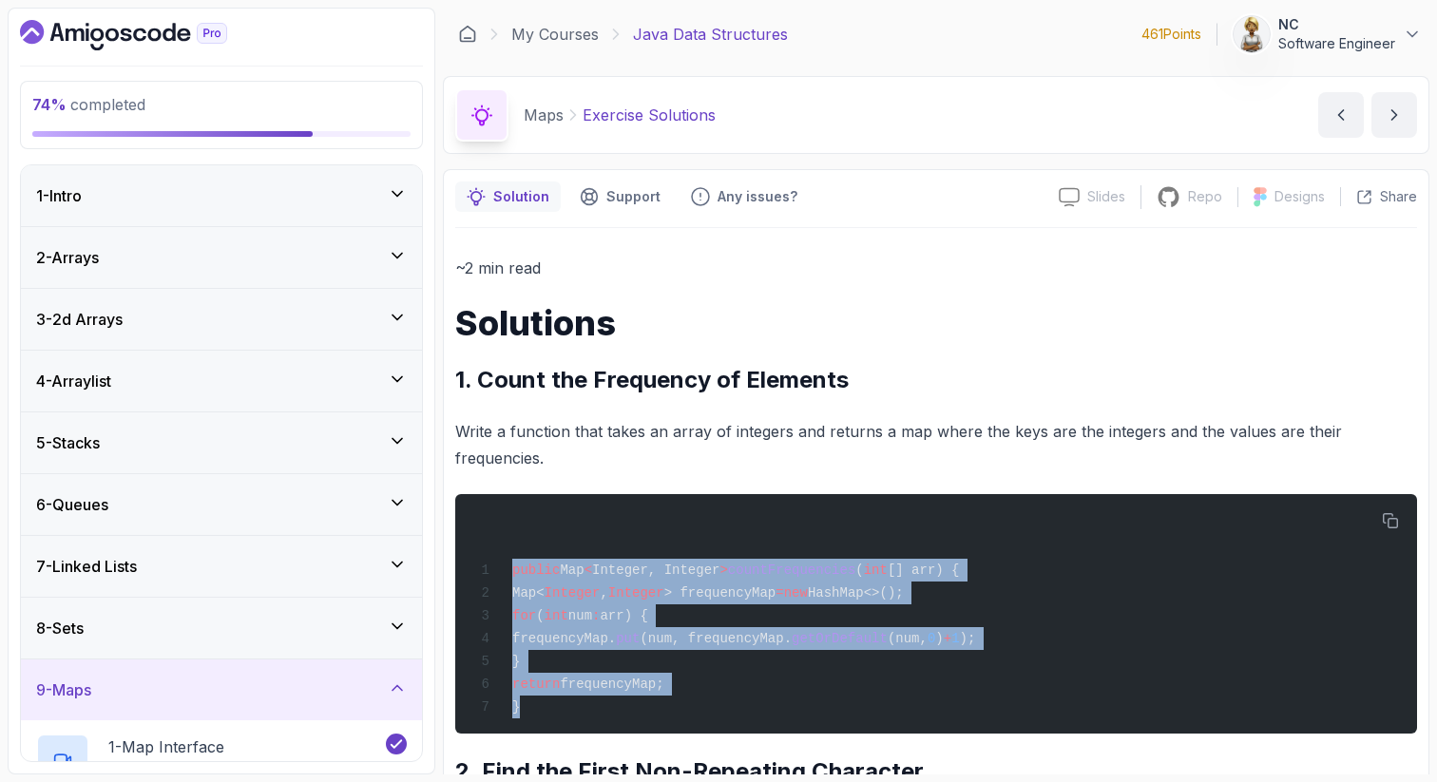
scroll to position [608, 0]
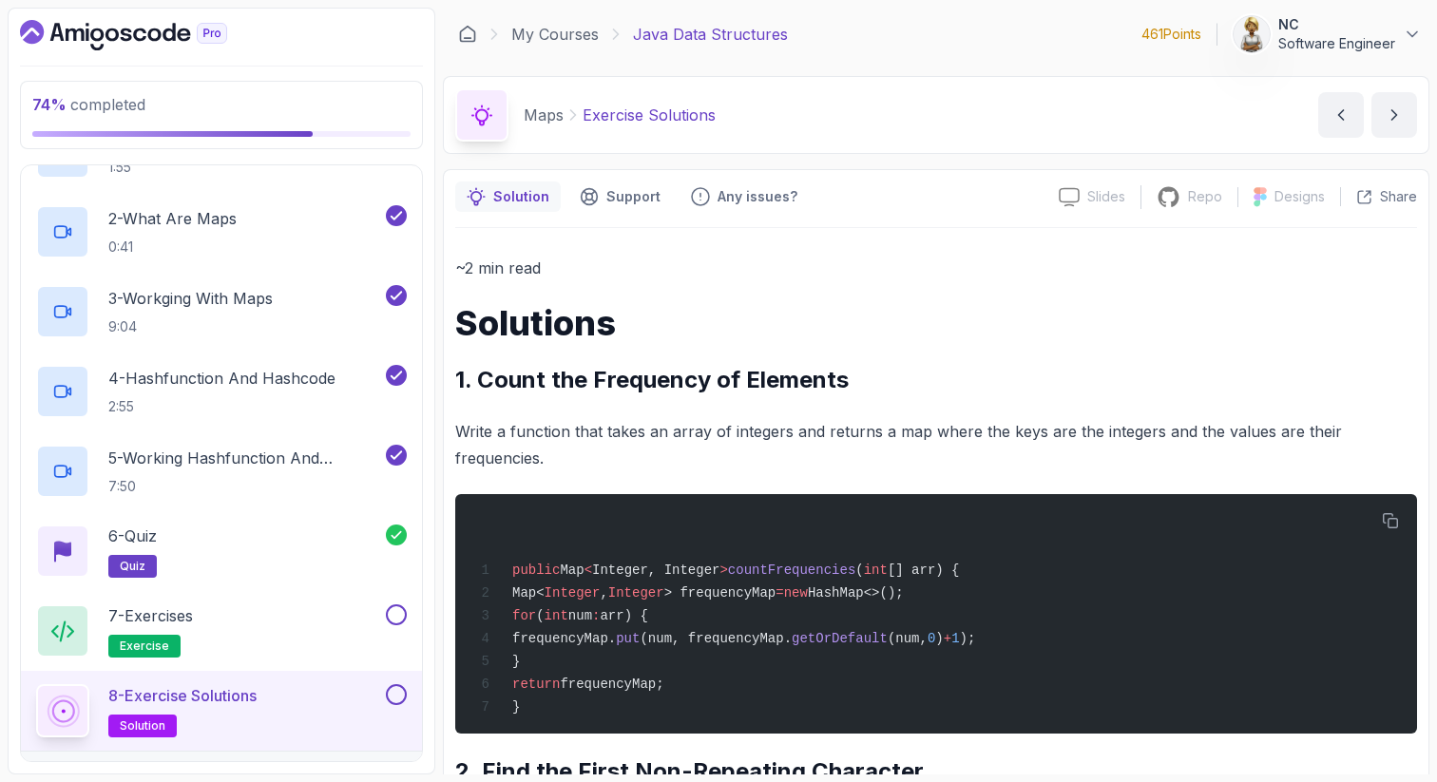
click at [1284, 271] on p "~2 min read" at bounding box center [936, 268] width 962 height 27
click at [265, 456] on p "5 - Working Hashfunction And Hashcode" at bounding box center [245, 458] width 274 height 23
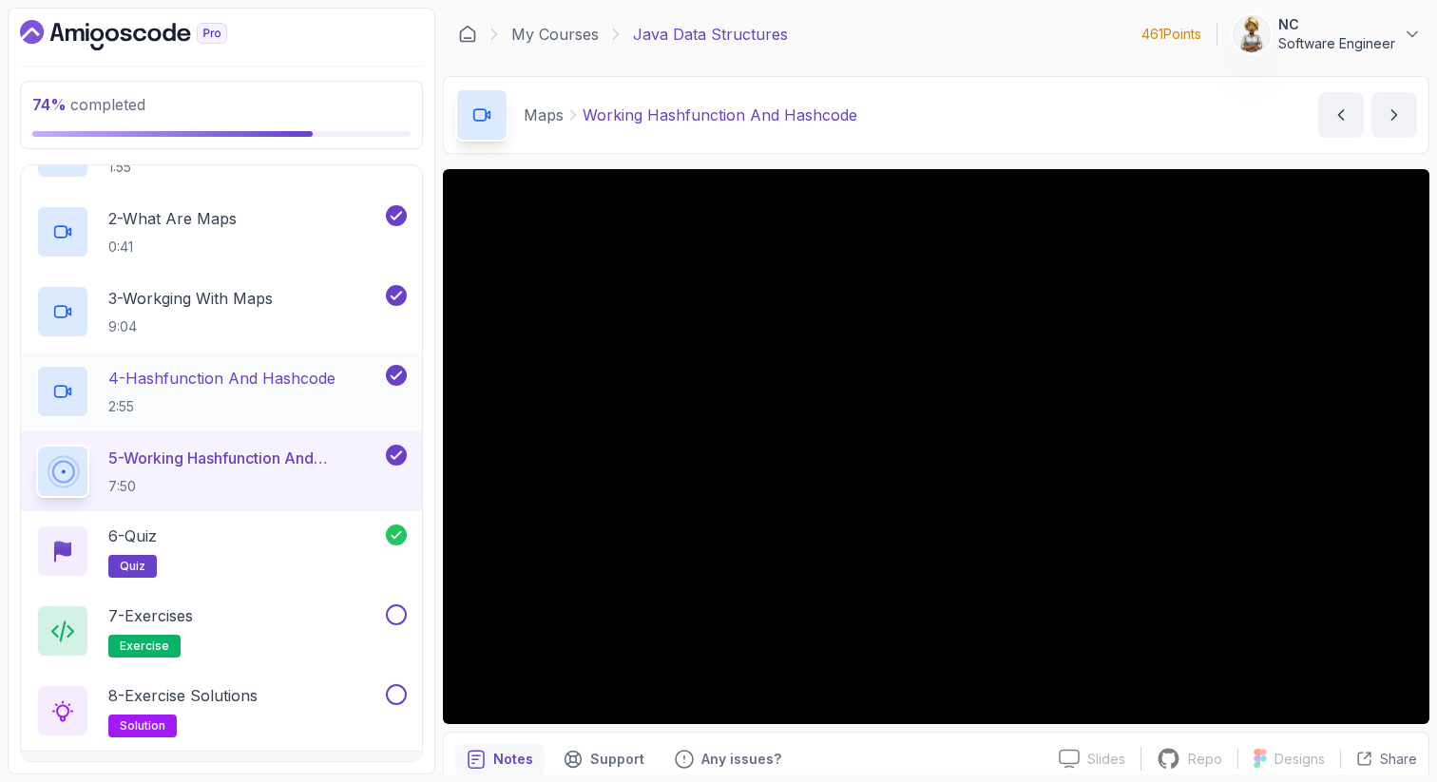
click at [221, 361] on div "4 - Hashfunction And Hashcode 2:55" at bounding box center [221, 392] width 401 height 80
click at [204, 377] on p "4 - Hashfunction And Hashcode" at bounding box center [221, 378] width 227 height 23
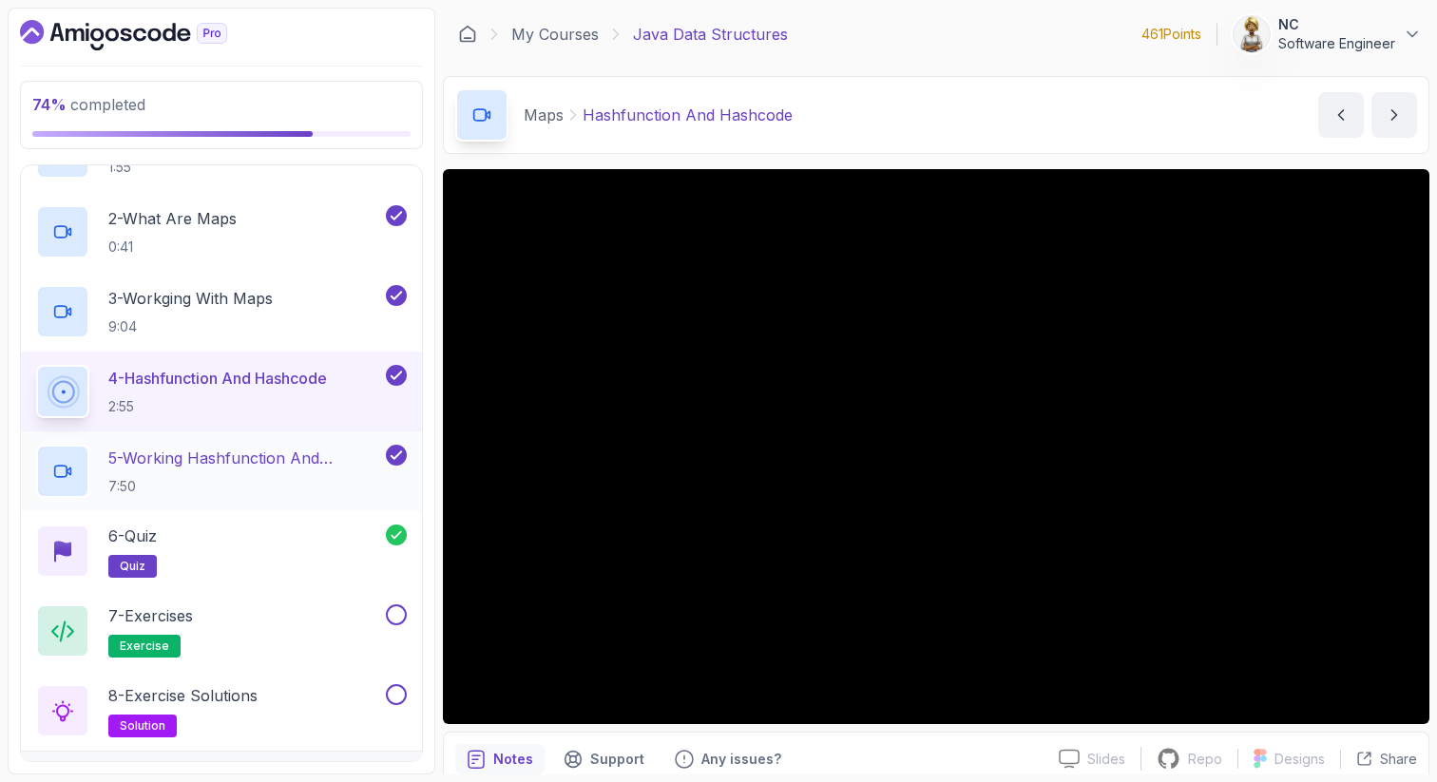
click at [194, 439] on div "5 - Working Hashfunction And Hashcode 7:50" at bounding box center [221, 471] width 401 height 80
click at [230, 469] on h2 "5 - Working Hashfunction And Hashcode 7:50" at bounding box center [245, 471] width 274 height 49
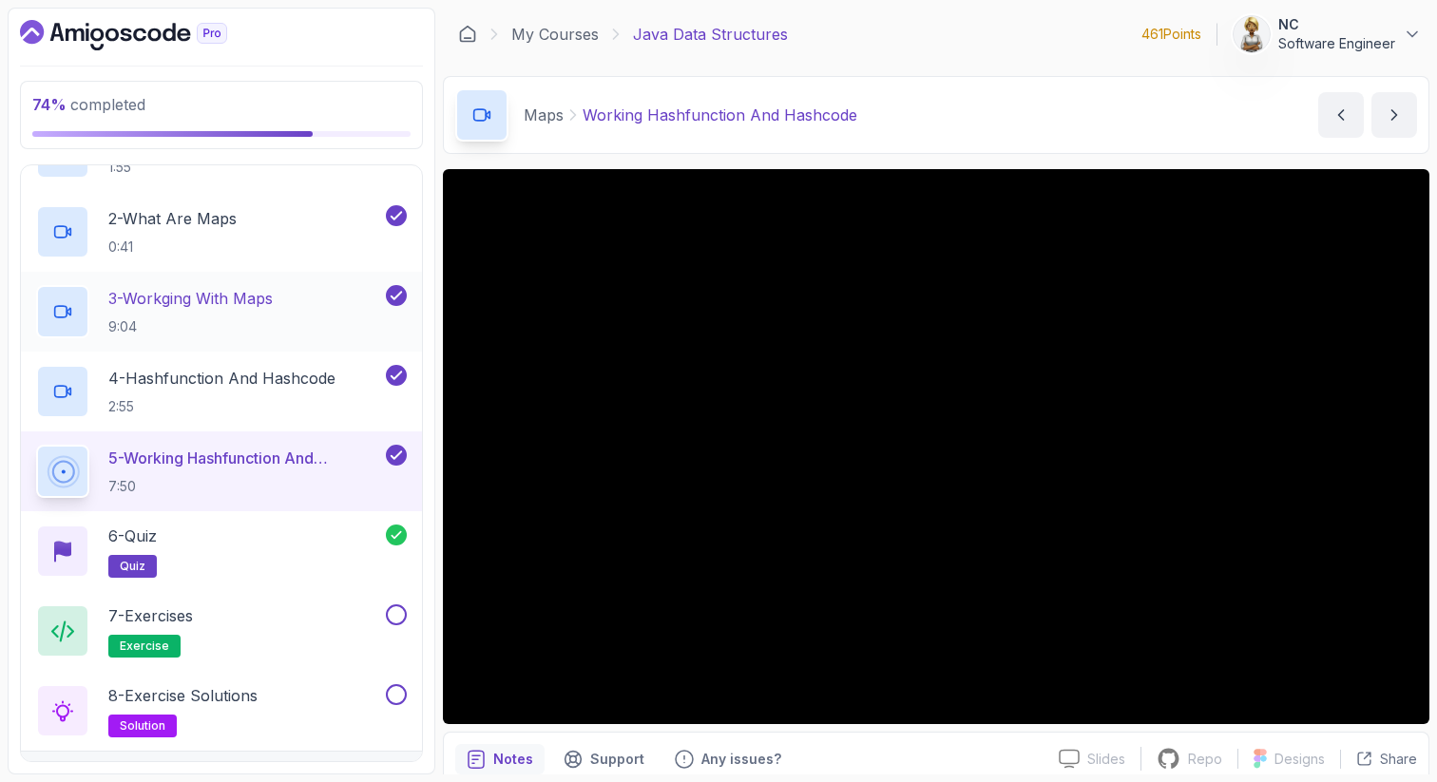
click at [194, 299] on p "3 - Workging With Maps" at bounding box center [190, 298] width 164 height 23
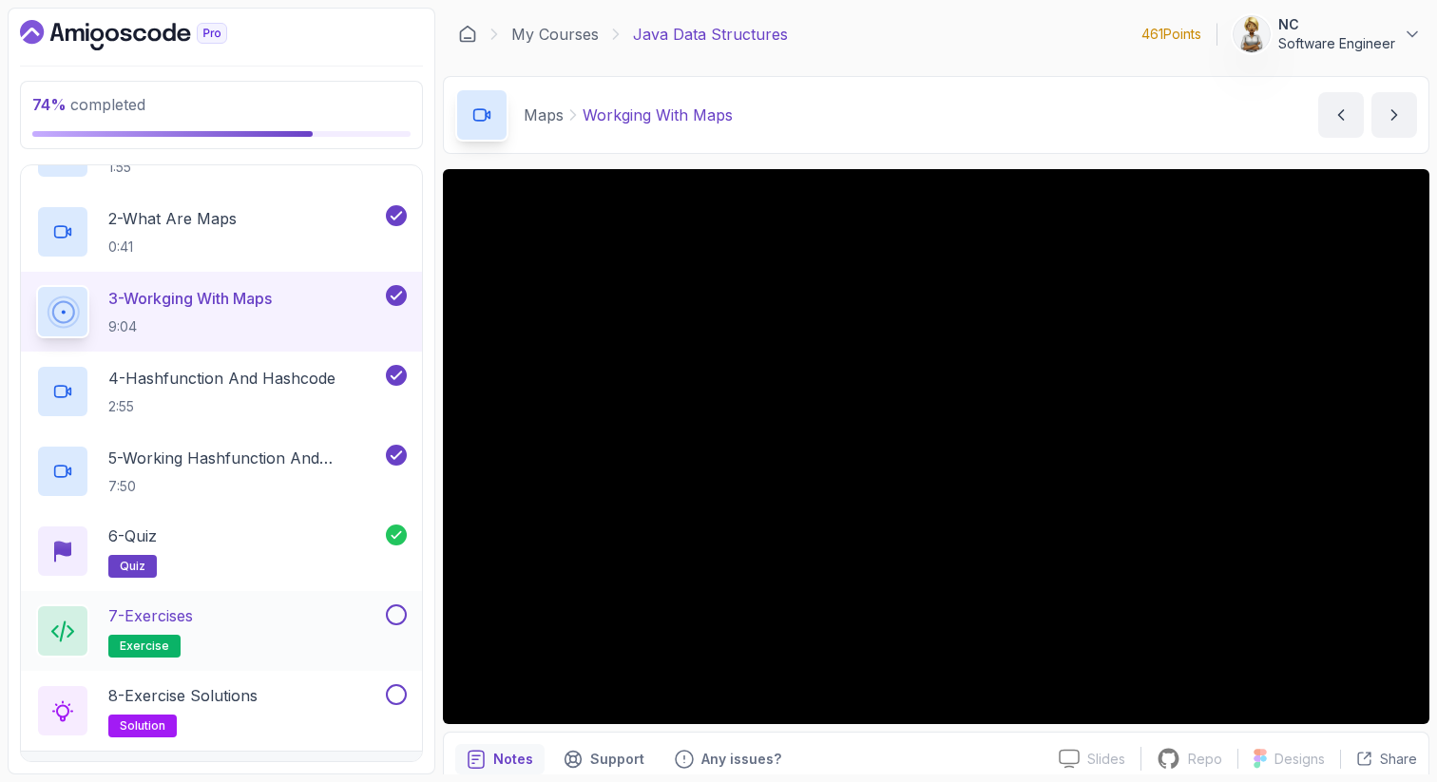
click at [193, 624] on p "7 - Exercises" at bounding box center [150, 615] width 85 height 23
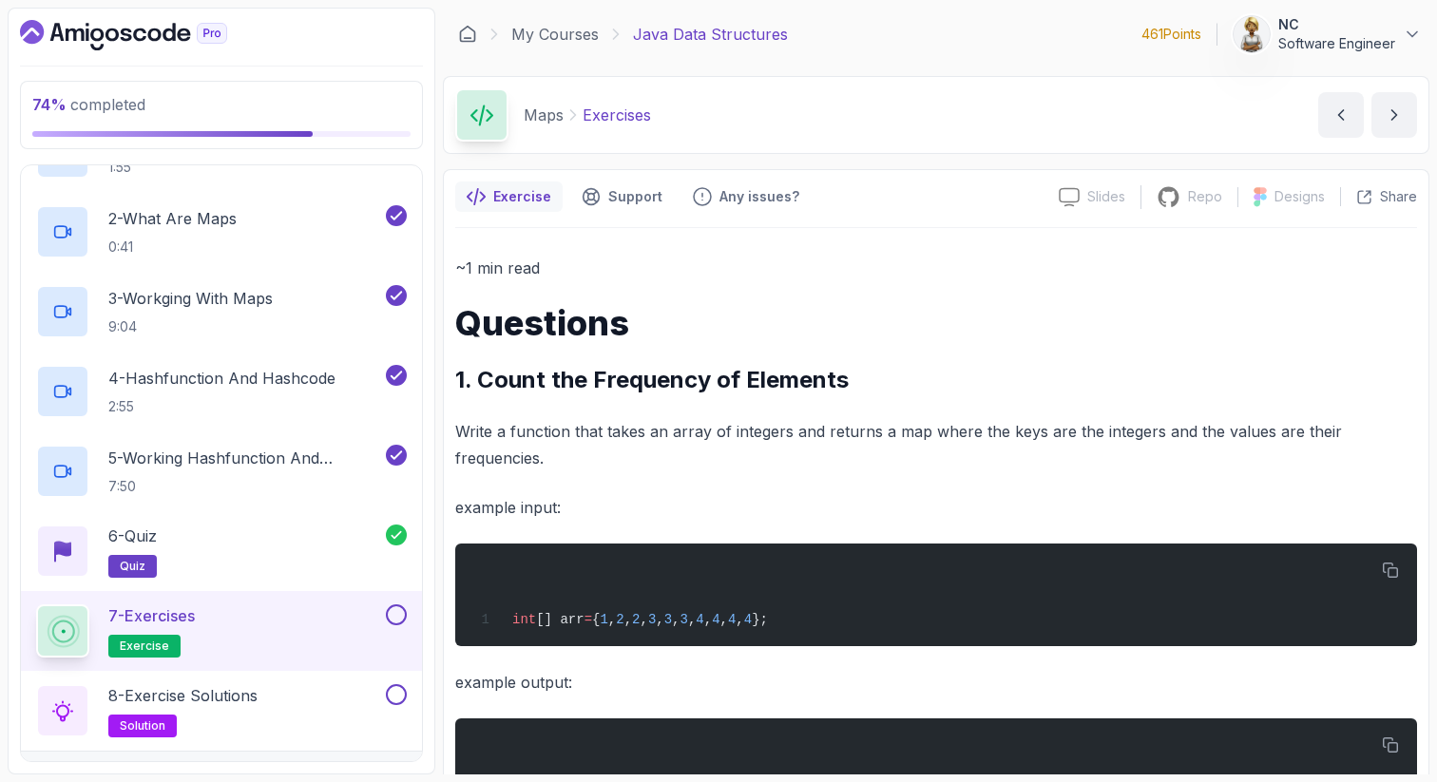
click at [1047, 458] on p "Write a function that takes an array of integers and returns a map where the ke…" at bounding box center [936, 444] width 962 height 53
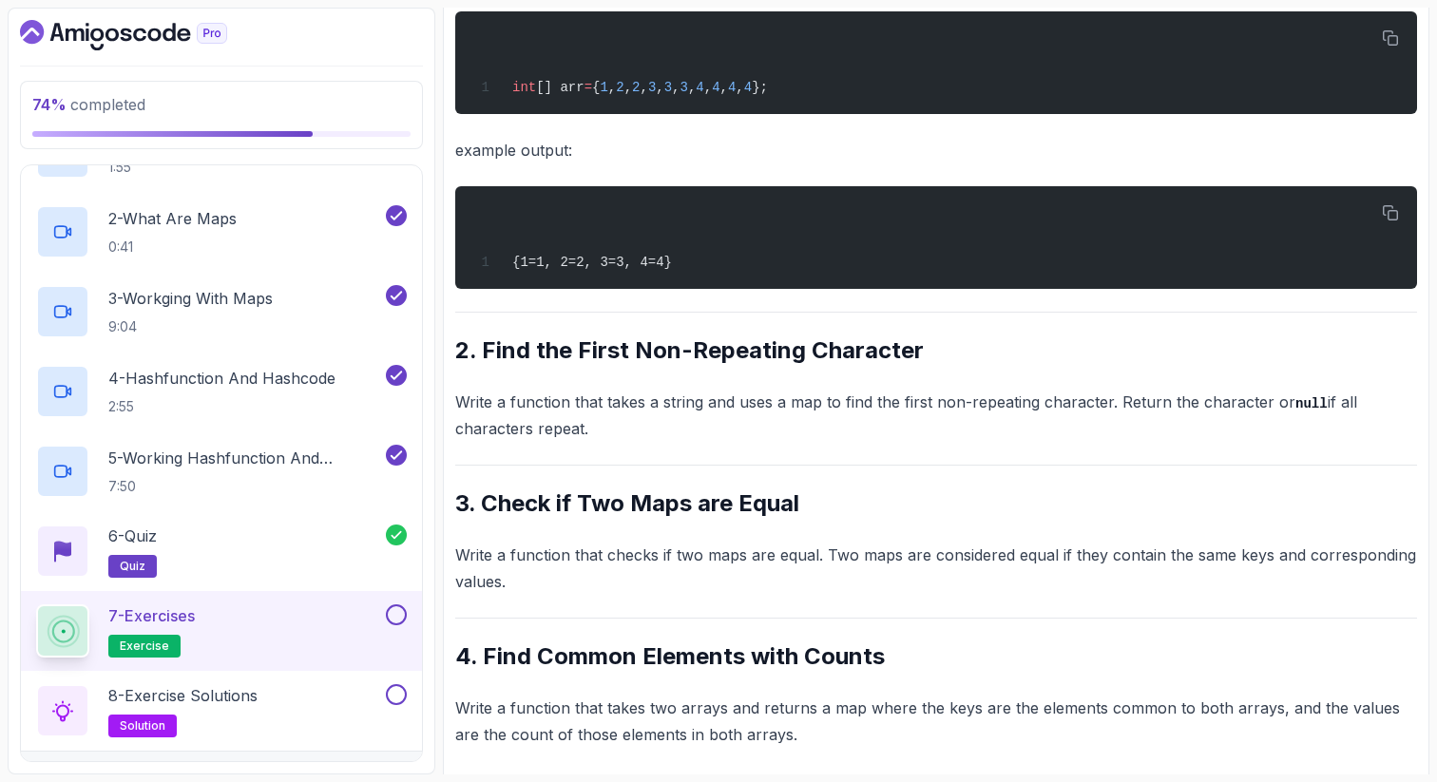
scroll to position [546, 0]
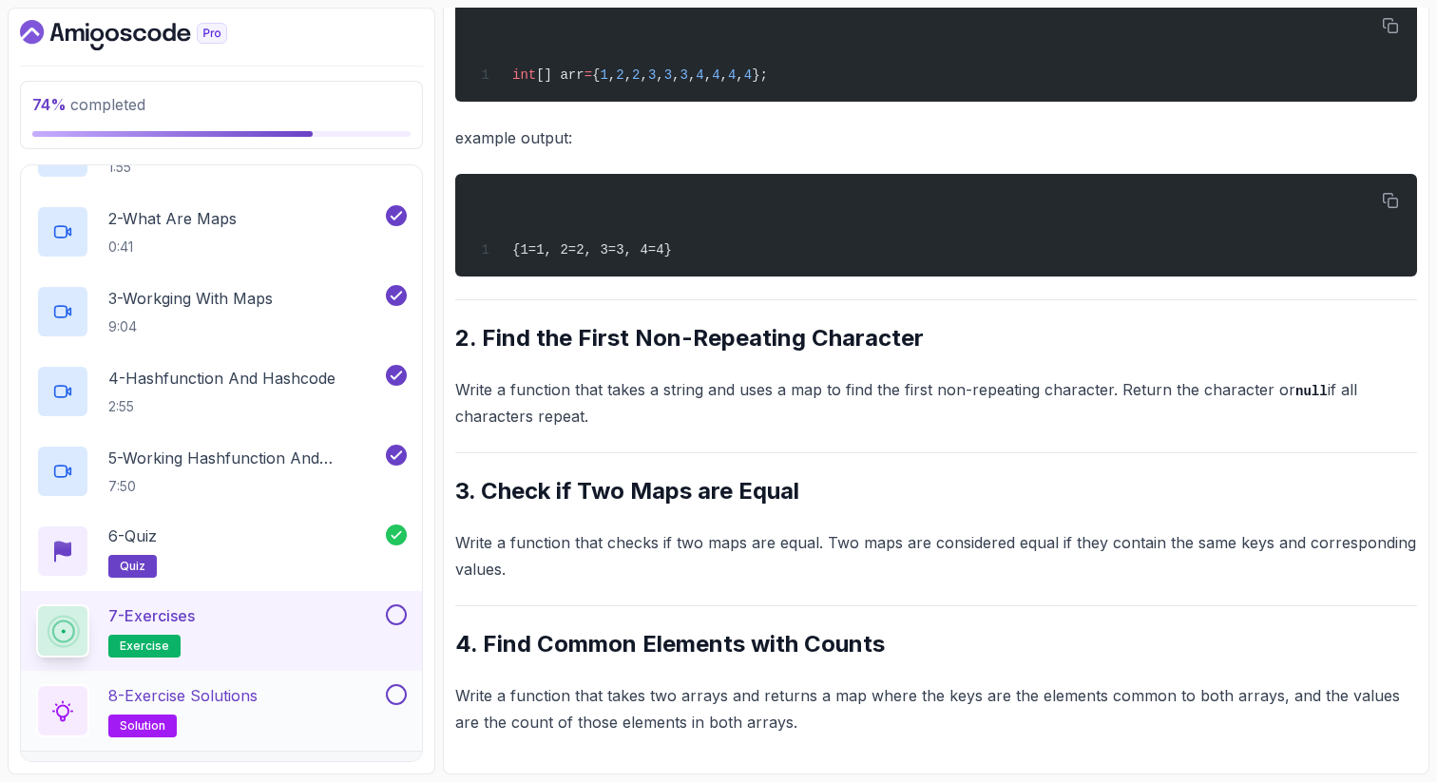
click at [332, 703] on div "8 - Exercise Solutions solution" at bounding box center [209, 710] width 346 height 53
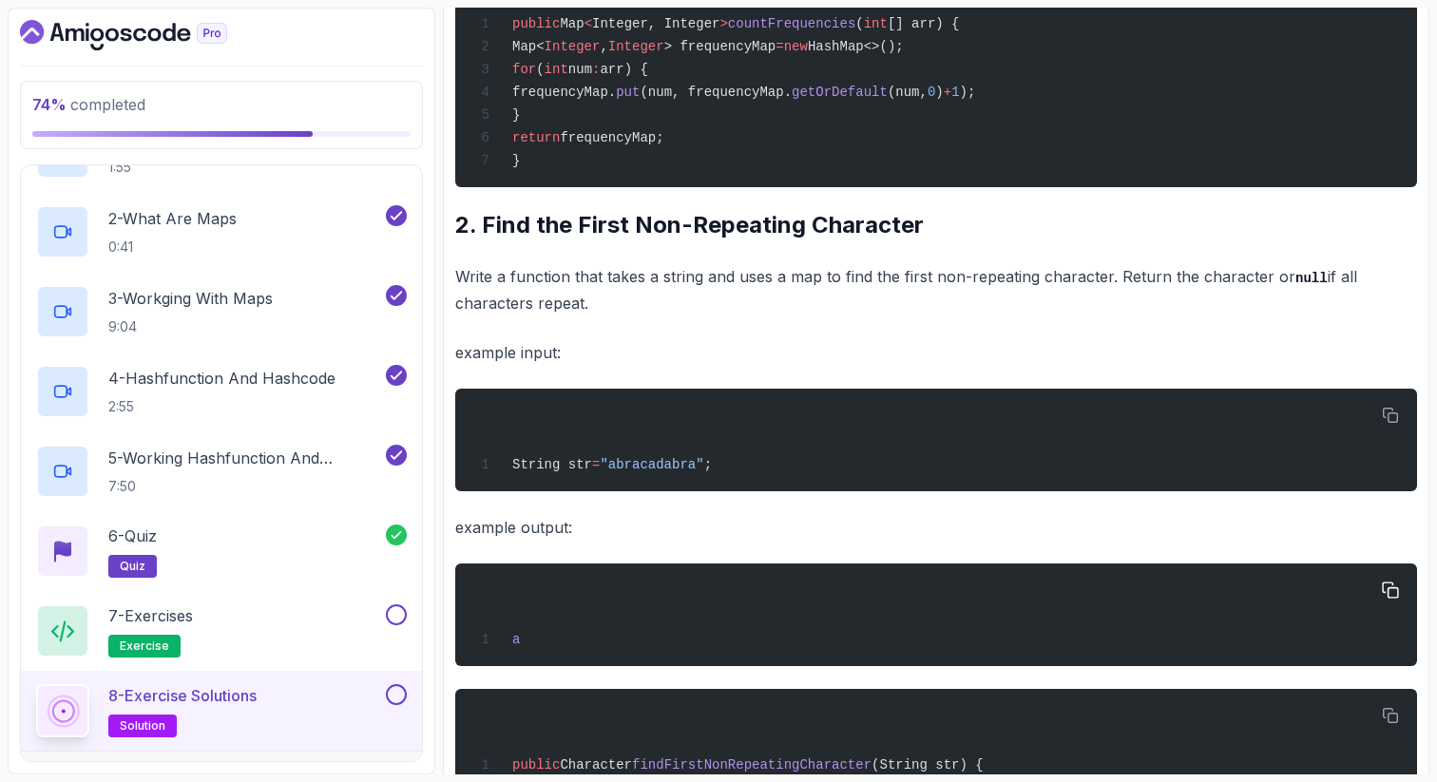
click at [677, 579] on pre "a" at bounding box center [936, 614] width 962 height 103
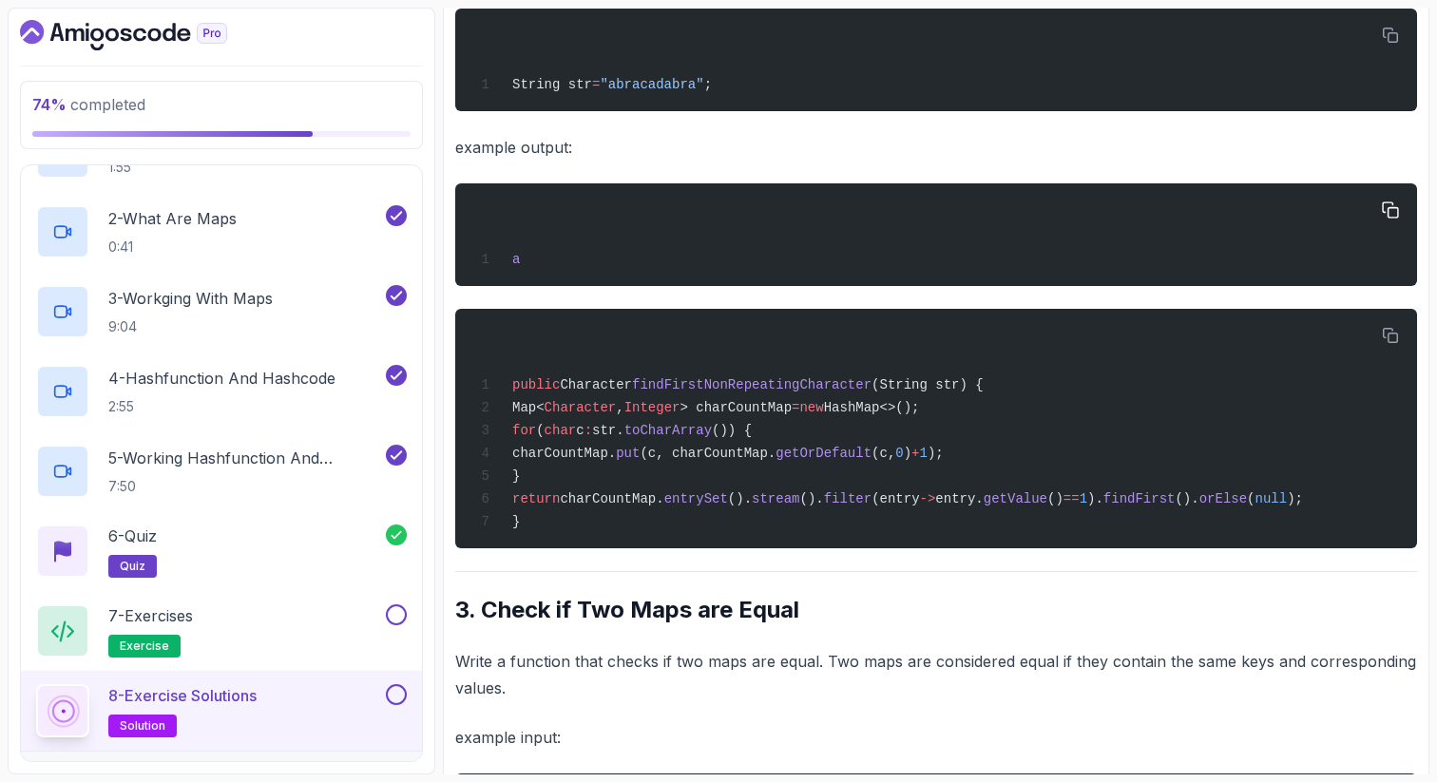
scroll to position [964, 0]
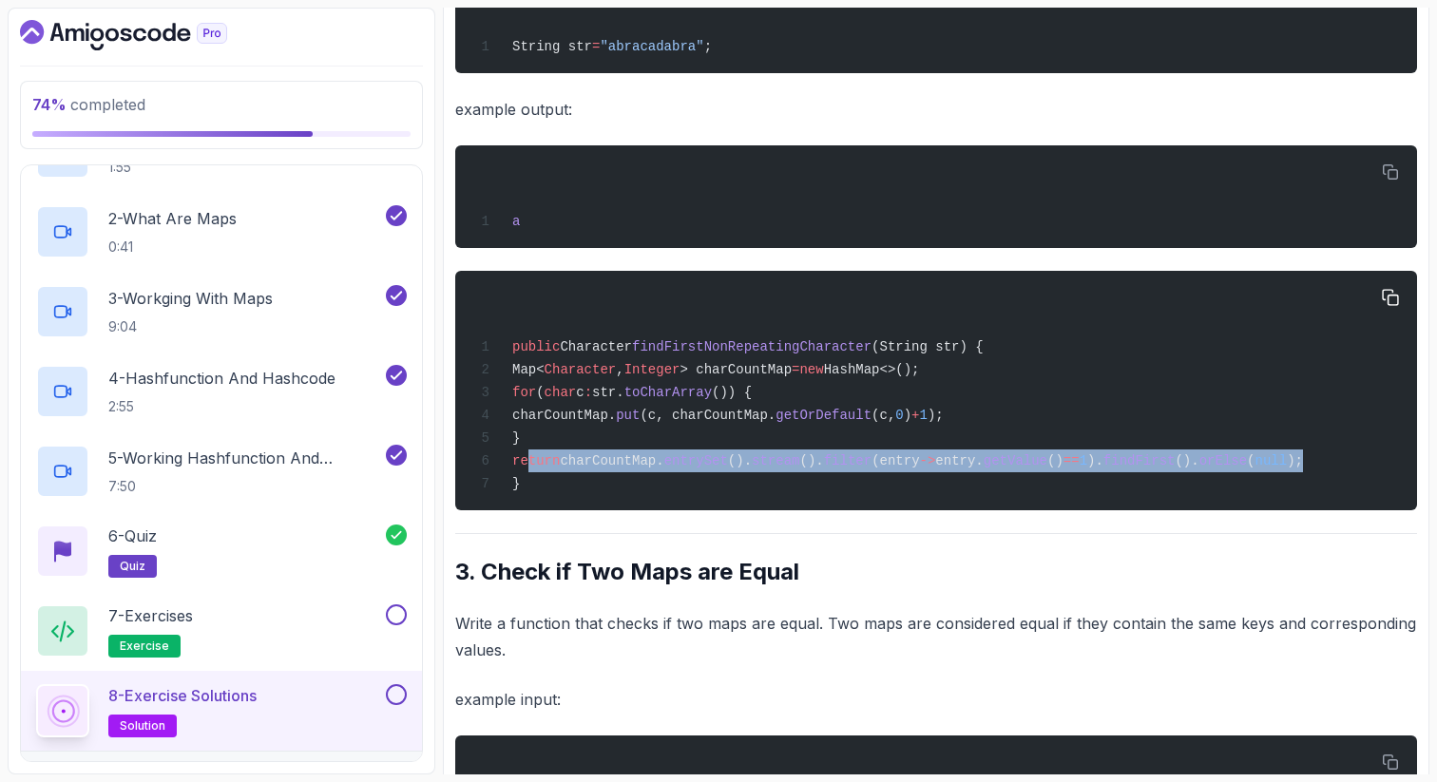
drag, startPoint x: 1387, startPoint y: 476, endPoint x: 527, endPoint y: 465, distance: 860.0
click at [527, 465] on div "public Character findFirstNonRepeatingCharacter (String str) { Map< Character ,…" at bounding box center [935, 390] width 931 height 217
copy span "return charCountMap. entrySet (). stream (). filter (entry -> entry. getValue (…"
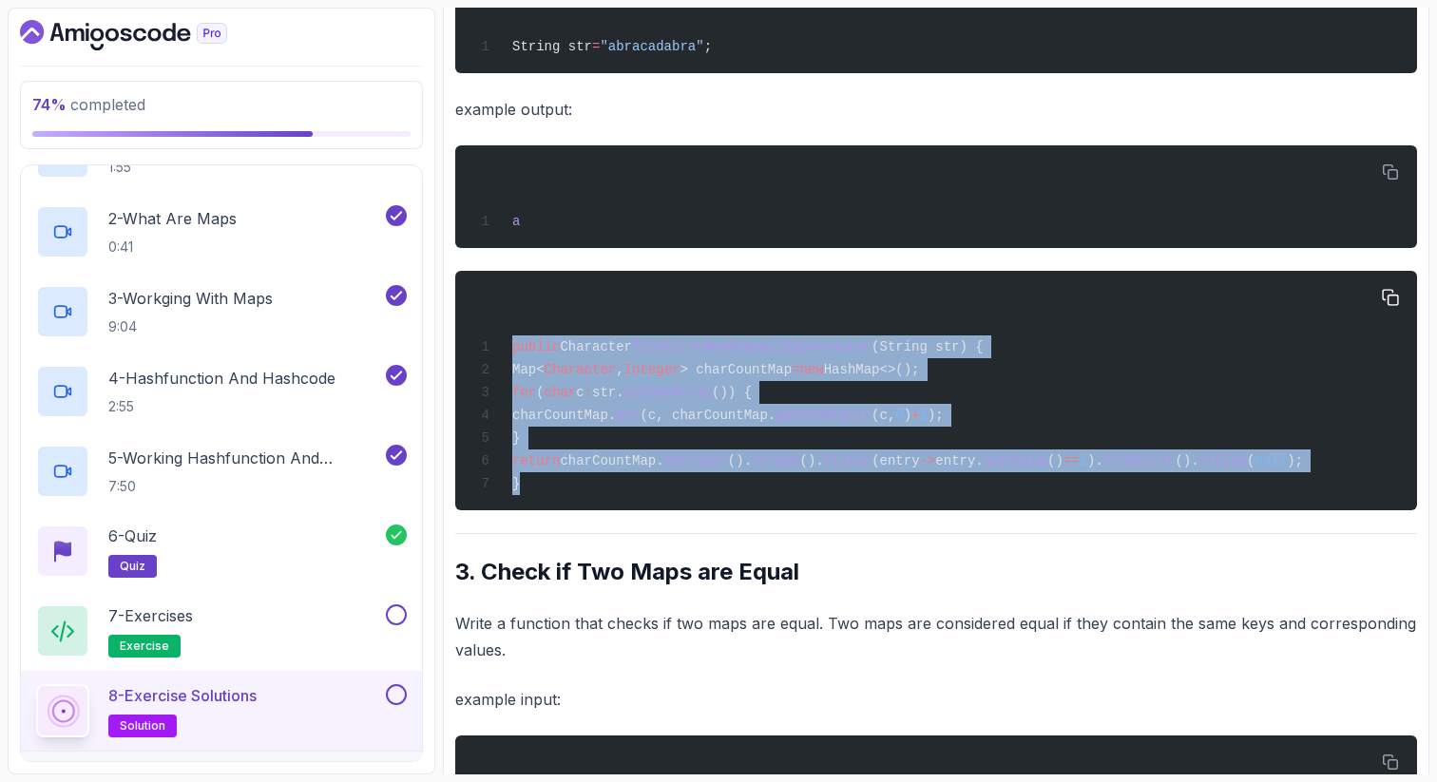
drag, startPoint x: 522, startPoint y: 500, endPoint x: 476, endPoint y: 354, distance: 152.4
click at [477, 356] on div "public Character findFirstNonRepeatingCharacter (String str) { Map< Character ,…" at bounding box center [935, 390] width 931 height 217
copy code "public Character findFirstNonRepeatingCharacter (String str) { Map< Character ,…"
click at [534, 499] on div "public Character findFirstNonRepeatingCharacter (String str) { Map< Character ,…" at bounding box center [935, 390] width 931 height 217
drag, startPoint x: 534, startPoint y: 501, endPoint x: 499, endPoint y: 354, distance: 150.5
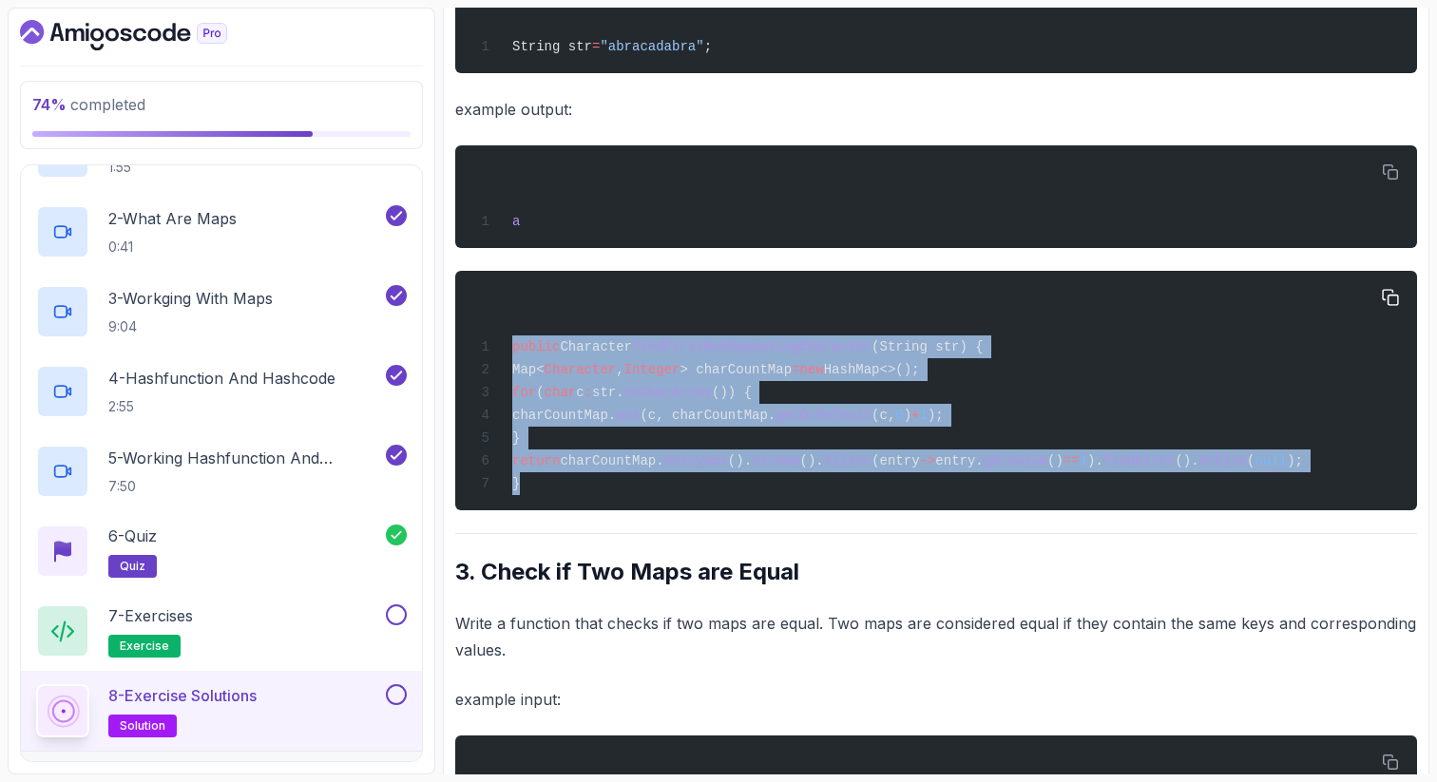
click at [502, 358] on div "public Character findFirstNonRepeatingCharacter (String str) { Map< Character ,…" at bounding box center [935, 390] width 931 height 217
copy code "public Character findFirstNonRepeatingCharacter (String str) { Map< Character ,…"
click at [223, 614] on div "7 - Exercises exercise" at bounding box center [209, 630] width 346 height 53
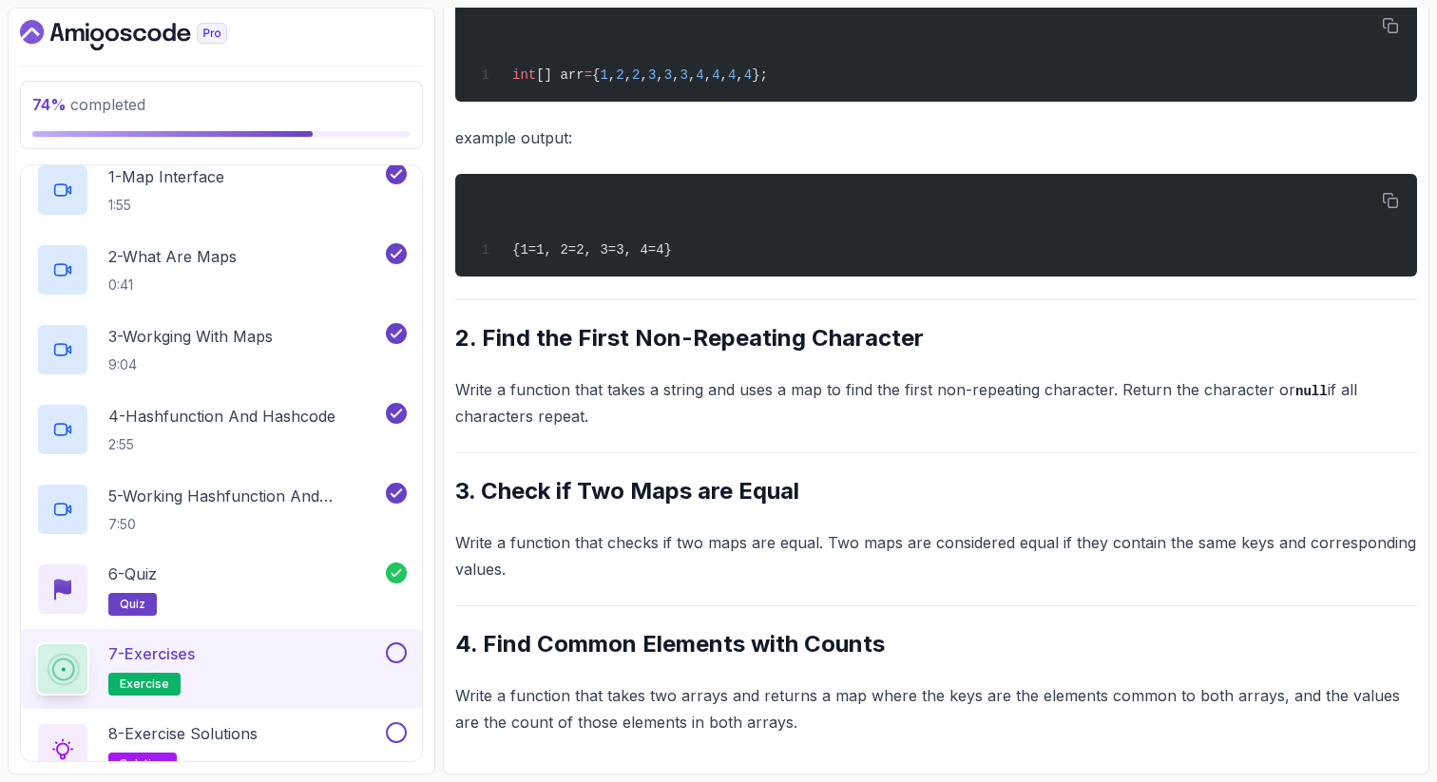
scroll to position [532, 0]
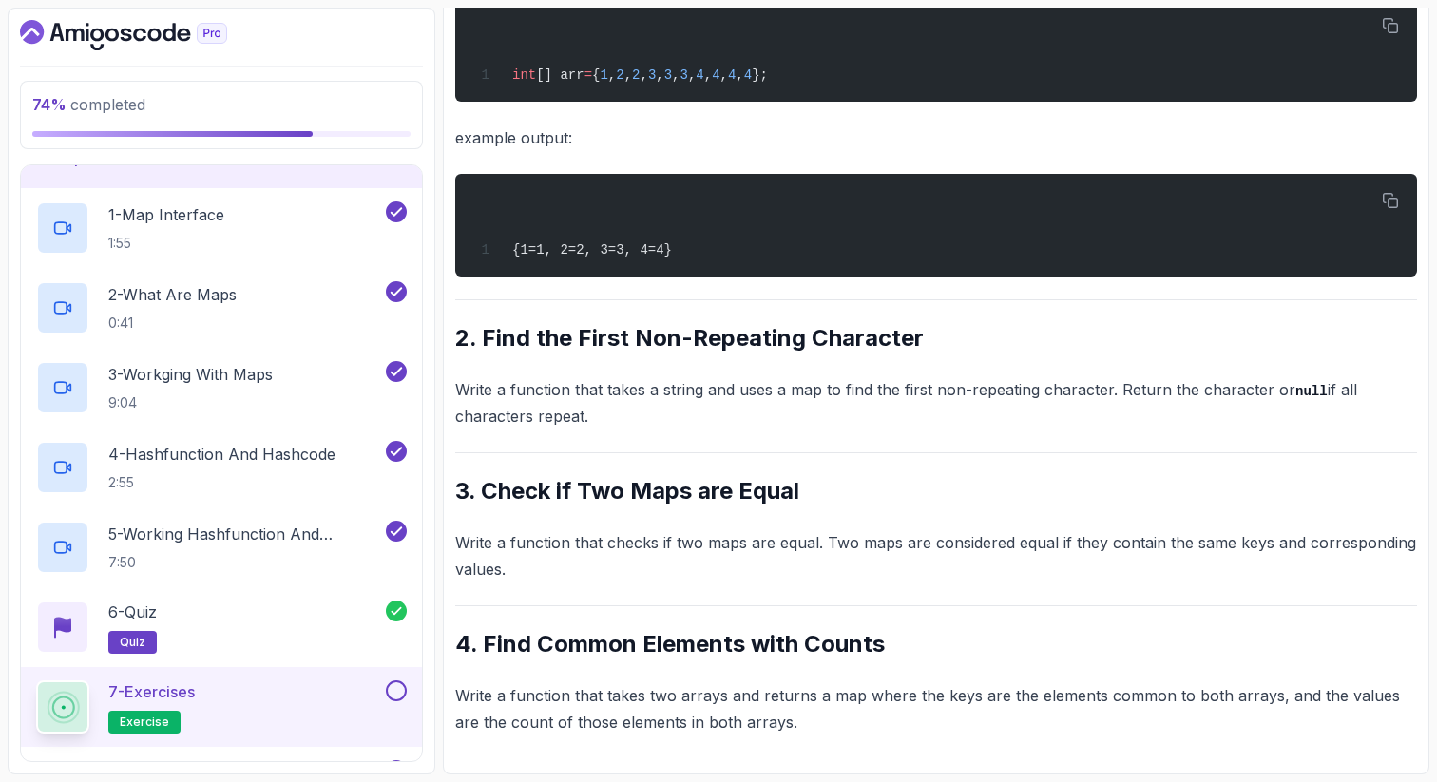
click at [806, 307] on div "~1 min read Questions 1. Count the Frequency of Elements Write a function that …" at bounding box center [936, 222] width 962 height 1025
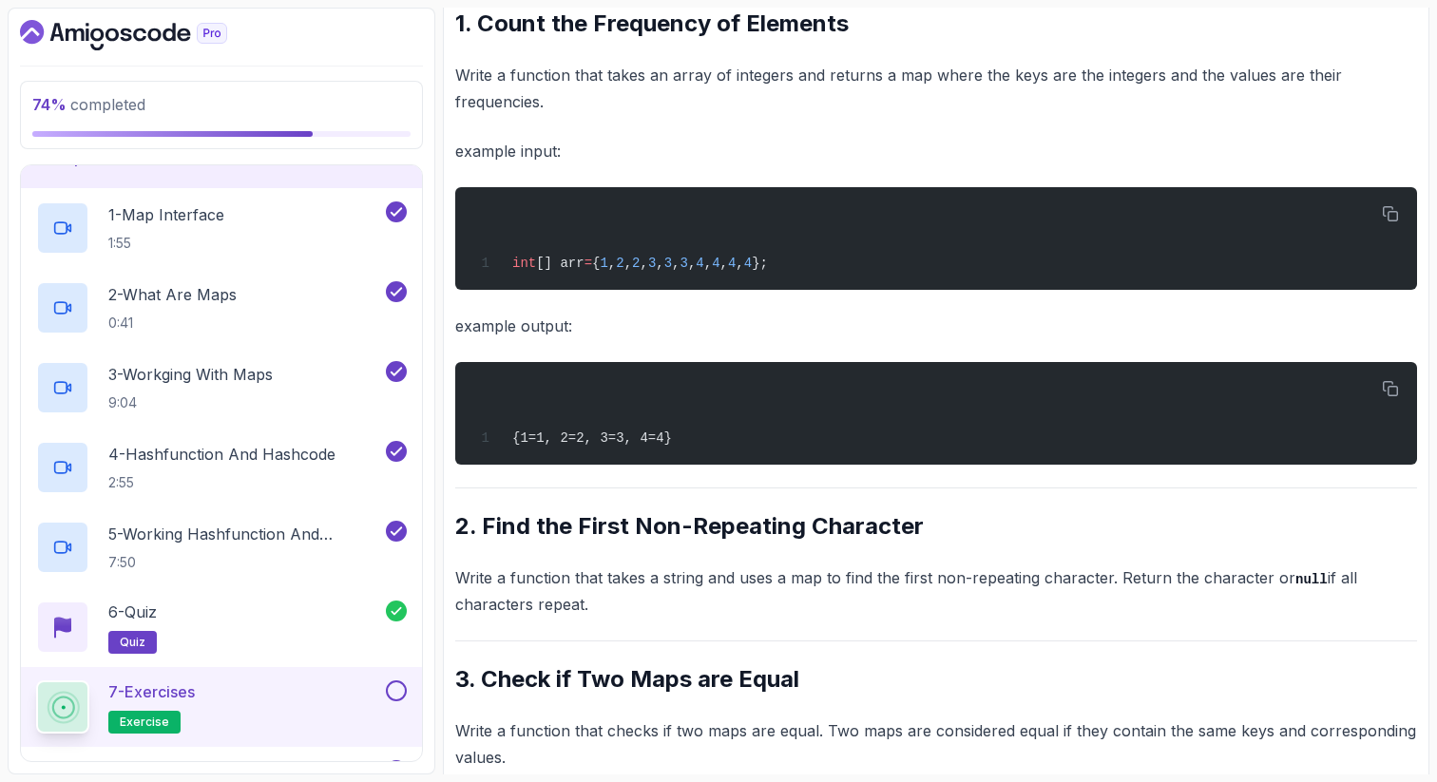
scroll to position [318, 0]
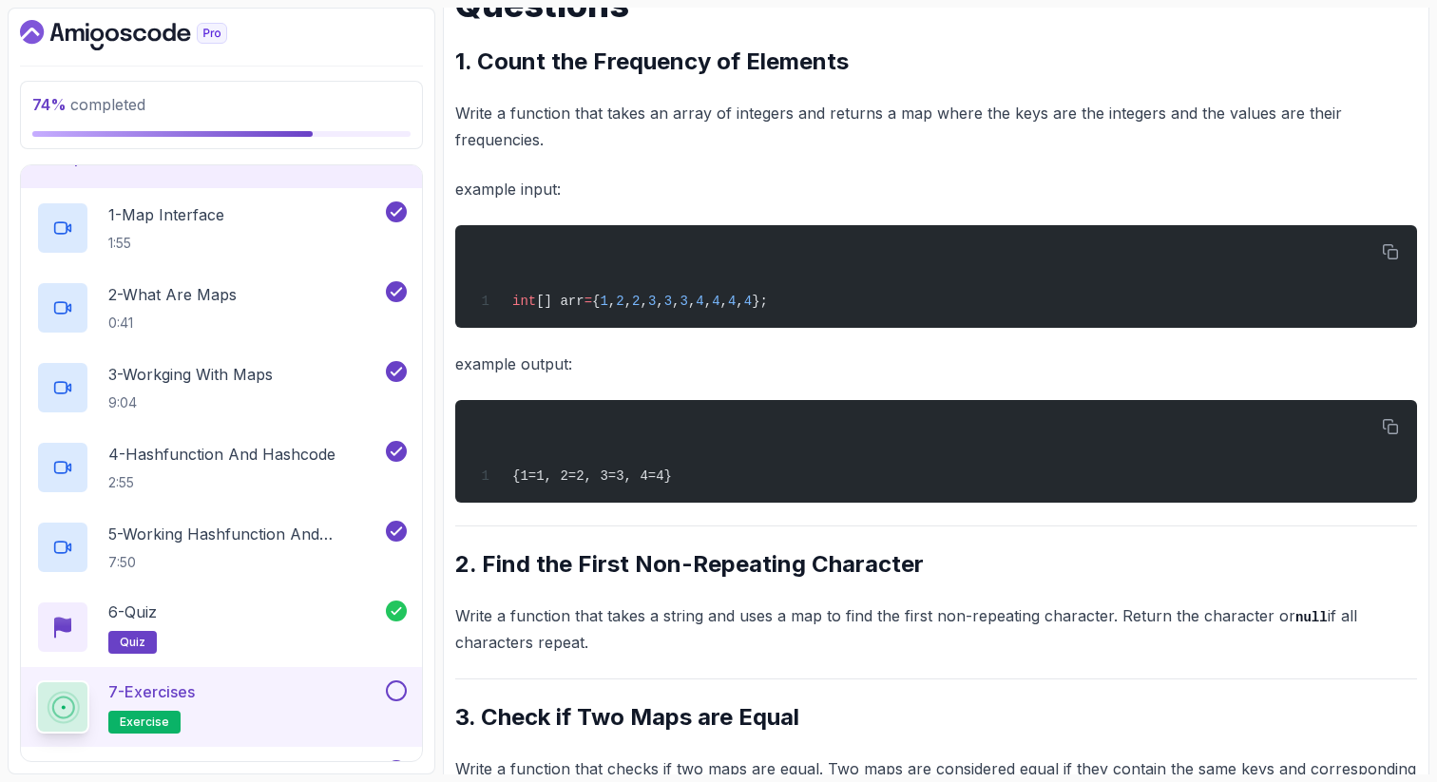
click at [267, 707] on div "7 - Exercises exercise" at bounding box center [209, 706] width 346 height 53
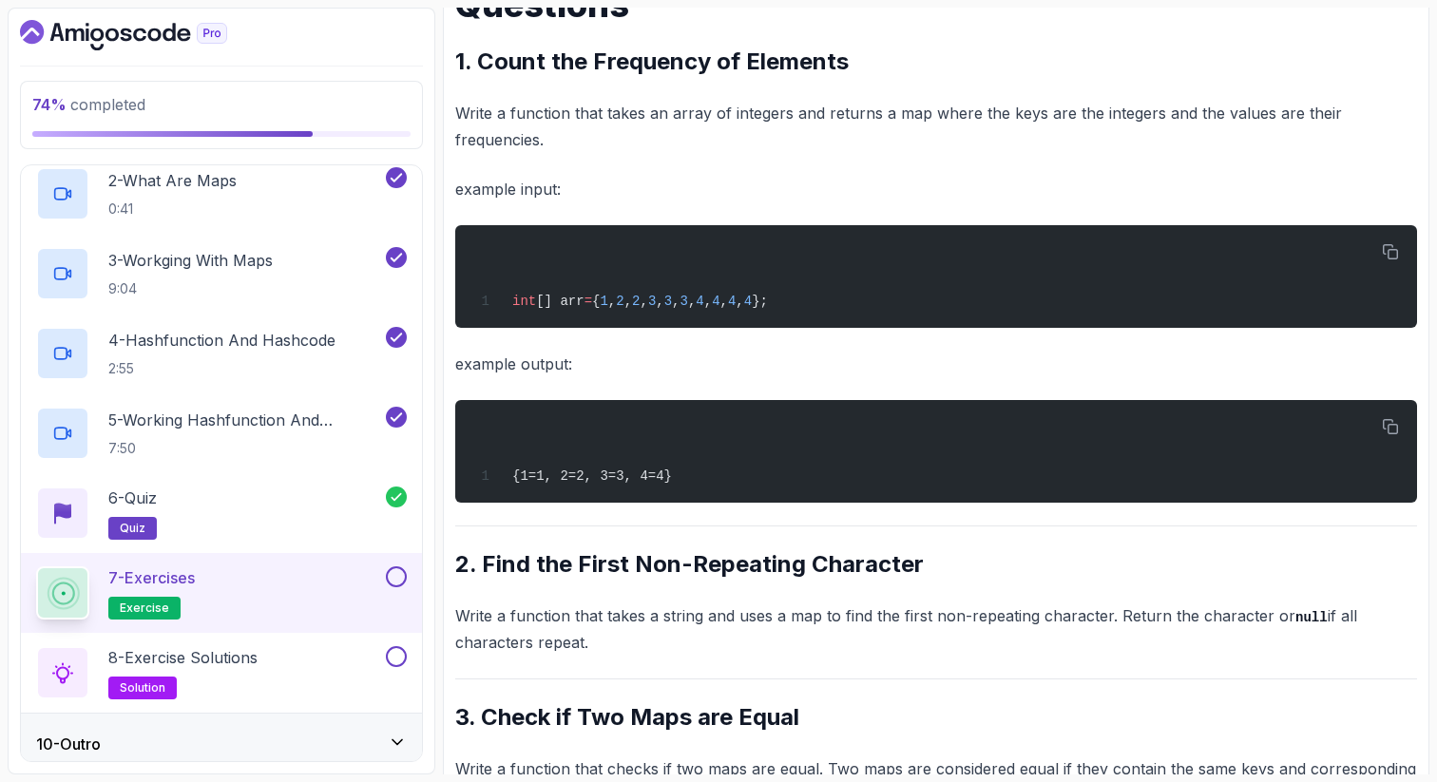
scroll to position [659, 0]
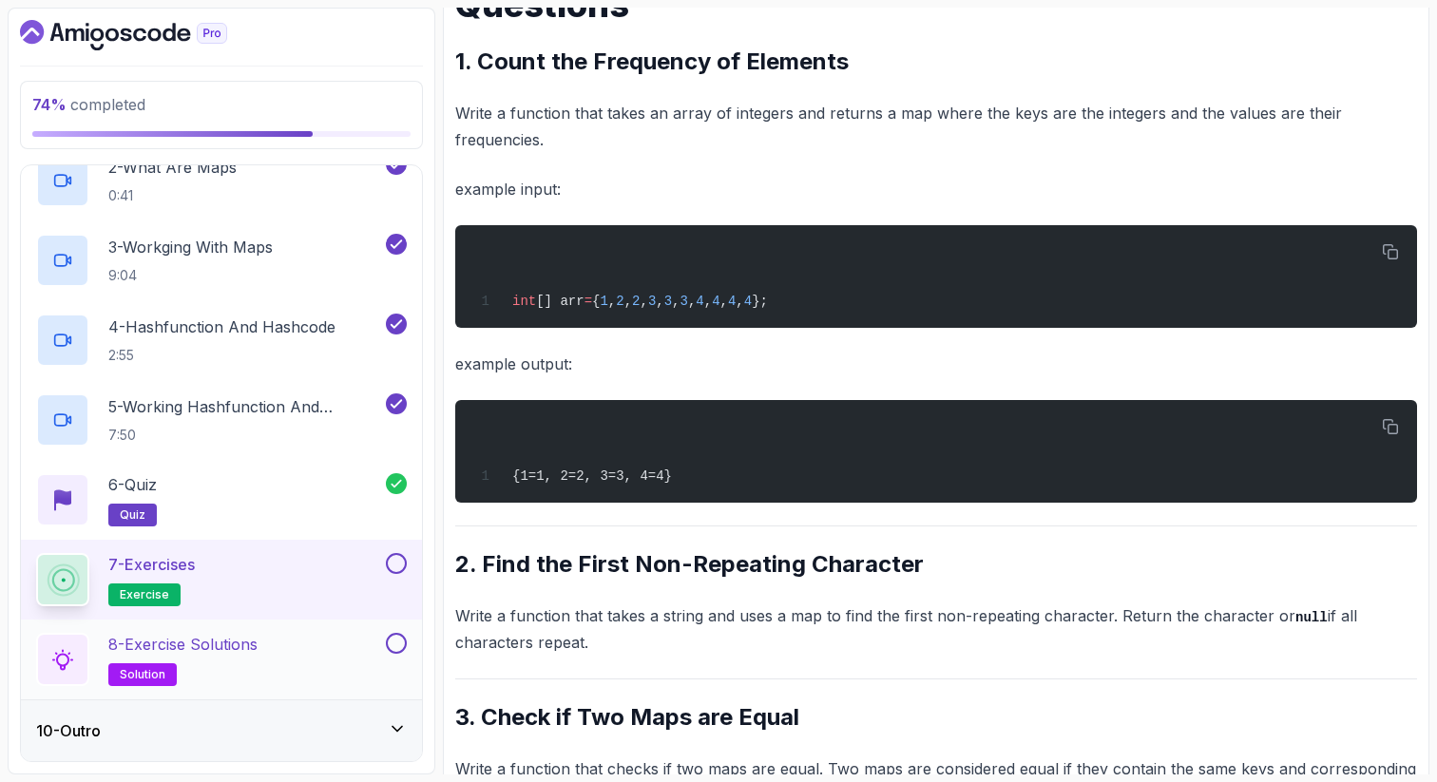
click at [274, 639] on div "8 - Exercise Solutions solution" at bounding box center [209, 659] width 346 height 53
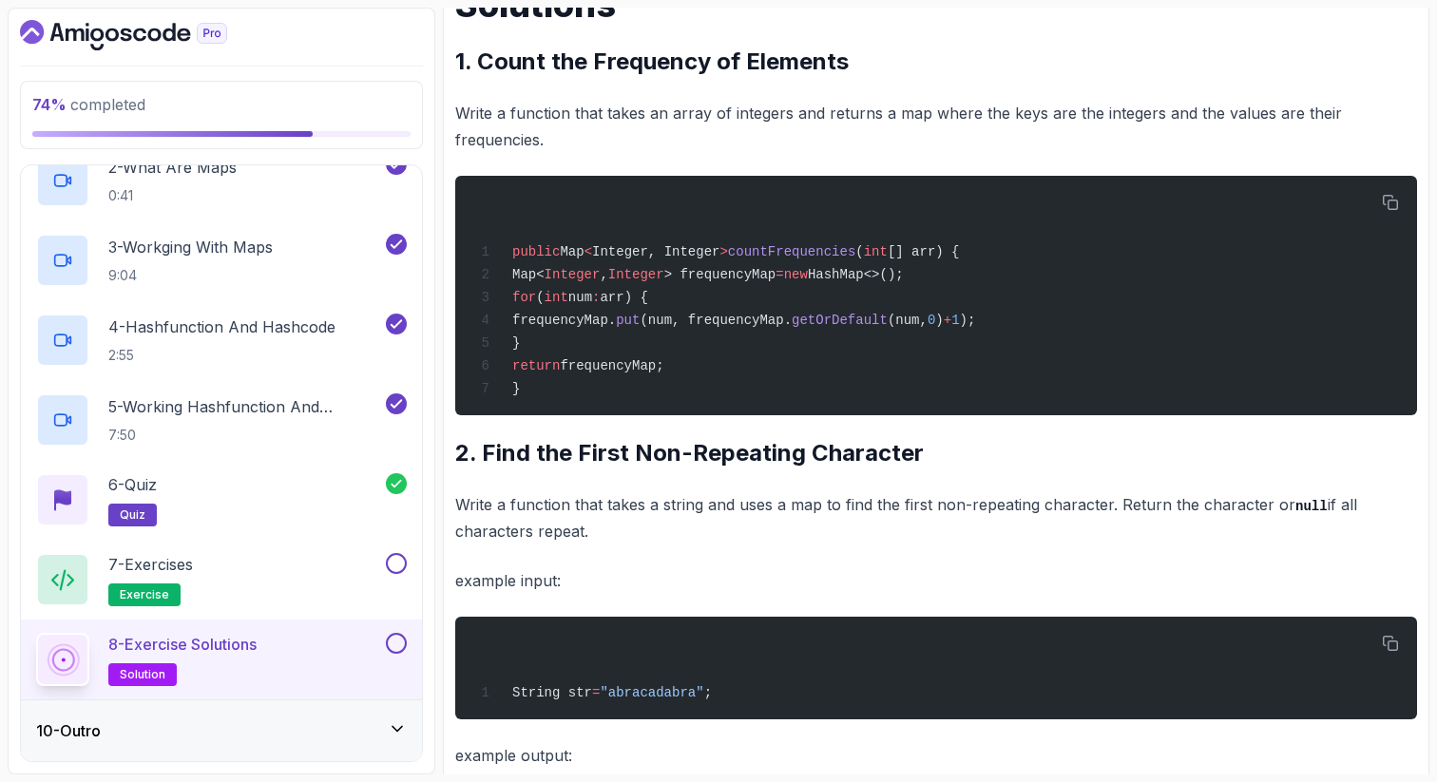
click at [940, 523] on p "Write a function that takes a string and uses a map to find the first non-repea…" at bounding box center [936, 518] width 962 height 54
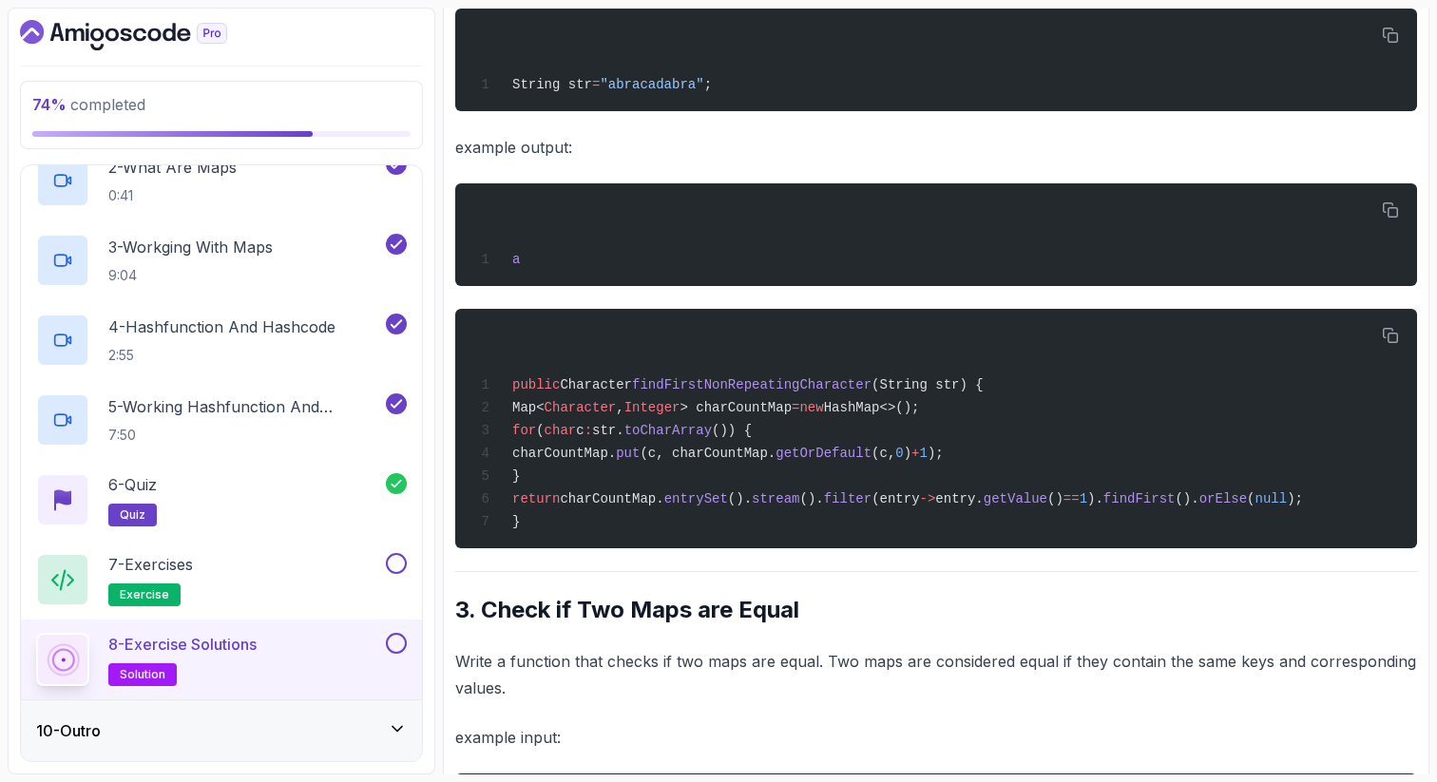
scroll to position [964, 0]
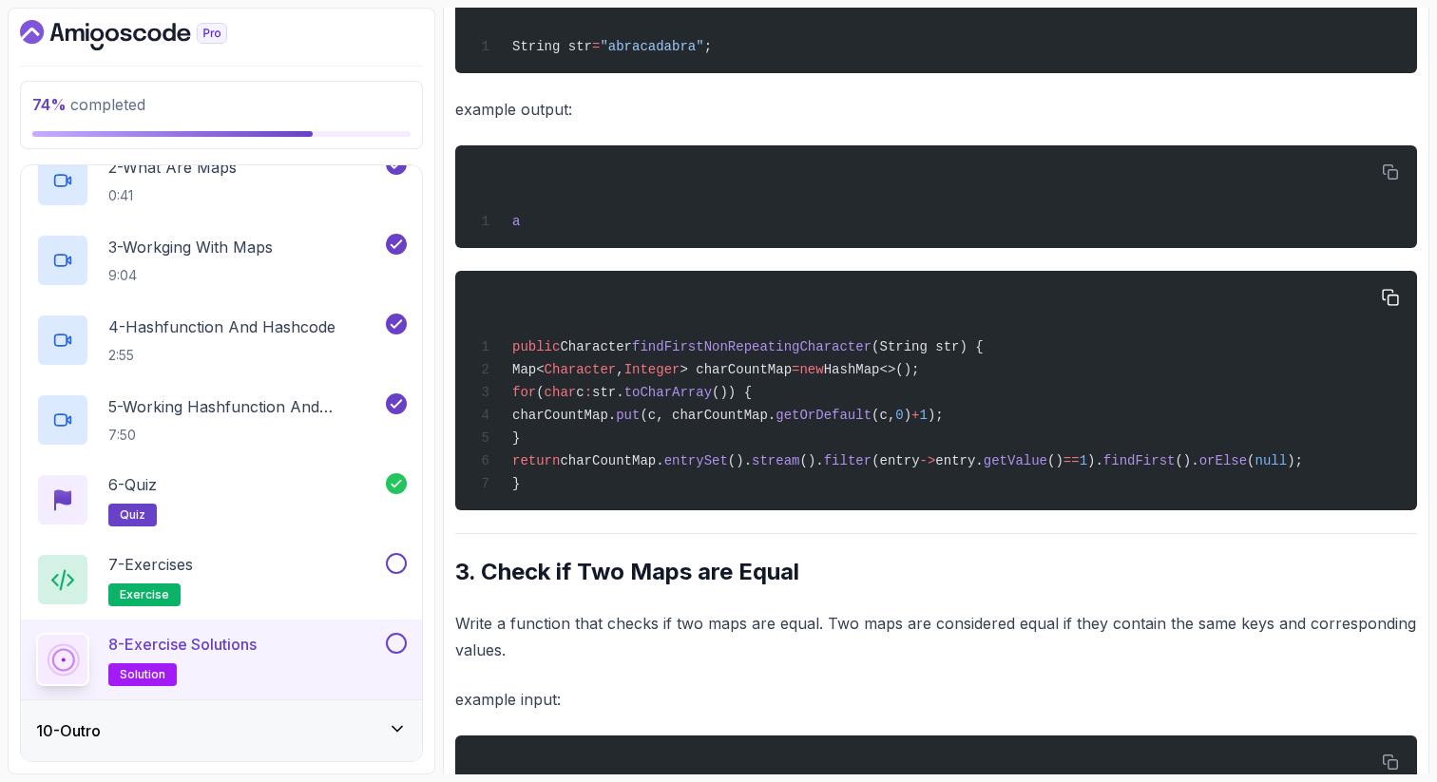
click at [747, 423] on span "(c, charCountMap." at bounding box center [707, 415] width 136 height 15
click at [654, 54] on span ""abracadabra"" at bounding box center [652, 46] width 104 height 15
click at [686, 54] on span ""abracadabra"" at bounding box center [652, 46] width 104 height 15
click at [703, 54] on span ""abracadabra"" at bounding box center [652, 46] width 104 height 15
click at [621, 54] on span ""abracadabra"" at bounding box center [652, 46] width 104 height 15
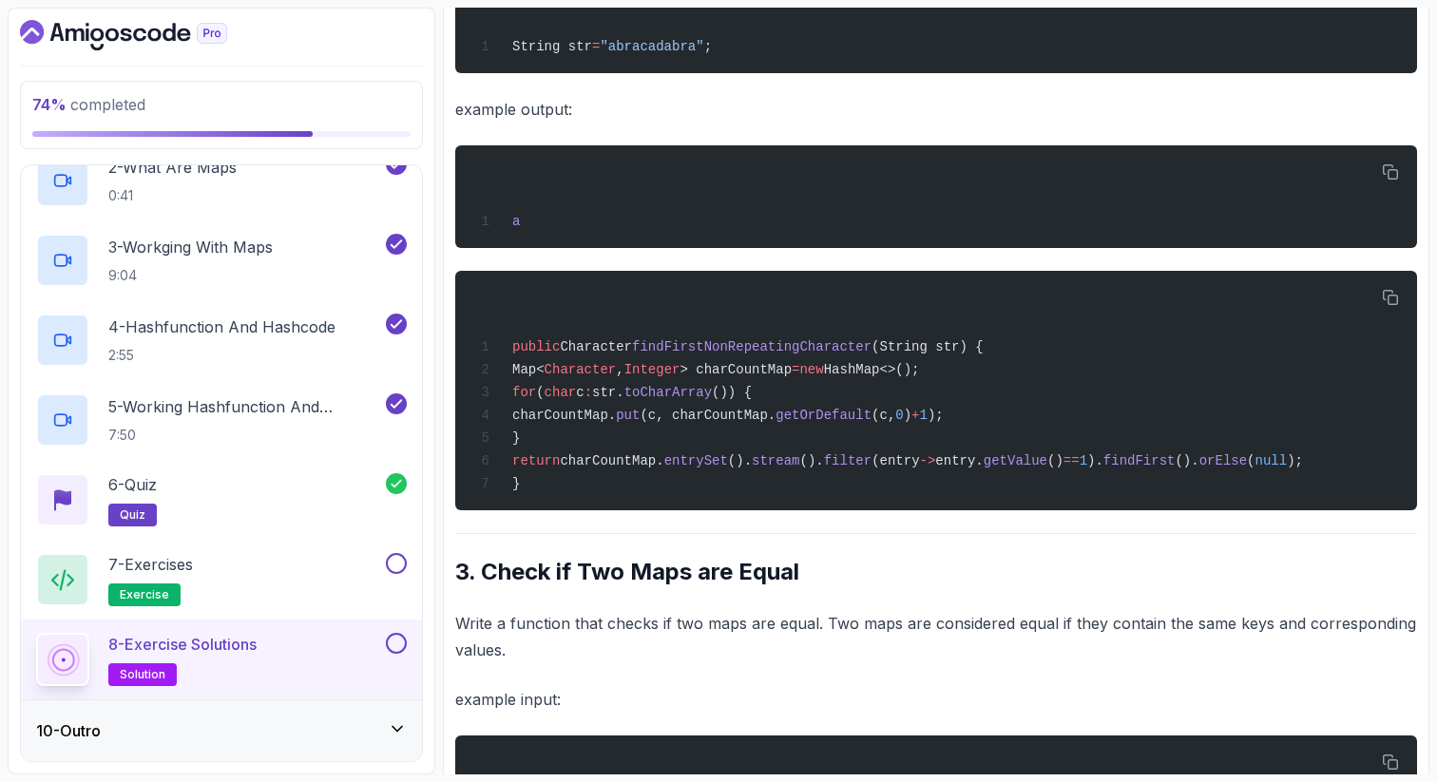
click at [636, 48] on span ""abracadabra"" at bounding box center [652, 46] width 104 height 15
click at [648, 54] on span ""abracadabra"" at bounding box center [652, 46] width 104 height 15
click at [659, 54] on span ""abracadabra"" at bounding box center [652, 46] width 104 height 15
click at [658, 54] on span ""abracadabra"" at bounding box center [652, 46] width 104 height 15
drag, startPoint x: 714, startPoint y: 55, endPoint x: 626, endPoint y: 53, distance: 87.4
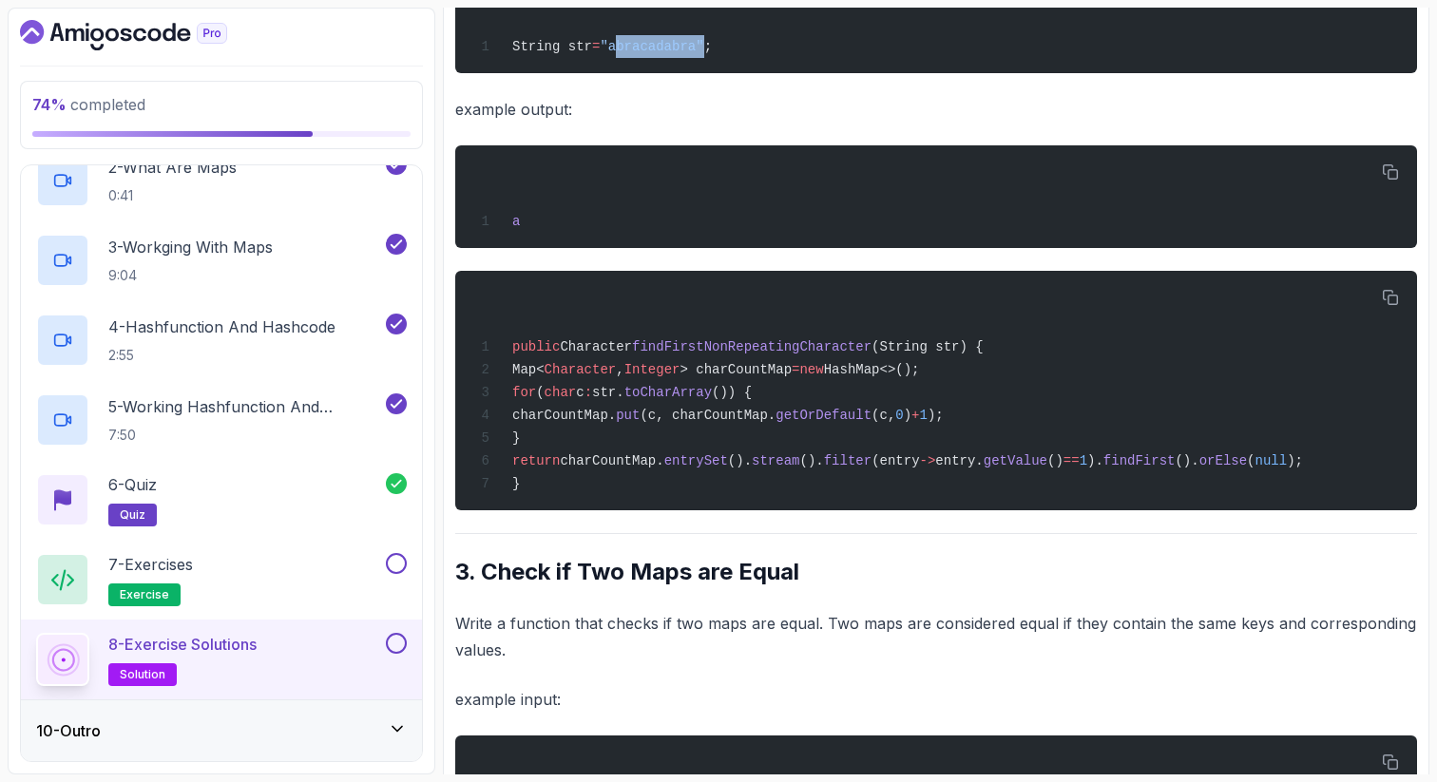
click at [626, 54] on span ""abracadabra"" at bounding box center [652, 46] width 104 height 15
copy span "abracadabra"
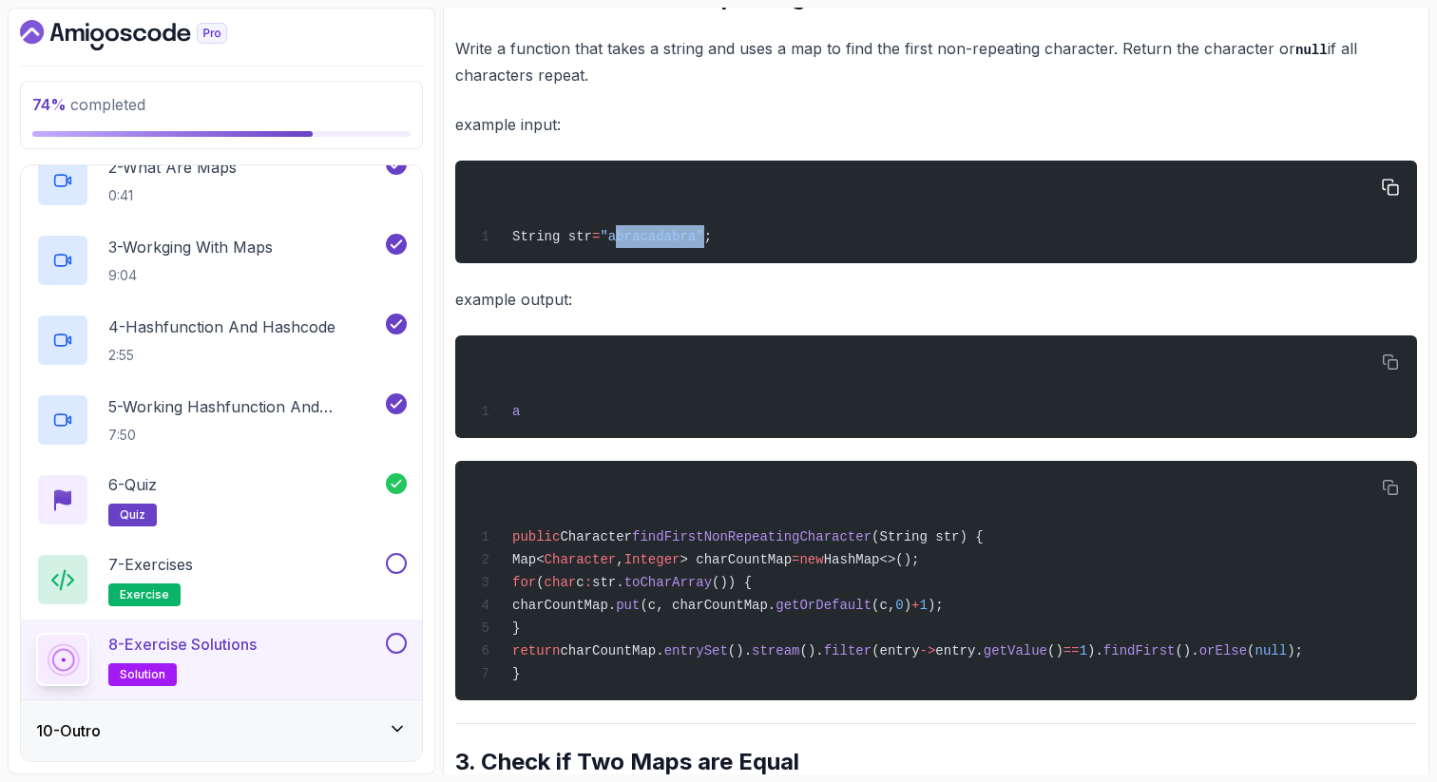
scroll to position [736, 0]
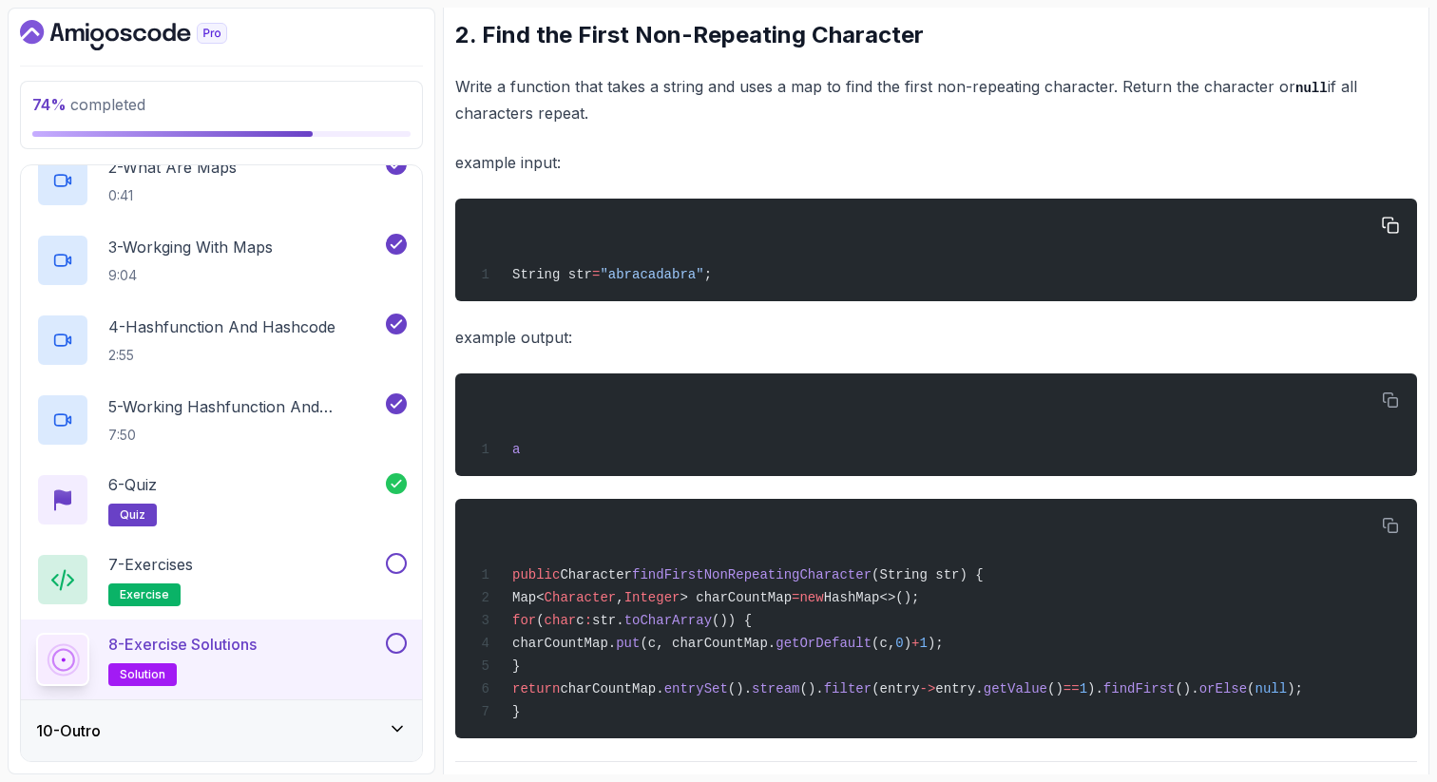
click at [703, 280] on span ""abracadabra"" at bounding box center [652, 274] width 104 height 15
drag, startPoint x: 712, startPoint y: 286, endPoint x: 624, endPoint y: 279, distance: 87.7
click at [626, 282] on span ""abracadabra"" at bounding box center [652, 274] width 104 height 15
copy span "abracadabra"
click at [937, 347] on p "example output:" at bounding box center [936, 337] width 962 height 27
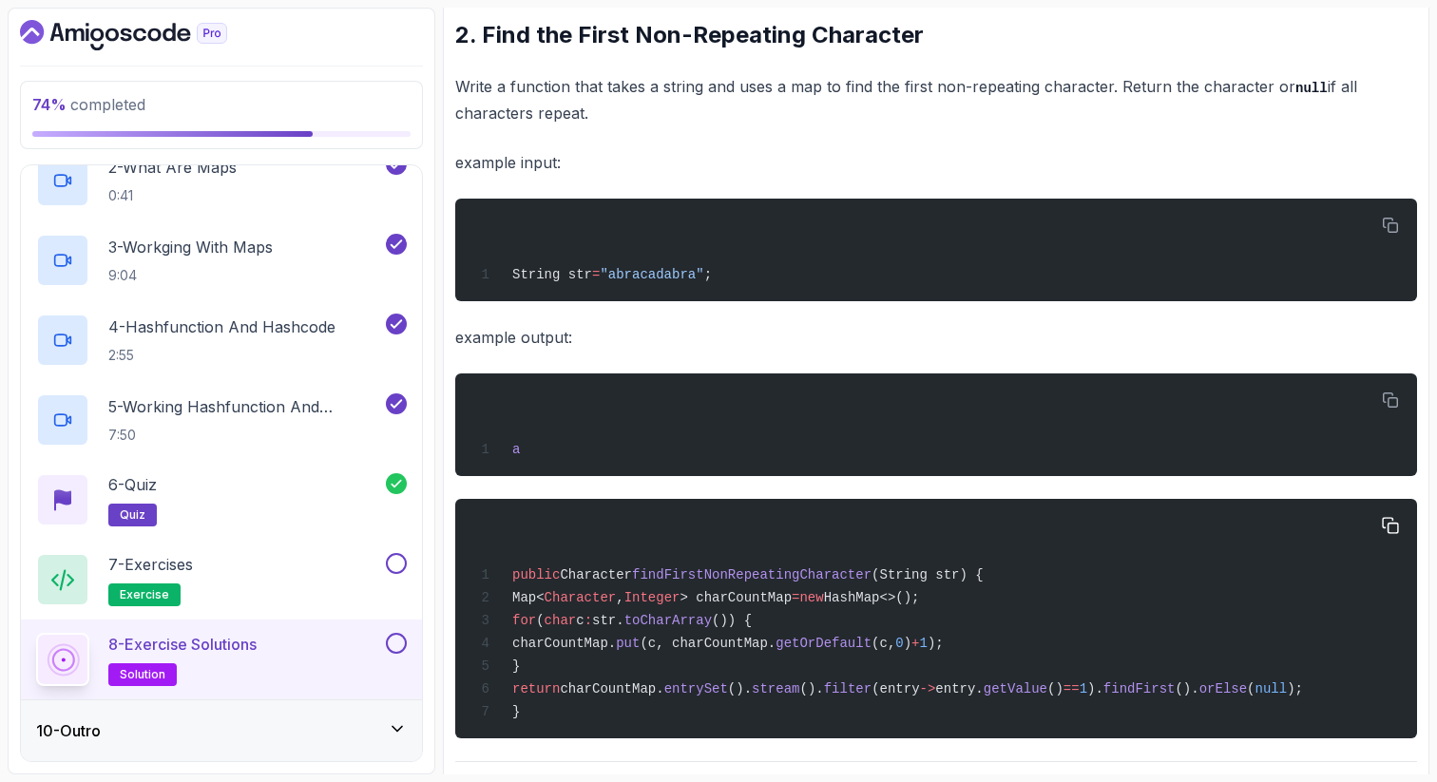
click at [814, 545] on div "public Character findFirstNonRepeatingCharacter (String str) { Map< Character ,…" at bounding box center [935, 618] width 931 height 217
click at [275, 567] on div "7 - Exercises exercise" at bounding box center [209, 579] width 346 height 53
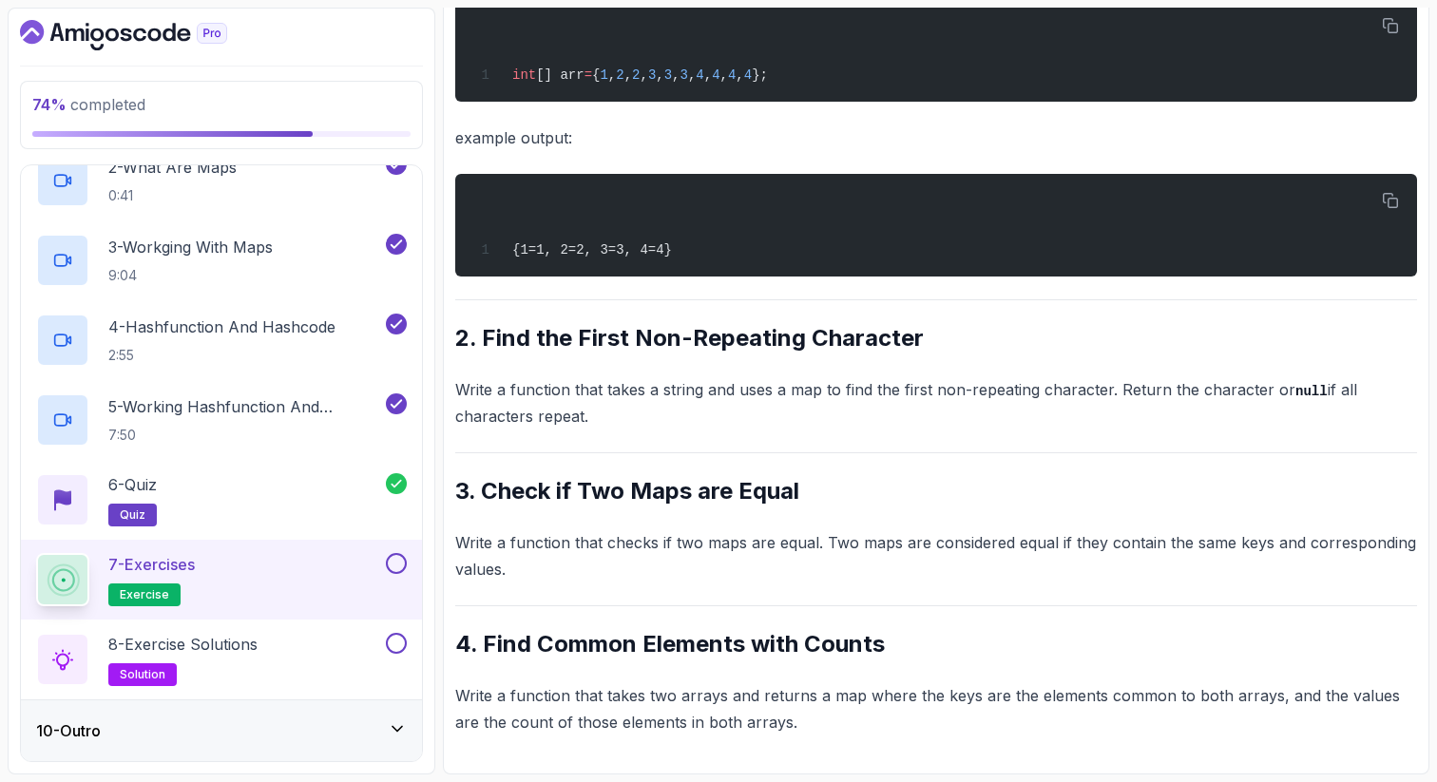
scroll to position [546, 0]
click at [204, 643] on p "8 - Exercise Solutions" at bounding box center [182, 644] width 149 height 23
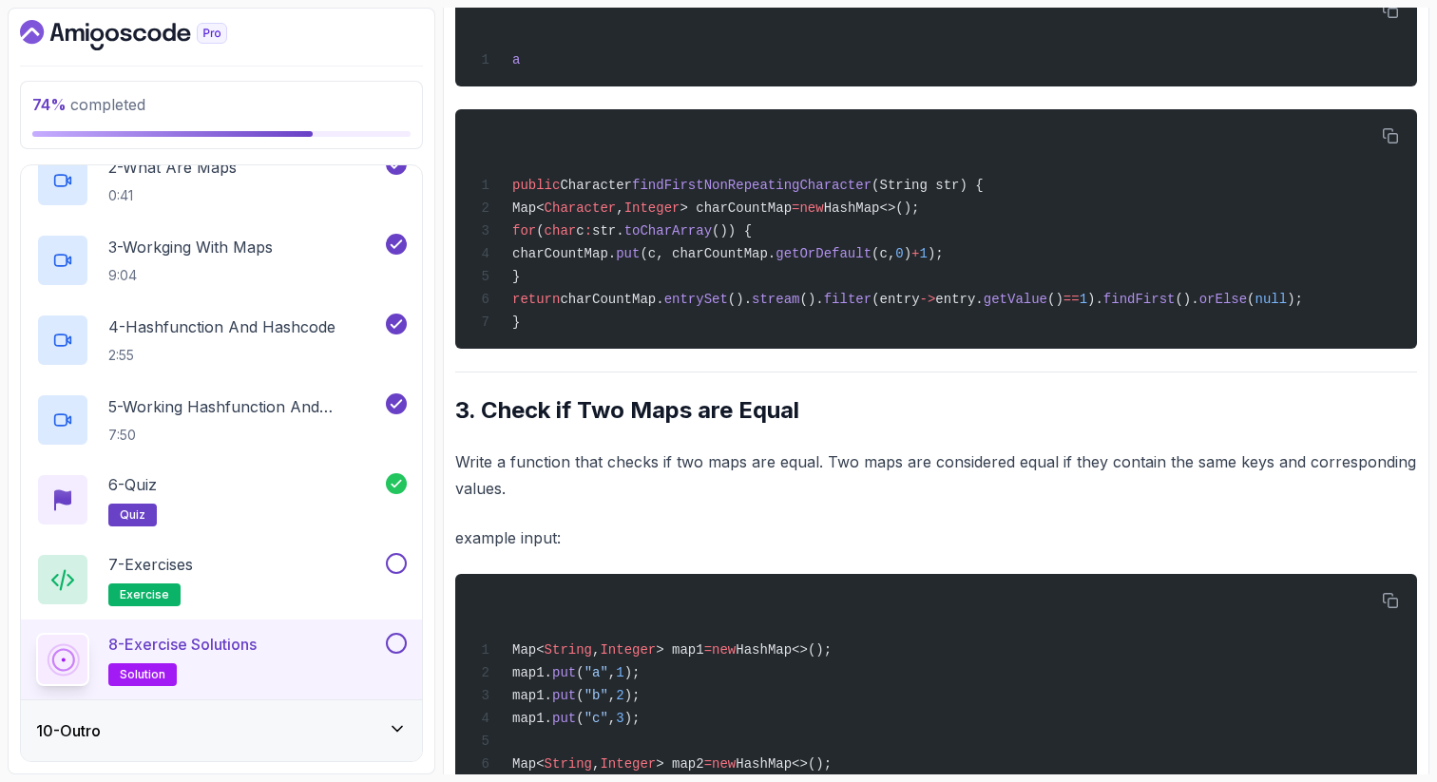
scroll to position [1154, 0]
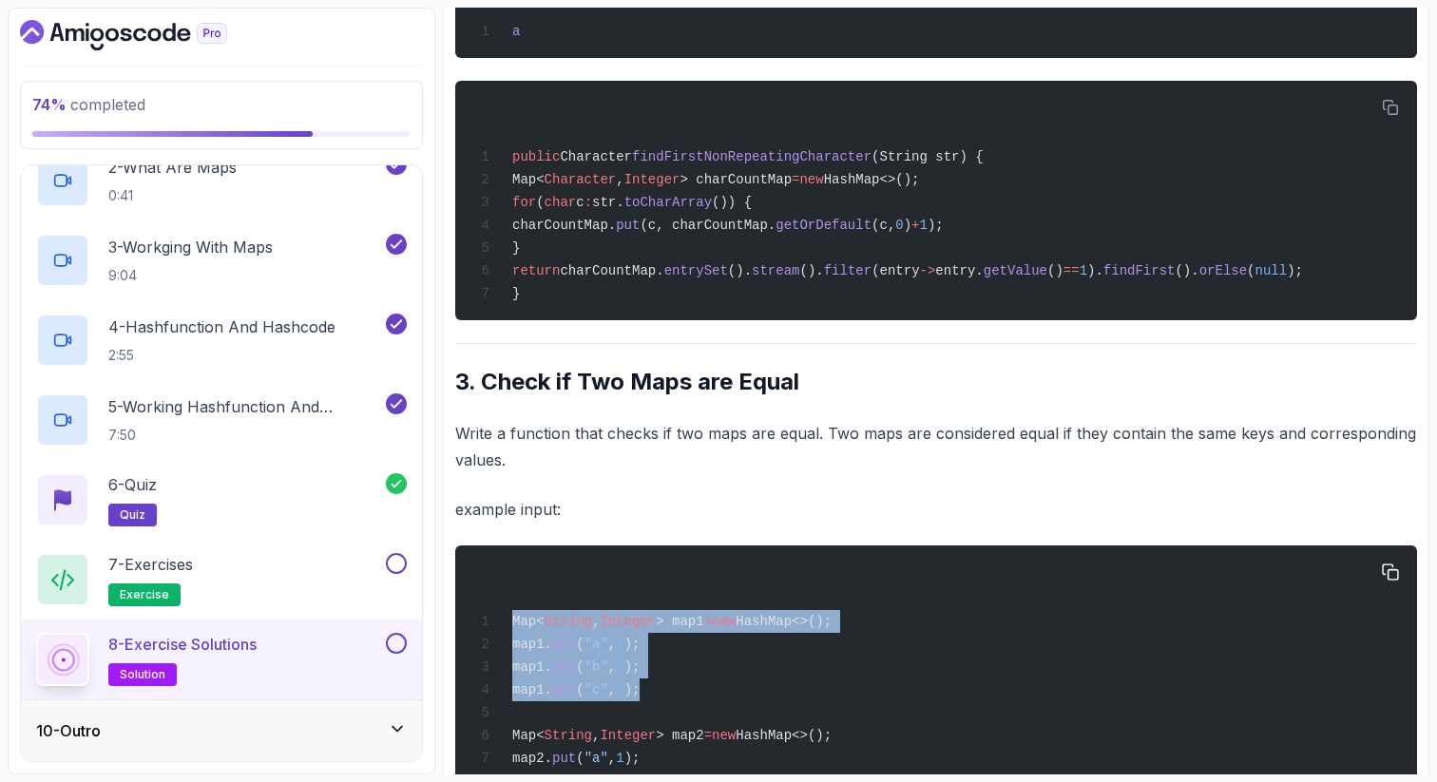
drag, startPoint x: 645, startPoint y: 715, endPoint x: 509, endPoint y: 617, distance: 167.4
click at [509, 617] on div "Map< String , Integer > map1 = new HashMap<>(); map1. put ( "a" , 1 ); map1. pu…" at bounding box center [935, 688] width 931 height 262
copy code "Map< String , Integer > map1 = new HashMap<>(); map1. put ( "a" , 1 ); map1. pu…"
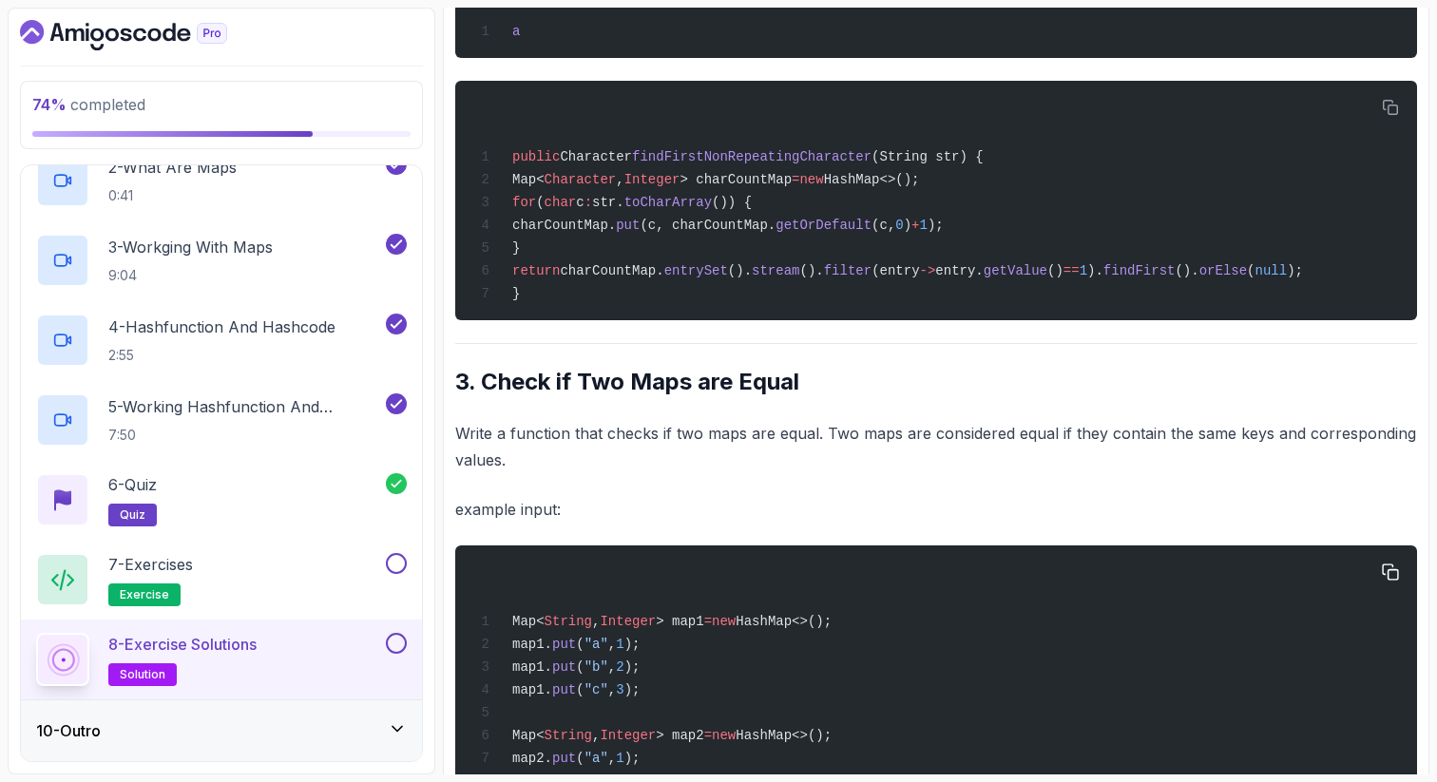
click at [687, 596] on div "Map< String , Integer > map1 = new HashMap<>(); map1. put ( "a" , 1 ); map1. pu…" at bounding box center [935, 688] width 931 height 262
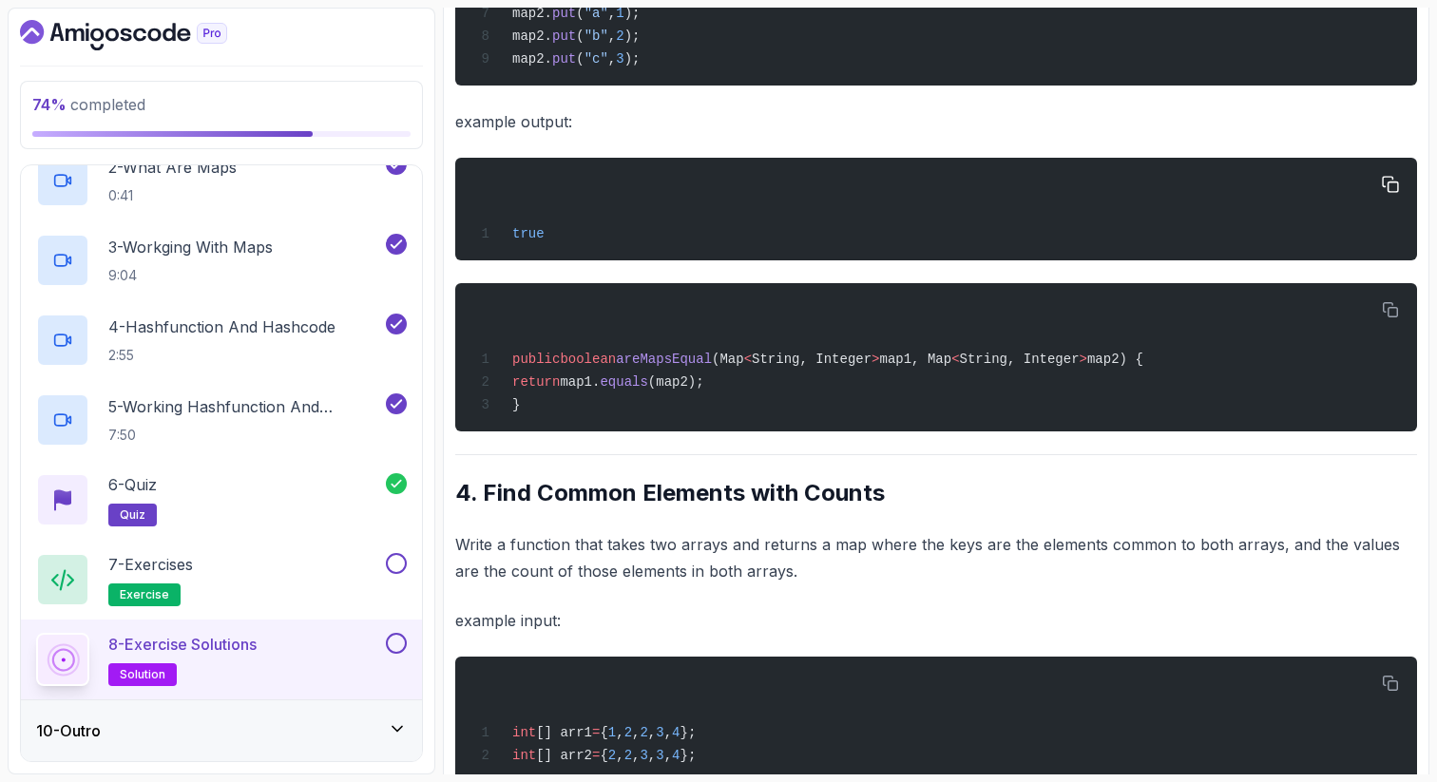
scroll to position [1915, 0]
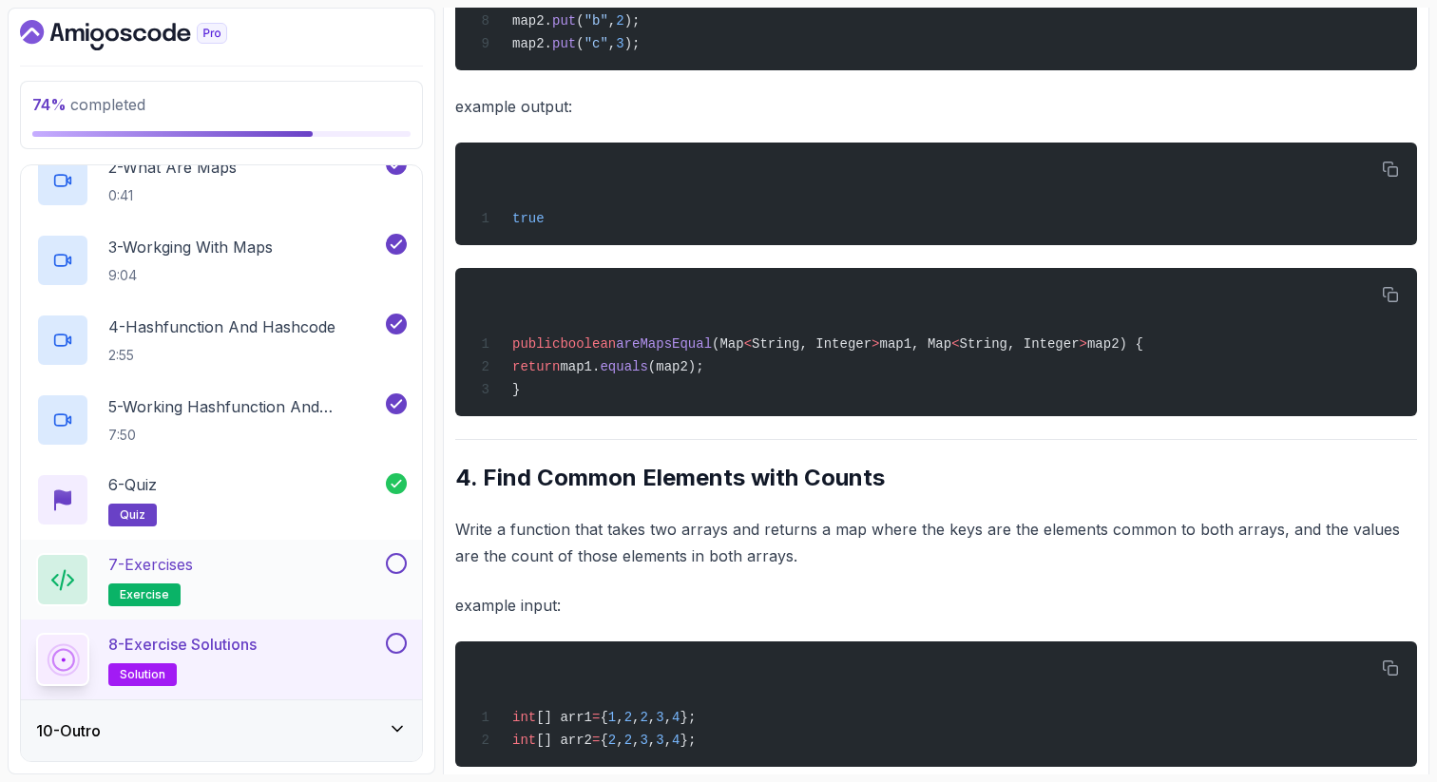
click at [242, 569] on div "7 - Exercises exercise" at bounding box center [209, 579] width 346 height 53
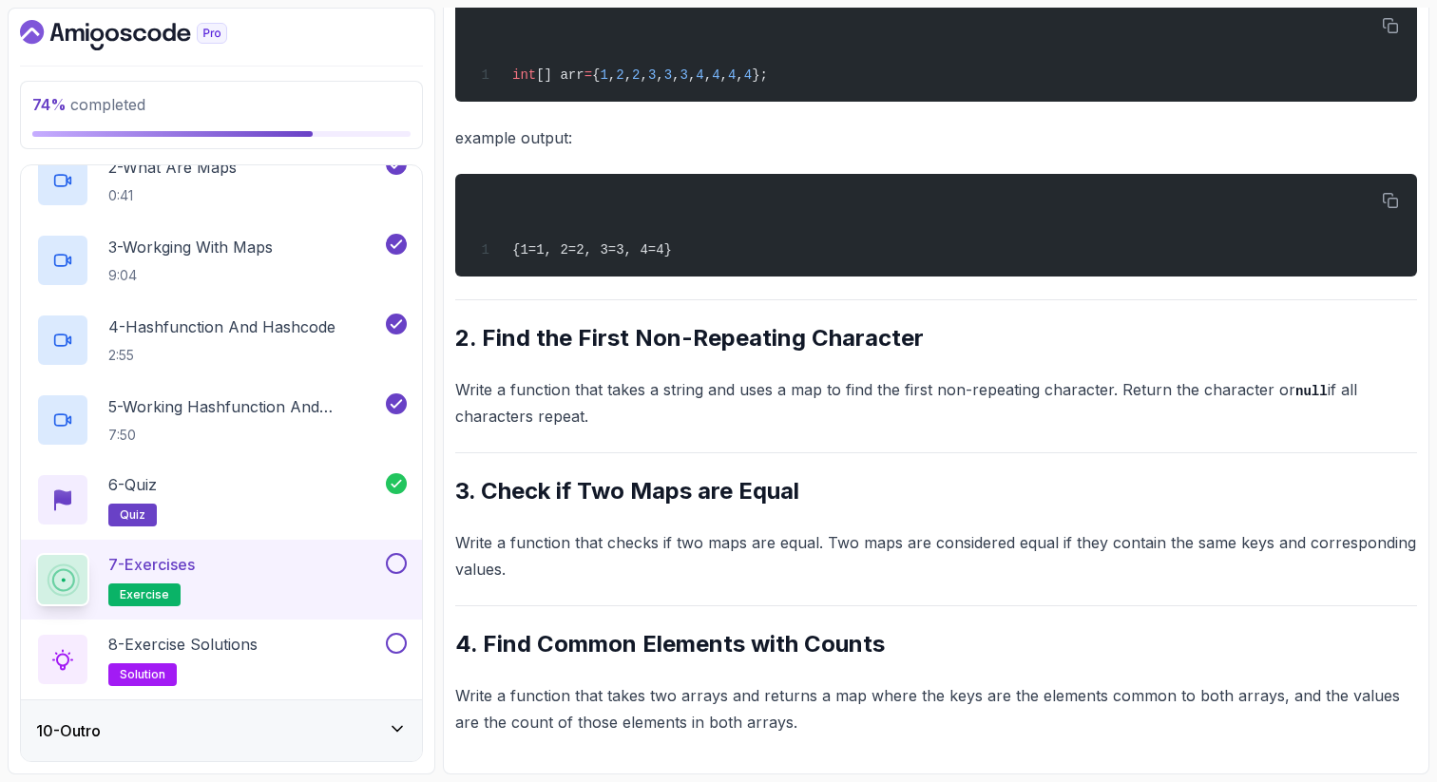
click at [596, 619] on div "~1 min read Questions 1. Count the Frequency of Elements Write a function that …" at bounding box center [936, 222] width 962 height 1025
click at [1173, 630] on h2 "4. Find Common Elements with Counts" at bounding box center [936, 644] width 962 height 30
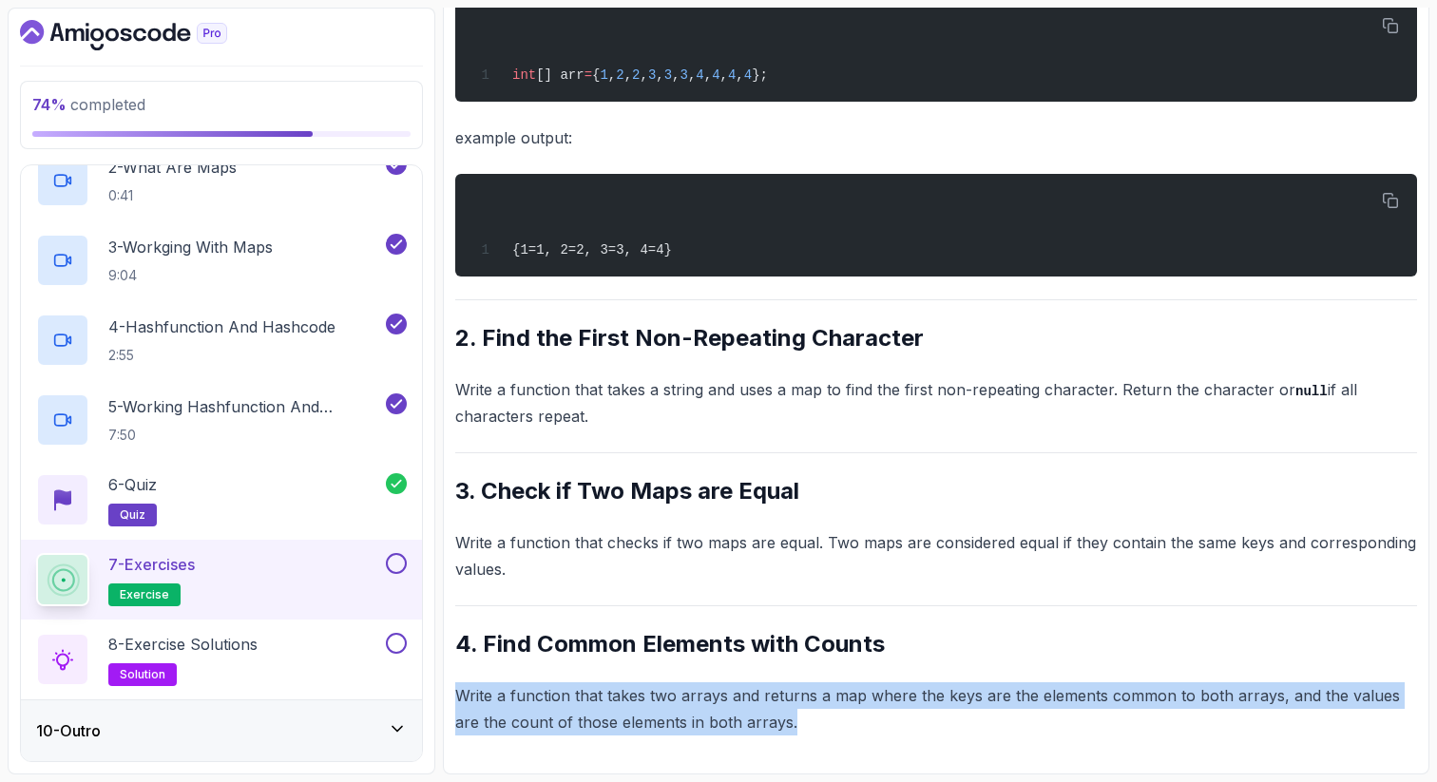
drag, startPoint x: 1038, startPoint y: 672, endPoint x: 1027, endPoint y: 776, distance: 105.0
click at [1028, 779] on section "74 % completed 1 - Intro 2 - Arrays 3 - 2d Arrays 4 - Arraylist 5 - Stacks 6 - …" at bounding box center [718, 391] width 1437 height 782
click at [202, 666] on h2 "8 - Exercise Solutions solution" at bounding box center [182, 659] width 149 height 53
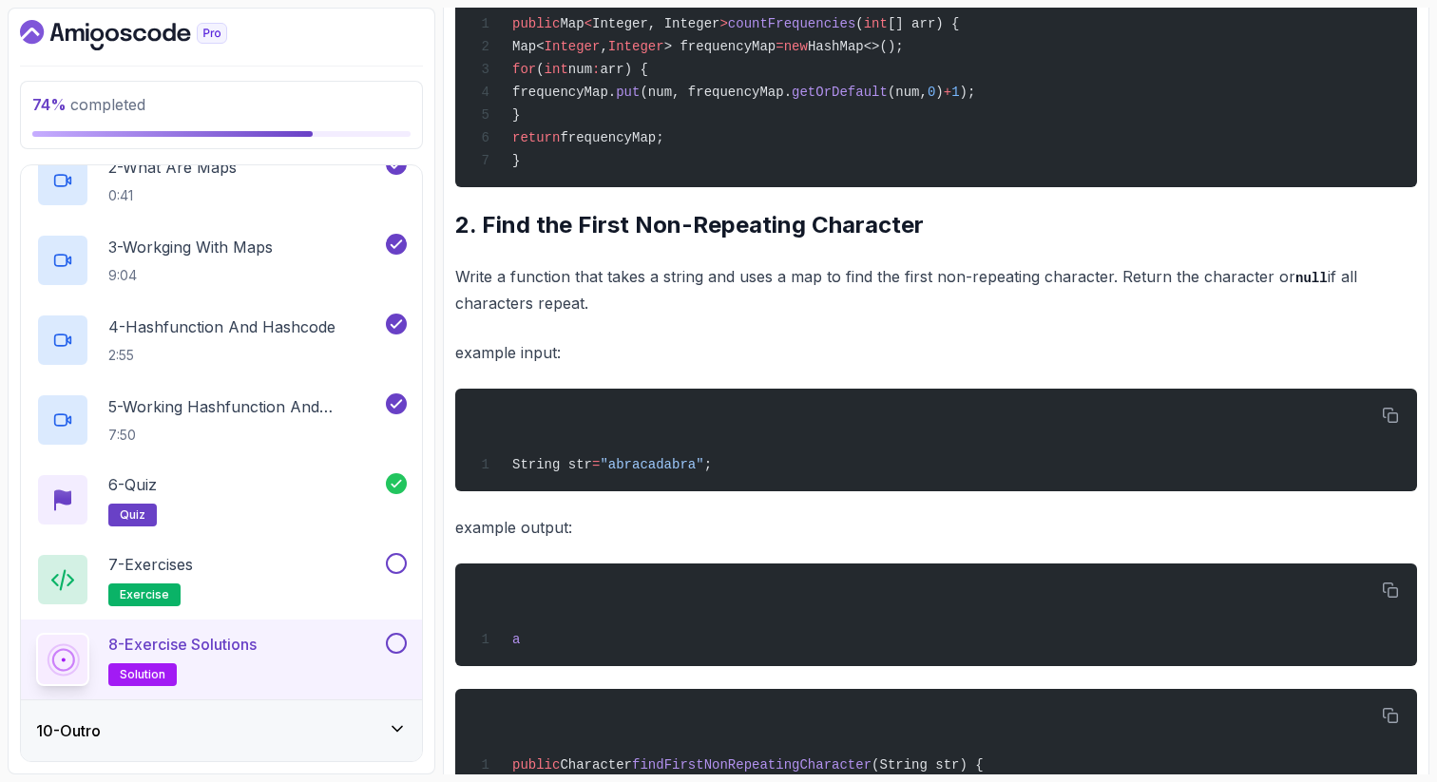
scroll to position [1915, 0]
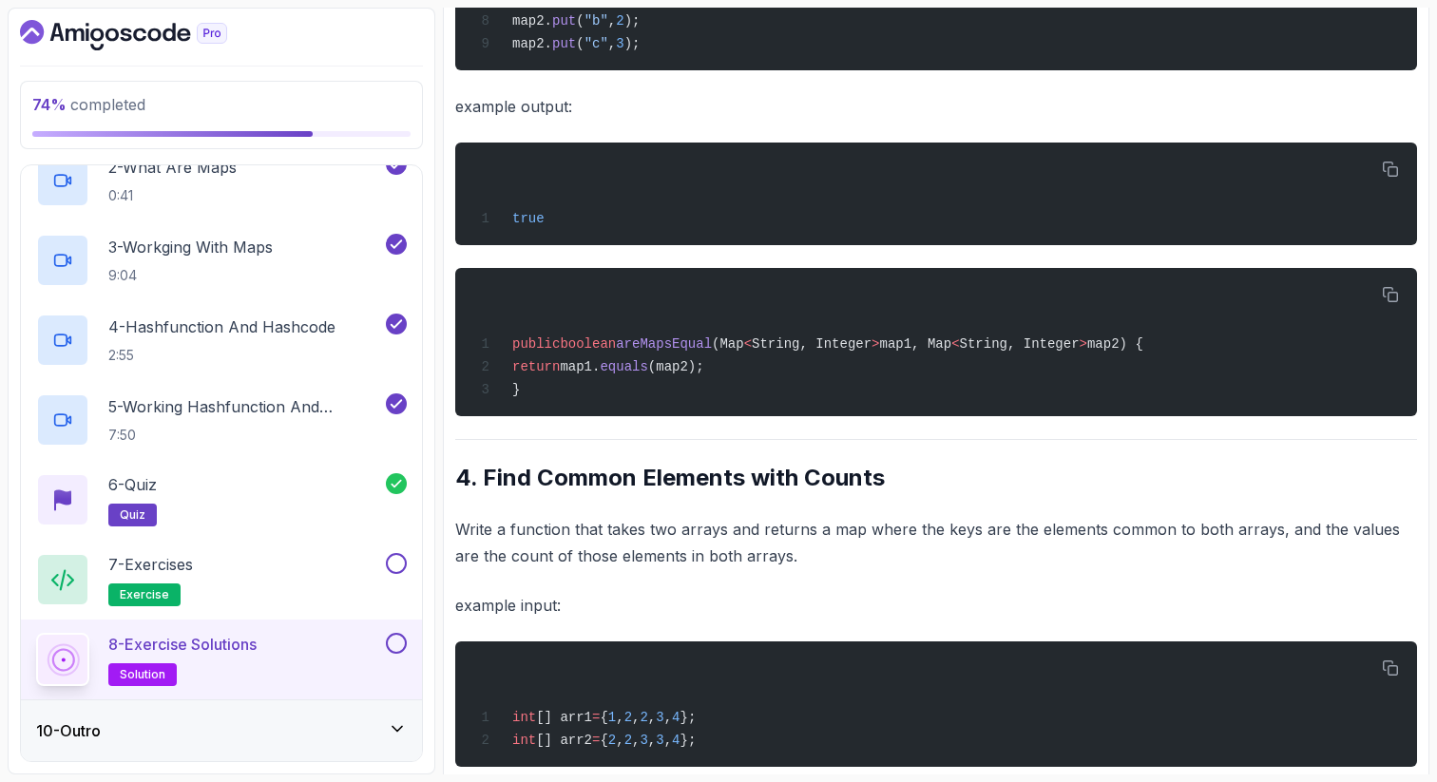
click at [715, 619] on p "example input:" at bounding box center [936, 605] width 962 height 27
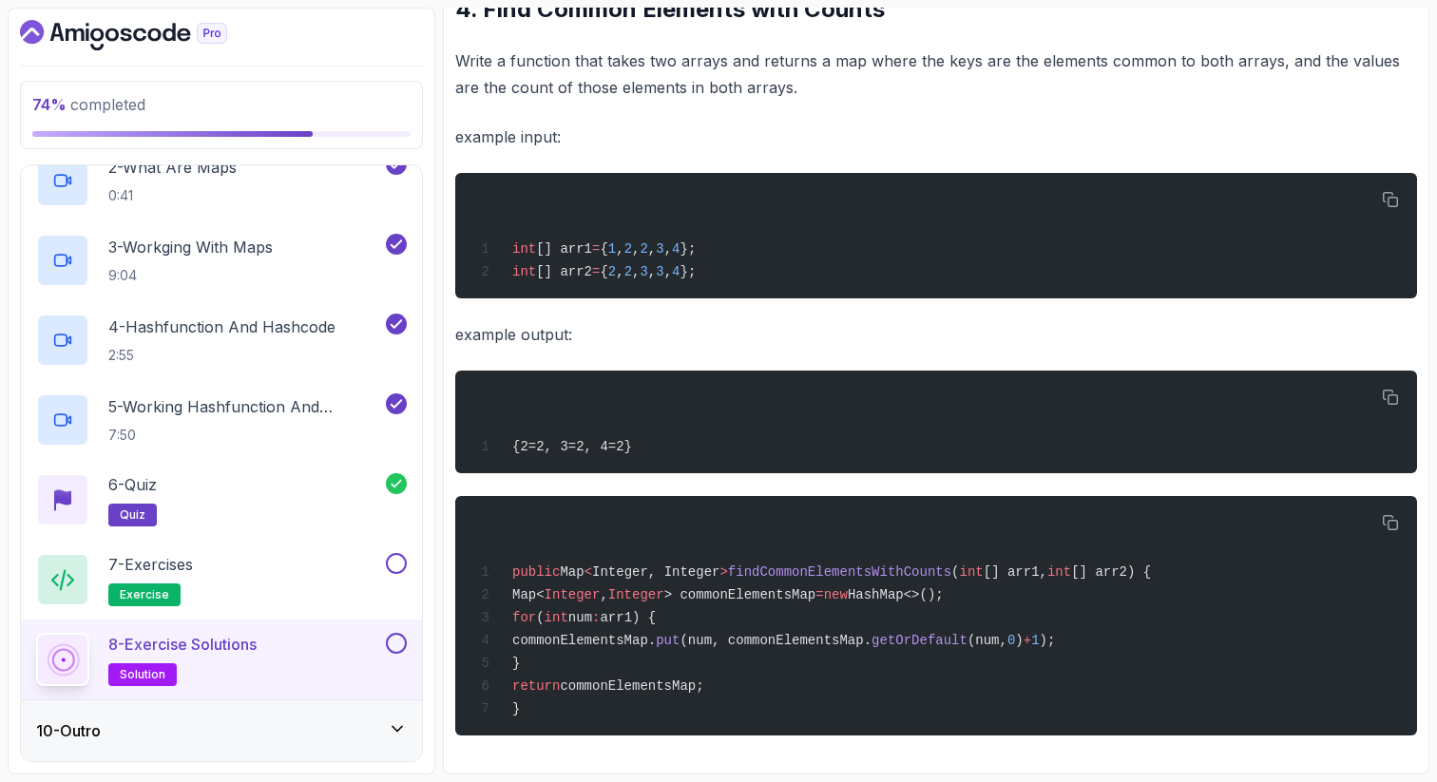
scroll to position [2420, 0]
click at [582, 566] on span "Map" at bounding box center [572, 571] width 24 height 15
click at [592, 617] on span "num" at bounding box center [580, 617] width 24 height 15
drag, startPoint x: 698, startPoint y: 614, endPoint x: 560, endPoint y: 606, distance: 138.9
click at [560, 610] on span "for ( int num : arr1) {" at bounding box center [564, 617] width 181 height 15
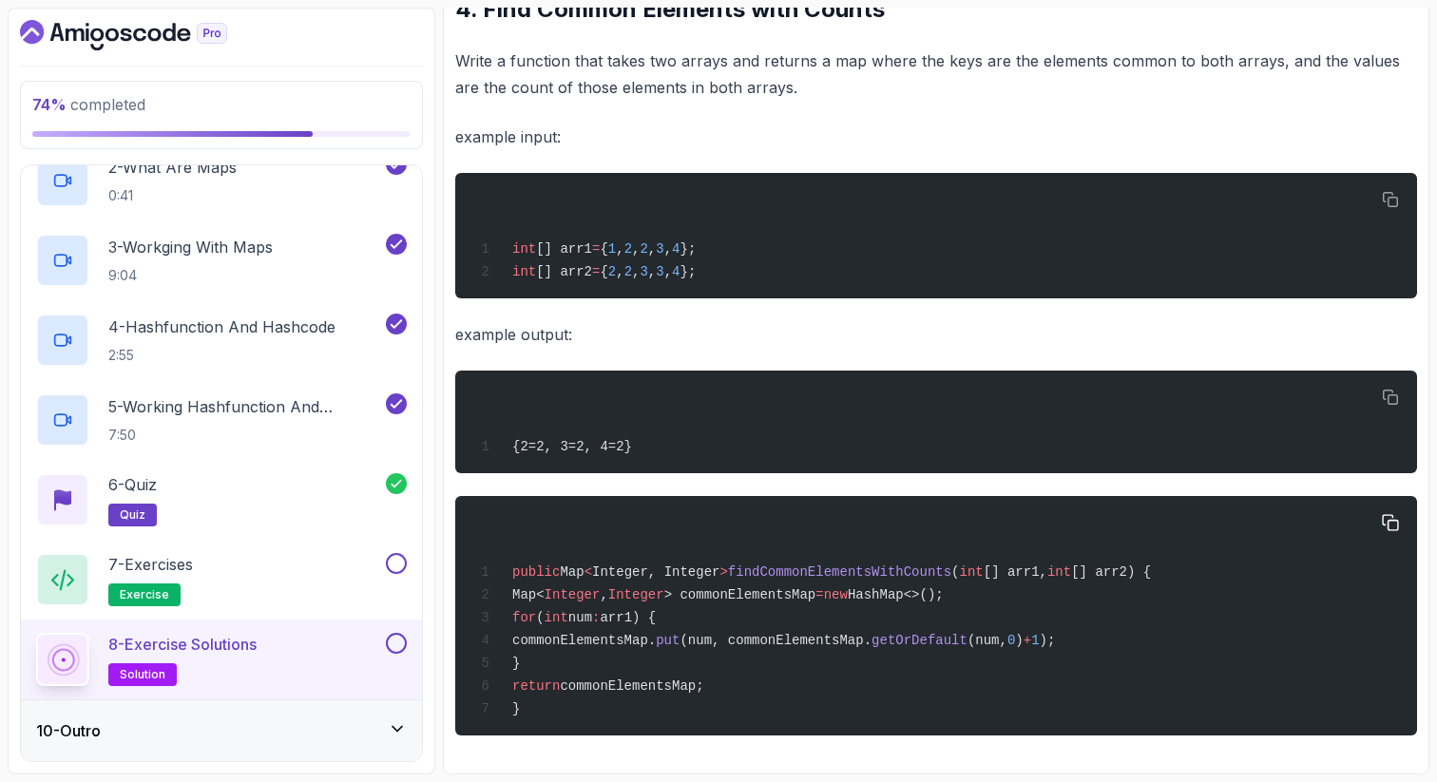
click at [1375, 507] on button "button" at bounding box center [1390, 522] width 30 height 30
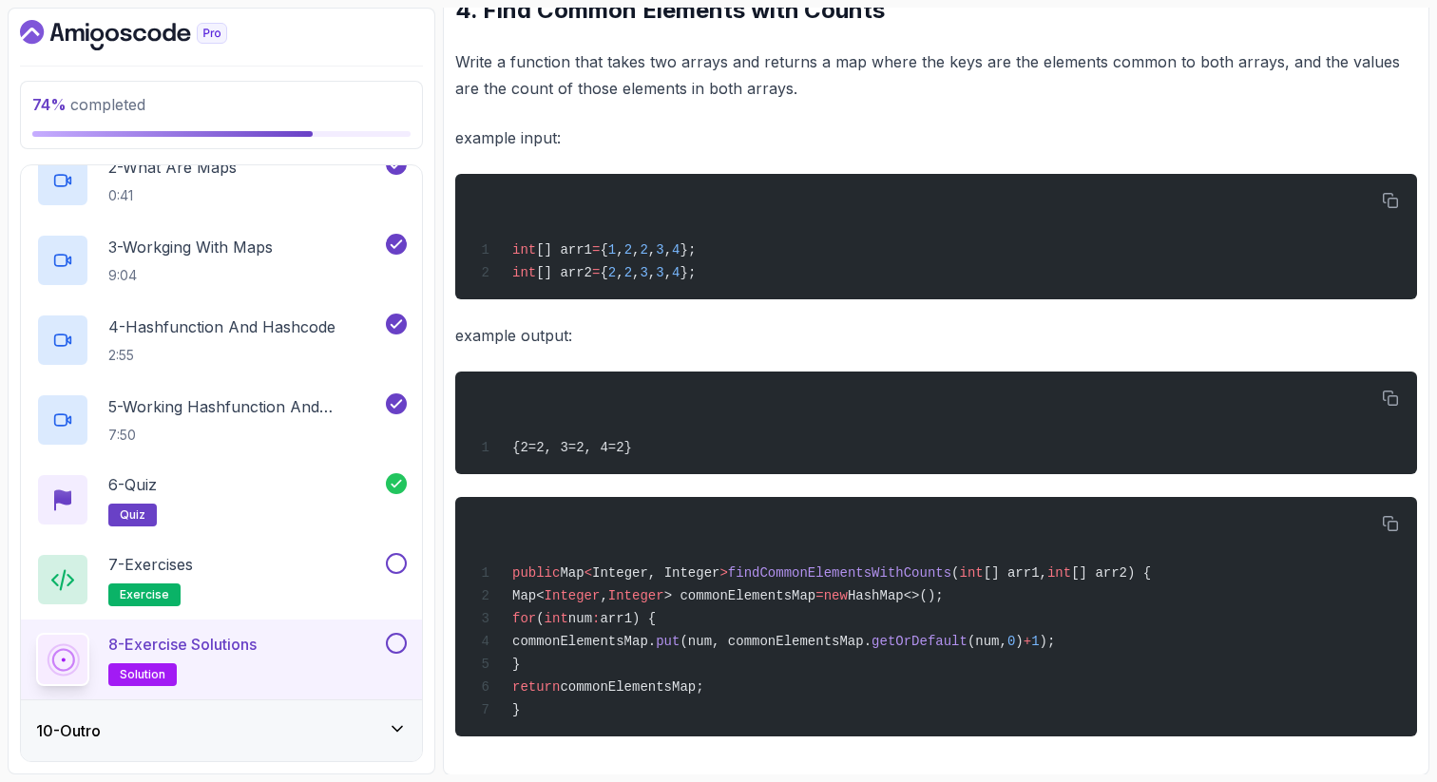
scroll to position [2344, 0]
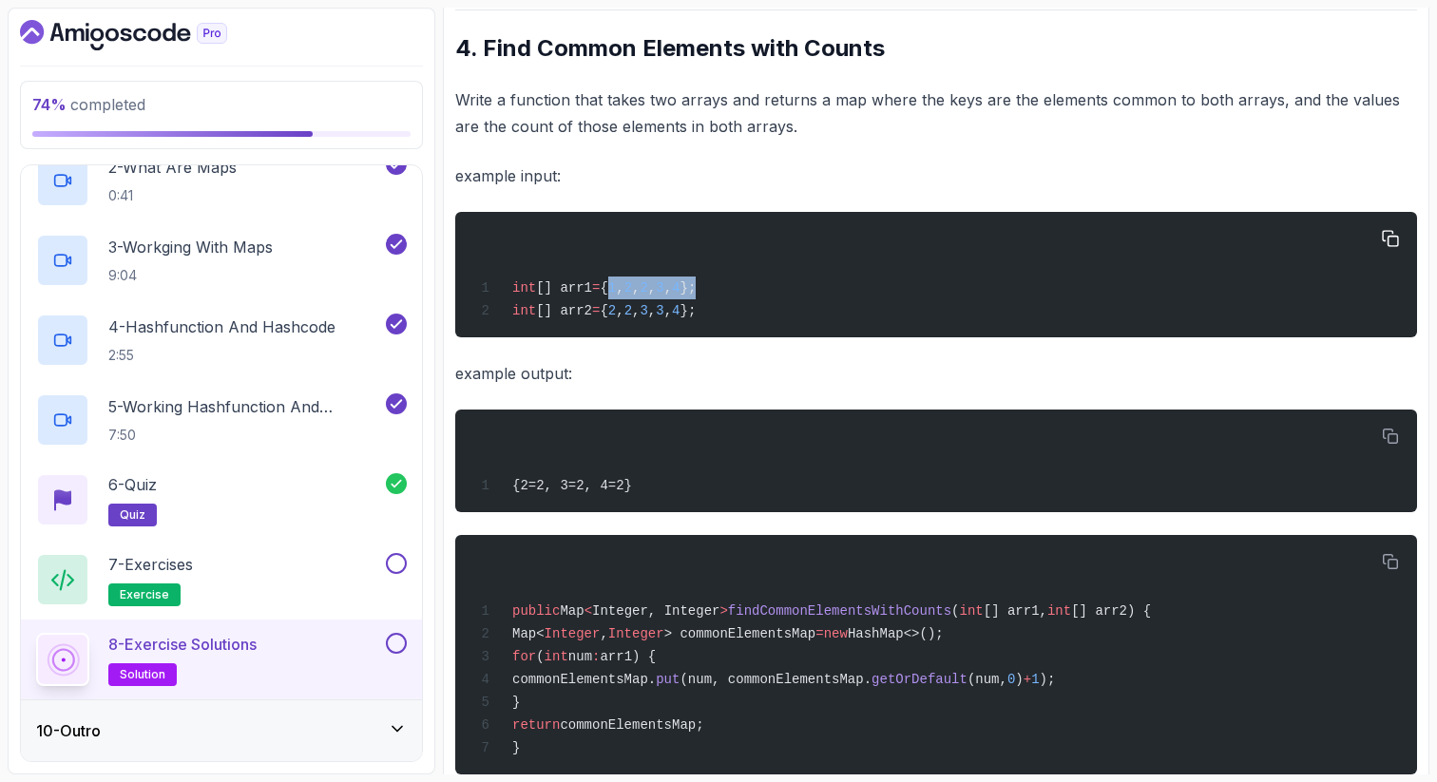
drag, startPoint x: 758, startPoint y: 313, endPoint x: 615, endPoint y: 313, distance: 143.5
click at [615, 313] on div "int [] arr1 = { 1 , 2 , 2 , 3 , 4 }; int [] arr2 = { 2 , 2 , 3 , 3 , 4 };" at bounding box center [935, 274] width 931 height 103
copy span "{ 1 , 2 , 2 , 3 , 4 };"
drag, startPoint x: 736, startPoint y: 338, endPoint x: 616, endPoint y: 338, distance: 120.7
click at [616, 318] on span "int [] arr2 = { 2 , 2 , 3 , 3 , 4 };" at bounding box center [584, 310] width 221 height 15
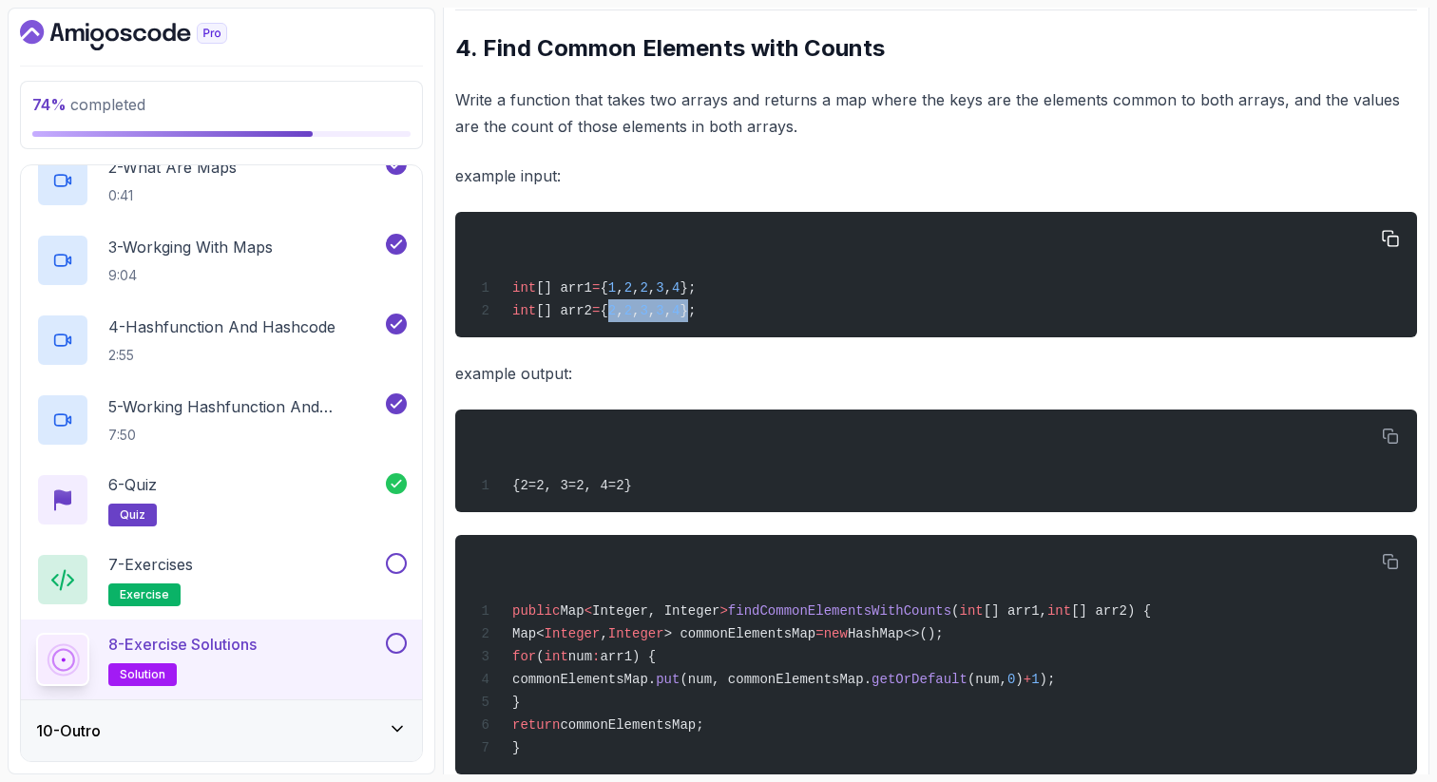
copy span "{ 2 , 2 , 3 , 3 , 4 }"
click at [753, 326] on div "int [] arr1 = { 1 , 2 , 2 , 3 , 4 }; int [] arr2 = { 2 , 2 , 3 , 3 , 4 };" at bounding box center [935, 274] width 931 height 103
click at [664, 641] on span "Integer" at bounding box center [636, 633] width 56 height 15
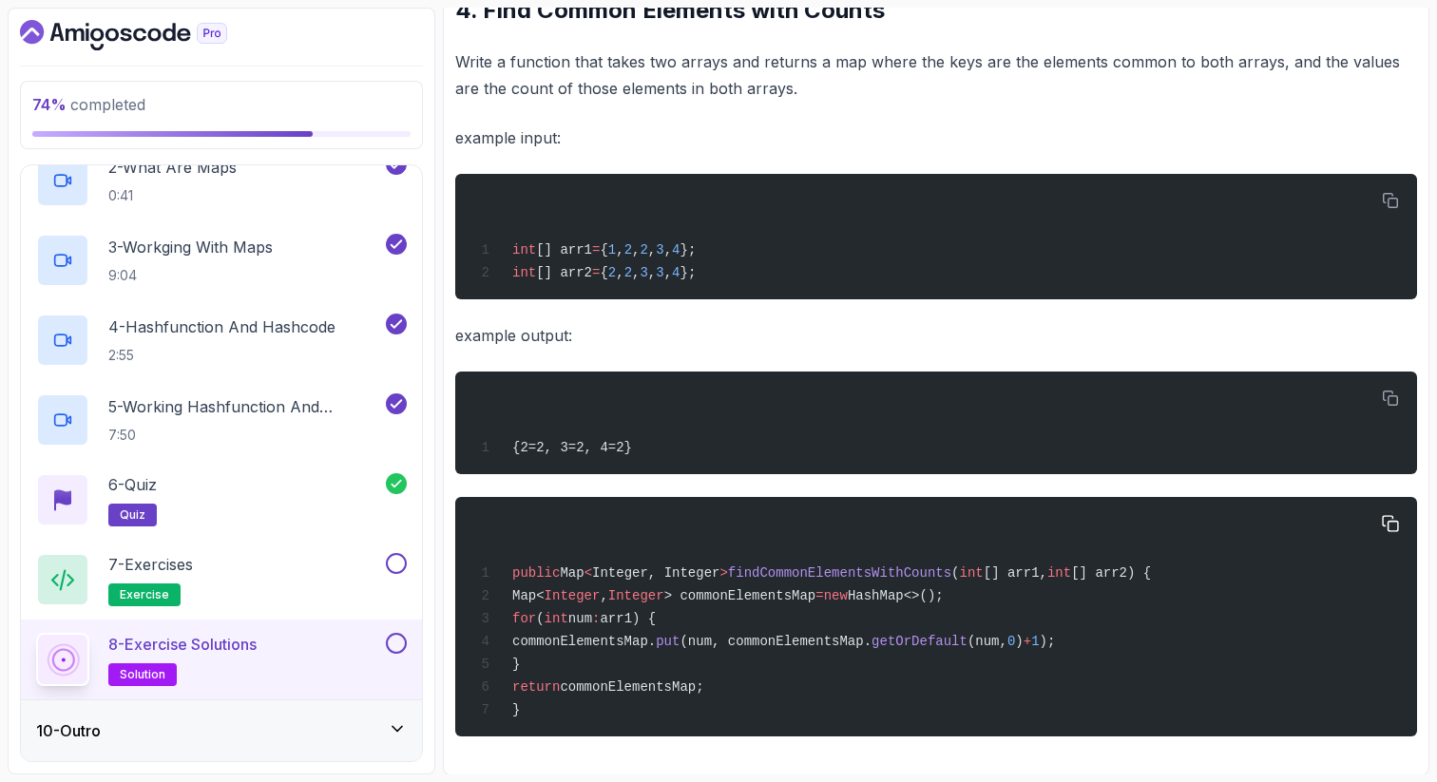
scroll to position [2420, 0]
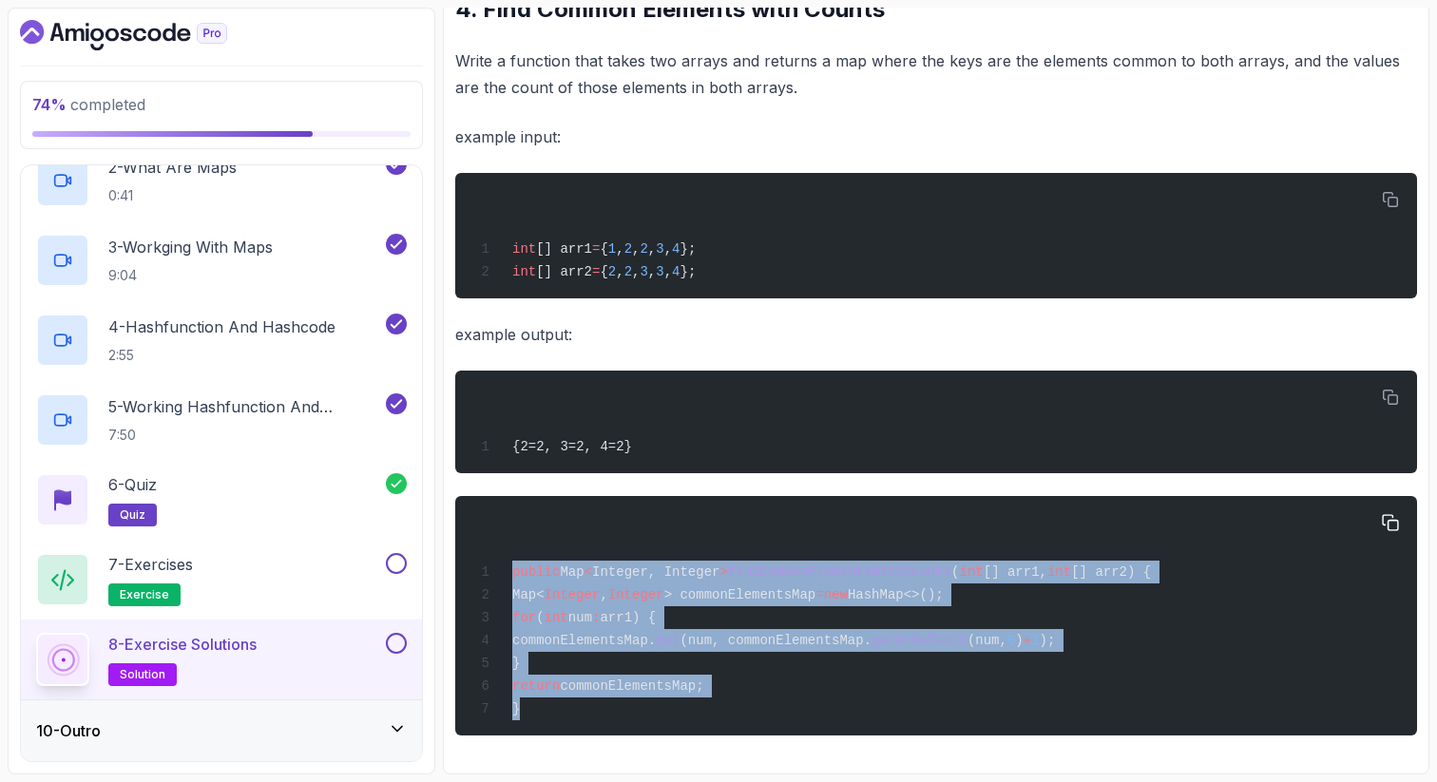
drag, startPoint x: 529, startPoint y: 711, endPoint x: 499, endPoint y: 565, distance: 148.5
click at [500, 566] on div "public Map < Integer, Integer > findCommonElementsWithCounts ( int [] arr1, int…" at bounding box center [935, 615] width 931 height 217
copy code "public Map < Integer, Integer > findCommonElementsWithCounts ( int [] arr1, int…"
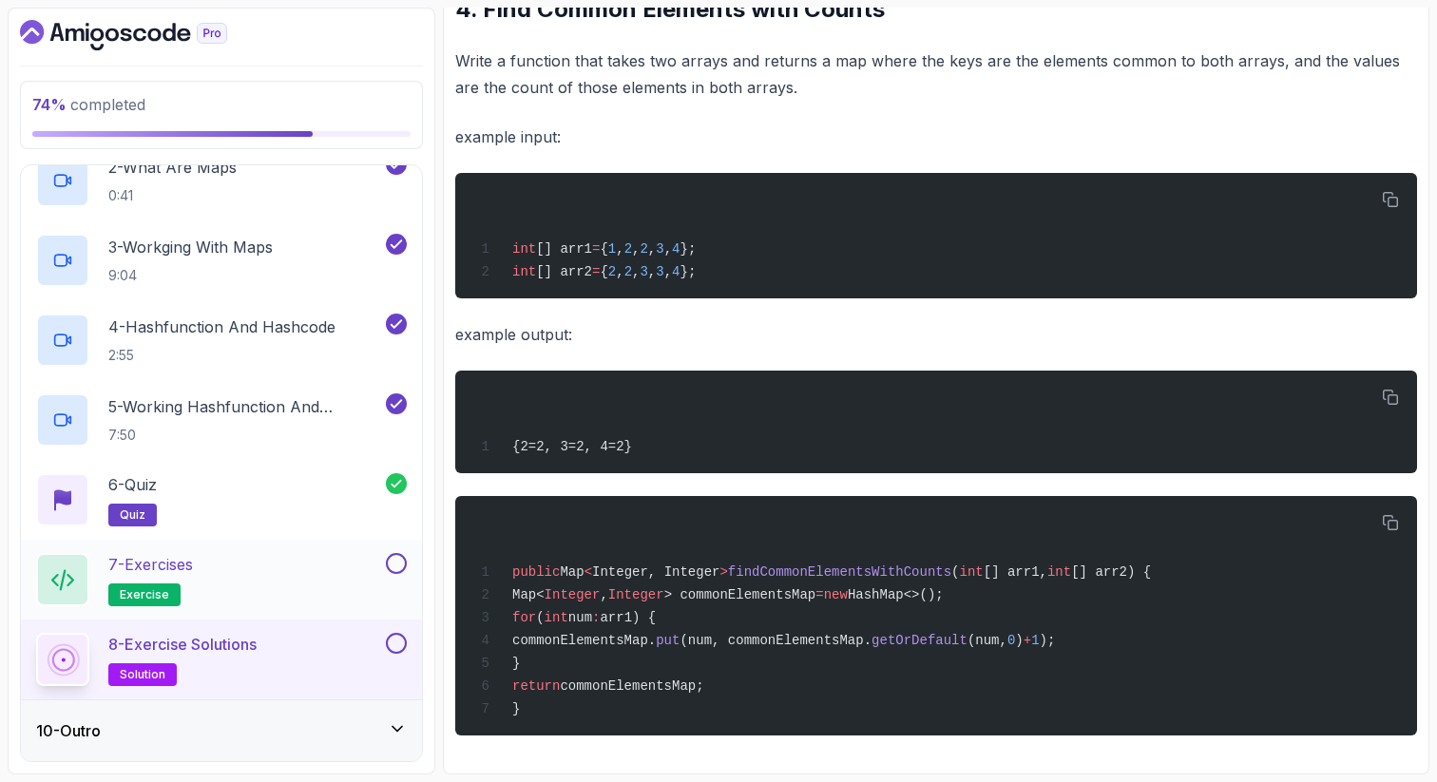
click at [396, 561] on button at bounding box center [396, 563] width 21 height 21
click at [294, 580] on div "7 - Exercises exercise" at bounding box center [209, 579] width 346 height 53
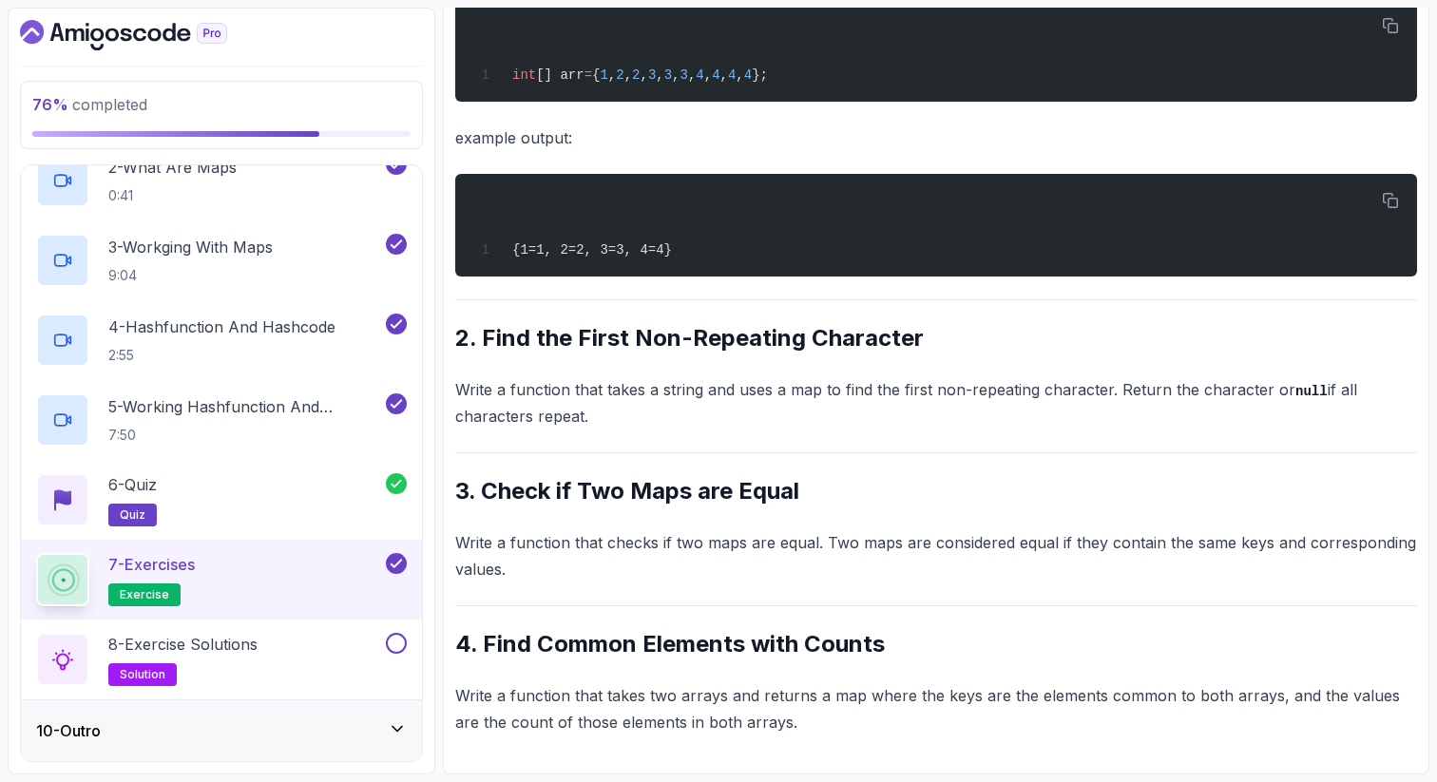
click at [977, 346] on h2 "2. Find the First Non-Repeating Character" at bounding box center [936, 338] width 962 height 30
click at [1431, 359] on section "76 % completed 1 - Intro 2 - Arrays 3 - 2d Arrays 4 - Arraylist 5 - Stacks 6 - …" at bounding box center [718, 391] width 1437 height 782
click at [1389, 174] on pre "{1=1, 2=2, 3=3, 4=4}" at bounding box center [936, 225] width 962 height 103
click at [709, 149] on p "example output:" at bounding box center [936, 137] width 962 height 27
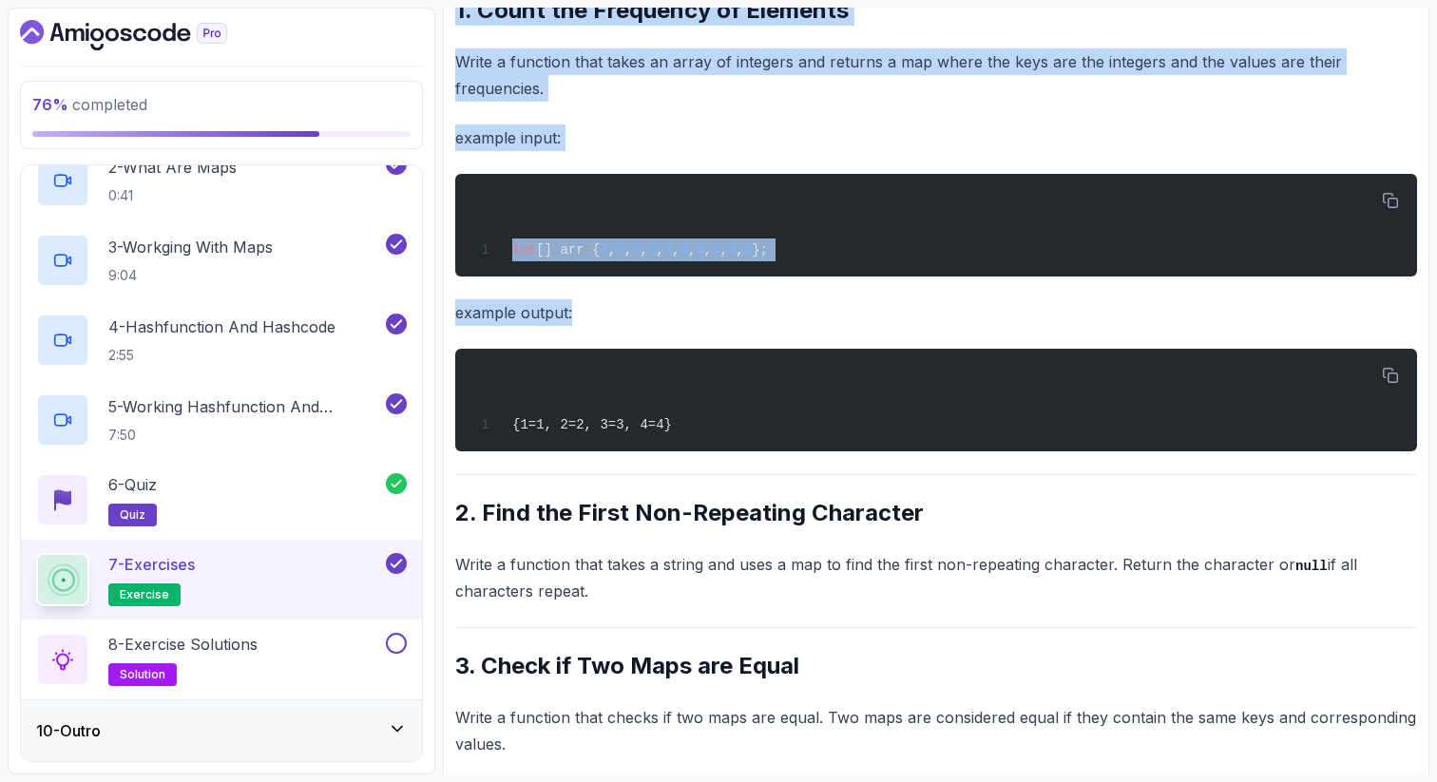
scroll to position [0, 0]
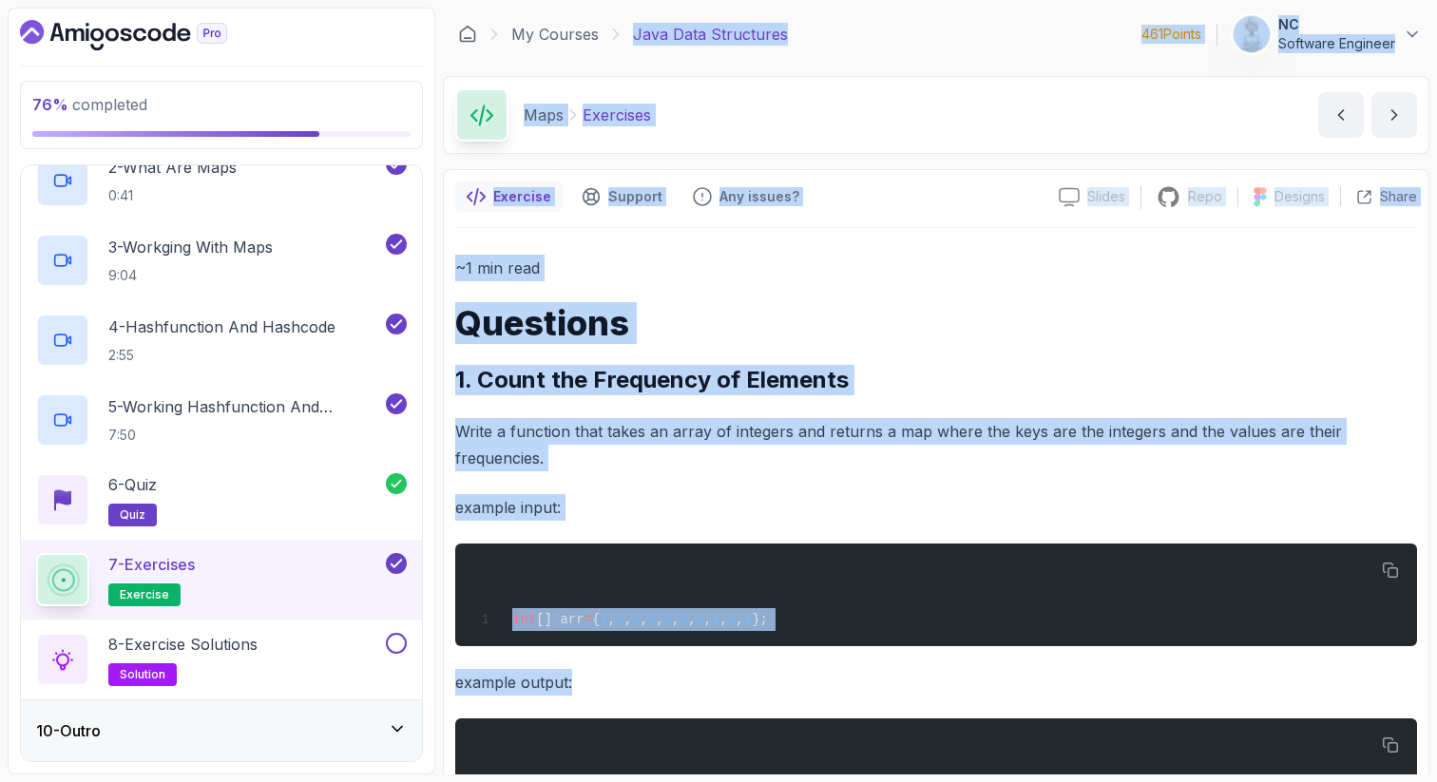
drag, startPoint x: 709, startPoint y: 148, endPoint x: 709, endPoint y: -16, distance: 164.4
click at [709, 0] on html "76 % completed 1 - Intro 2 - Arrays 3 - 2d Arrays 4 - Arraylist 5 - Stacks 6 - …" at bounding box center [718, 391] width 1437 height 782
click at [289, 663] on div "8 - Exercise Solutions solution" at bounding box center [209, 659] width 346 height 53
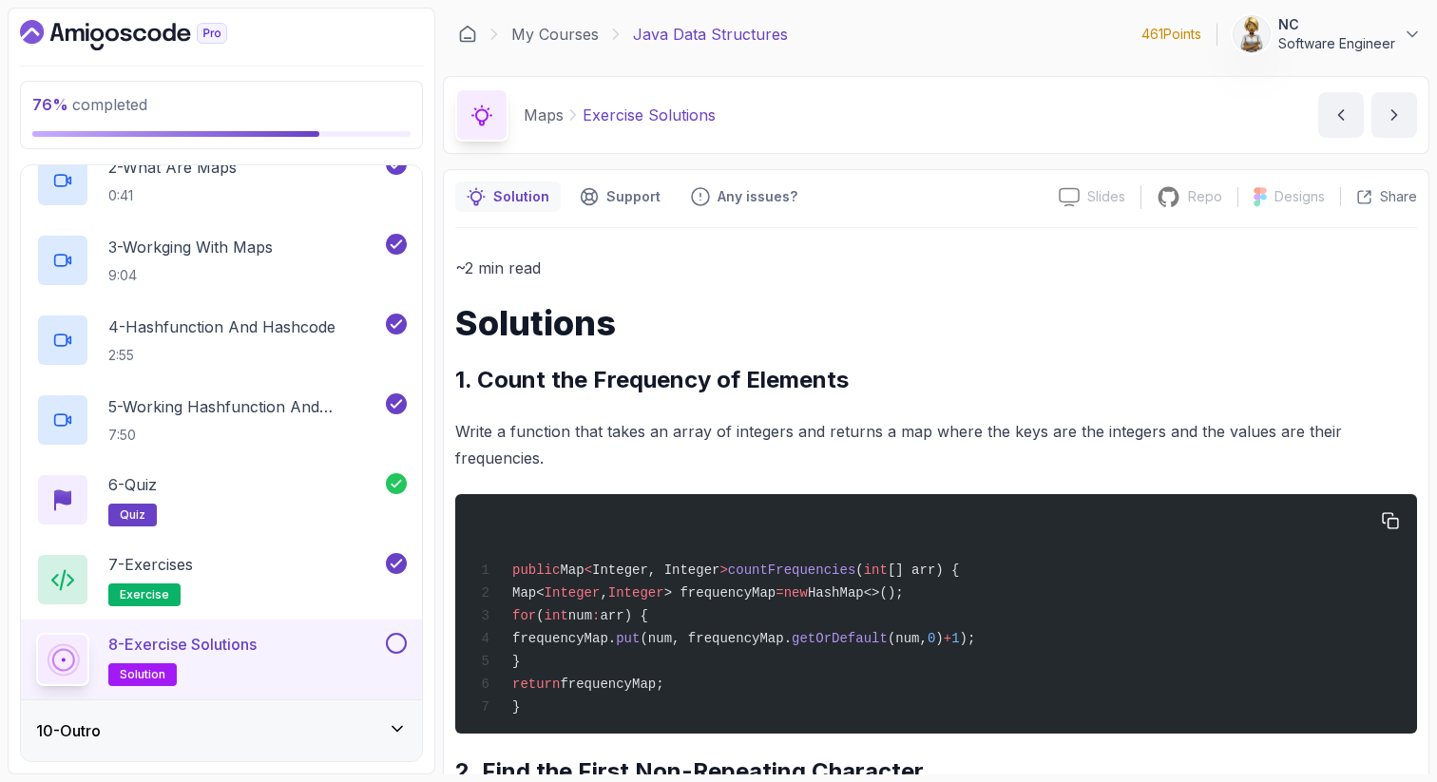
click at [976, 516] on div "public Map < Integer, Integer > countFrequencies ( int [] arr) { Map< Integer ,…" at bounding box center [935, 613] width 931 height 217
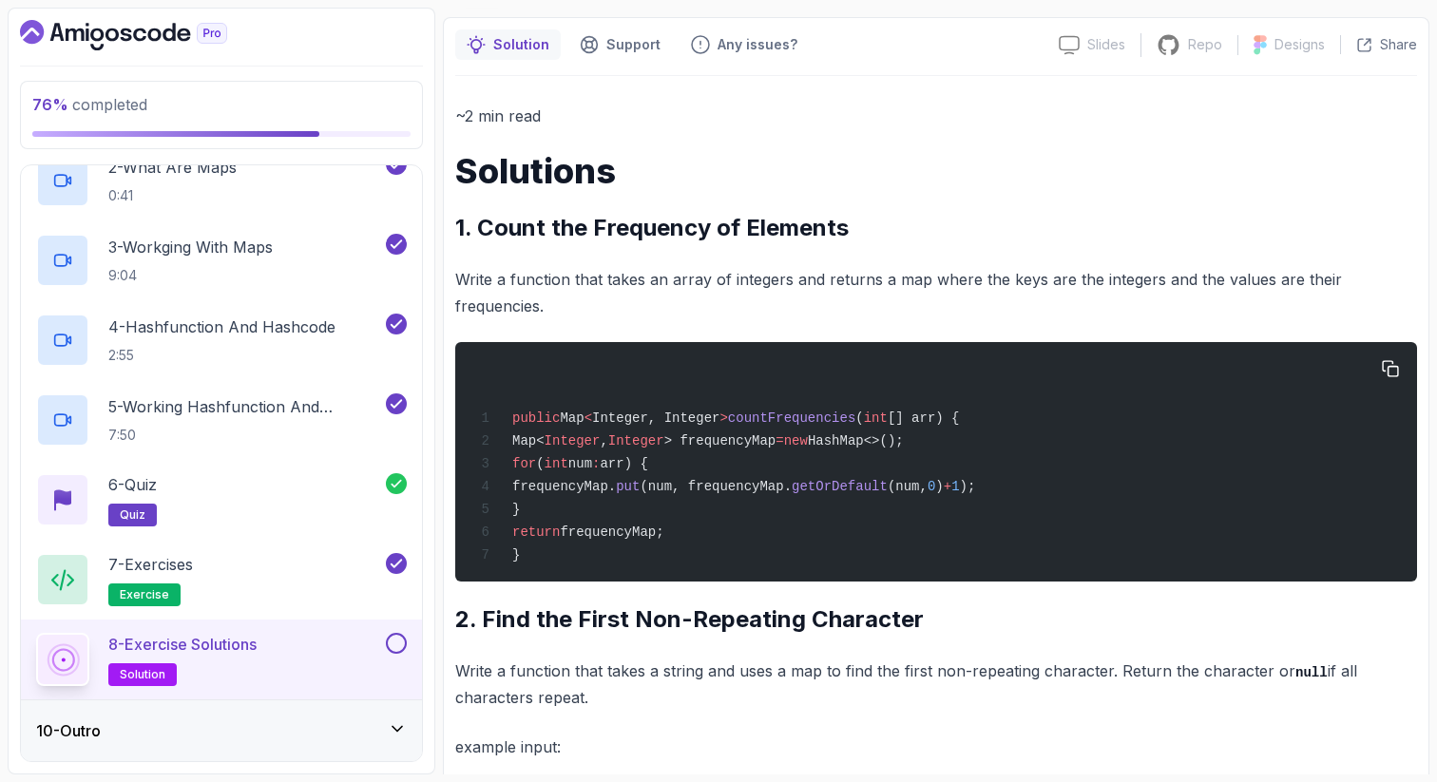
scroll to position [190, 0]
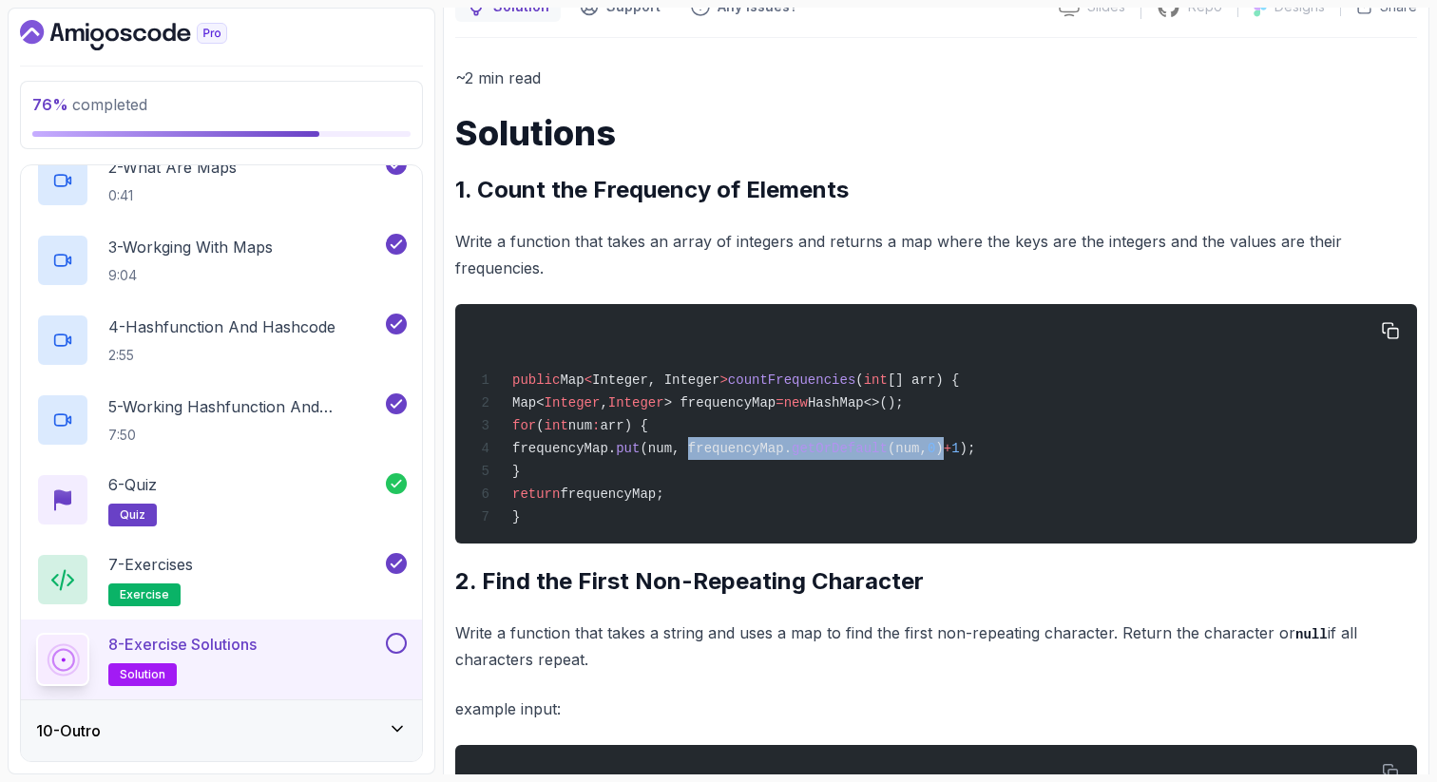
drag, startPoint x: 754, startPoint y: 447, endPoint x: 1015, endPoint y: 443, distance: 260.4
click at [975, 446] on span "frequencyMap. put (num, frequencyMap. getOrDefault (num, 0 ) + 1 );" at bounding box center [724, 448] width 501 height 15
click at [161, 581] on h2 "7 - Exercises exercise" at bounding box center [150, 579] width 85 height 53
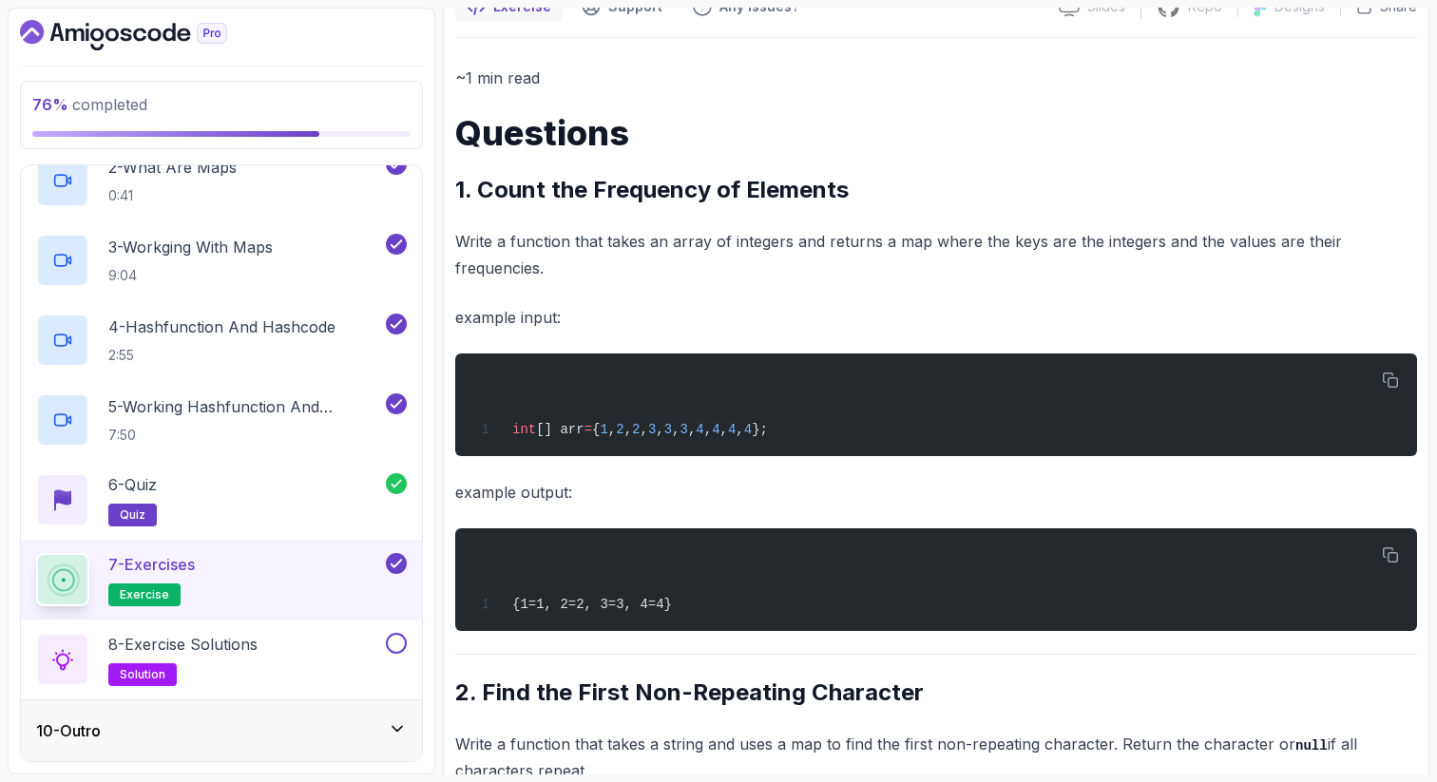
click at [910, 484] on p "example output:" at bounding box center [936, 492] width 962 height 27
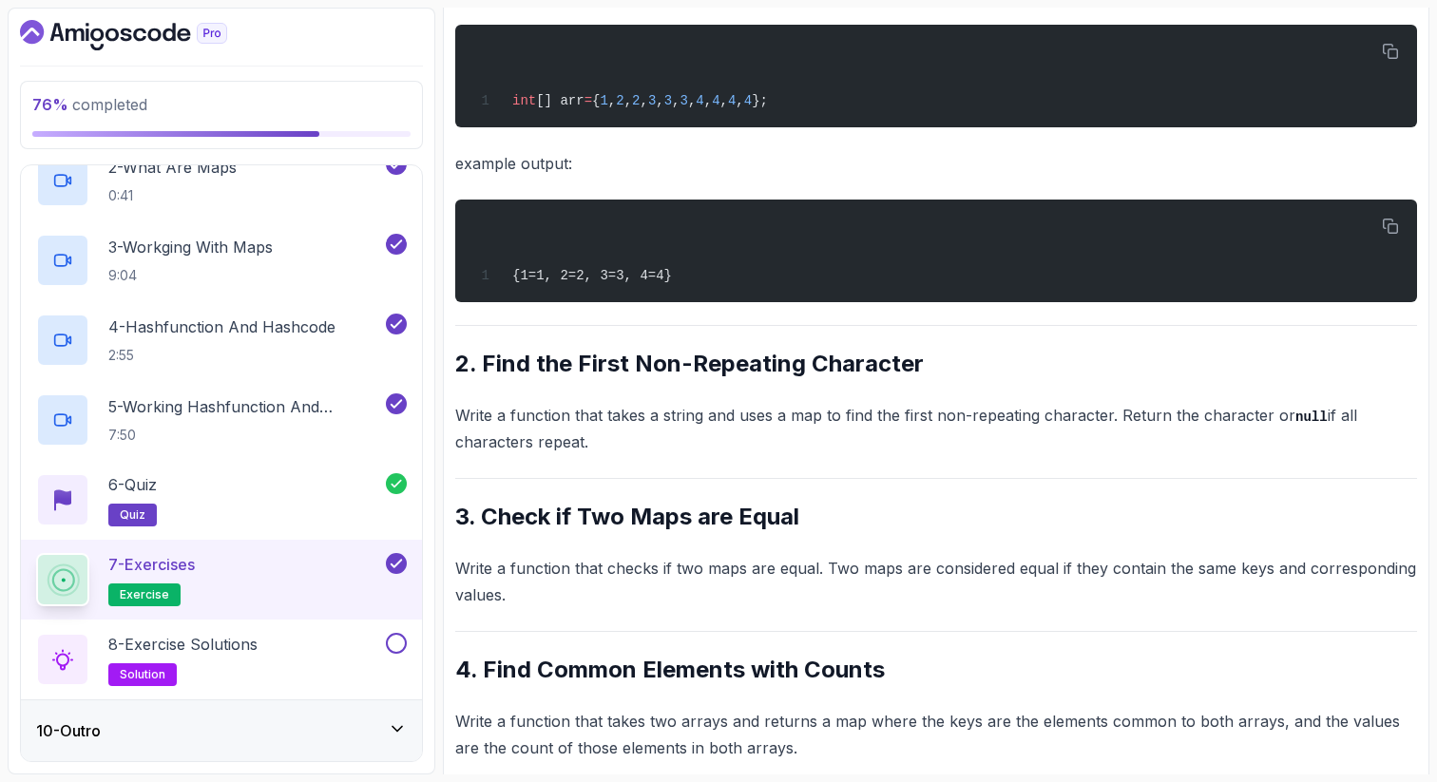
scroll to position [546, 0]
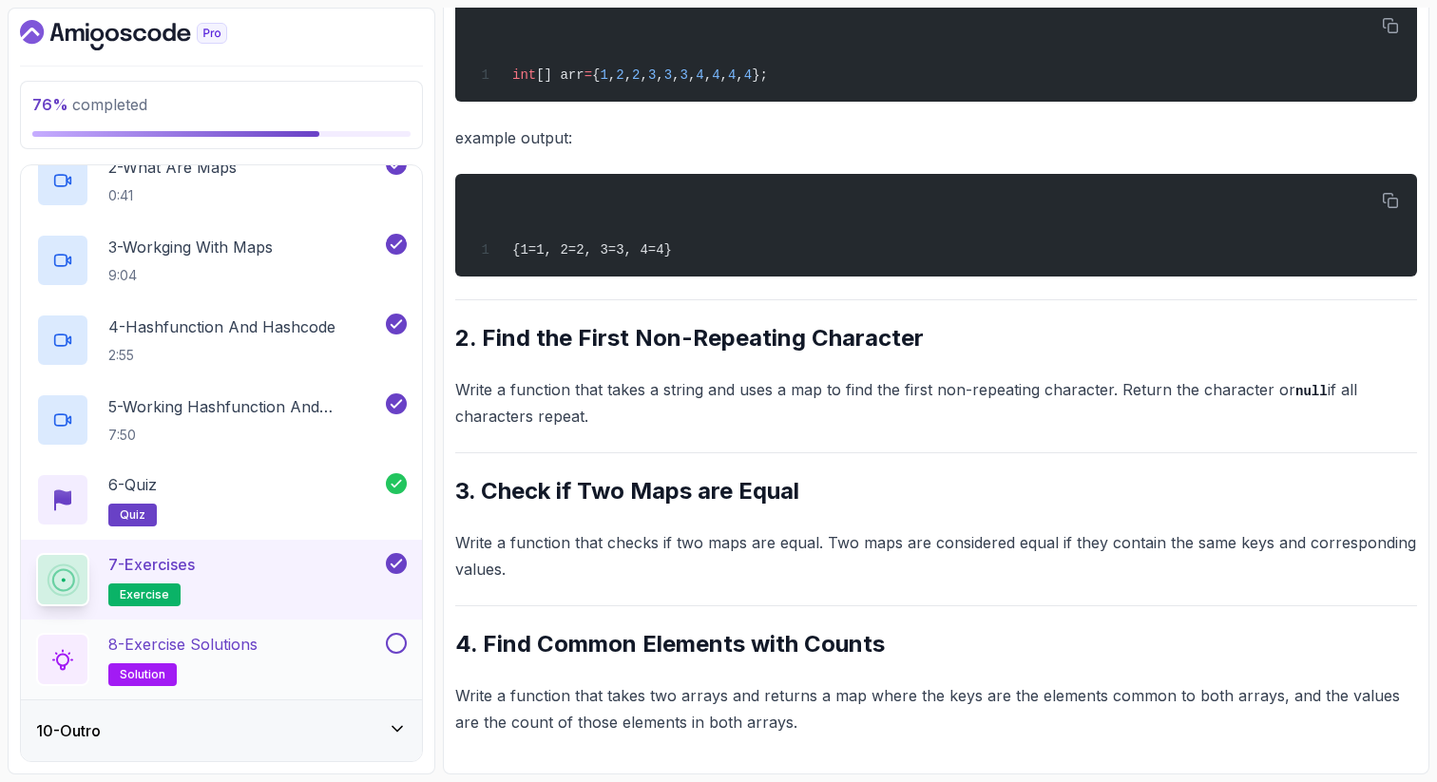
click at [241, 641] on p "8 - Exercise Solutions" at bounding box center [182, 644] width 149 height 23
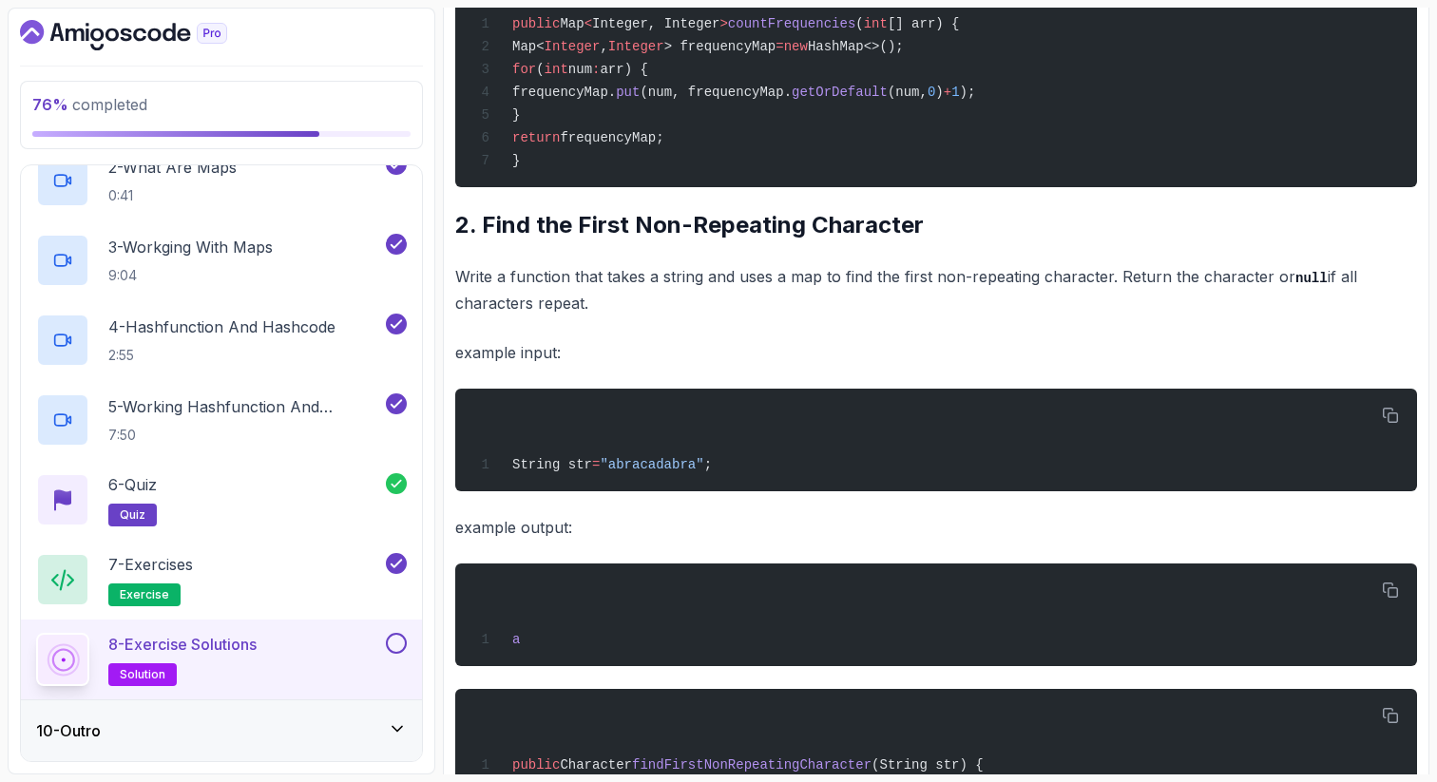
click at [762, 541] on p "example output:" at bounding box center [936, 527] width 962 height 27
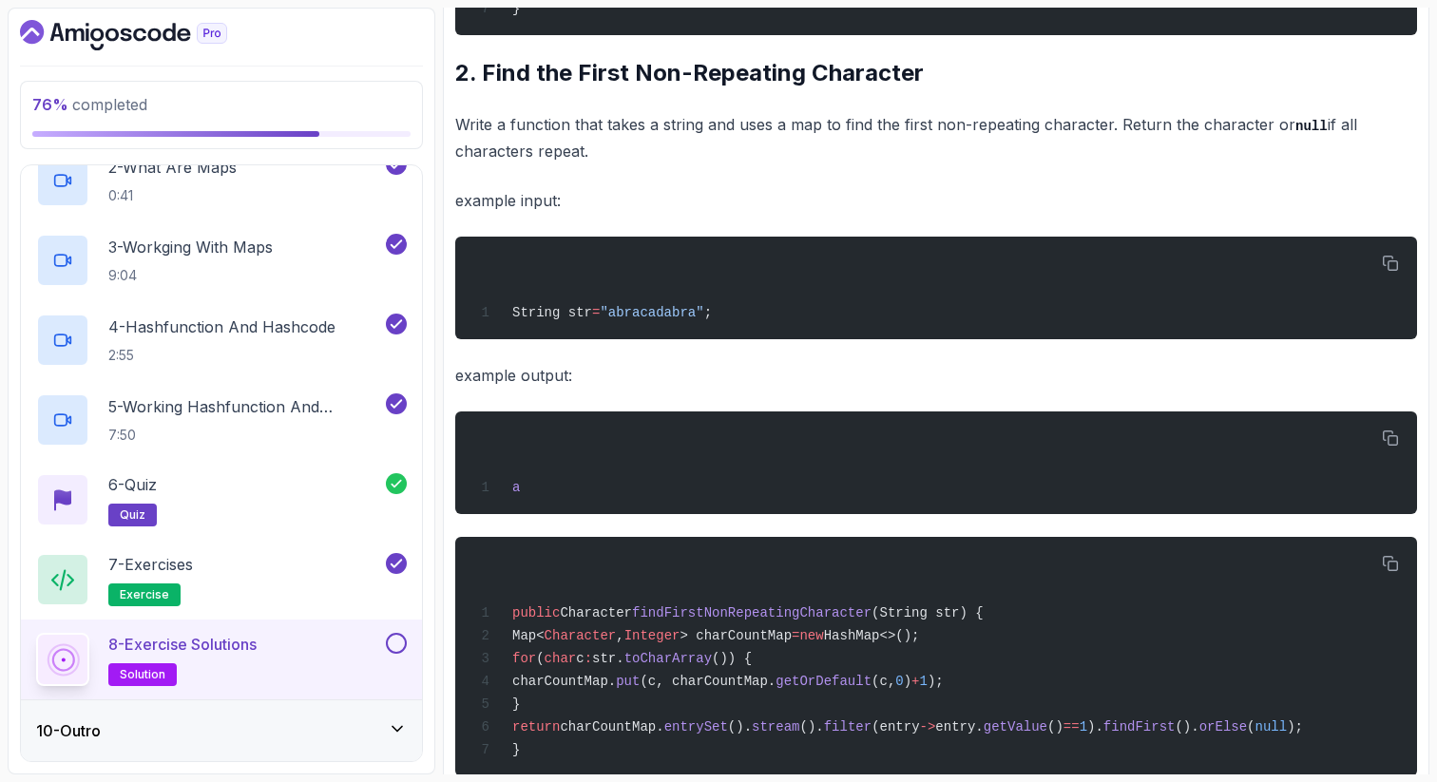
scroll to position [736, 0]
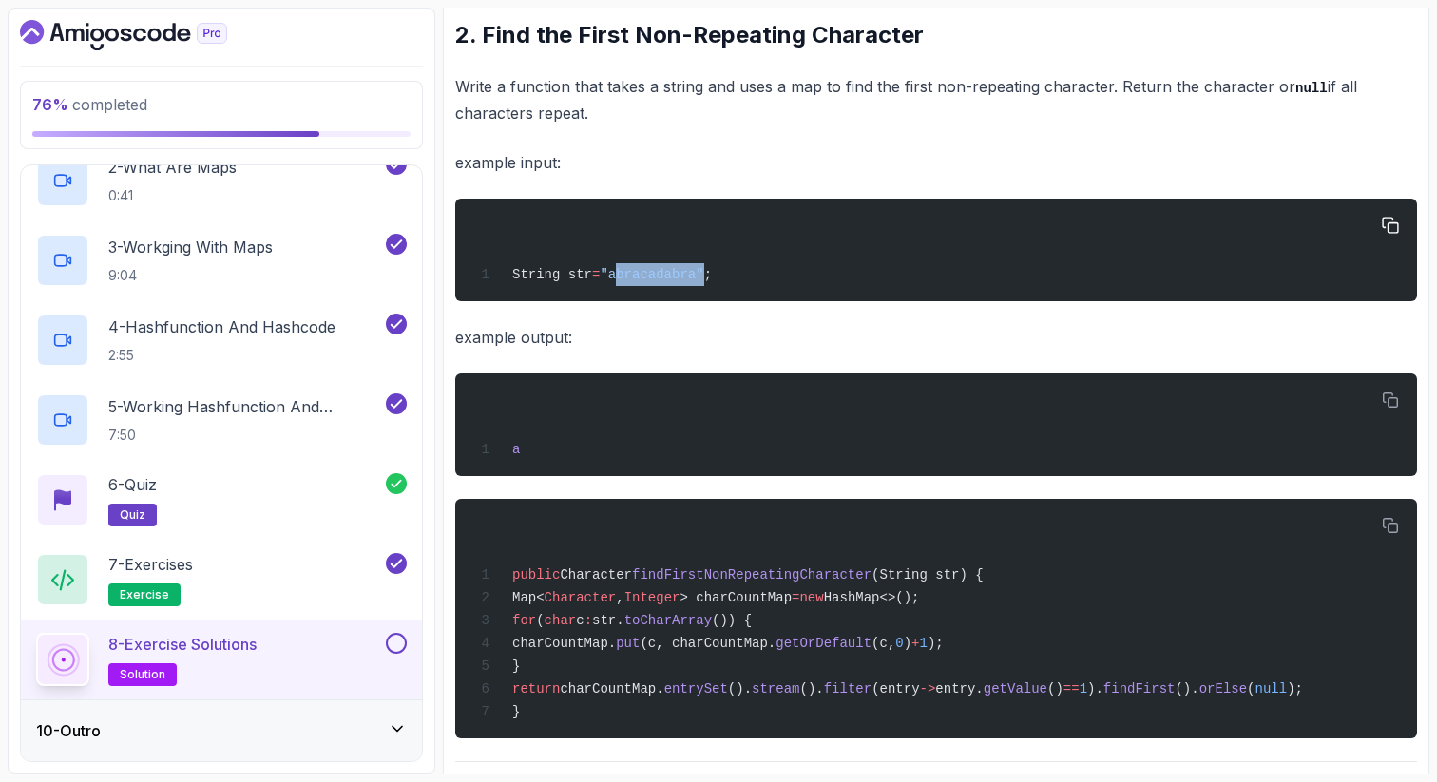
drag, startPoint x: 712, startPoint y: 282, endPoint x: 626, endPoint y: 282, distance: 85.5
click at [625, 282] on span ""abracadabra"" at bounding box center [652, 274] width 104 height 15
copy span "abracadabra"
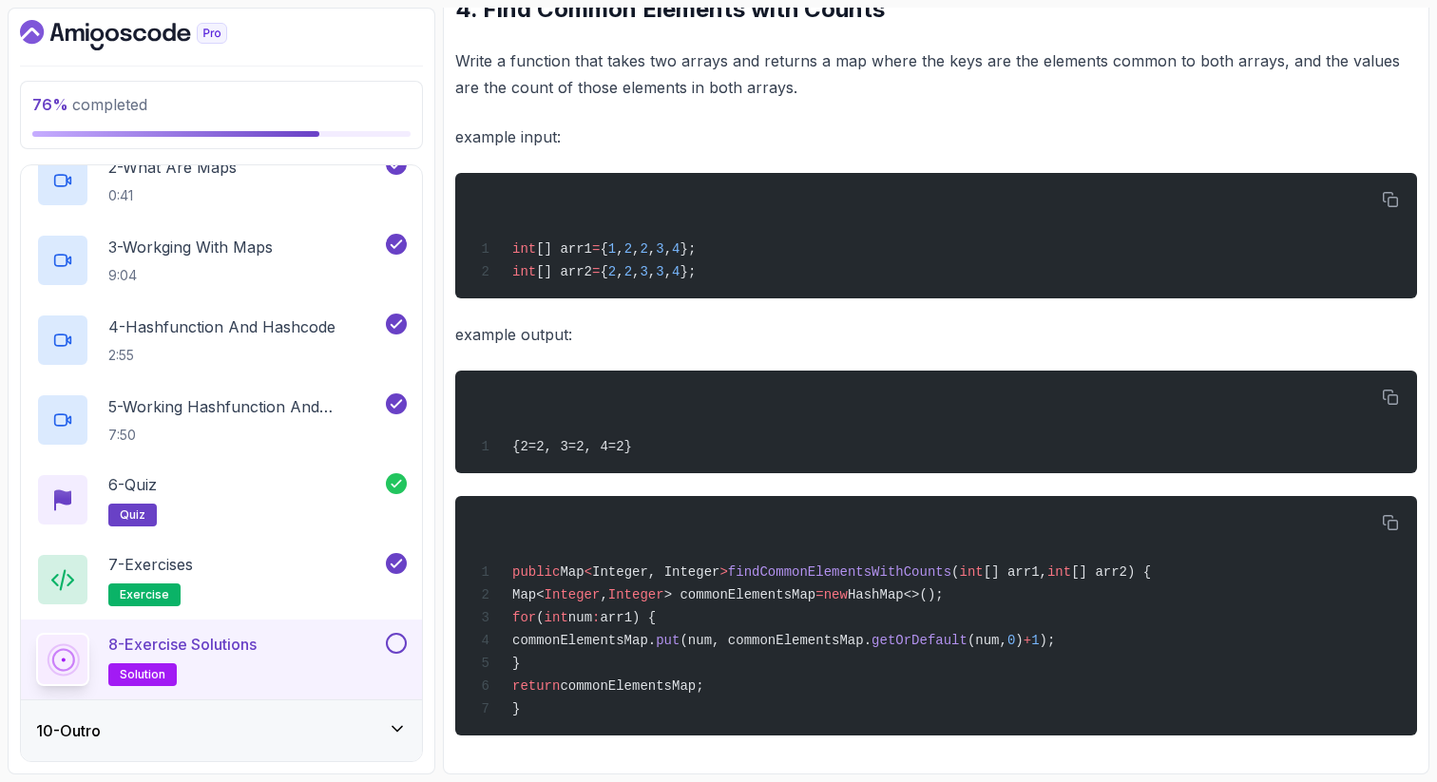
scroll to position [2420, 0]
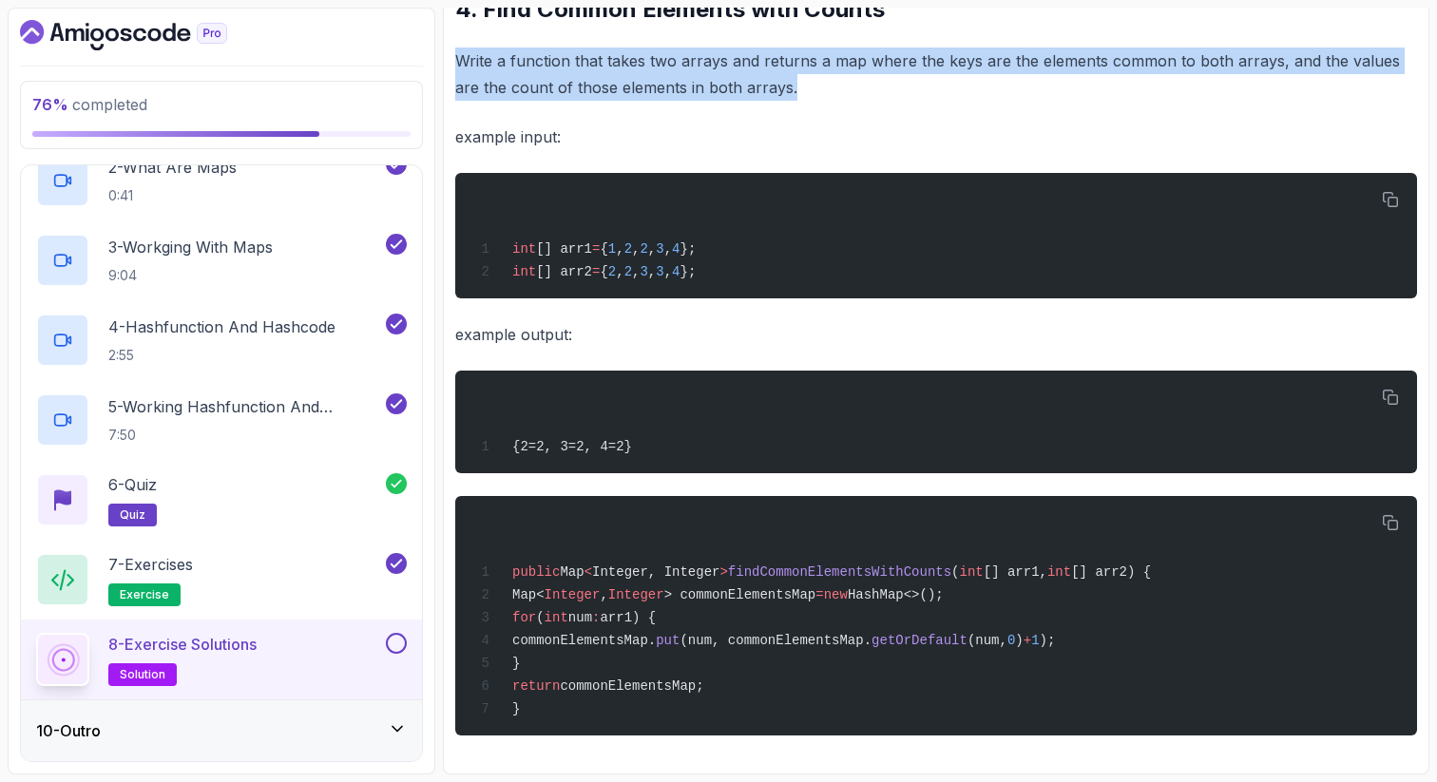
drag, startPoint x: 775, startPoint y: 76, endPoint x: 450, endPoint y: 30, distance: 328.1
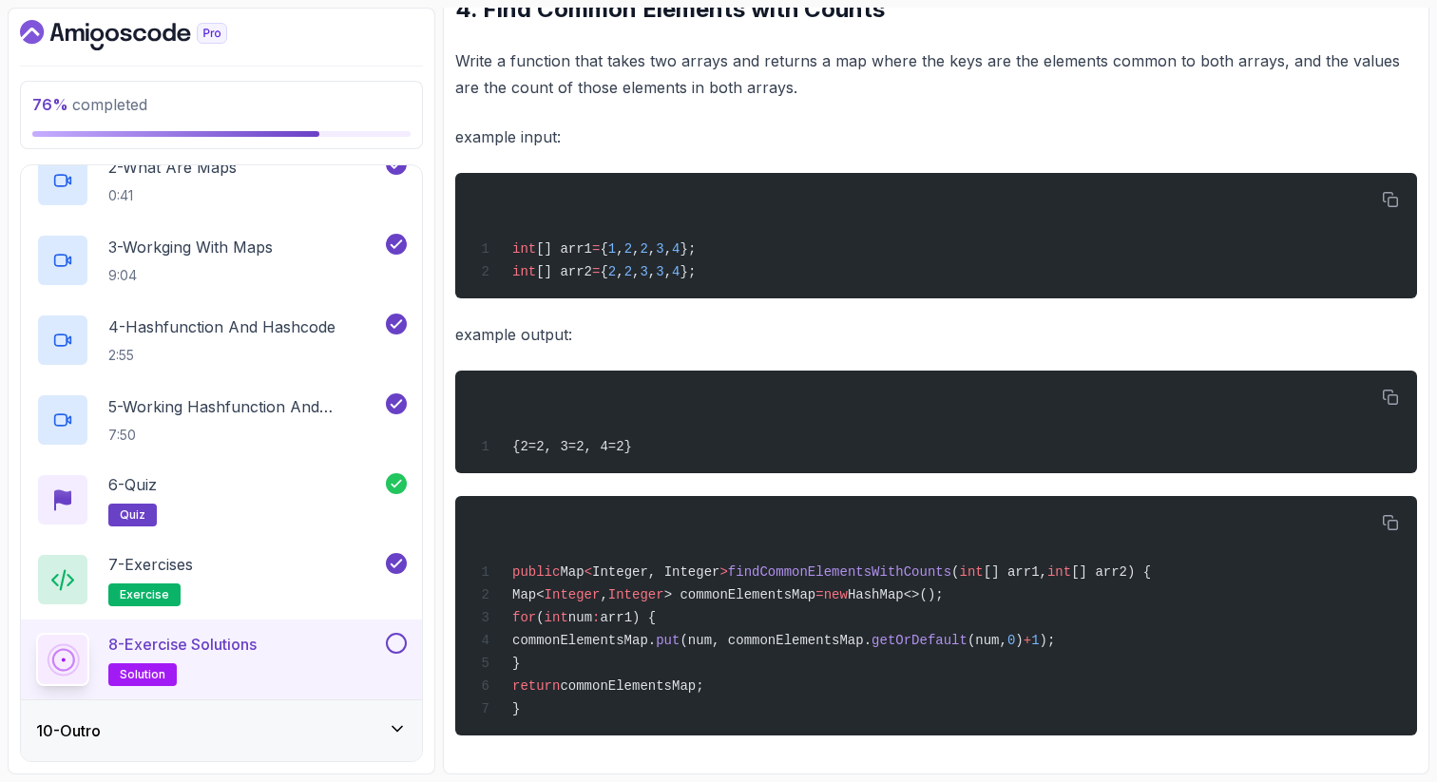
click at [816, 671] on div "public Map < Integer, Integer > findCommonElementsWithCounts ( int [] arr1, int…" at bounding box center [935, 615] width 931 height 217
drag, startPoint x: 931, startPoint y: 699, endPoint x: 930, endPoint y: 778, distance: 78.9
click at [930, 780] on section "76 % completed 1 - Intro 2 - Arrays 3 - 2d Arrays 4 - Arraylist 5 - Stacks 6 - …" at bounding box center [718, 391] width 1437 height 782
click at [395, 639] on button at bounding box center [396, 643] width 21 height 21
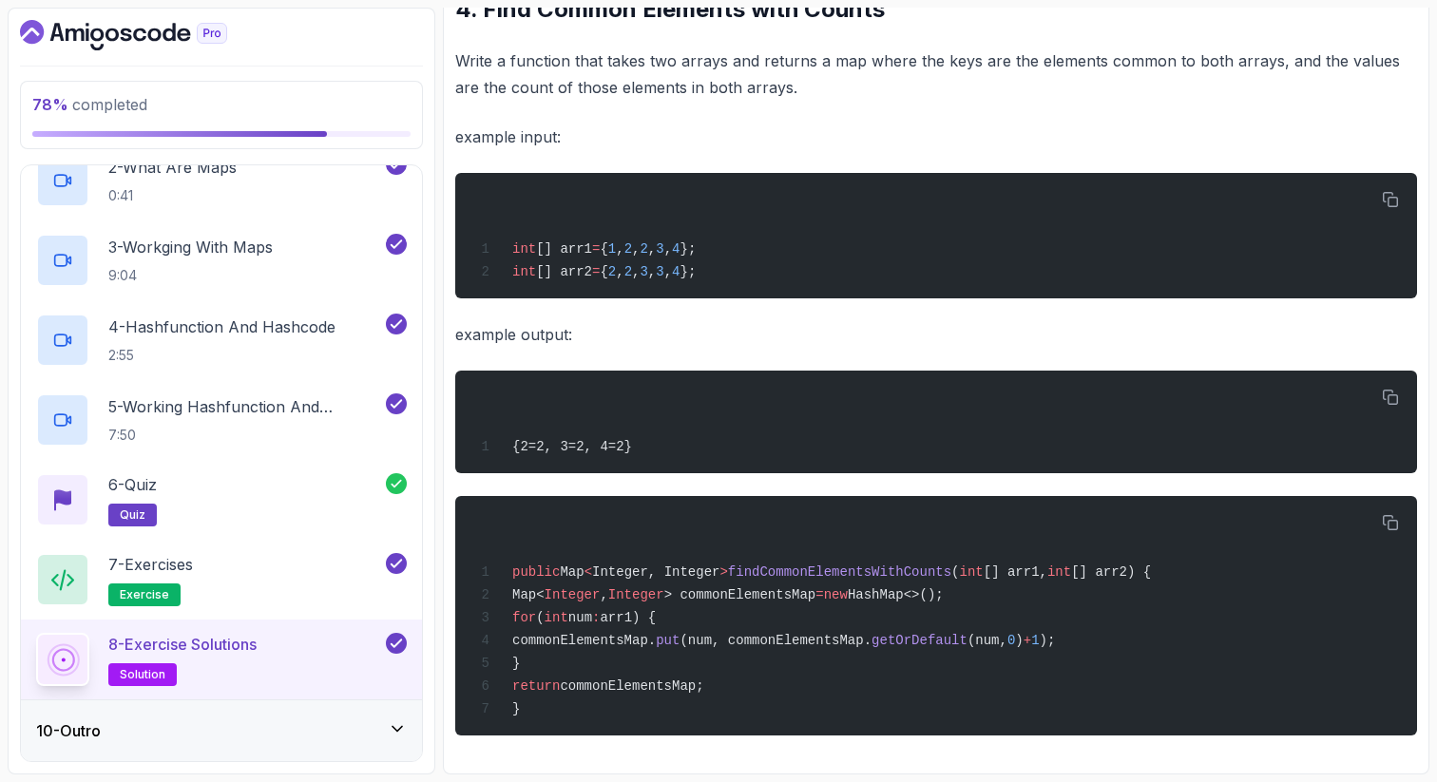
click at [441, 280] on div "78 % completed 1 - Intro 2 - Arrays 3 - 2d Arrays 4 - Arraylist 5 - Stacks 6 - …" at bounding box center [718, 391] width 1421 height 767
click at [394, 725] on icon at bounding box center [397, 728] width 19 height 19
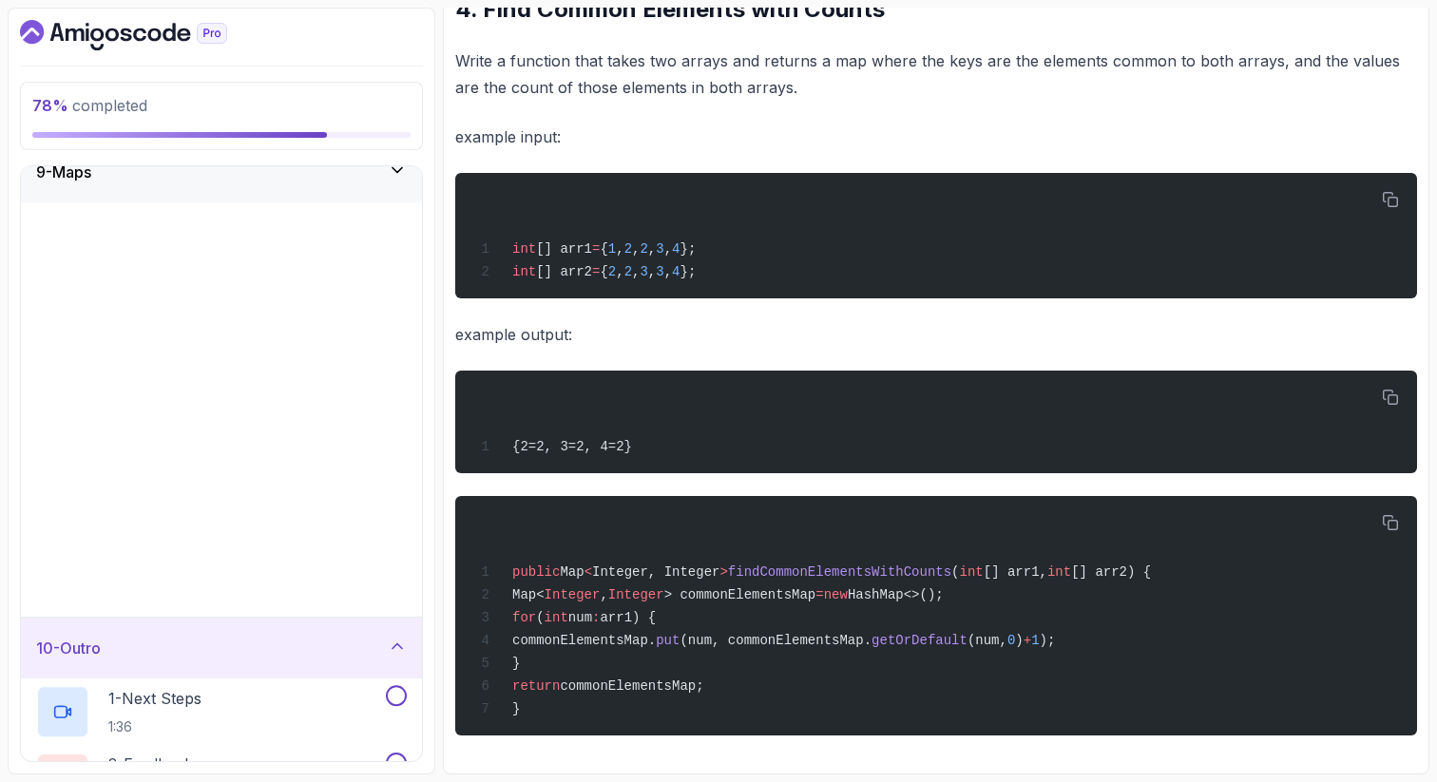
scroll to position [22, 0]
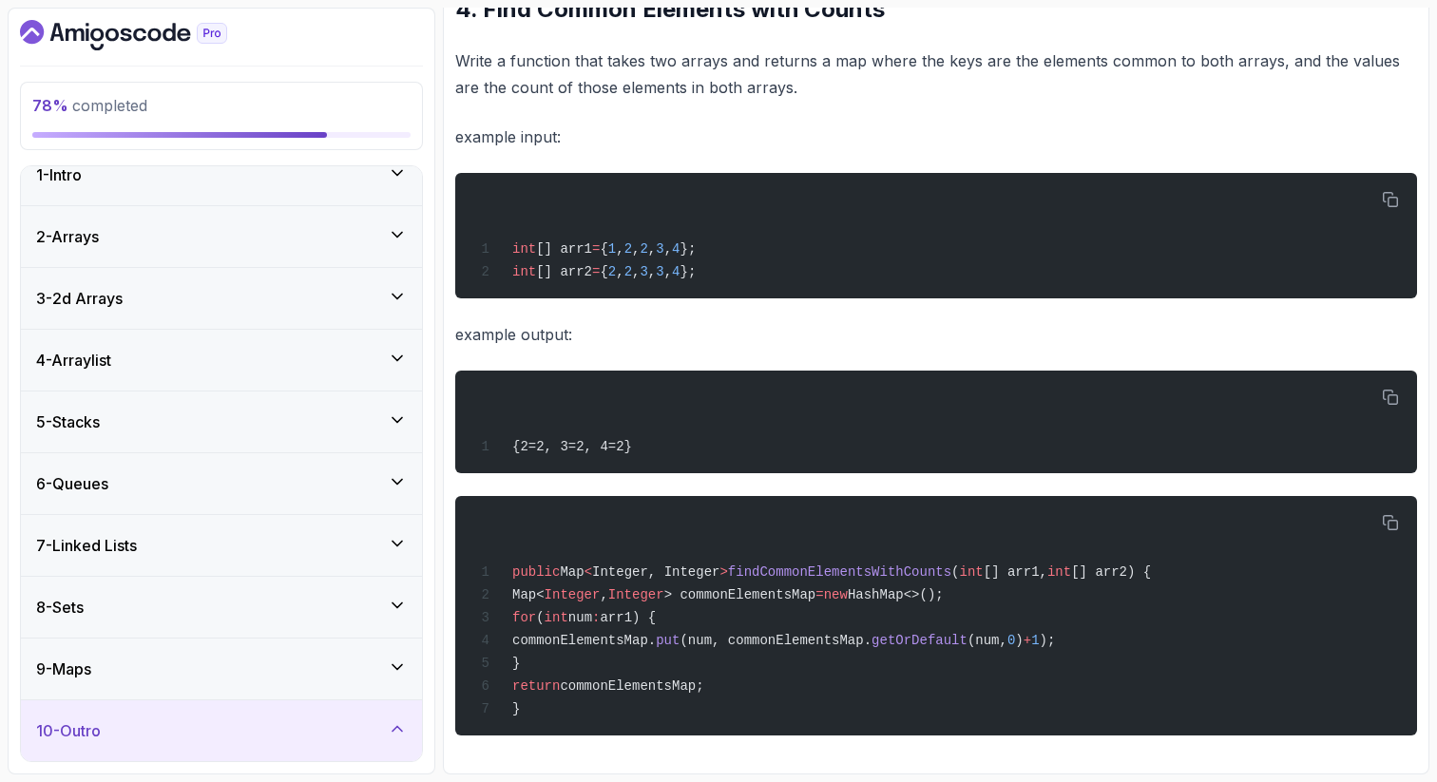
click at [435, 707] on div "78 % completed 1 - Intro 2 - Arrays 3 - 2d Arrays 4 - Arraylist 5 - Stacks 6 - …" at bounding box center [718, 391] width 1421 height 767
click at [392, 733] on icon at bounding box center [397, 728] width 19 height 19
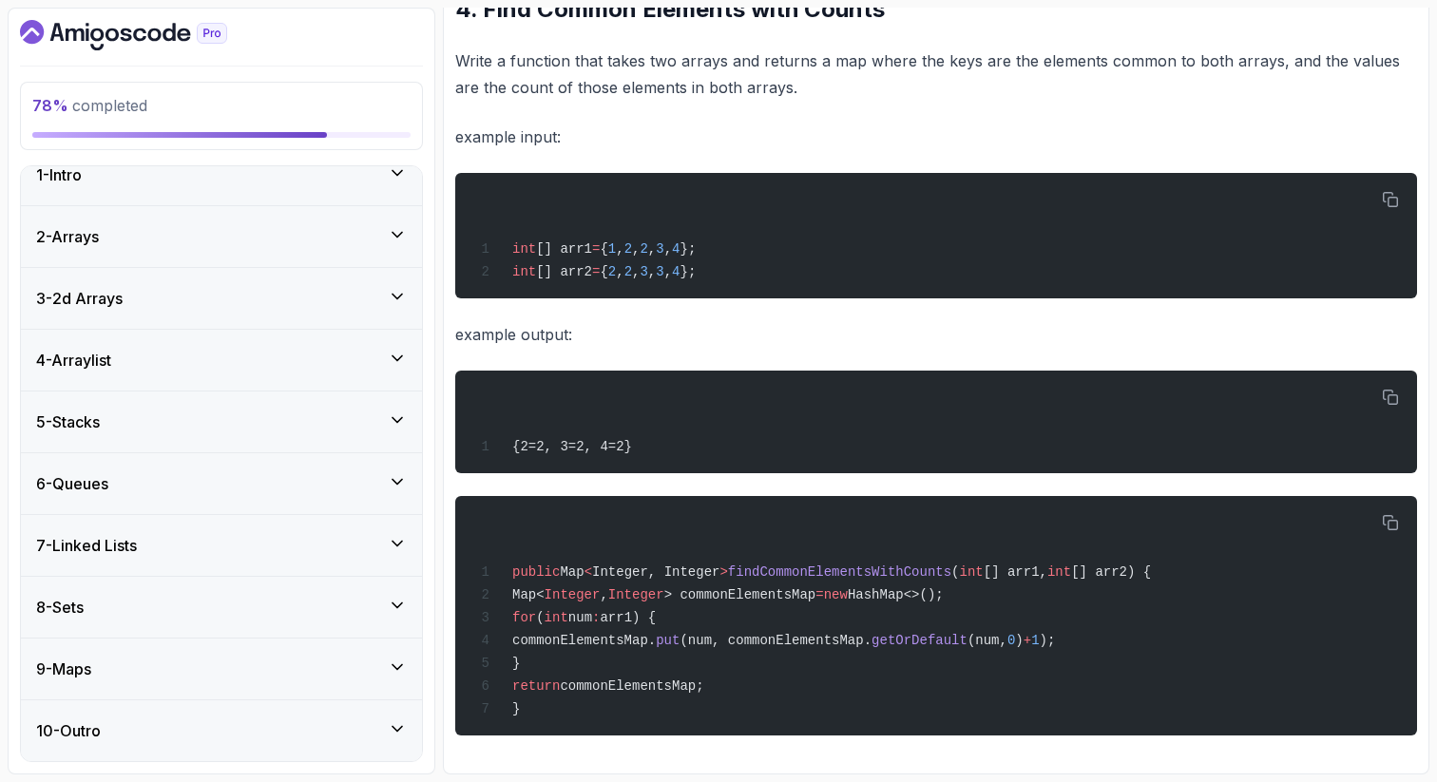
click at [288, 739] on div "10 - Outro" at bounding box center [221, 730] width 371 height 23
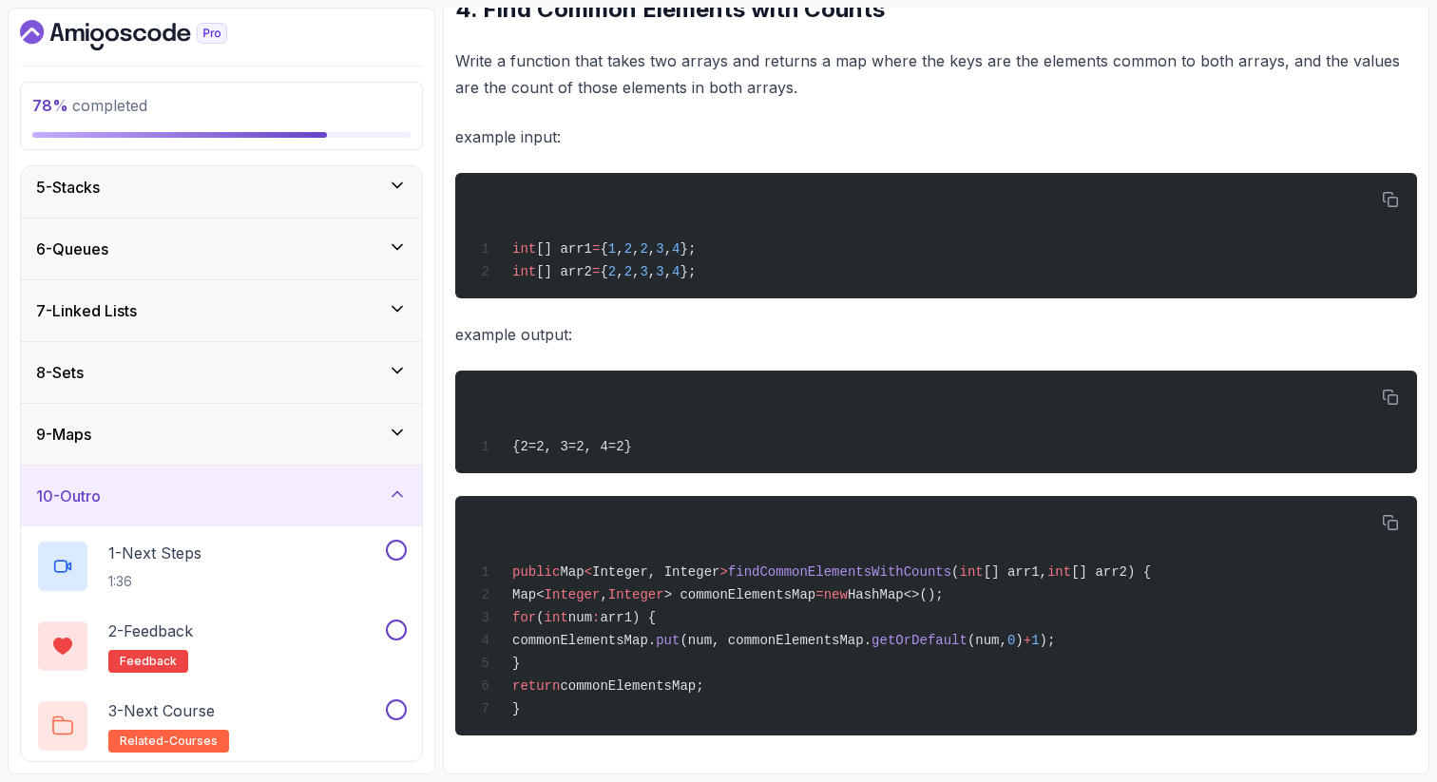
scroll to position [260, 0]
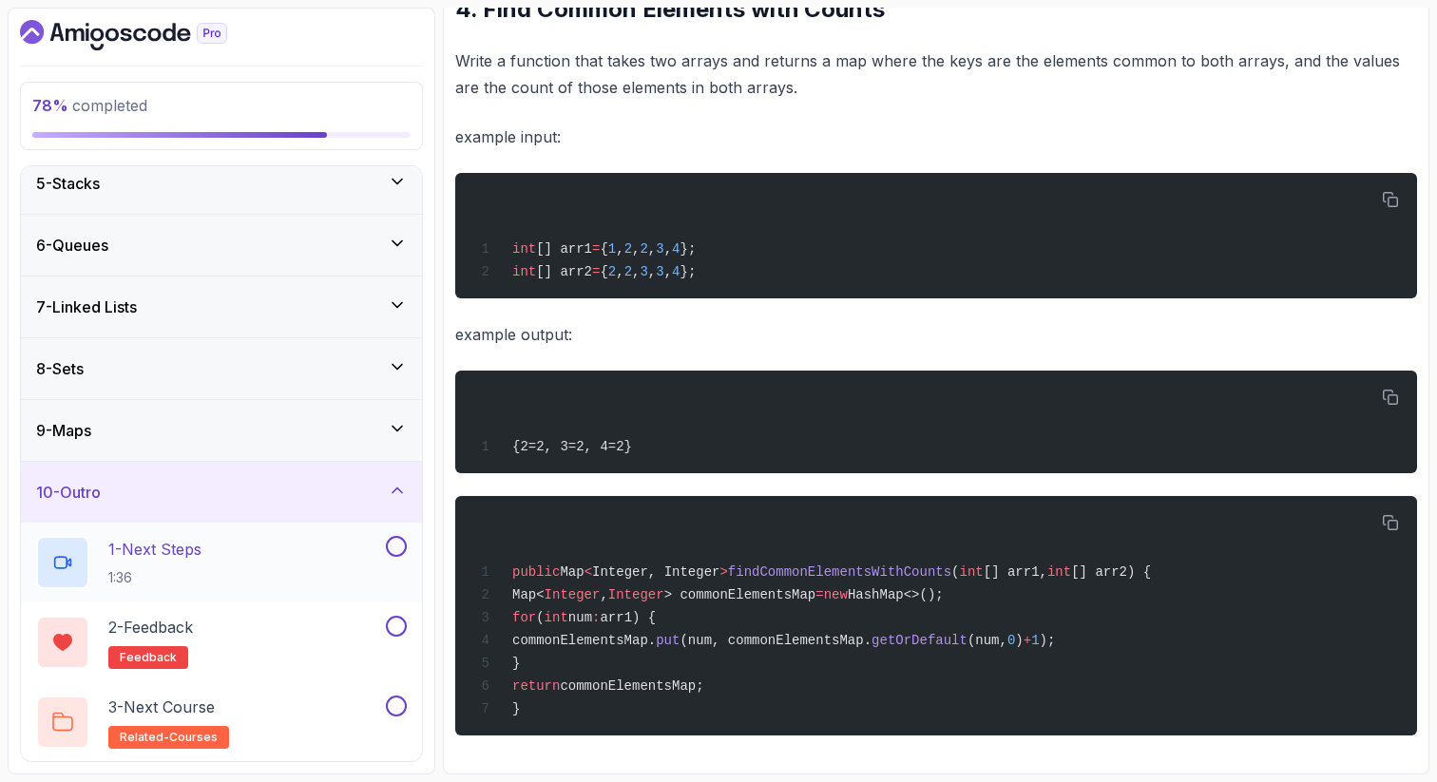
click at [341, 552] on div "1 - Next Steps 1:36" at bounding box center [209, 562] width 346 height 53
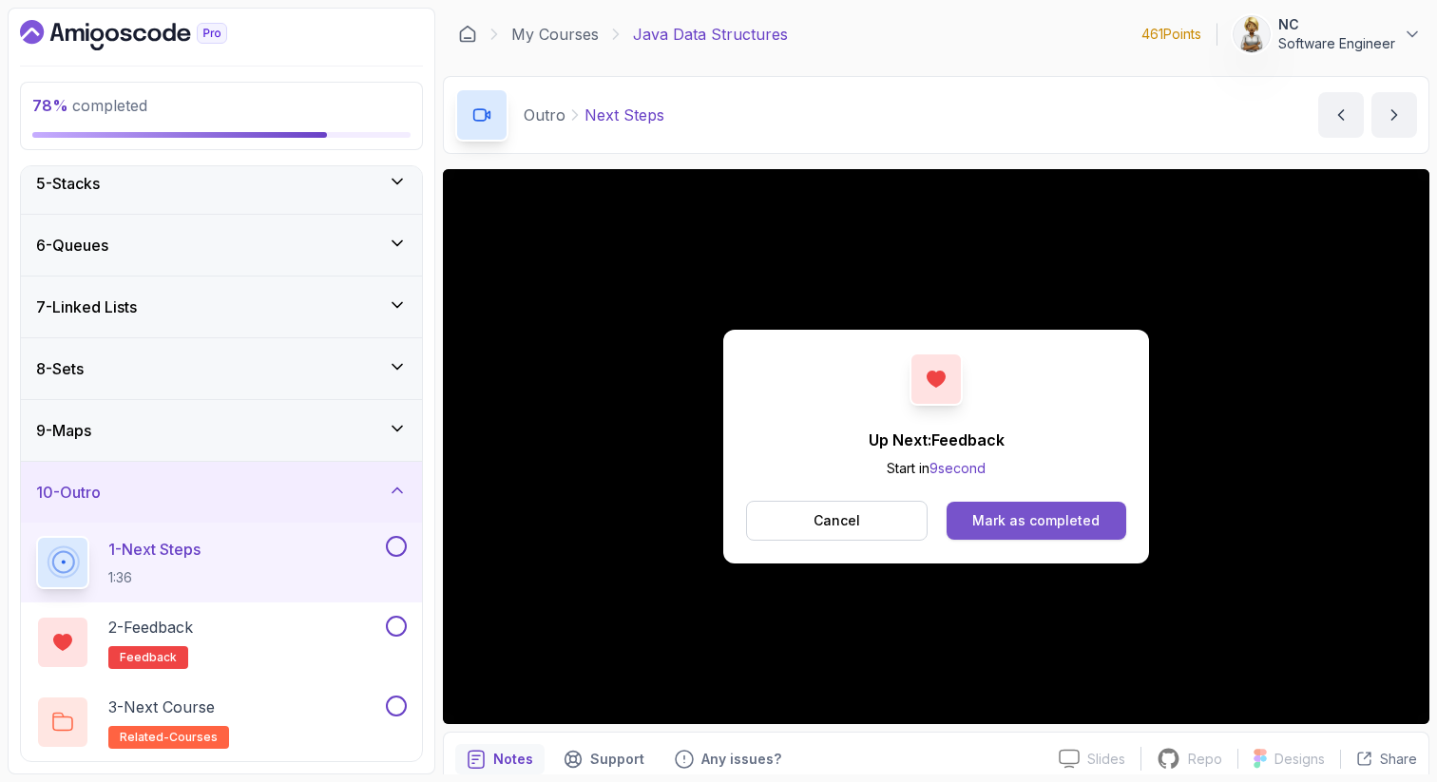
click at [1091, 517] on div "Mark as completed" at bounding box center [1035, 520] width 127 height 19
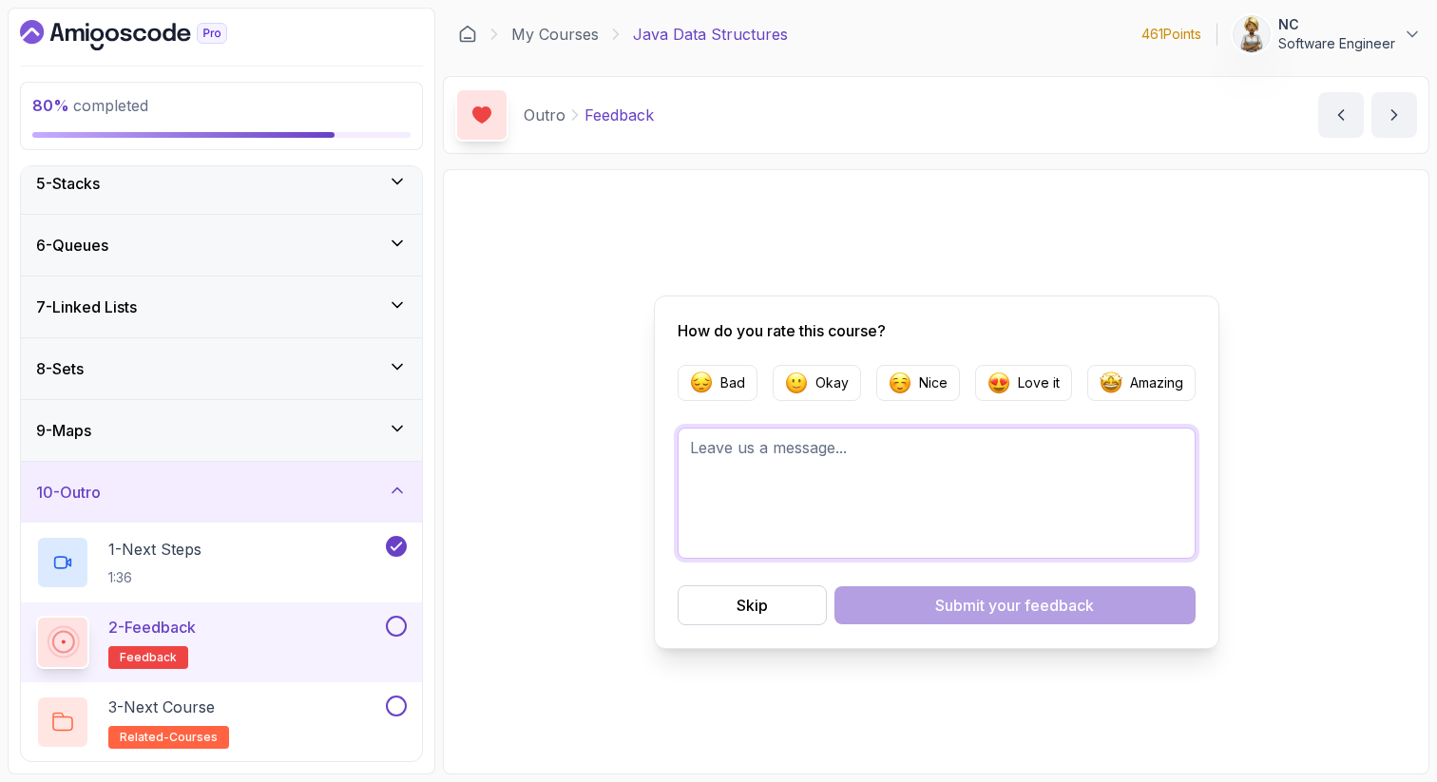
click at [827, 461] on textarea at bounding box center [936, 493] width 518 height 131
click at [1153, 387] on p "Amazing" at bounding box center [1156, 382] width 53 height 19
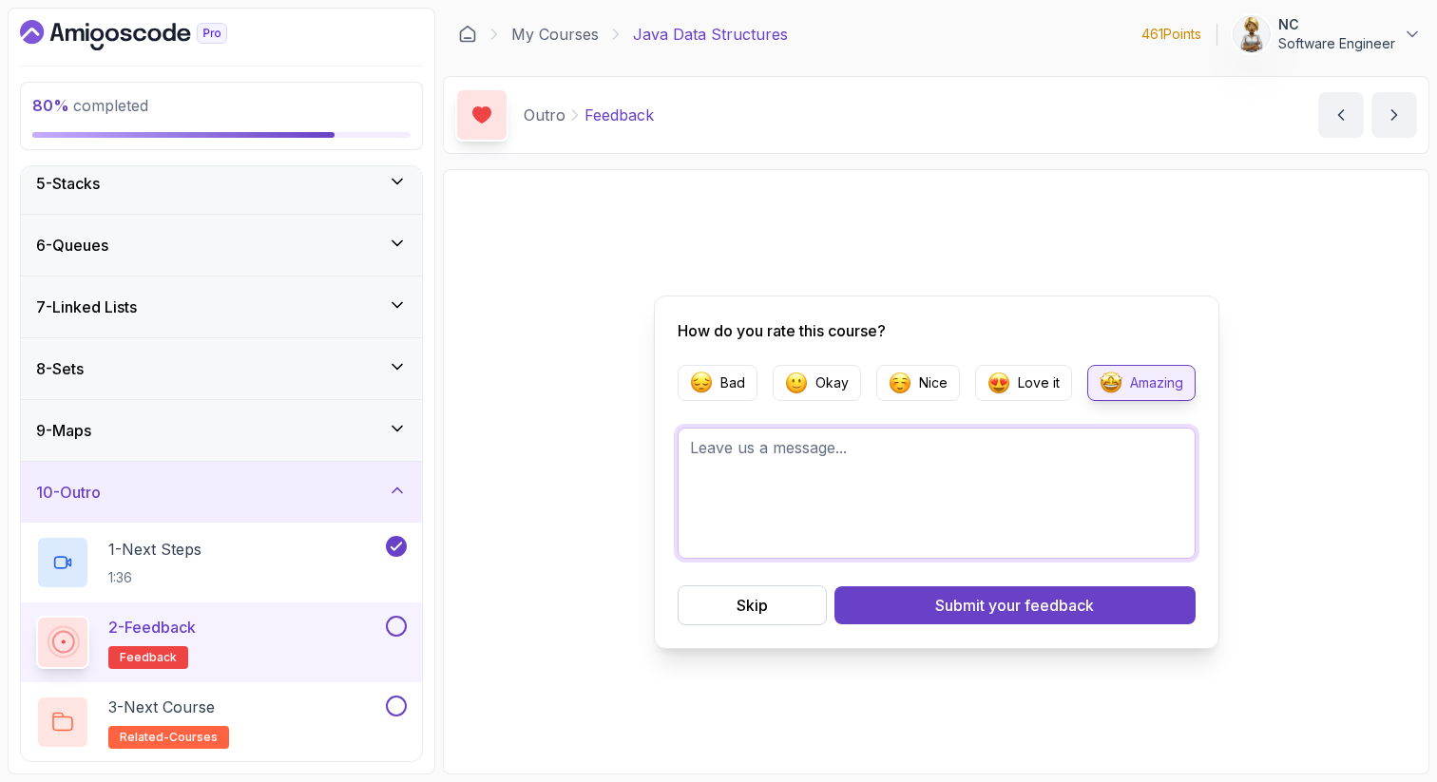
click at [842, 454] on textarea at bounding box center [936, 493] width 518 height 131
paste textarea "Map<Integer, Integer> result = new HashMap<>(); for (int key : freqMap1.keySet(…"
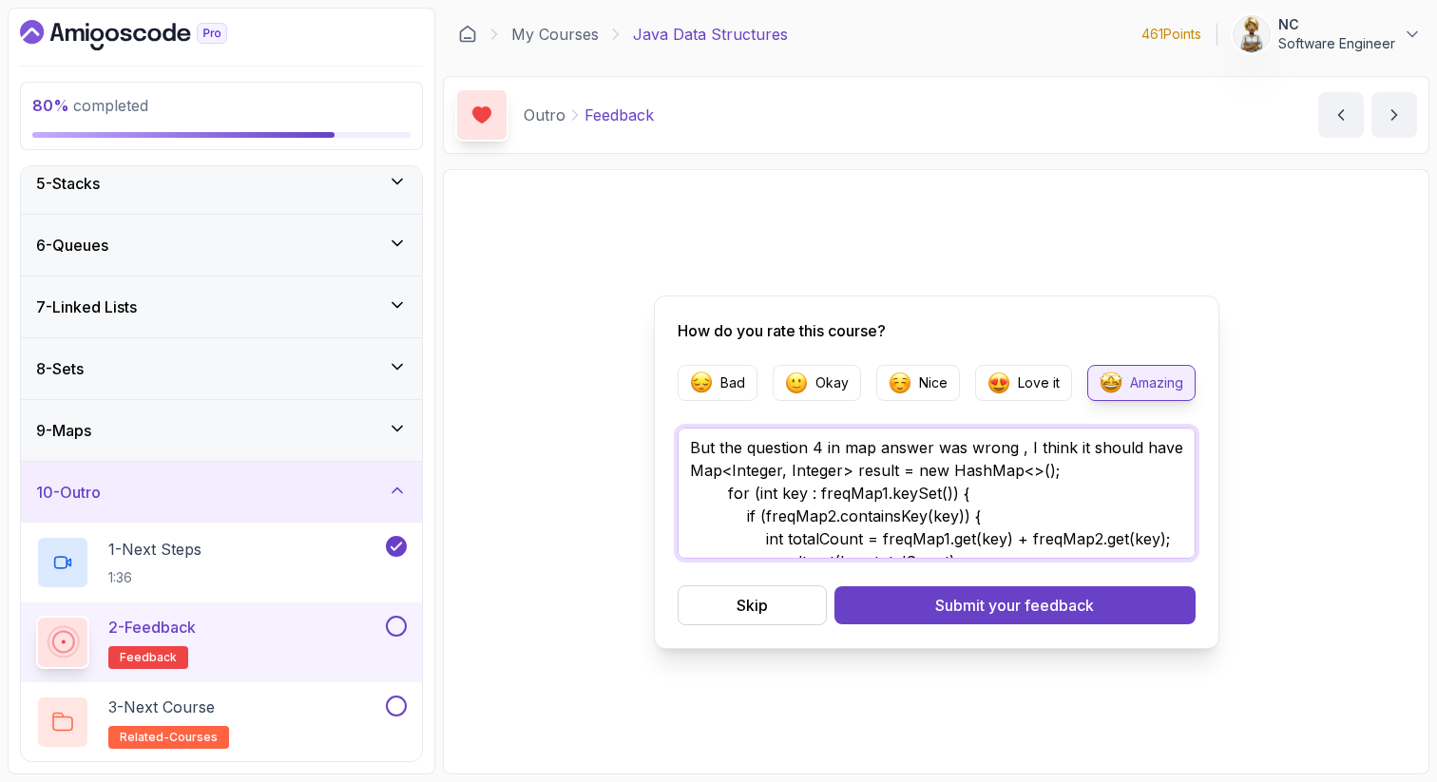
scroll to position [104, 0]
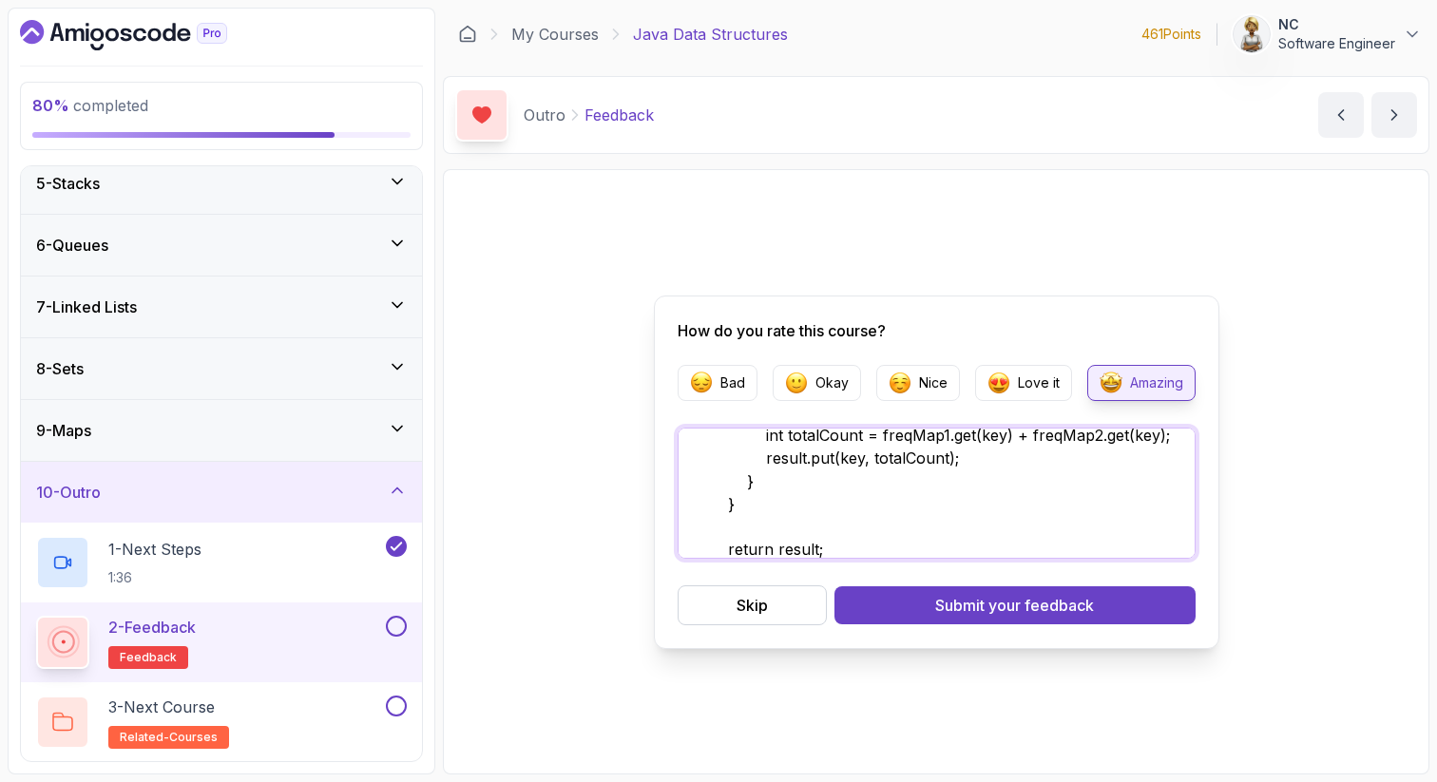
click at [1106, 466] on textarea "But the question 4 in map answer was wrong , I think it should have Map<Integer…" at bounding box center [936, 493] width 518 height 131
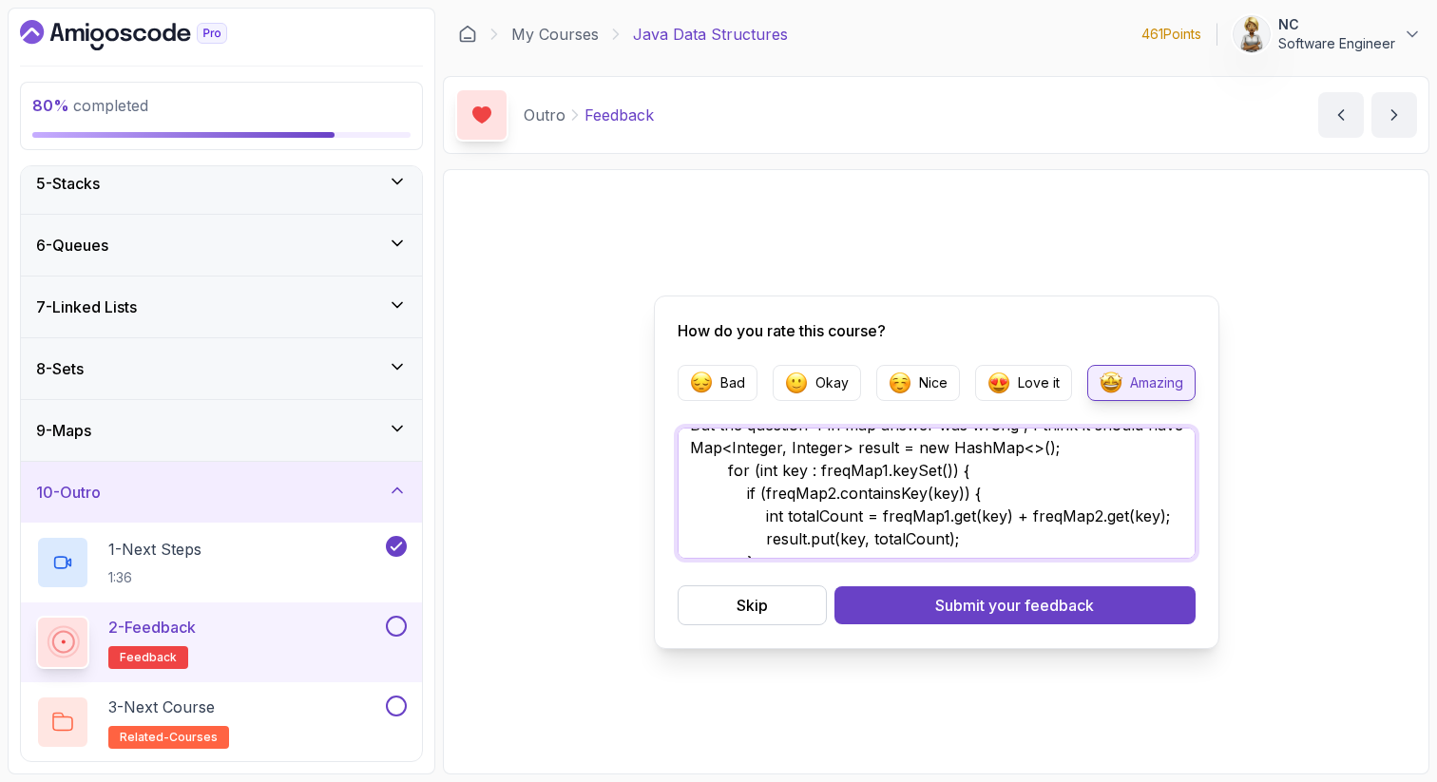
scroll to position [10, 0]
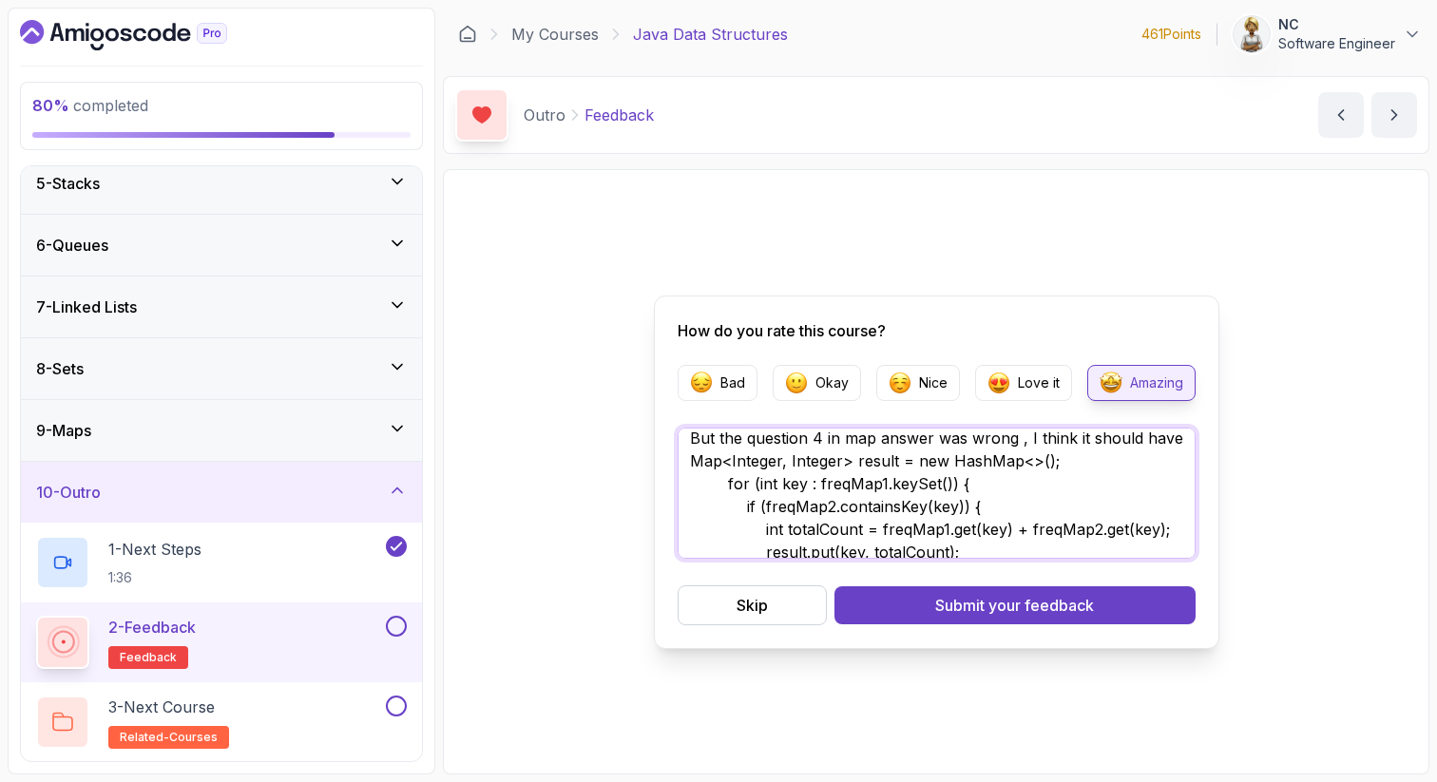
click at [1015, 476] on textarea "But the question 4 in map answer was wrong , I think it should have Map<Integer…" at bounding box center [936, 493] width 518 height 131
click at [1092, 461] on textarea "But the question 4 in map answer was wrong , I think it should have Map<Integer…" at bounding box center [936, 493] width 518 height 131
click at [691, 462] on textarea "But the question 4 in map answer was wrong , I think it should have Map<Integer…" at bounding box center [936, 493] width 518 height 131
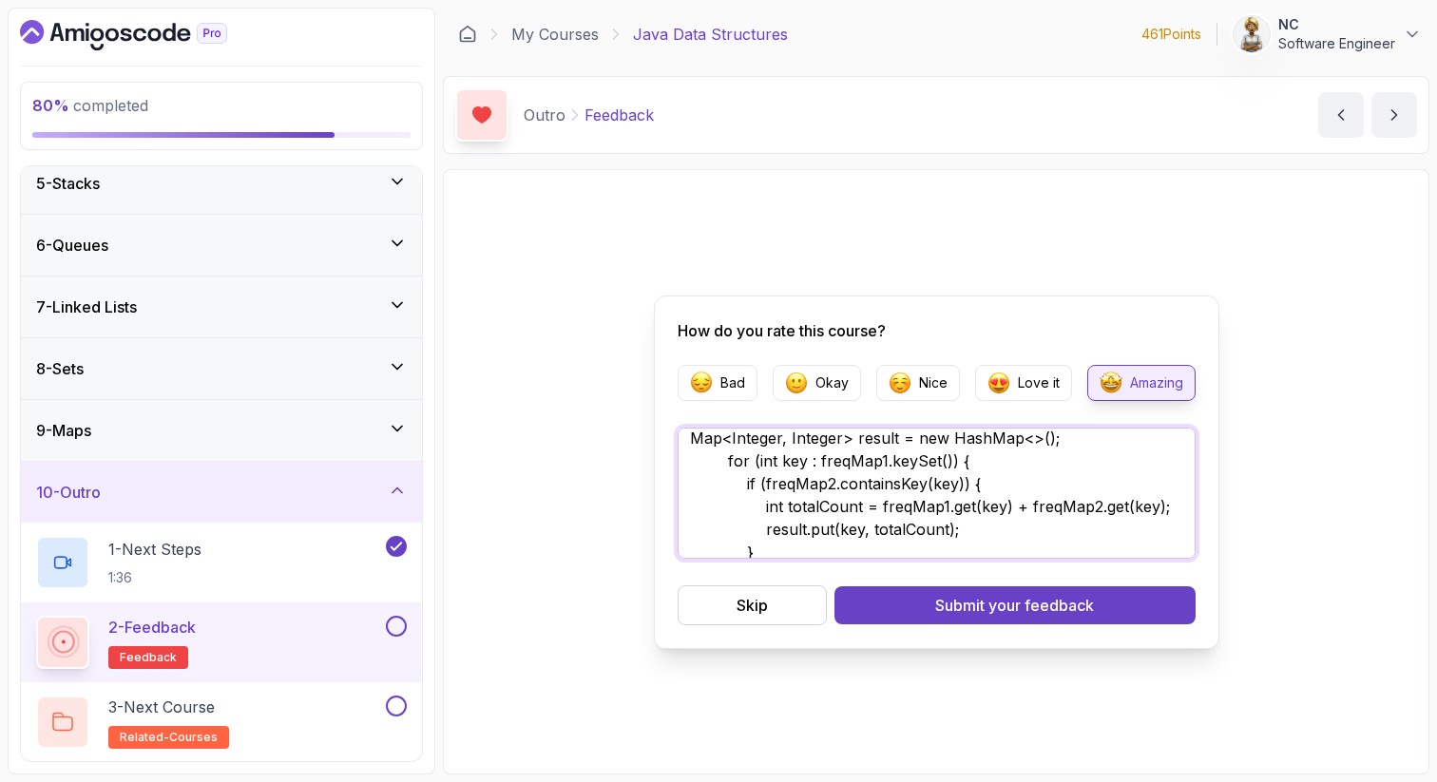
scroll to position [0, 0]
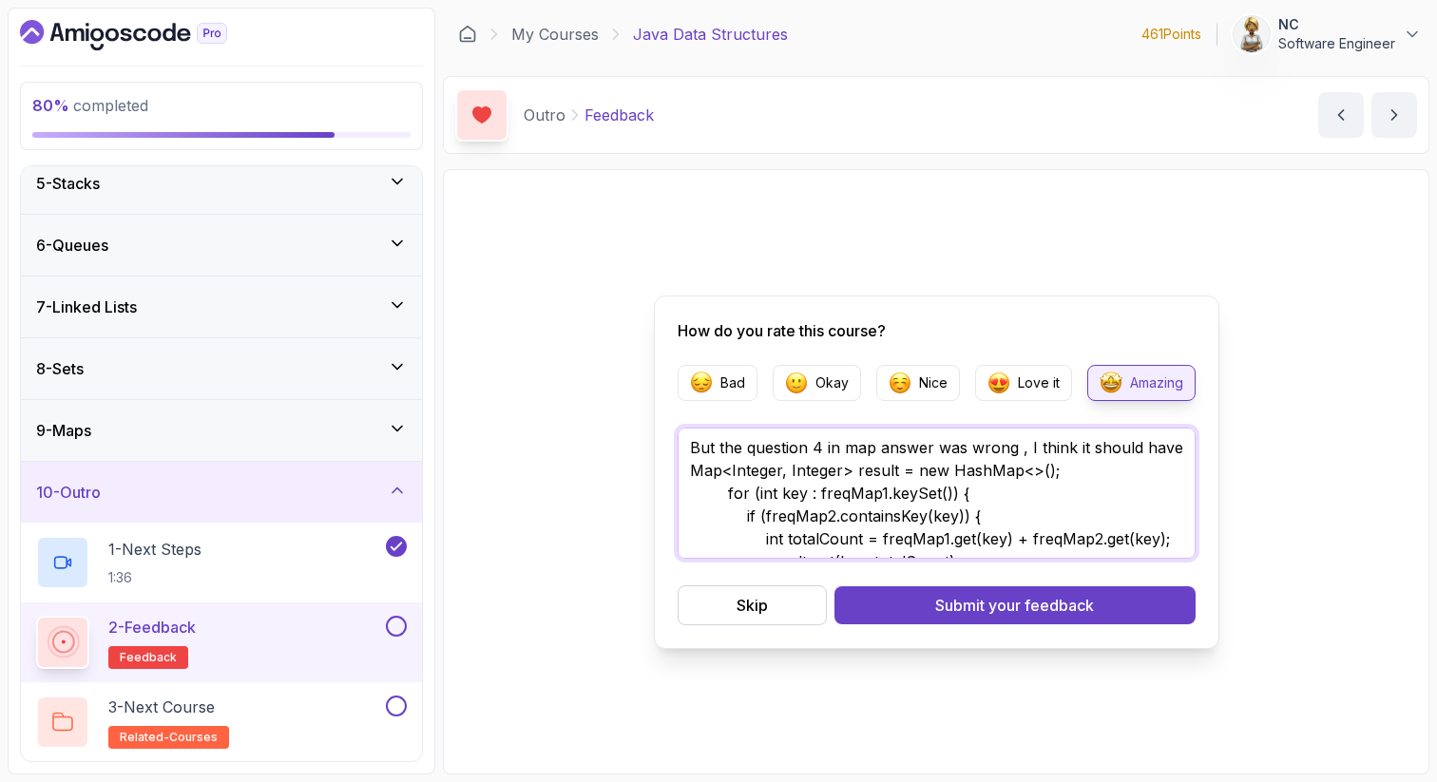
click at [690, 453] on textarea "But the question 4 in map answer was wrong , I think it should have Map<Integer…" at bounding box center [936, 493] width 518 height 131
click at [1185, 448] on textarea "But the question 4 in map answer was wrong , I think it should have Map<Integer…" at bounding box center [936, 493] width 518 height 131
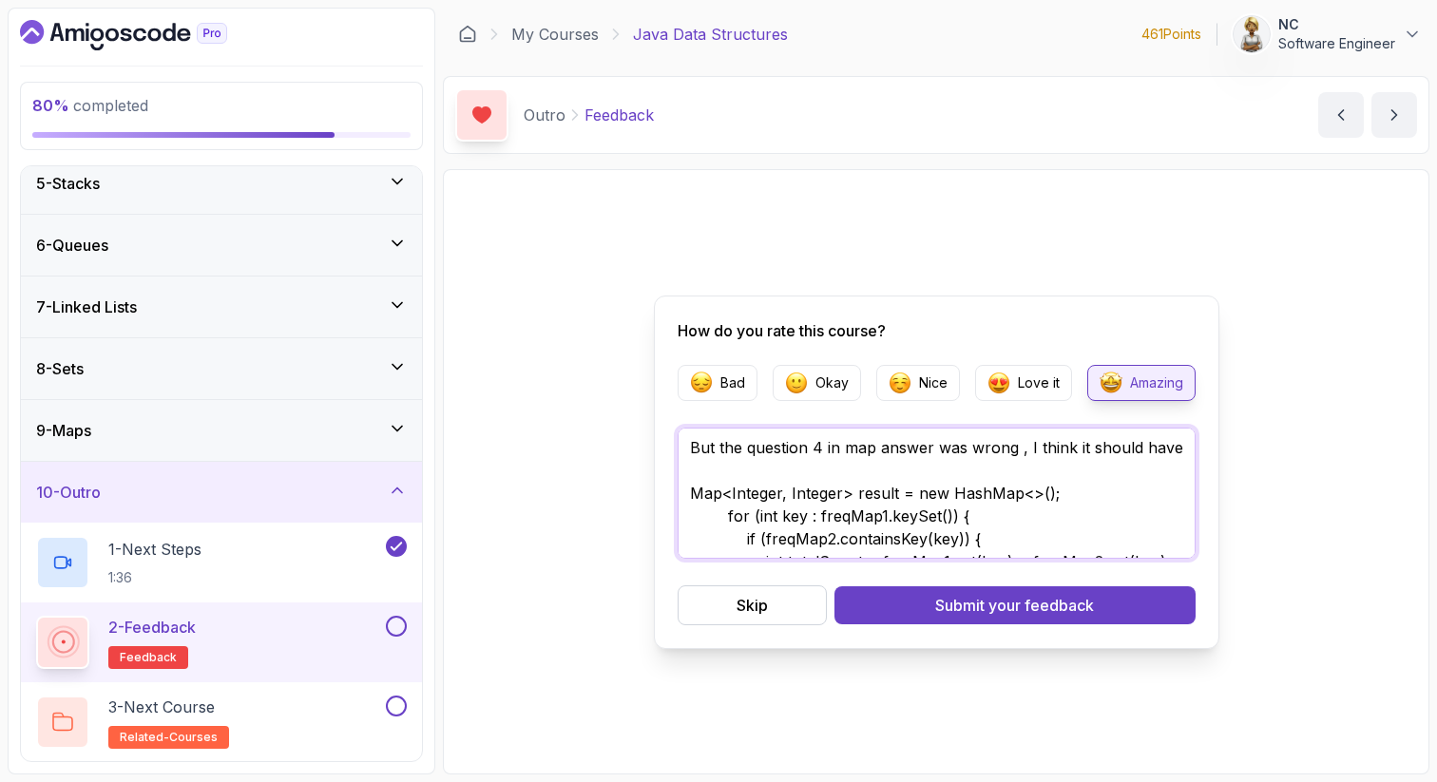
paste textarea "public static Map<Integer, Integer> findCommonElementsWithCounts(int[] arr1, in…"
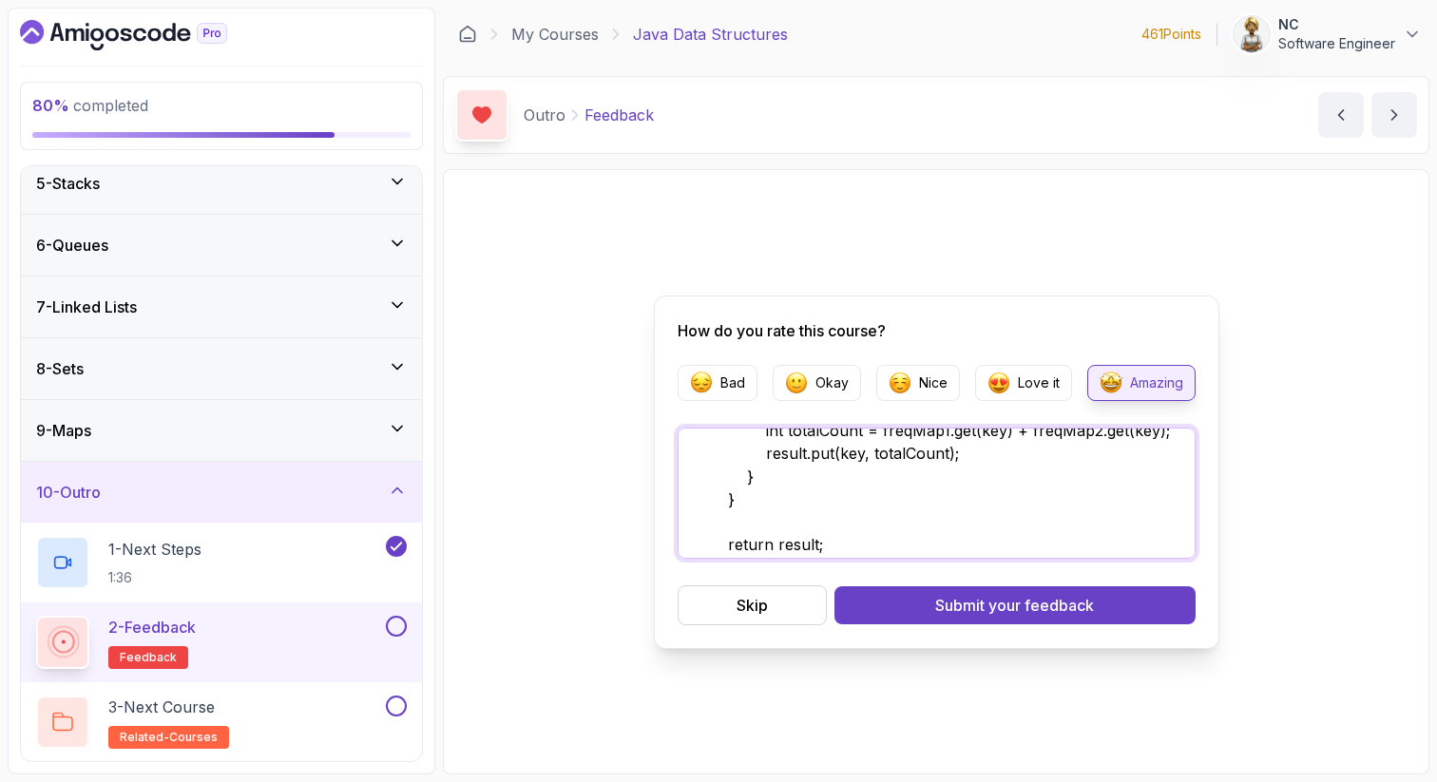
scroll to position [342, 0]
click at [851, 537] on textarea "But the question 4 in map answer was wrong , I think it should have public stat…" at bounding box center [936, 493] width 518 height 131
click at [978, 476] on textarea "But the question 4 in map answer was wrong , I think it should have public stat…" at bounding box center [936, 493] width 518 height 131
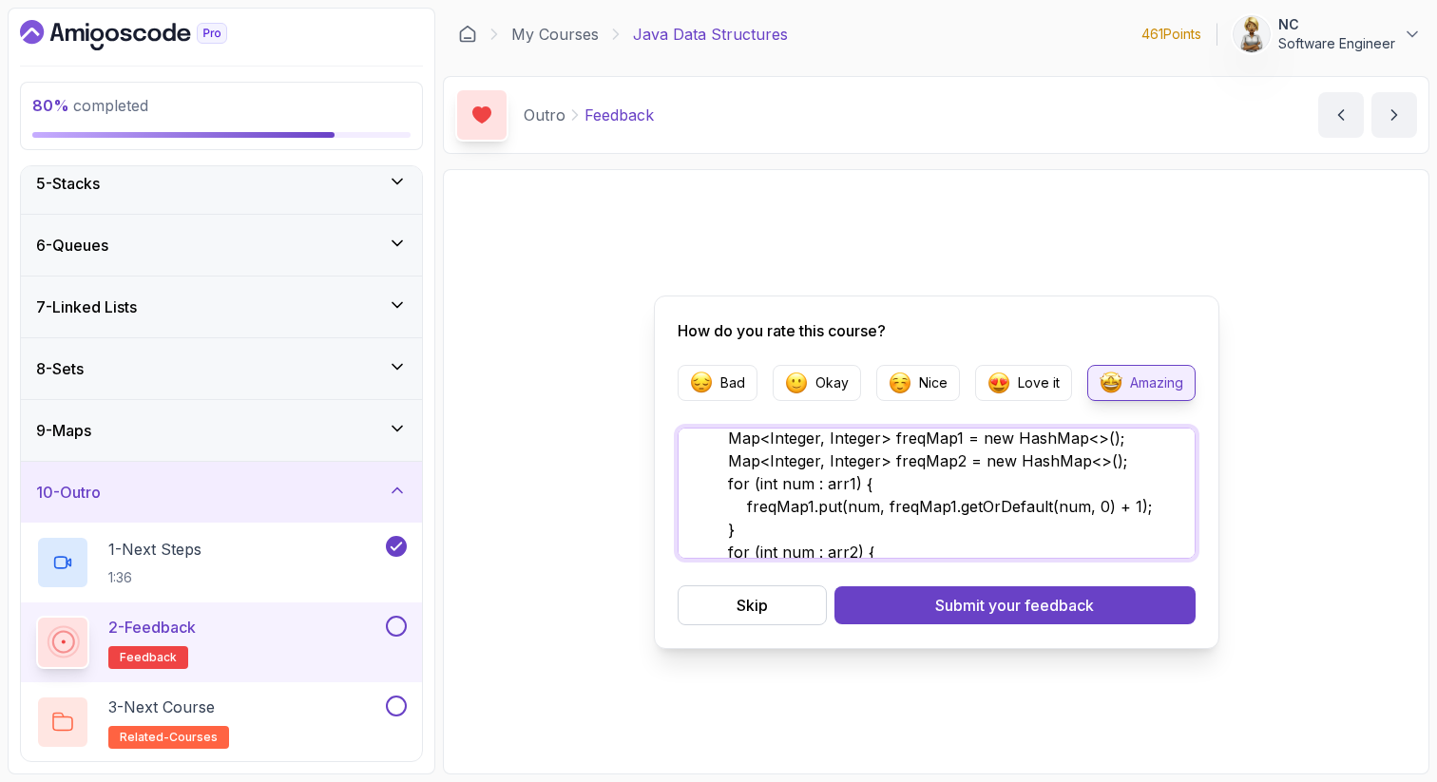
scroll to position [0, 0]
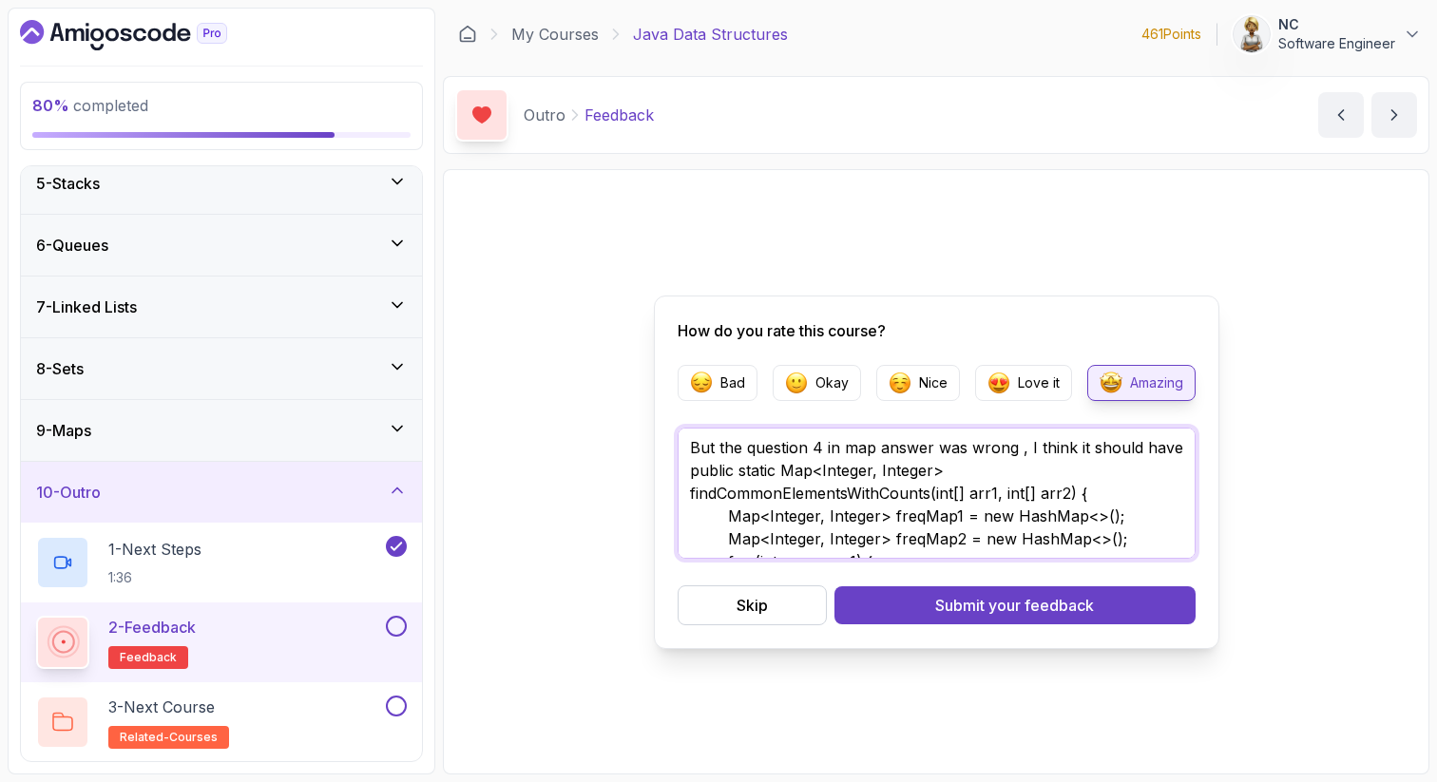
drag, startPoint x: 775, startPoint y: 472, endPoint x: 739, endPoint y: 470, distance: 36.2
click at [739, 471] on textarea "But the question 4 in map answer was wrong , I think it should have public stat…" at bounding box center [936, 493] width 518 height 131
click at [918, 481] on textarea "But the question 4 in map answer was wrong , I think it should have public Map<…" at bounding box center [936, 493] width 518 height 131
click at [1052, 527] on textarea "But the question 4 in map answer was wrong , I think it should have public Map<…" at bounding box center [936, 493] width 518 height 131
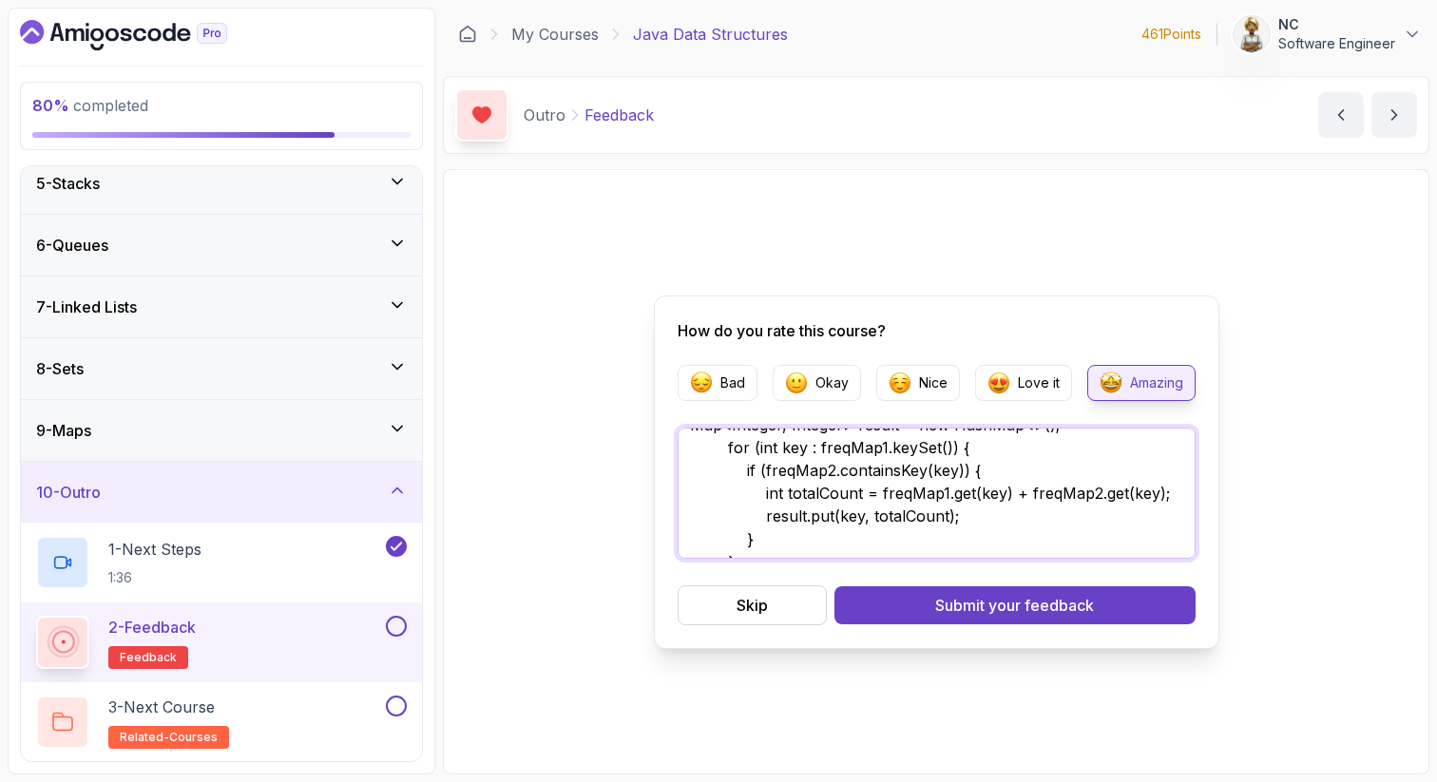
scroll to position [365, 0]
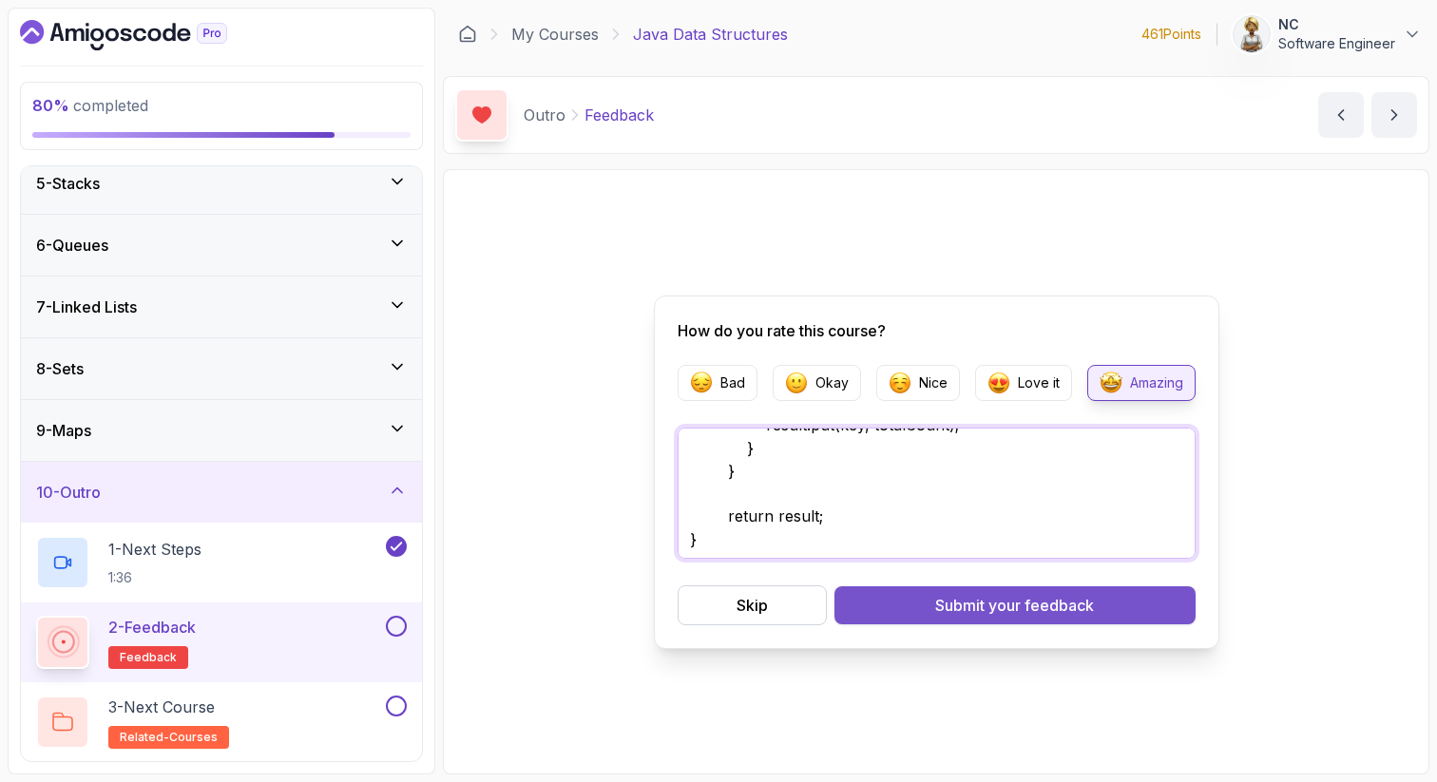
type textarea "But the question 4 in map answer was wrong , I think it should have public Map<…"
click at [1089, 610] on span "your feedback" at bounding box center [1040, 605] width 105 height 23
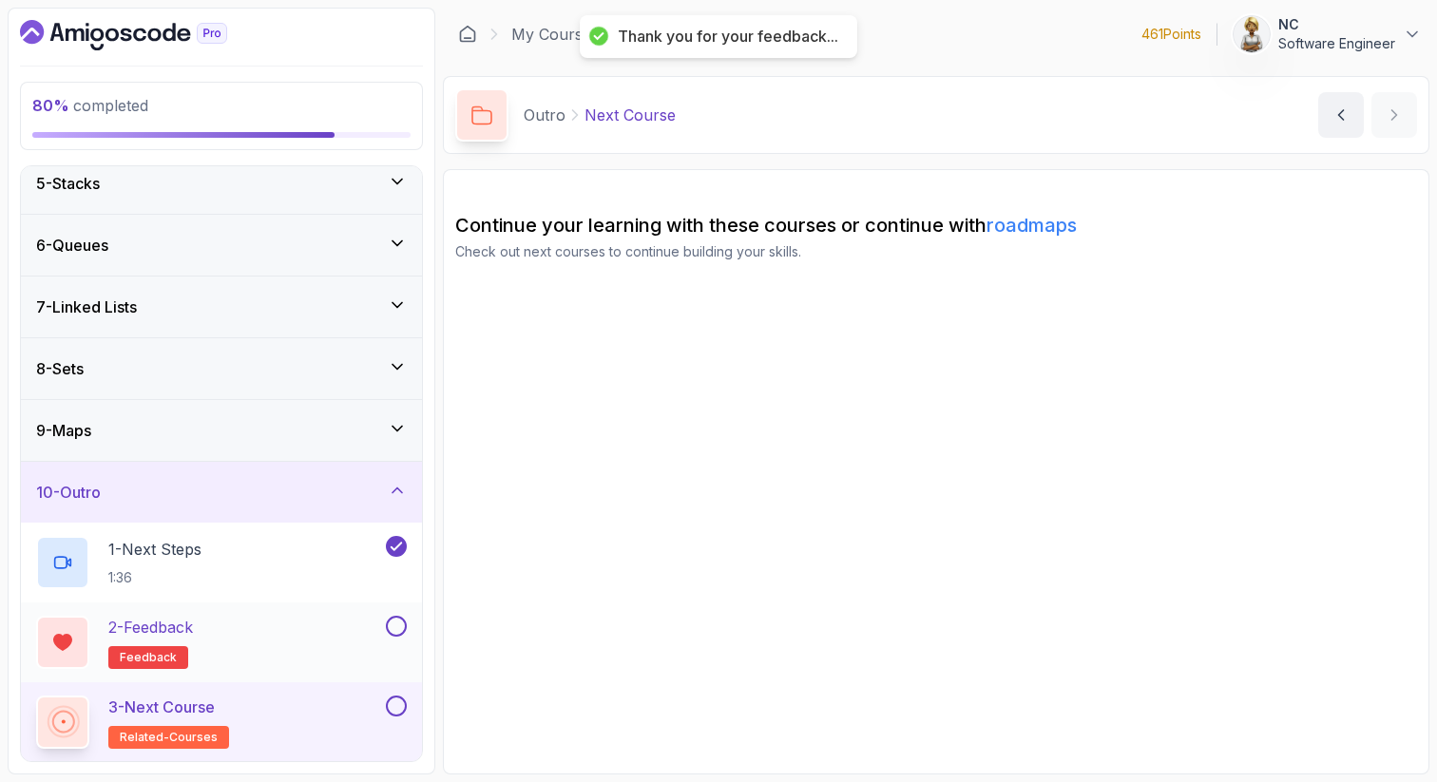
click at [393, 619] on button at bounding box center [396, 626] width 21 height 21
click at [302, 717] on div "3 - Next Course related-courses" at bounding box center [209, 722] width 346 height 53
click at [337, 715] on div "3 - Next Course related-courses" at bounding box center [209, 722] width 346 height 53
click at [256, 628] on div "2 - Feedback feedback" at bounding box center [209, 642] width 346 height 53
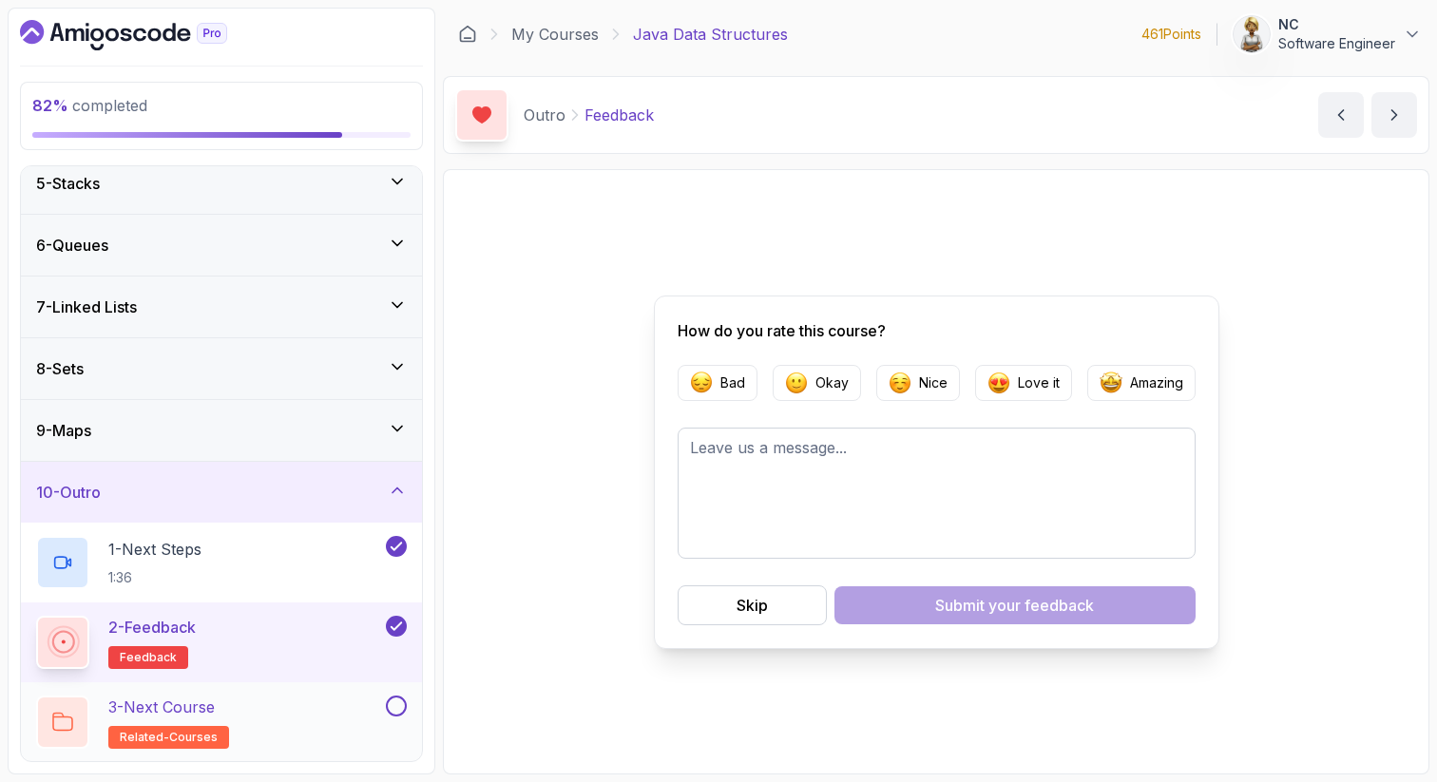
click at [257, 721] on div "3 - Next Course related-courses" at bounding box center [209, 722] width 346 height 53
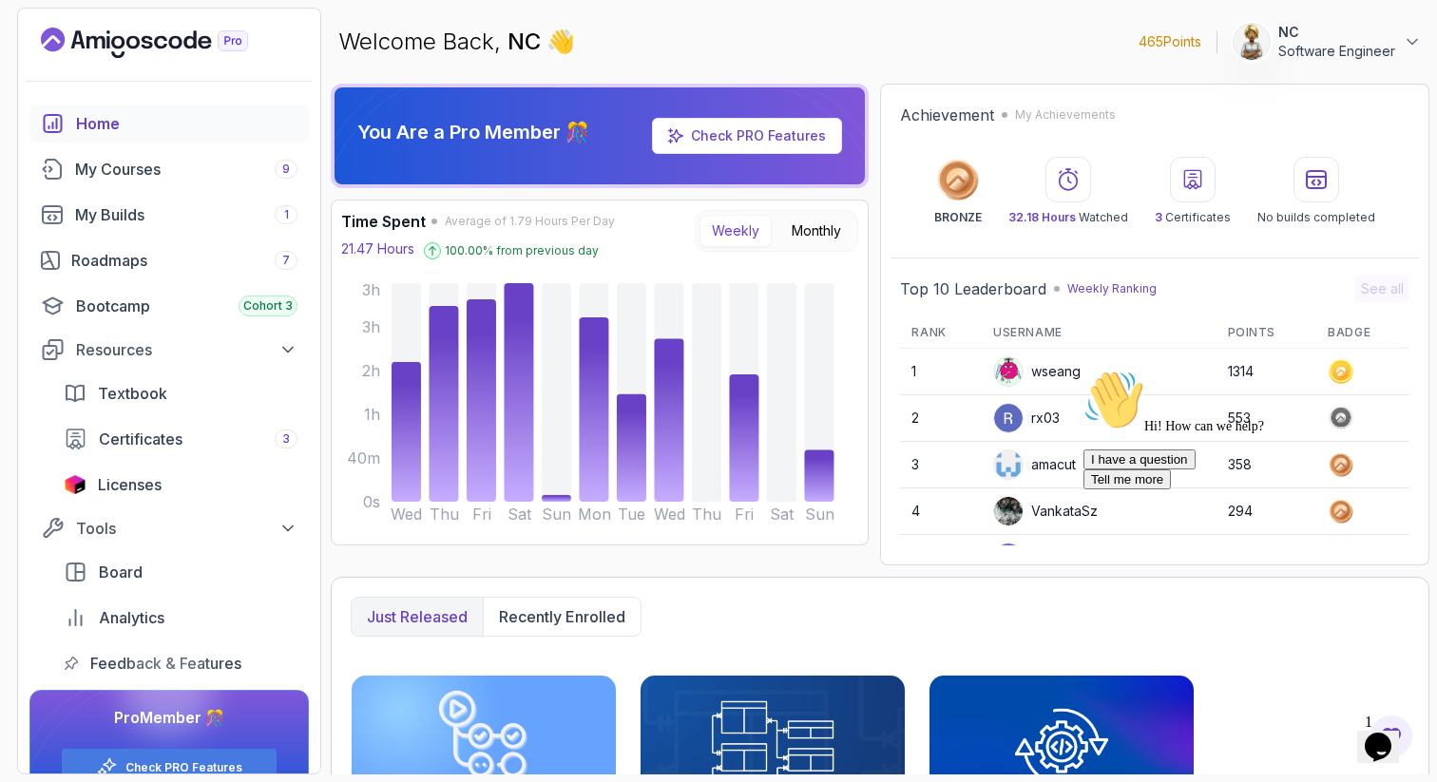
click at [157, 662] on div at bounding box center [168, 690] width 91 height 91
click at [120, 661] on span "Feedback & Features" at bounding box center [165, 663] width 151 height 23
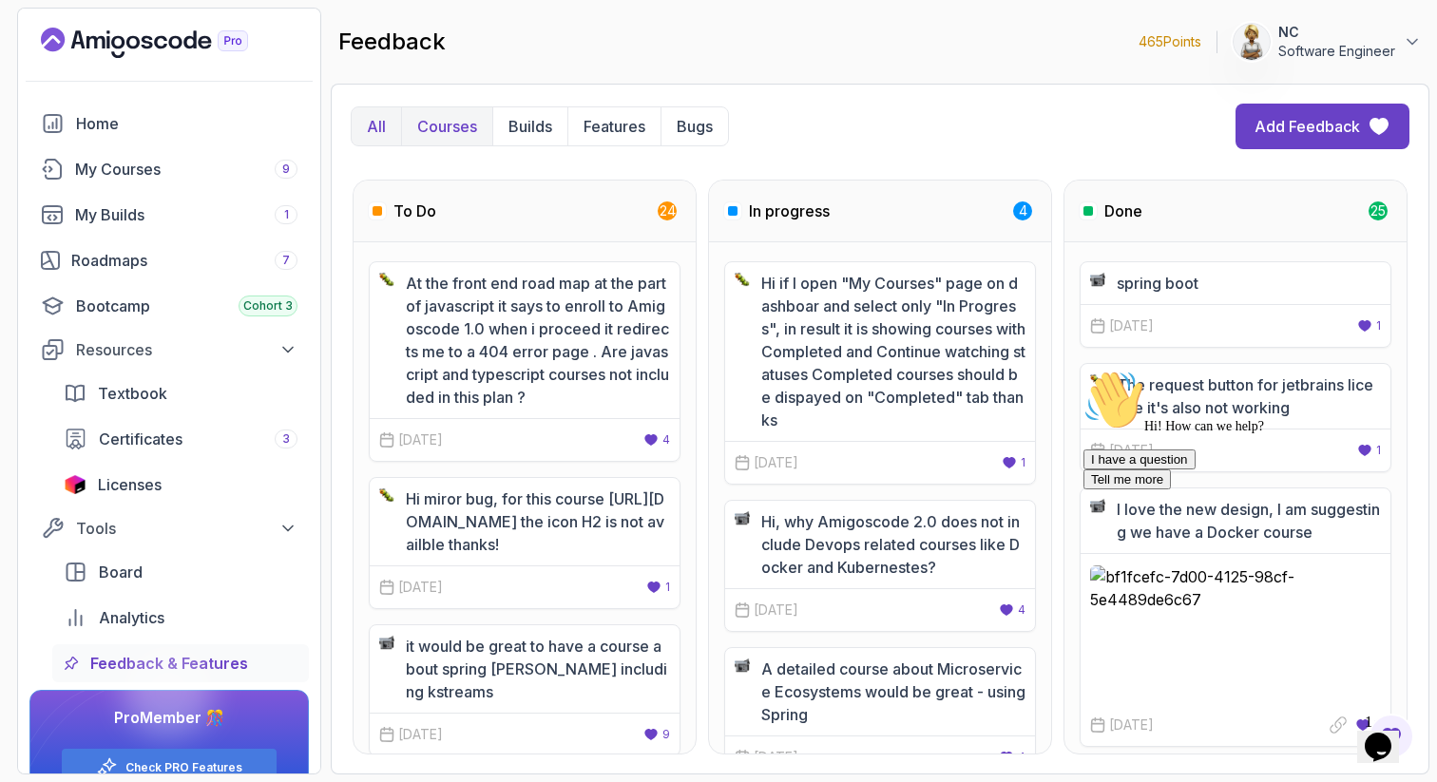
click at [471, 119] on p "Courses" at bounding box center [447, 126] width 60 height 23
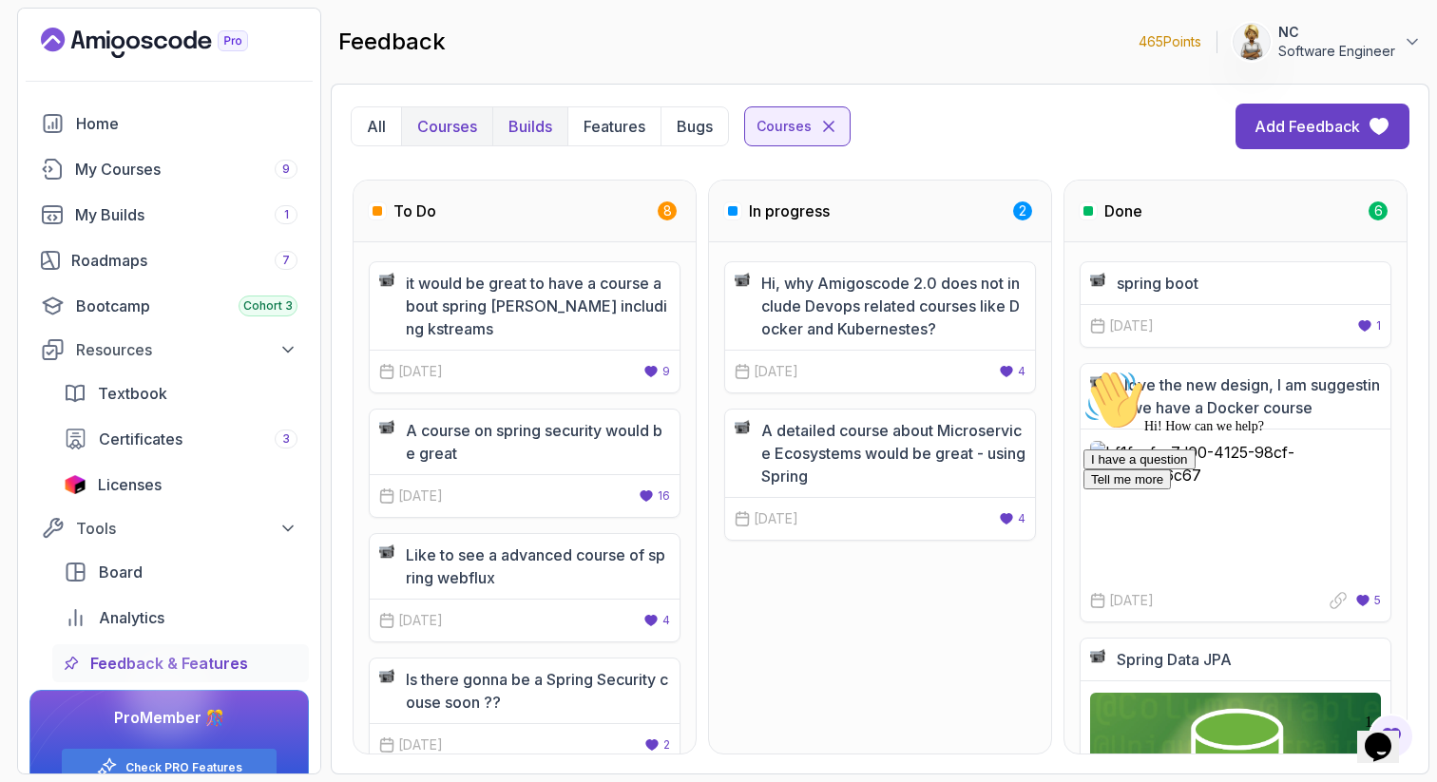
click at [520, 125] on p "Builds" at bounding box center [530, 126] width 44 height 23
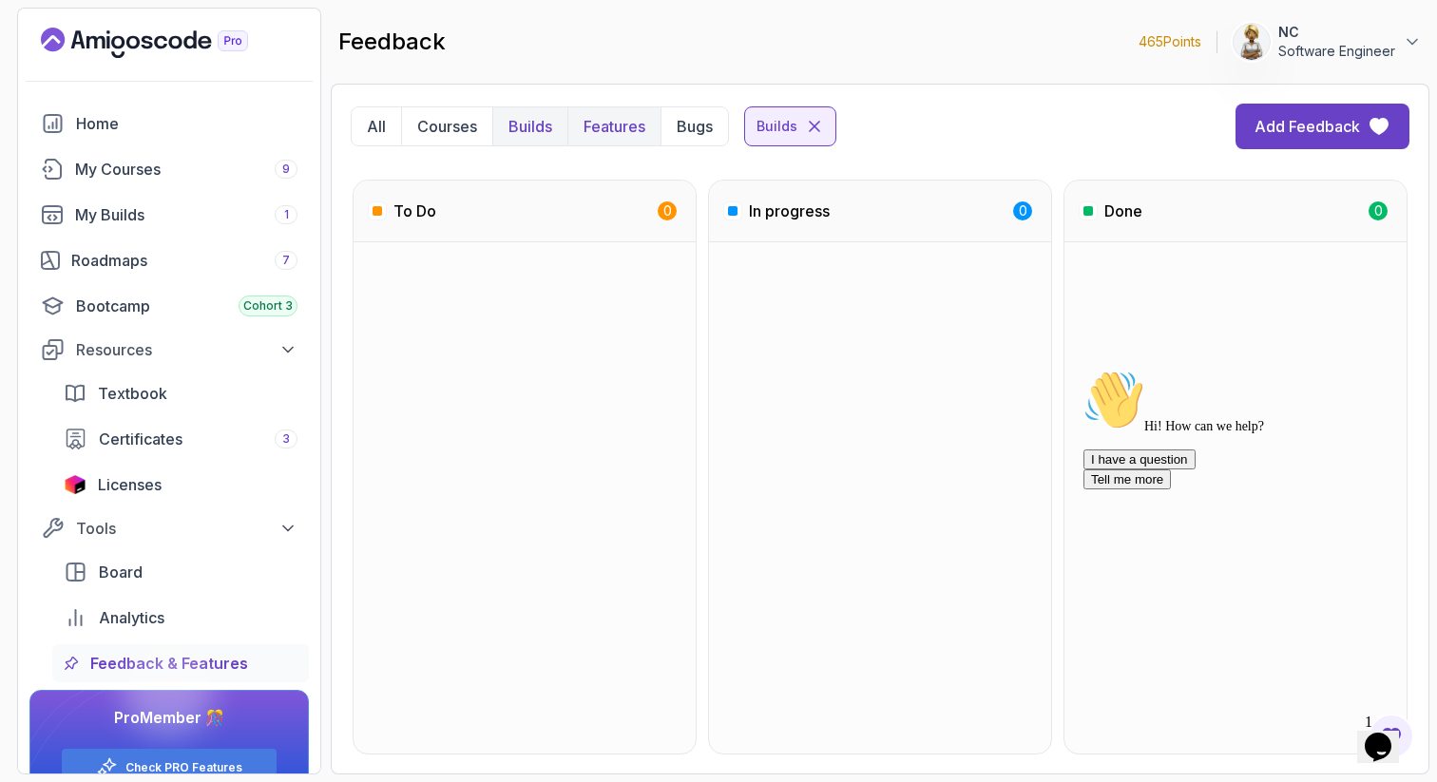
click at [608, 128] on p "Features" at bounding box center [614, 126] width 62 height 23
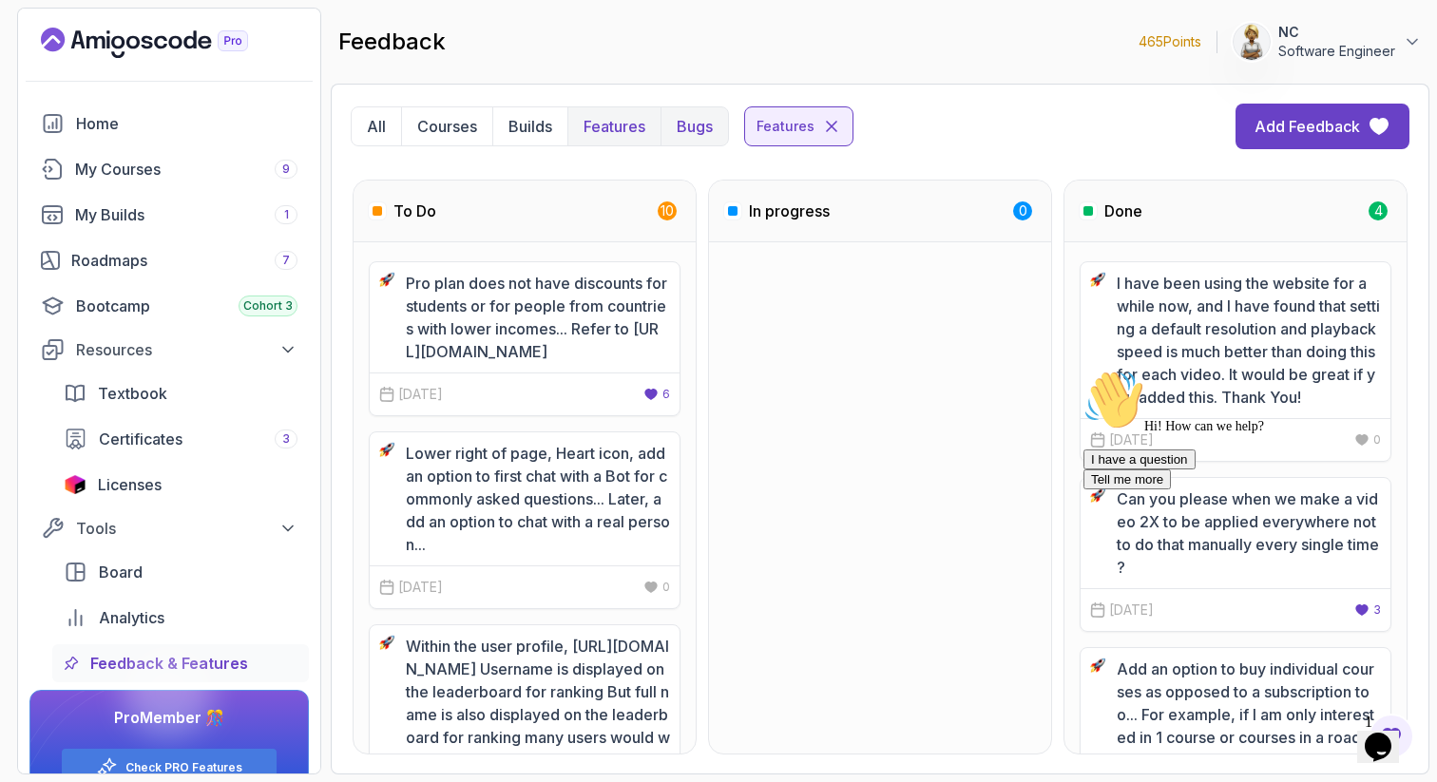
click at [694, 125] on p "Bugs" at bounding box center [695, 126] width 36 height 23
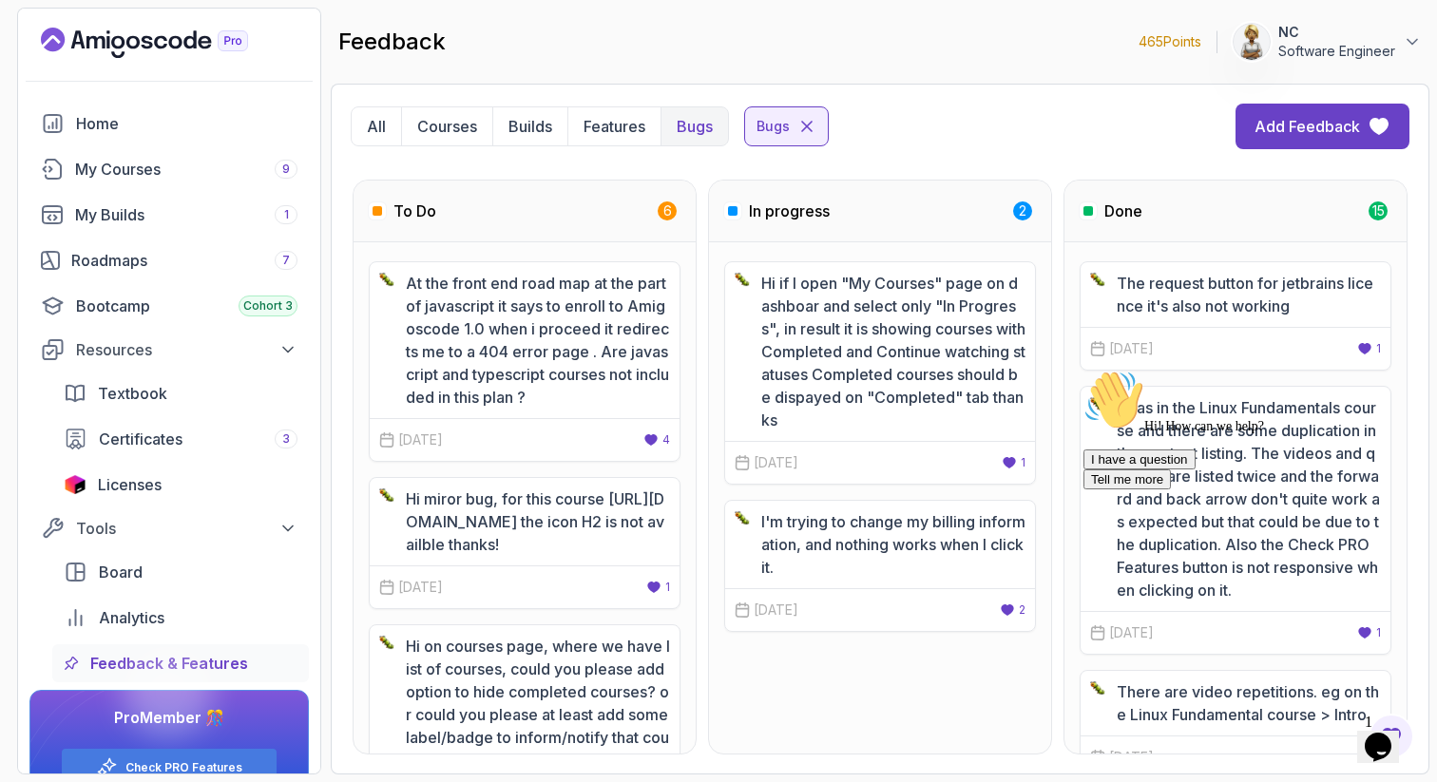
click at [481, 734] on p "Hi on courses page, where we have list of courses, could you please add option …" at bounding box center [538, 703] width 264 height 137
click at [349, 119] on div "All Courses Builds Features Bugs Bugs Add Feedback To Do 6 At the front end roa…" at bounding box center [880, 429] width 1098 height 691
click at [355, 120] on button "All" at bounding box center [376, 126] width 49 height 38
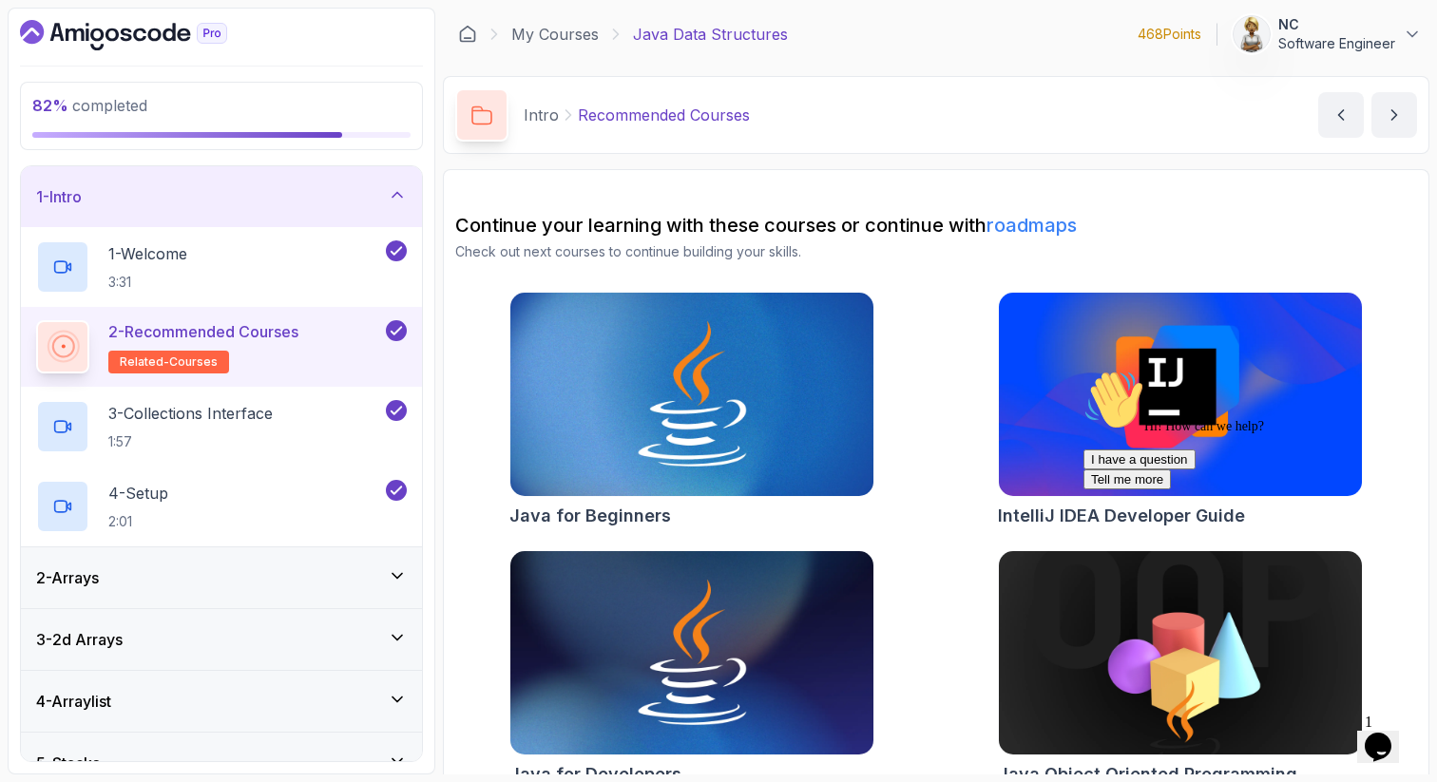
click at [396, 189] on icon at bounding box center [397, 194] width 19 height 19
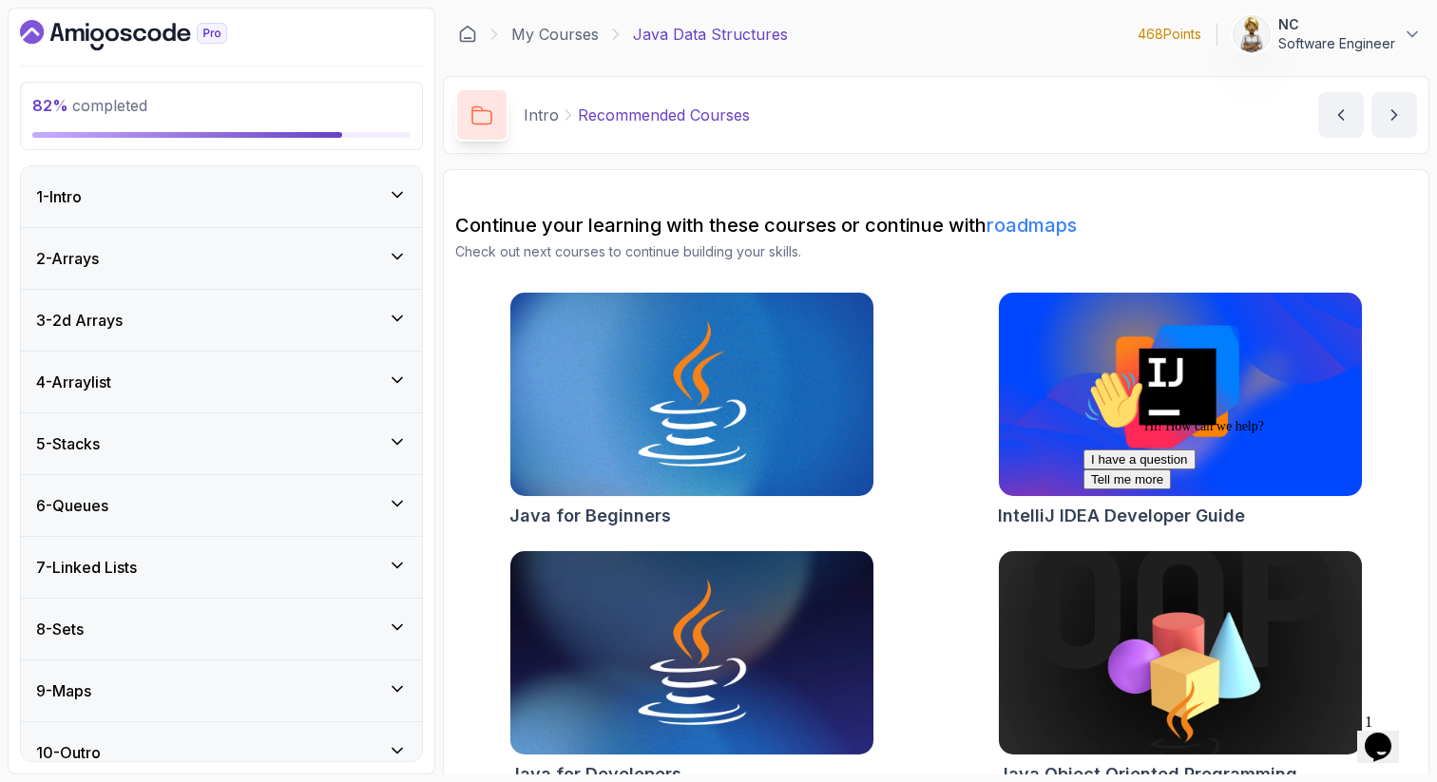
click at [396, 745] on icon at bounding box center [397, 750] width 19 height 19
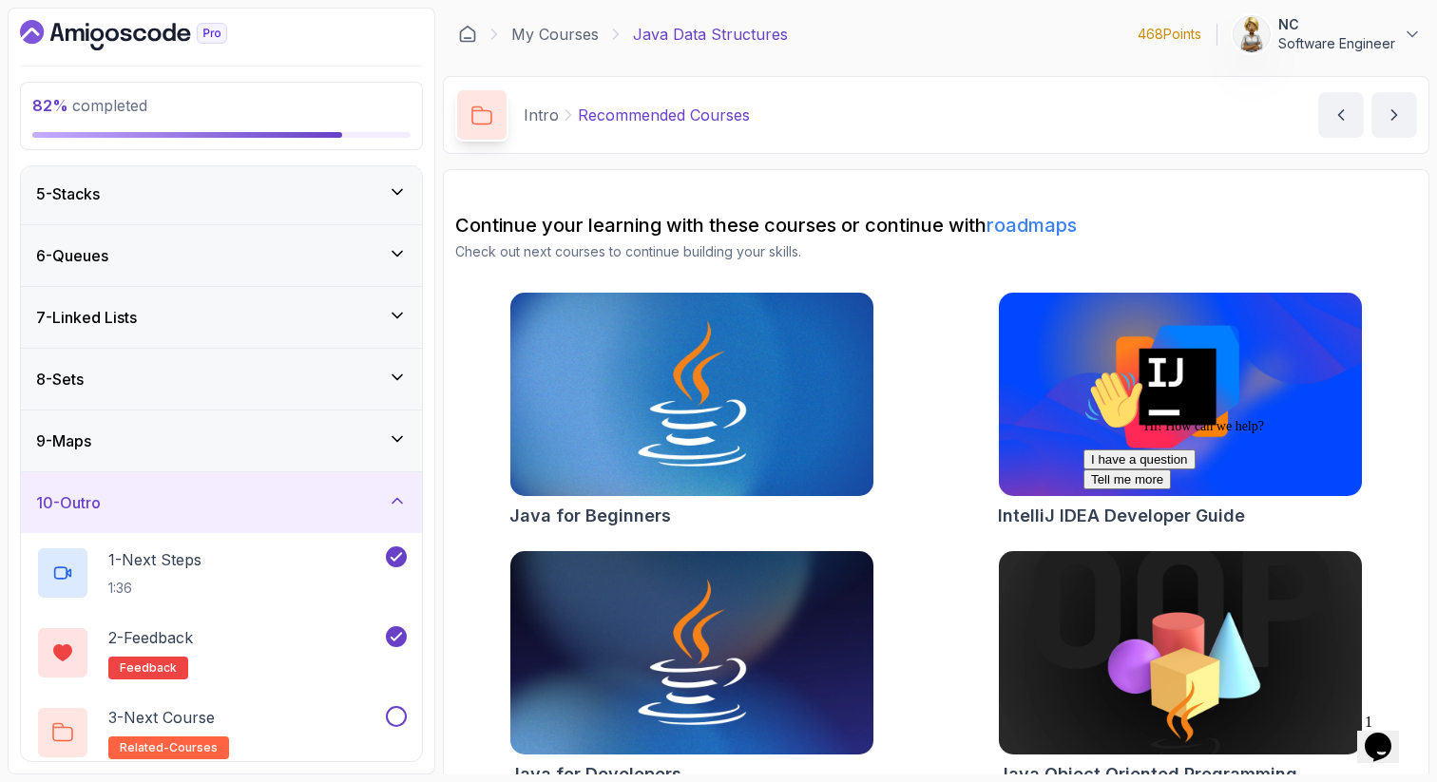
scroll to position [260, 0]
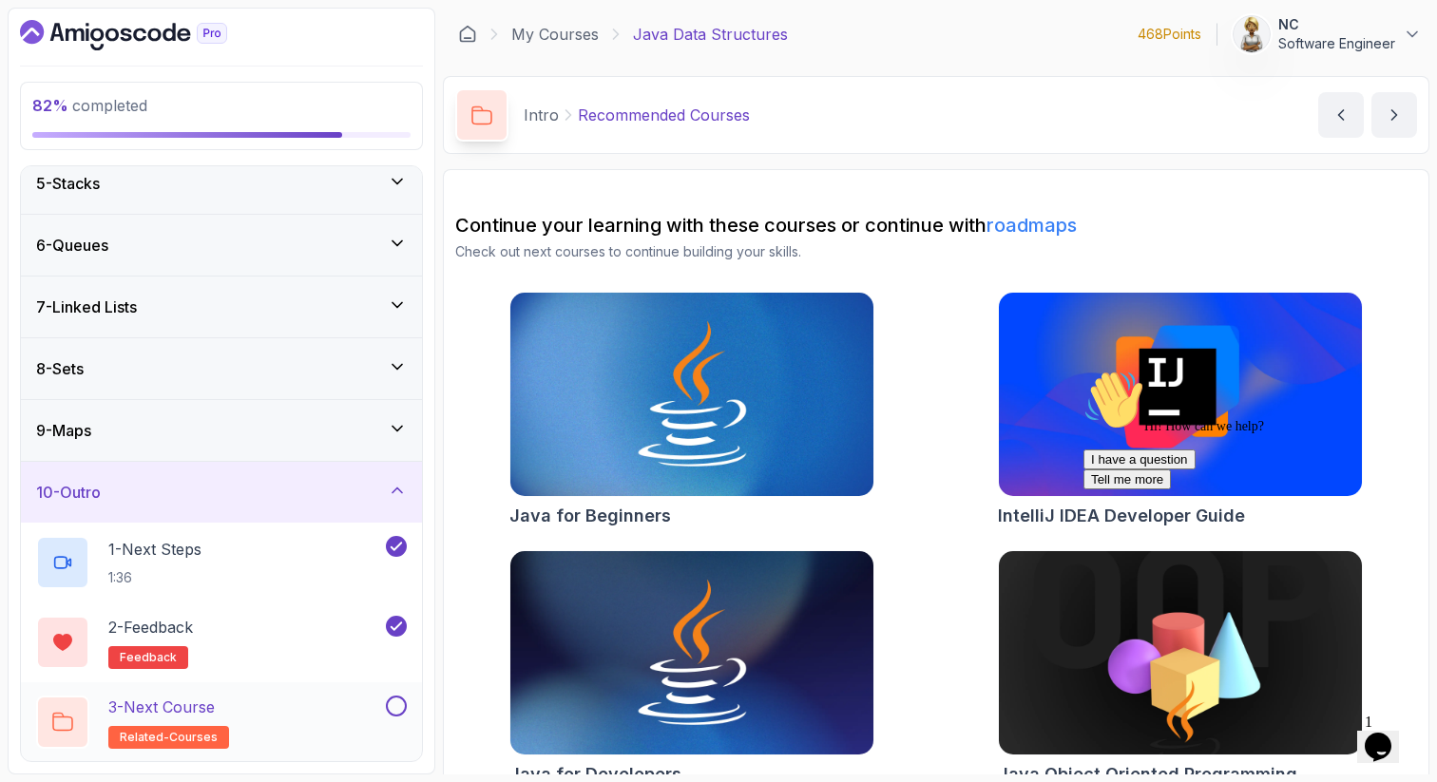
click at [282, 715] on div "3 - Next Course related-courses" at bounding box center [209, 722] width 346 height 53
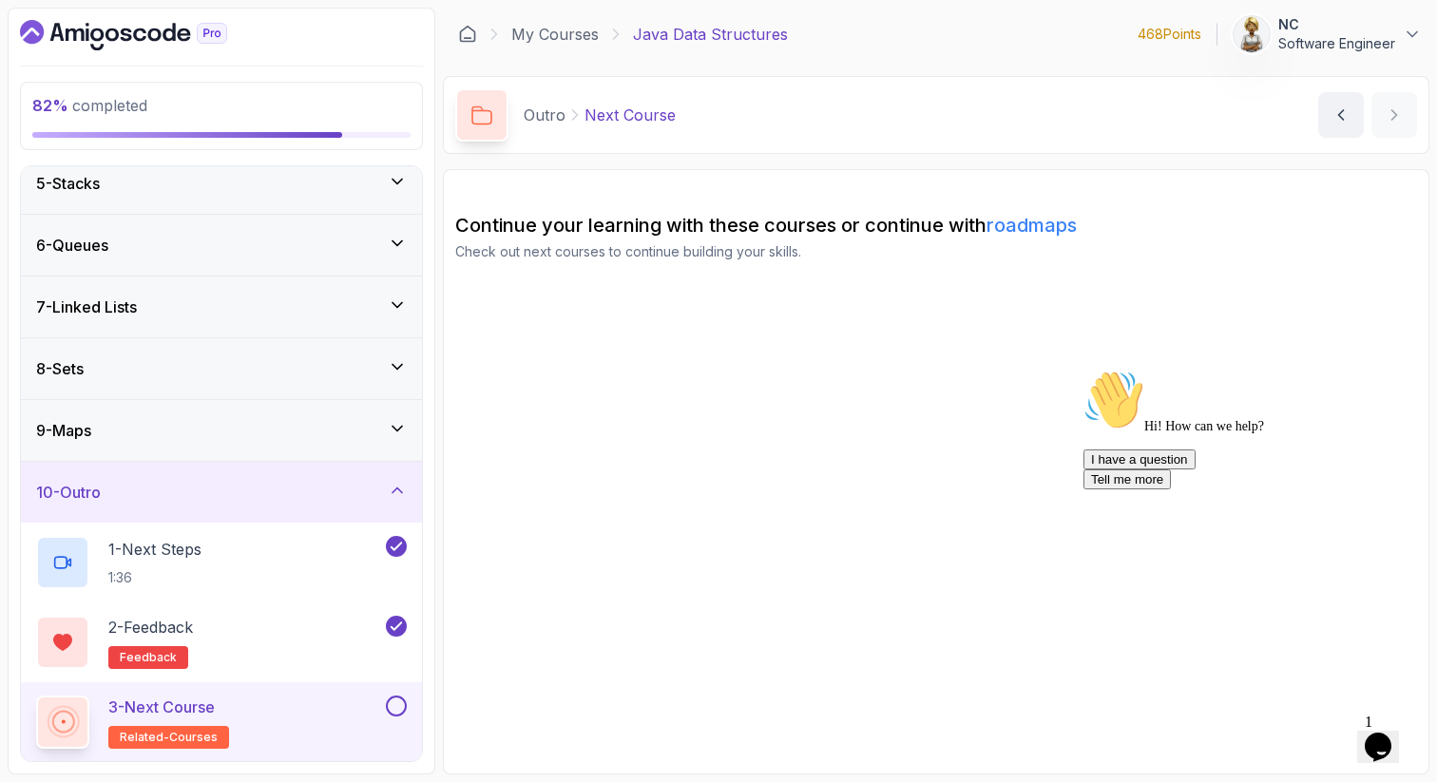
drag, startPoint x: 1394, startPoint y: 505, endPoint x: 2469, endPoint y: 867, distance: 1134.6
click at [1083, 370] on icon "Chat attention grabber" at bounding box center [1083, 370] width 0 height 0
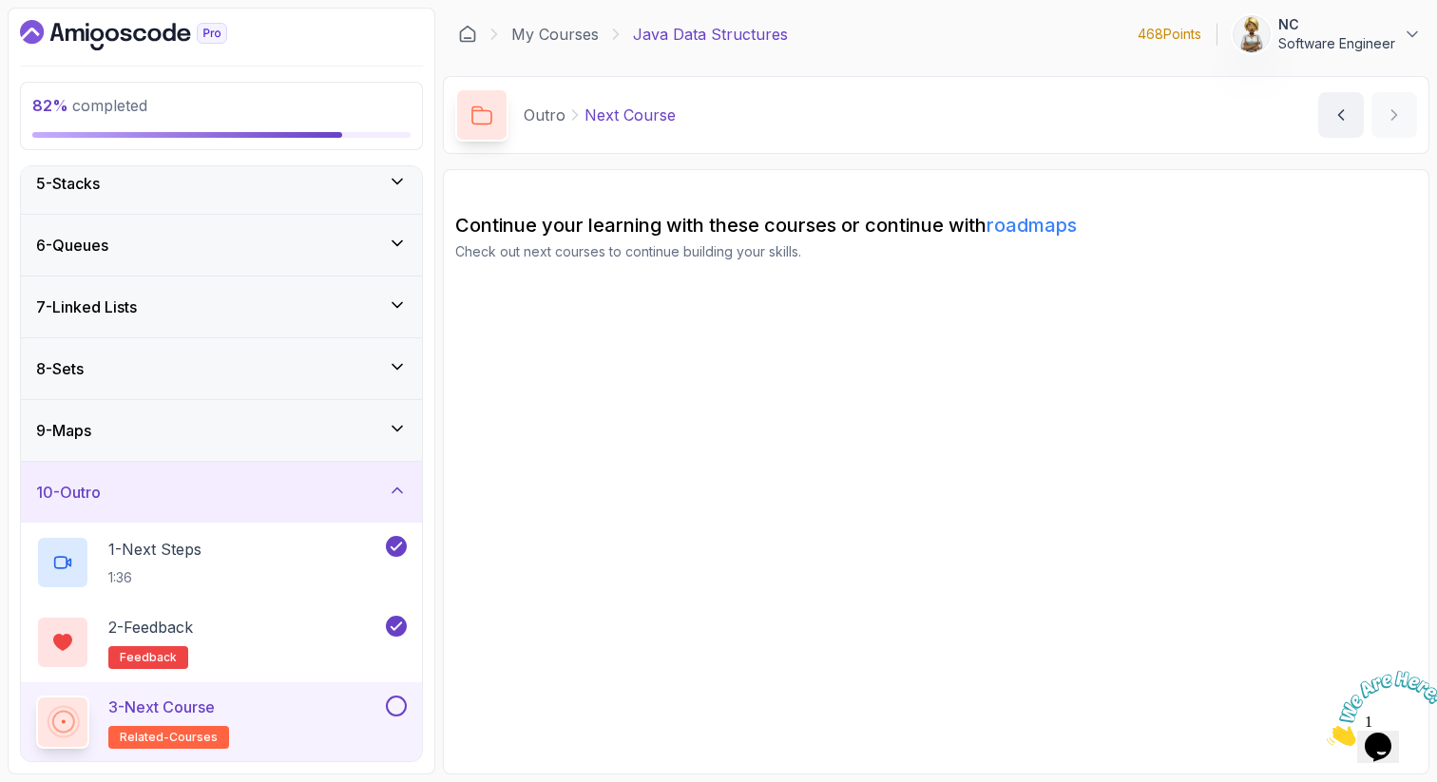
click at [729, 315] on section "Continue your learning with these courses or continue with roadmaps Check out n…" at bounding box center [936, 471] width 986 height 605
drag, startPoint x: 474, startPoint y: 254, endPoint x: 689, endPoint y: 251, distance: 214.8
click at [689, 251] on p "Check out next courses to continue building your skills." at bounding box center [936, 251] width 962 height 19
click at [772, 257] on p "Check out next courses to continue building your skills." at bounding box center [936, 251] width 962 height 19
drag, startPoint x: 822, startPoint y: 257, endPoint x: 602, endPoint y: 261, distance: 219.5
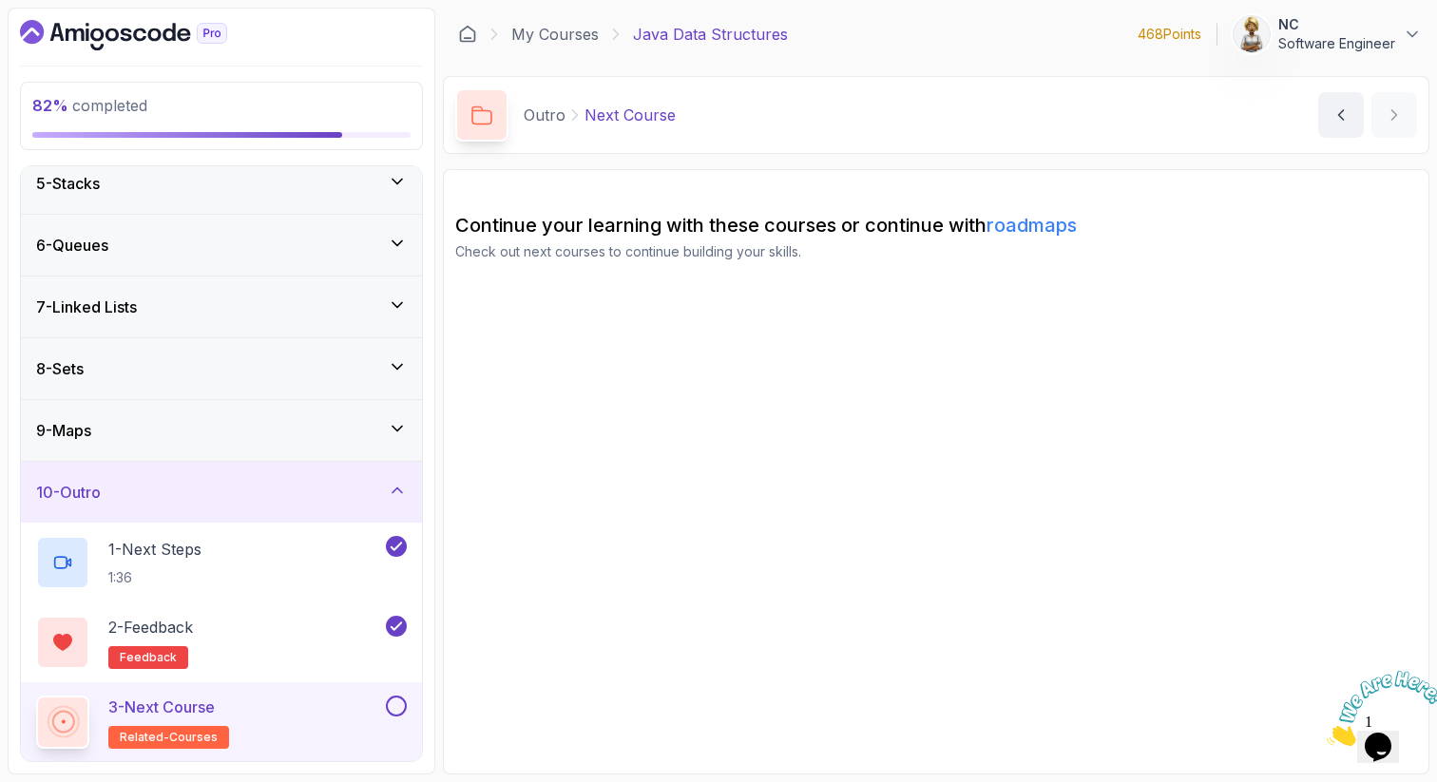
click at [604, 261] on div "Continue your learning with these courses or continue with roadmaps Check out n…" at bounding box center [936, 252] width 962 height 80
click at [650, 257] on p "Check out next courses to continue building your skills." at bounding box center [936, 251] width 962 height 19
click at [813, 252] on p "Check out next courses to continue building your skills." at bounding box center [936, 251] width 962 height 19
click at [782, 460] on section "Continue your learning with these courses or continue with roadmaps Check out n…" at bounding box center [936, 471] width 986 height 605
click at [401, 702] on button at bounding box center [396, 706] width 21 height 21
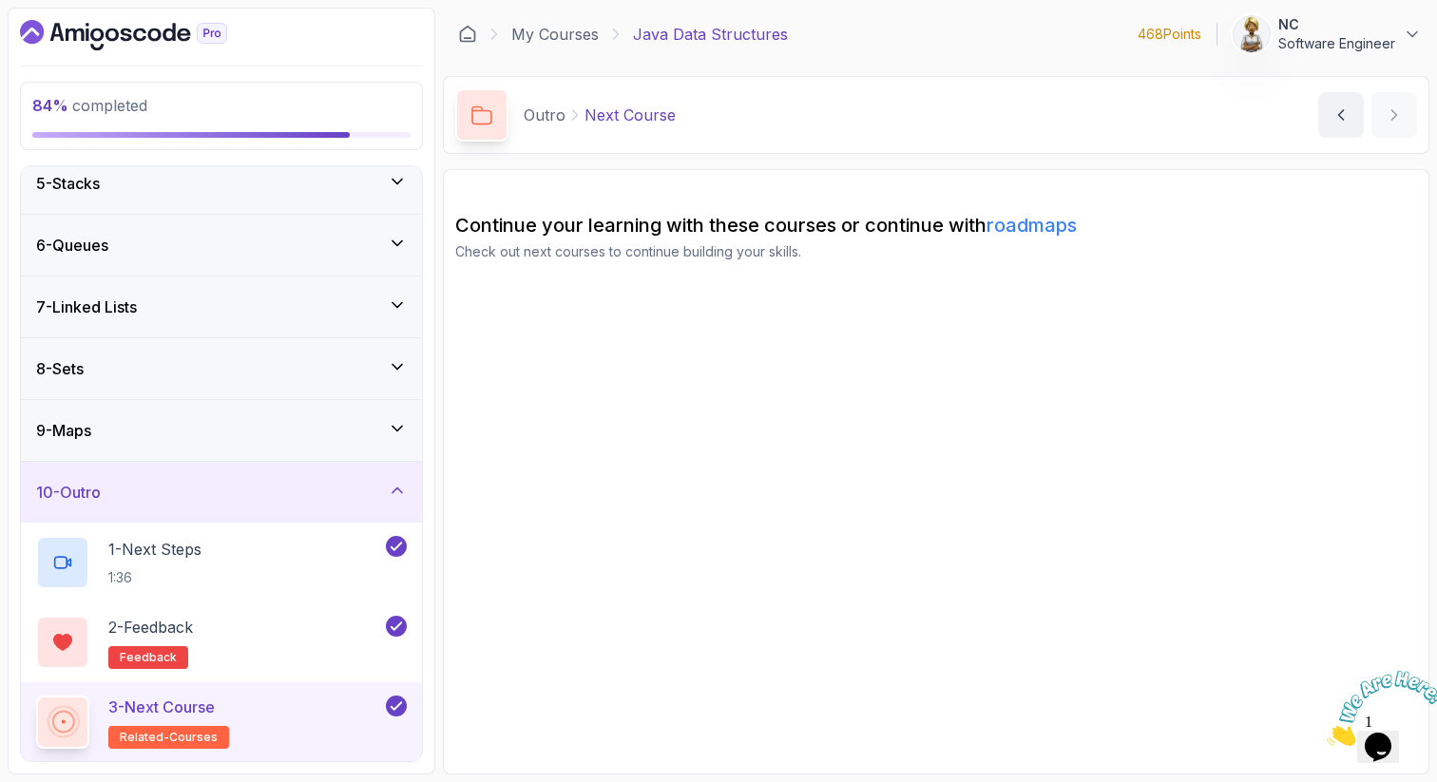
click at [259, 713] on div "3 - Next Course related-courses" at bounding box center [209, 722] width 346 height 53
click at [395, 483] on icon at bounding box center [397, 490] width 19 height 19
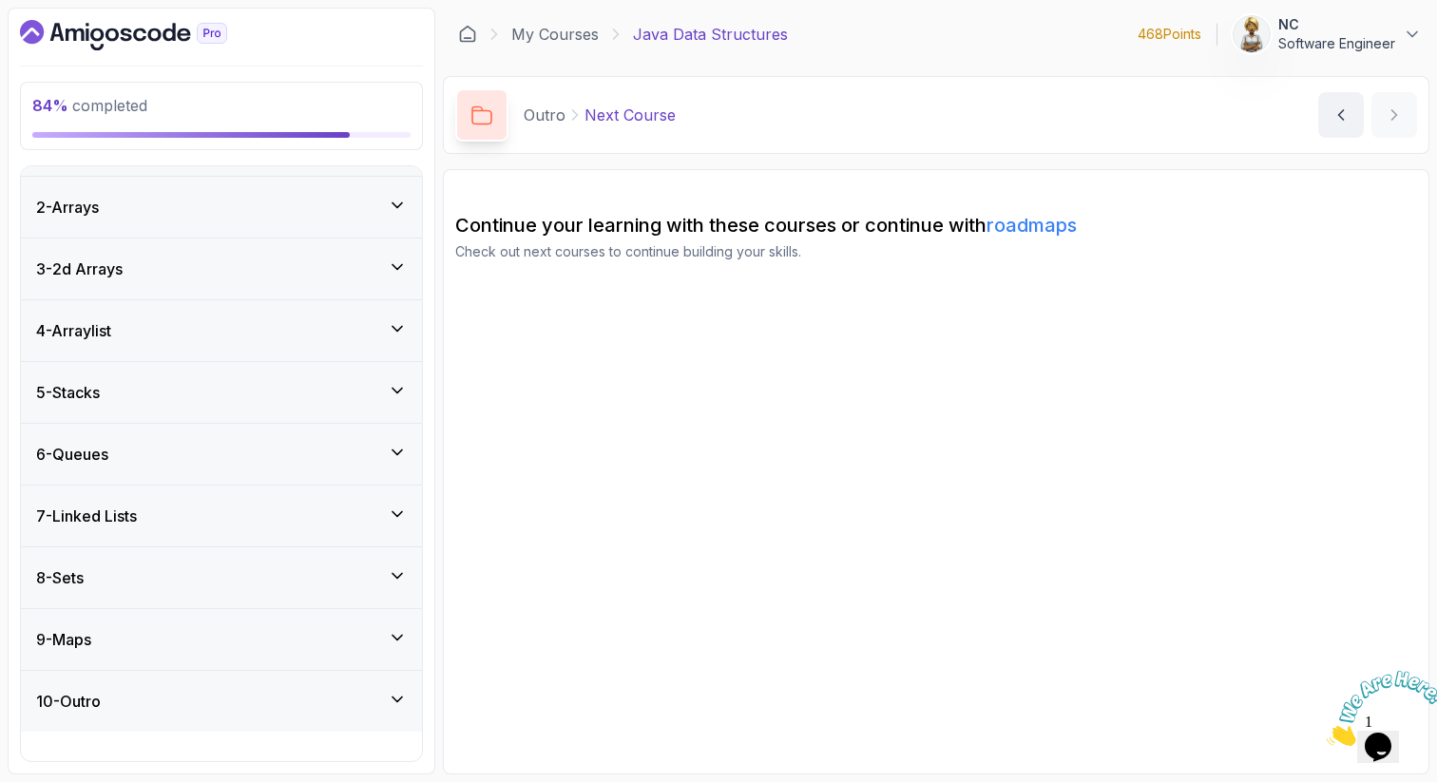
scroll to position [22, 0]
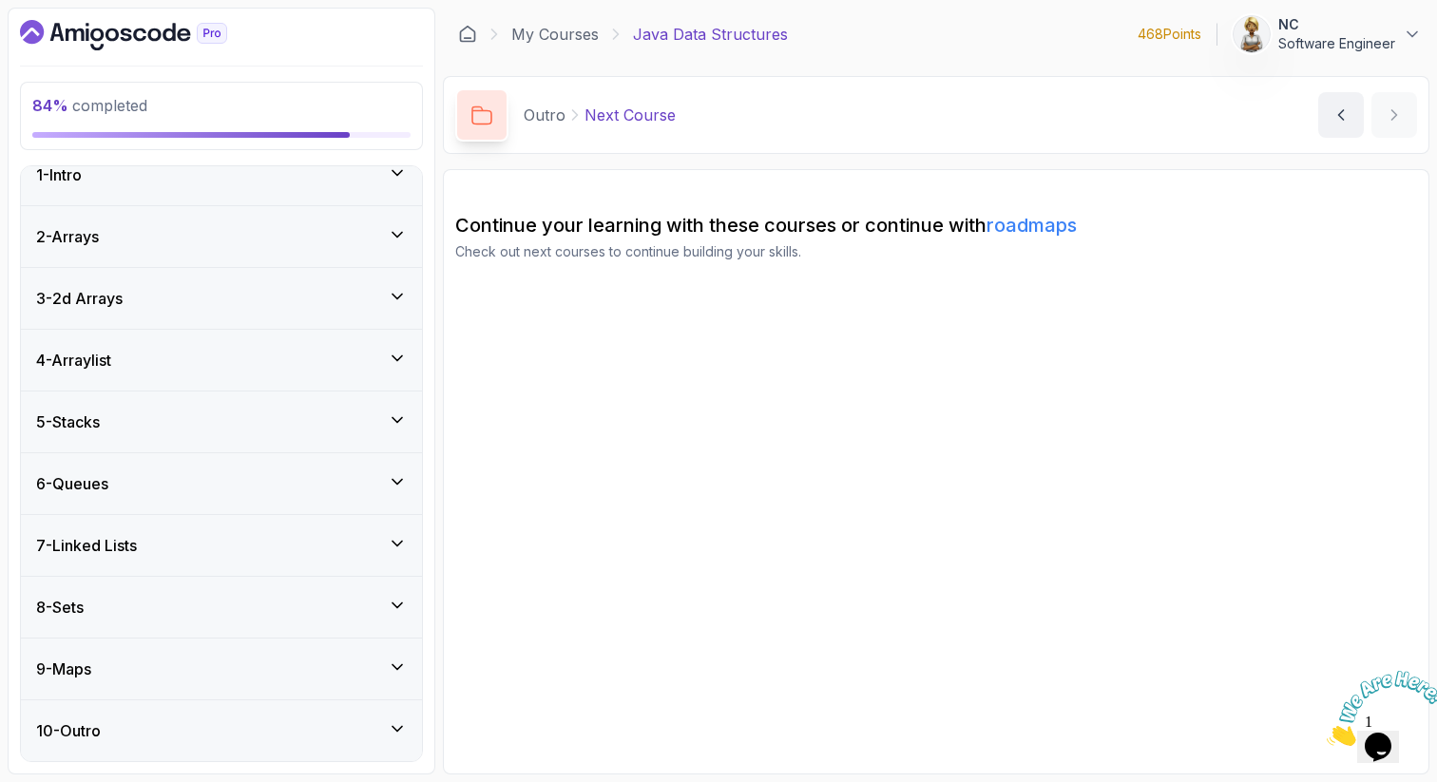
click at [406, 160] on div "84 % completed 1 - Intro 2 - Arrays 3 - 2d Arrays 4 - Arraylist 5 - Stacks 6 - …" at bounding box center [222, 391] width 428 height 767
click at [398, 172] on icon at bounding box center [397, 172] width 19 height 19
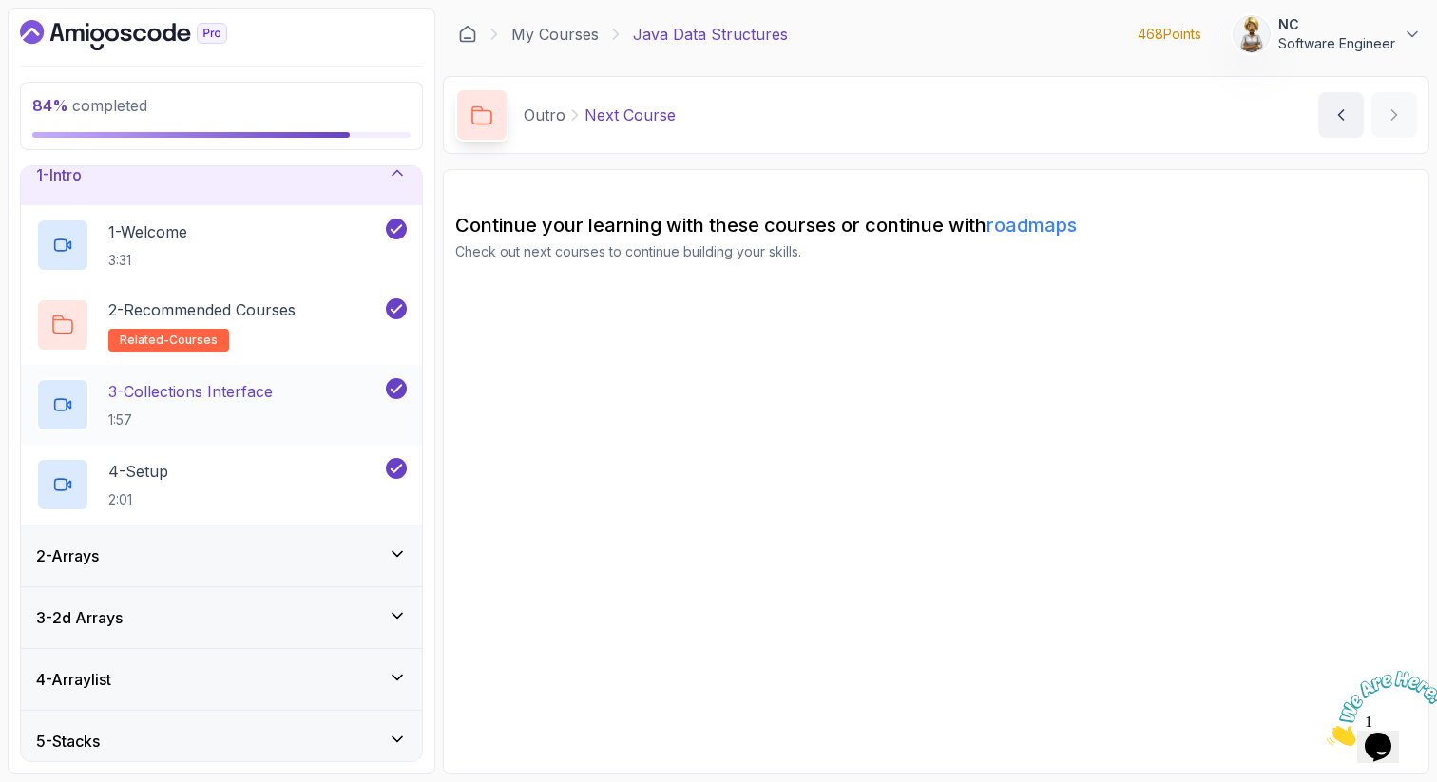
click at [226, 404] on h2 "3 - Collections Interface 1:57" at bounding box center [190, 404] width 164 height 49
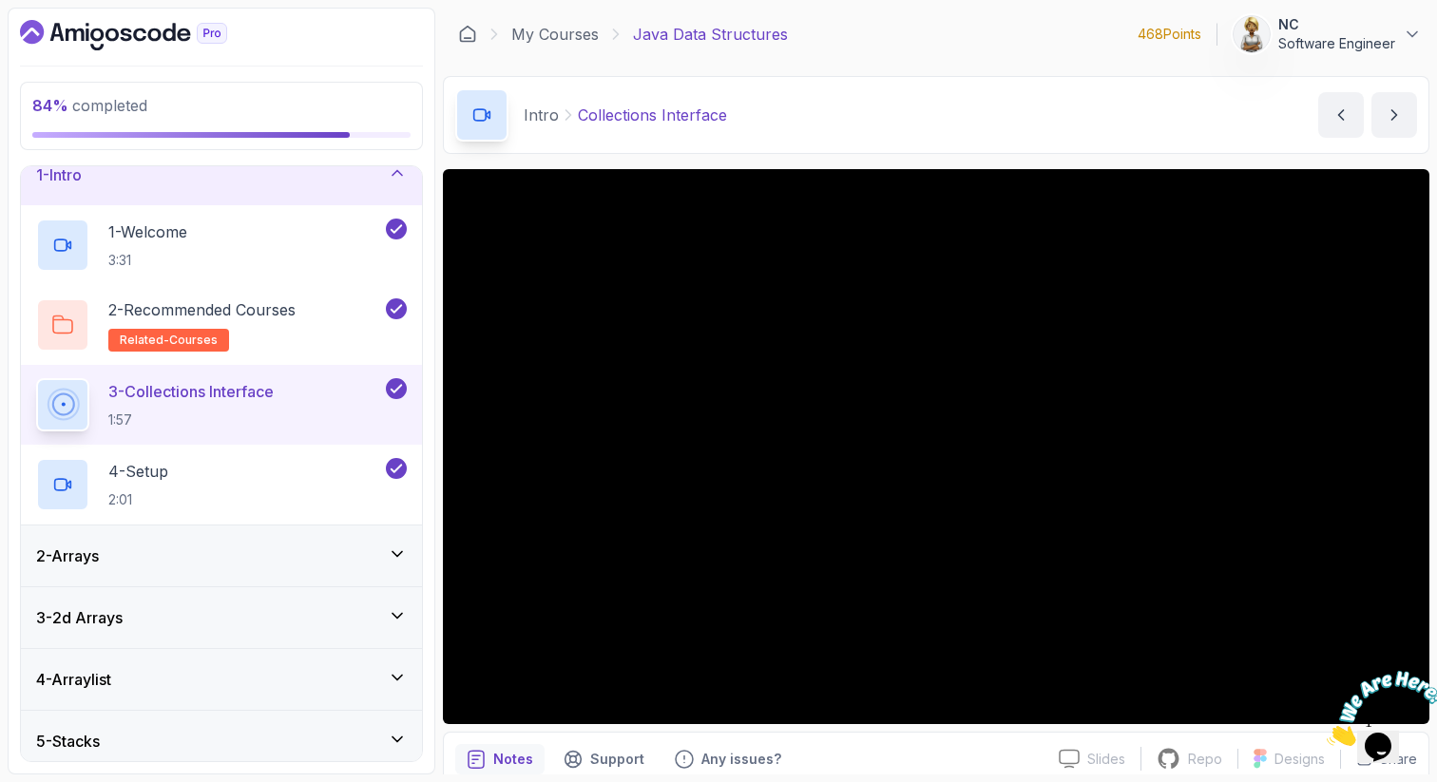
click at [192, 393] on p "3 - Collections Interface" at bounding box center [190, 391] width 165 height 23
click at [178, 470] on div "4 - Setup 2:01" at bounding box center [209, 484] width 346 height 53
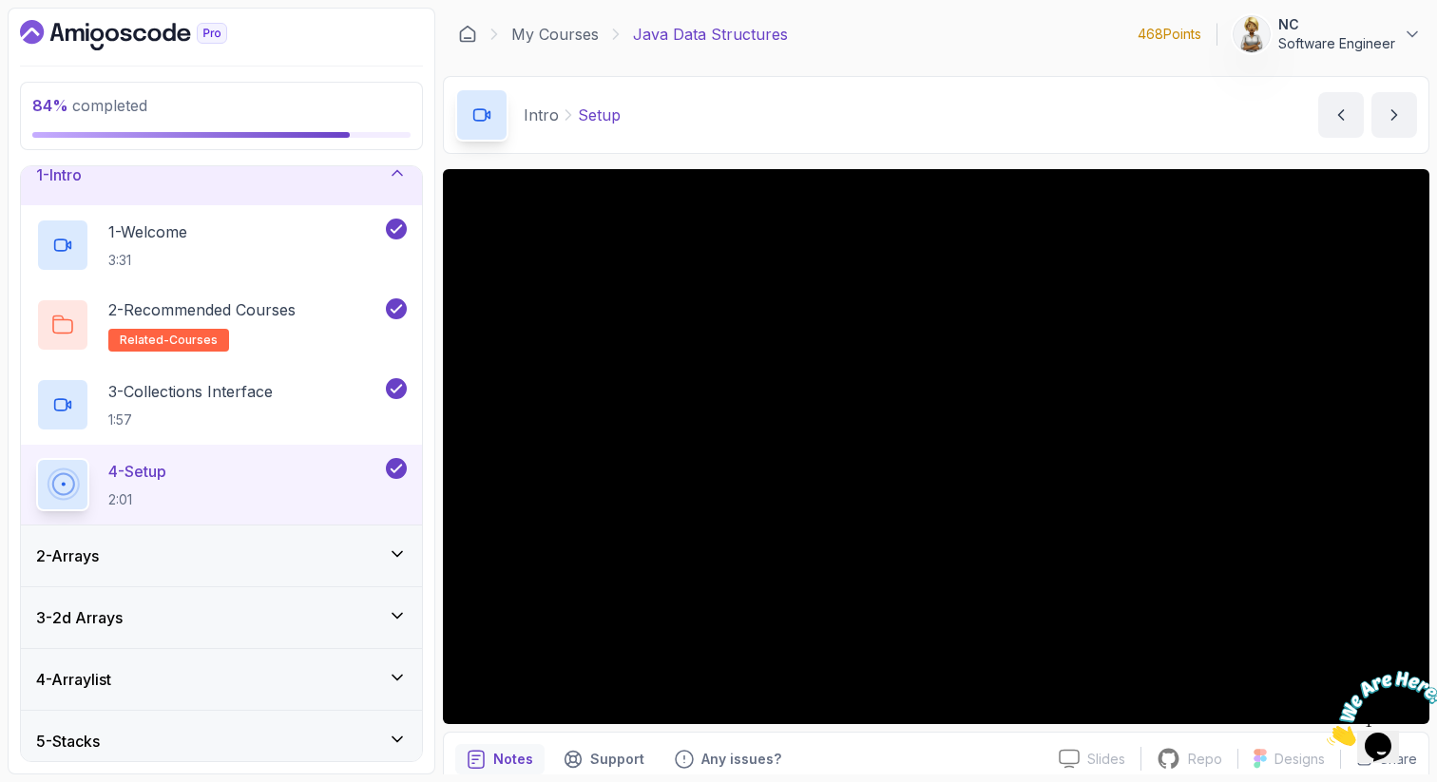
click at [395, 179] on icon at bounding box center [397, 172] width 19 height 19
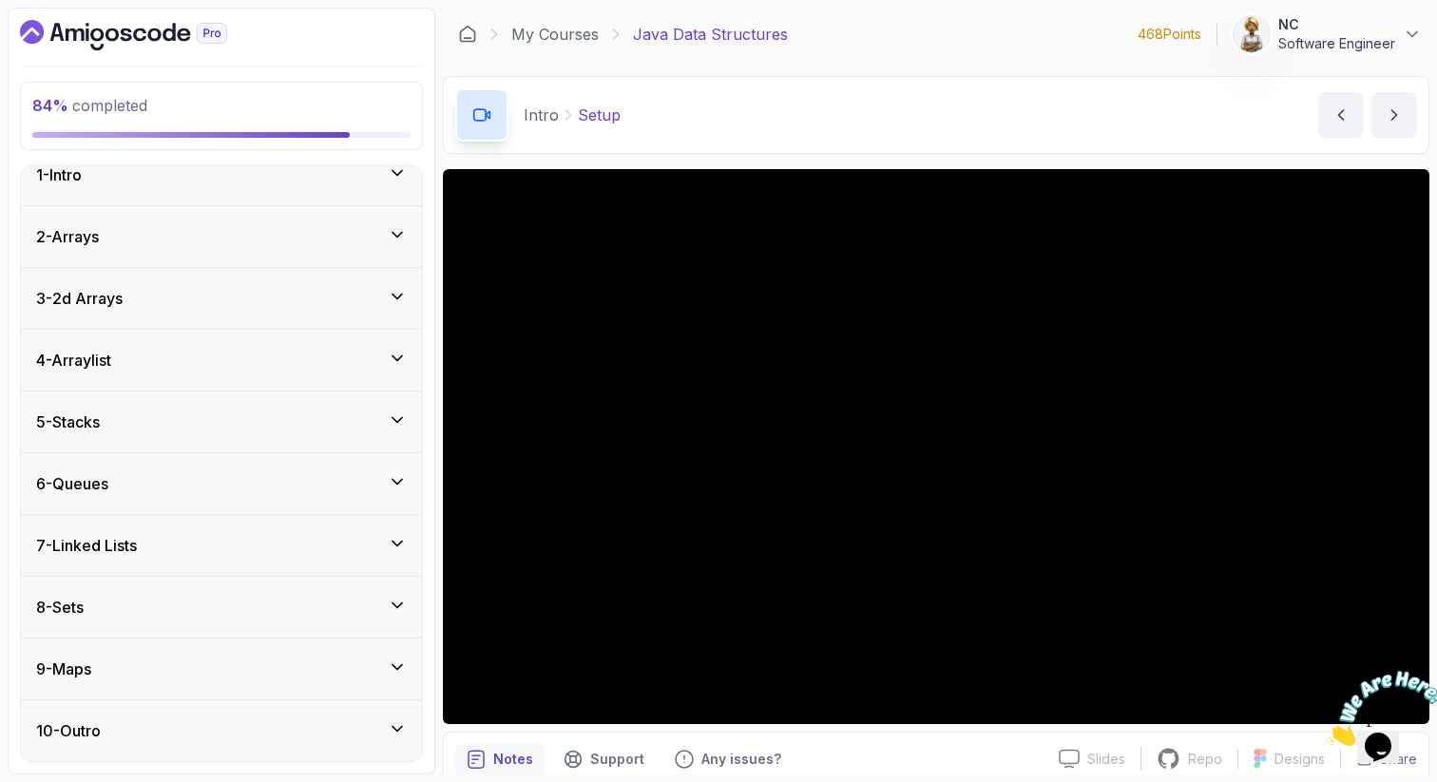
click at [276, 233] on div "2 - Arrays" at bounding box center [221, 236] width 371 height 23
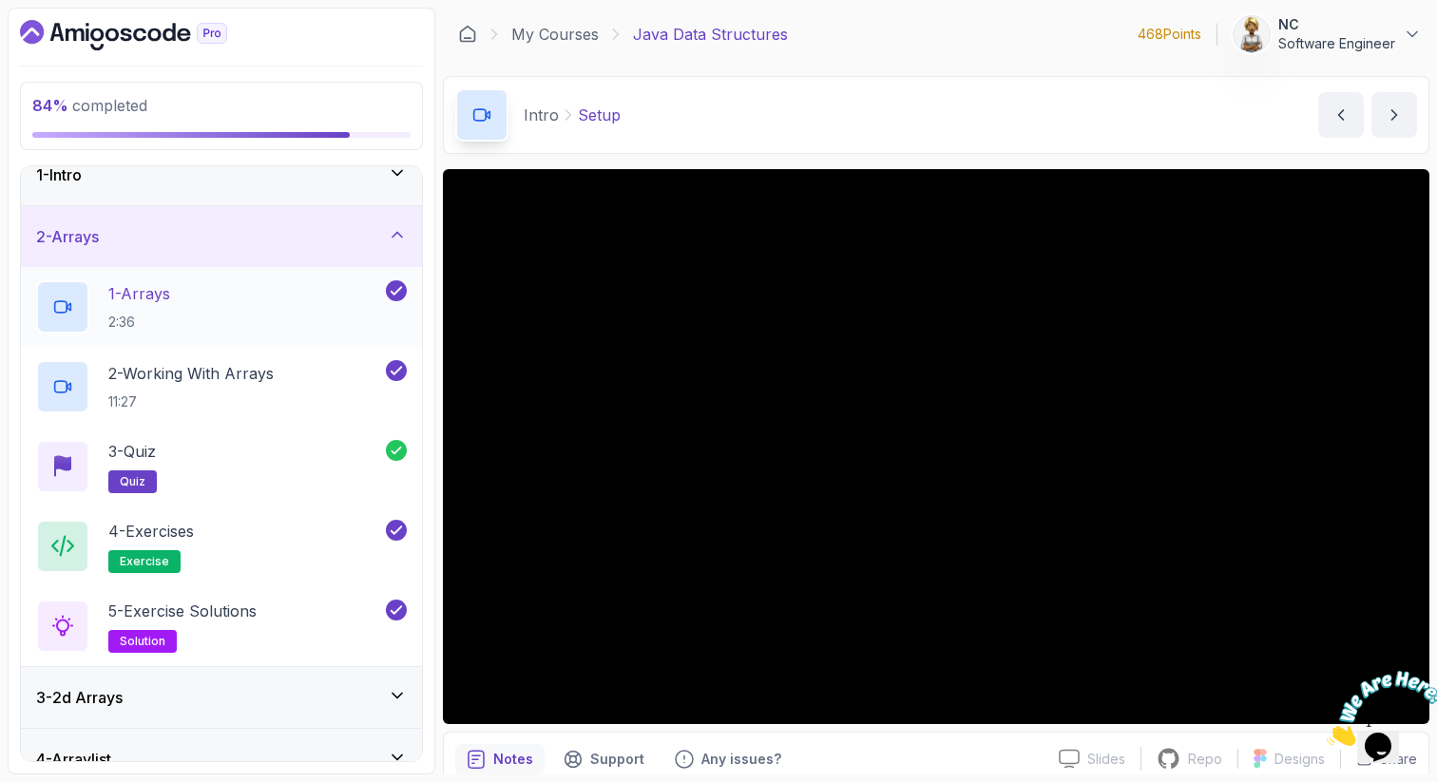
click at [239, 291] on div "1 - Arrays 2:36" at bounding box center [209, 306] width 346 height 53
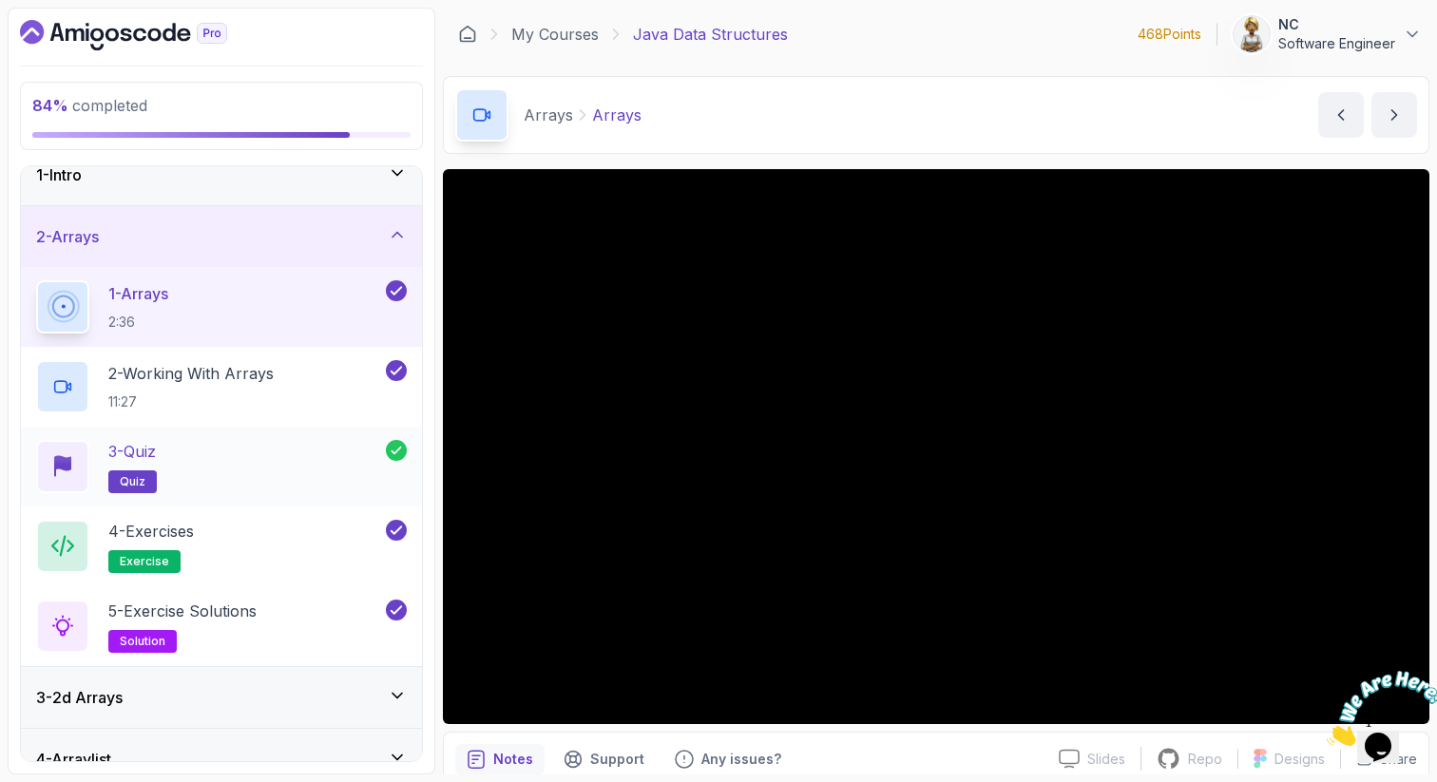
click at [293, 453] on div "3 - Quiz quiz" at bounding box center [211, 466] width 350 height 53
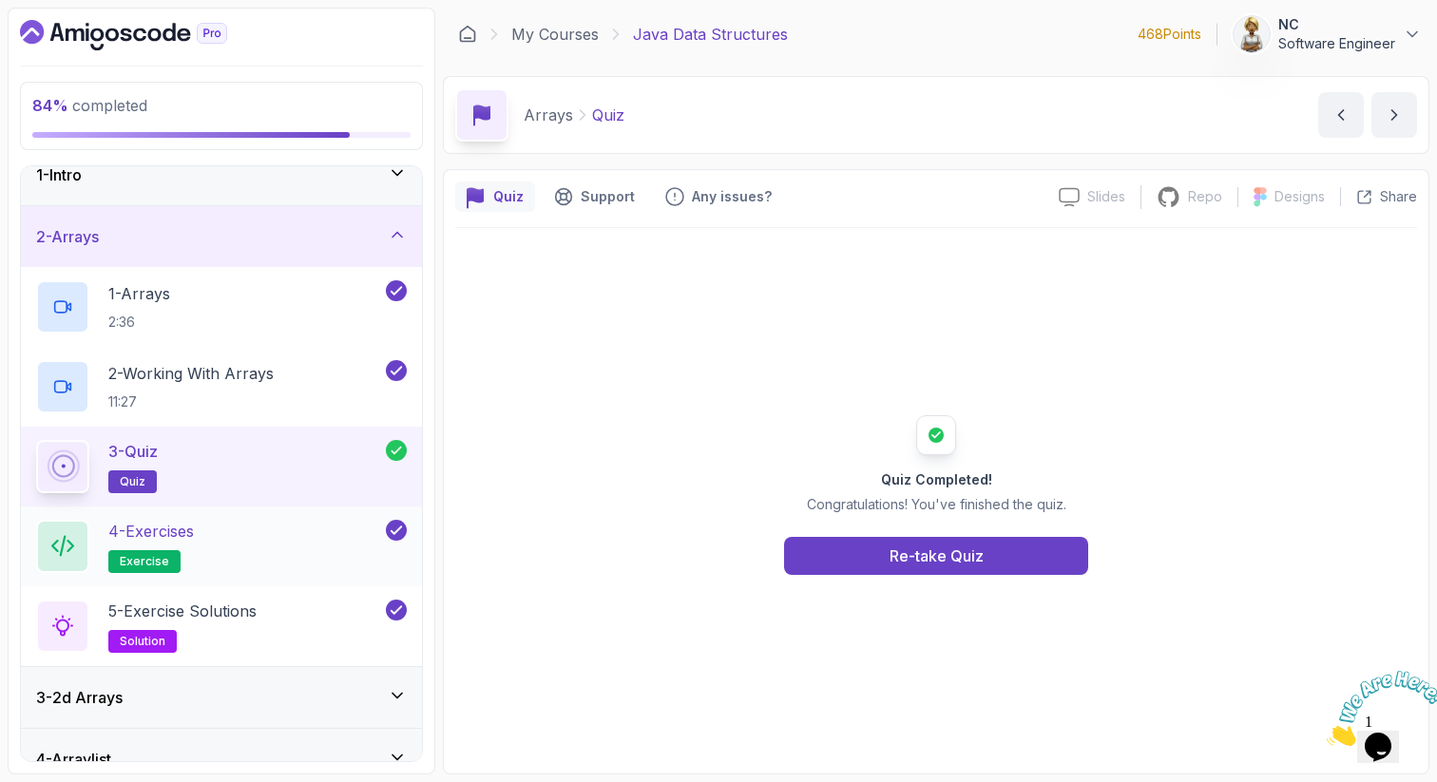
click at [262, 524] on div "4 - Exercises exercise" at bounding box center [209, 546] width 346 height 53
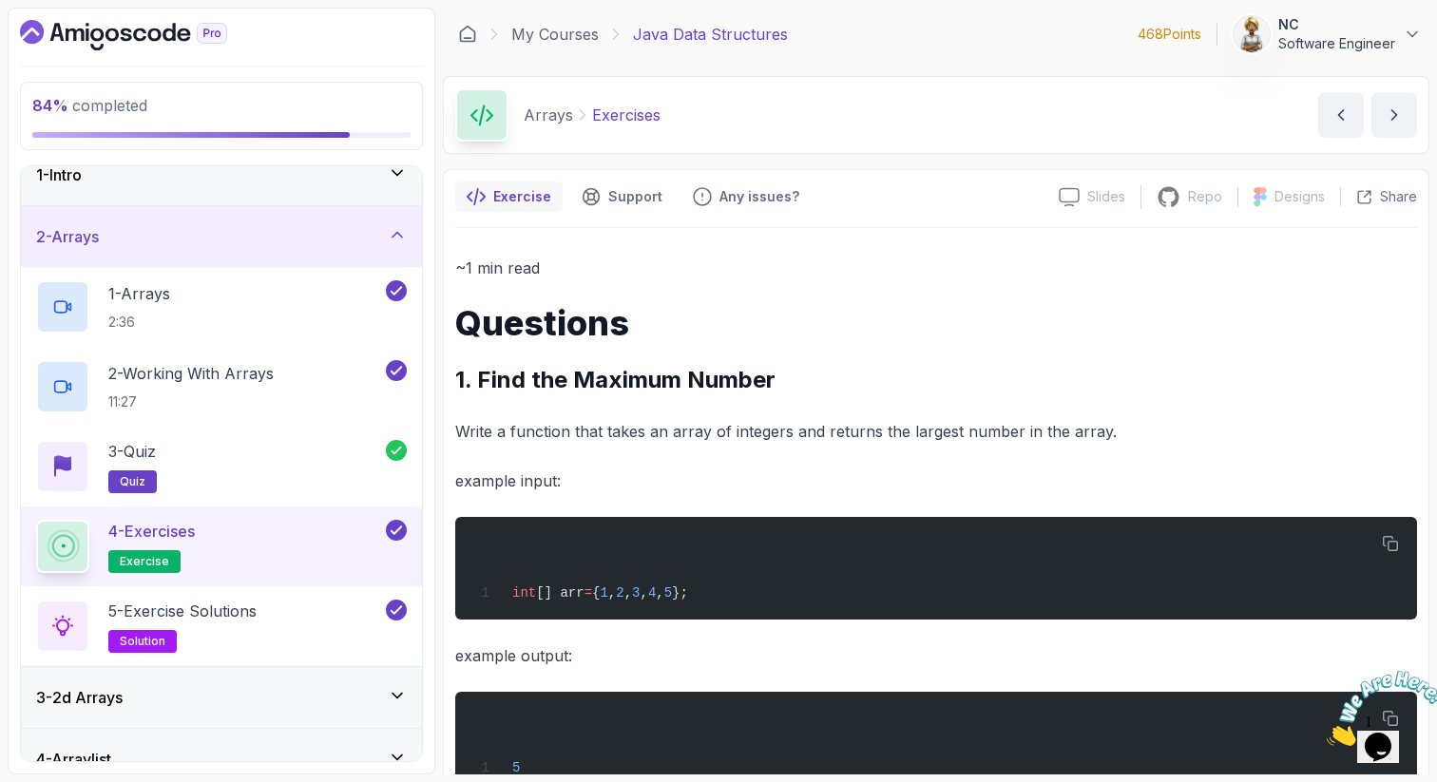
click at [1175, 440] on p "Write a function that takes an array of integers and returns the largest number…" at bounding box center [936, 431] width 962 height 27
click at [1080, 651] on p "example output:" at bounding box center [936, 655] width 962 height 27
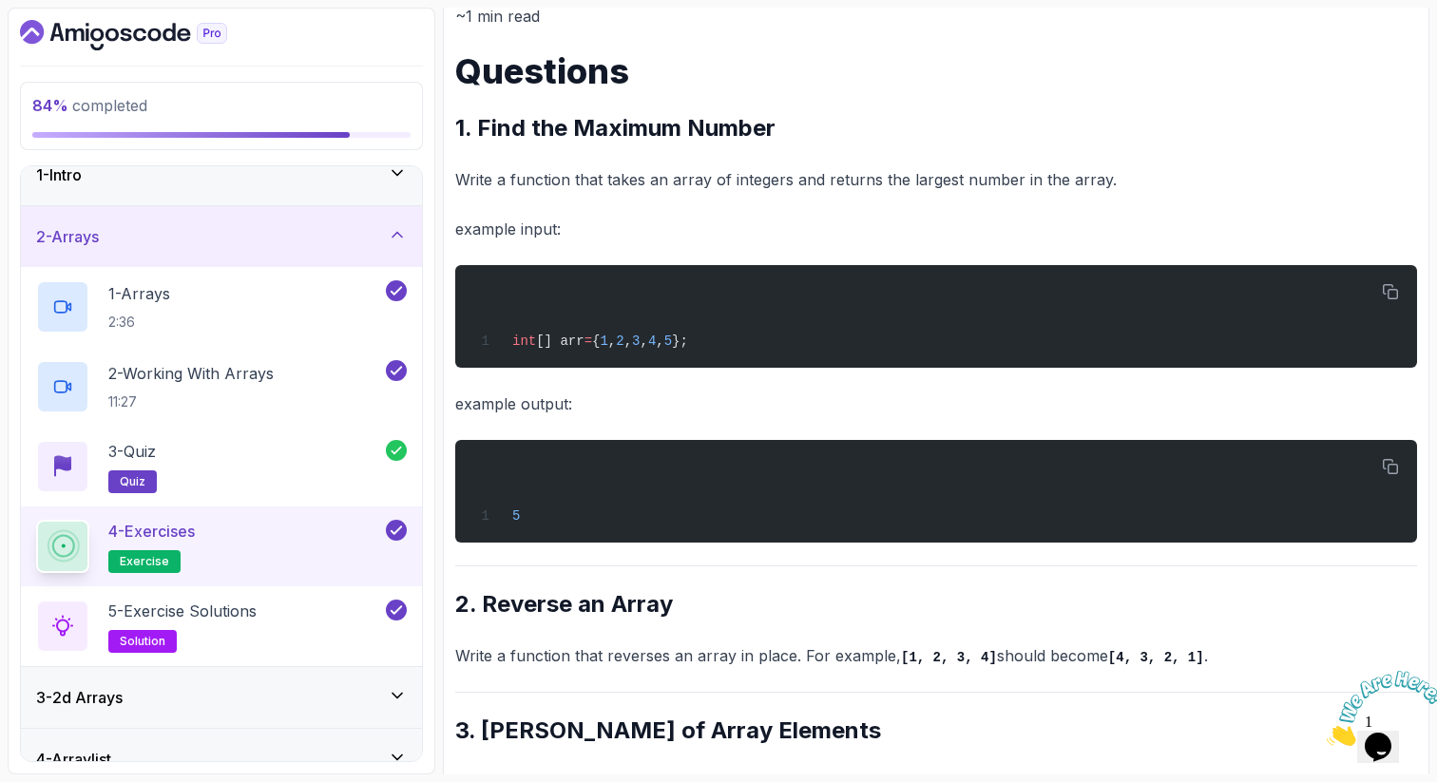
scroll to position [266, 0]
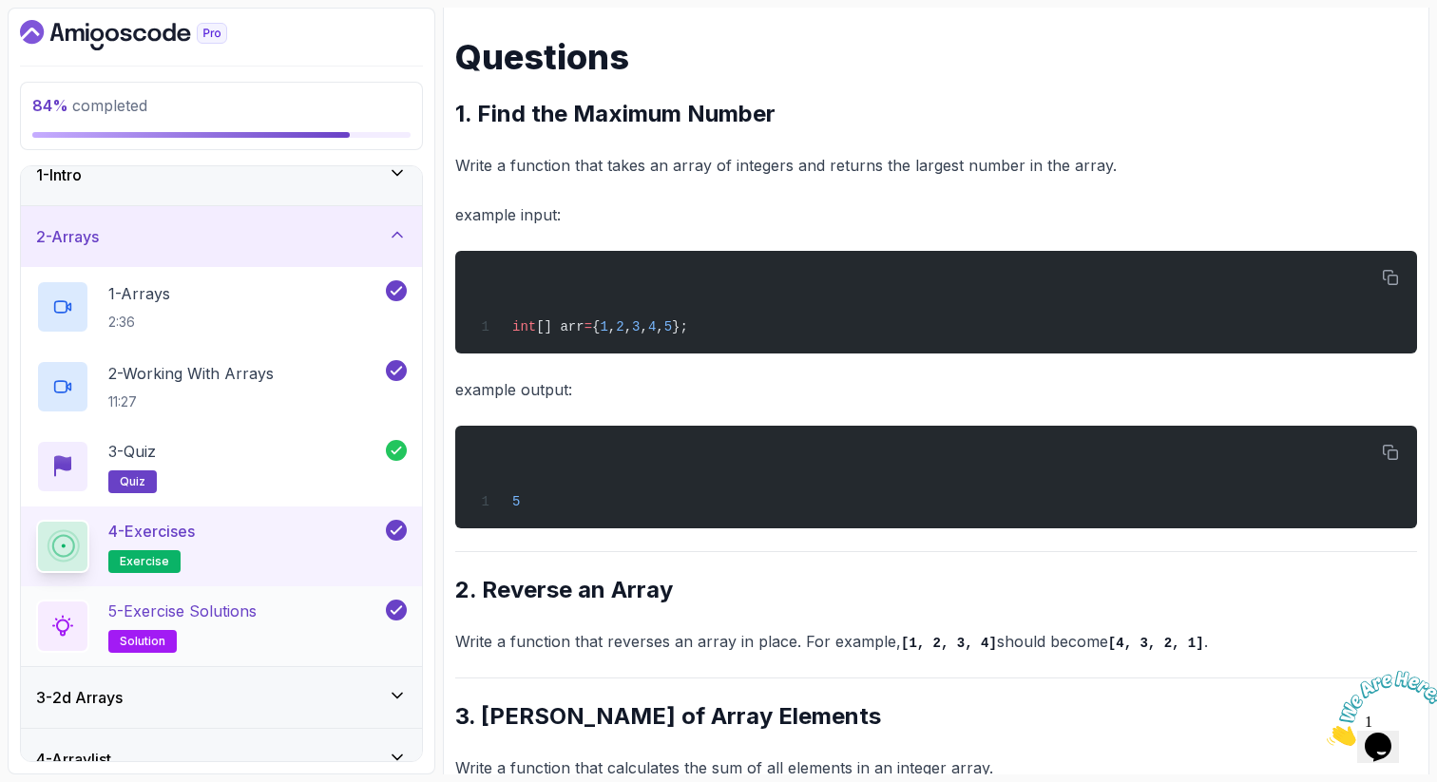
click at [248, 623] on h2 "5 - Exercise Solutions solution" at bounding box center [182, 626] width 148 height 53
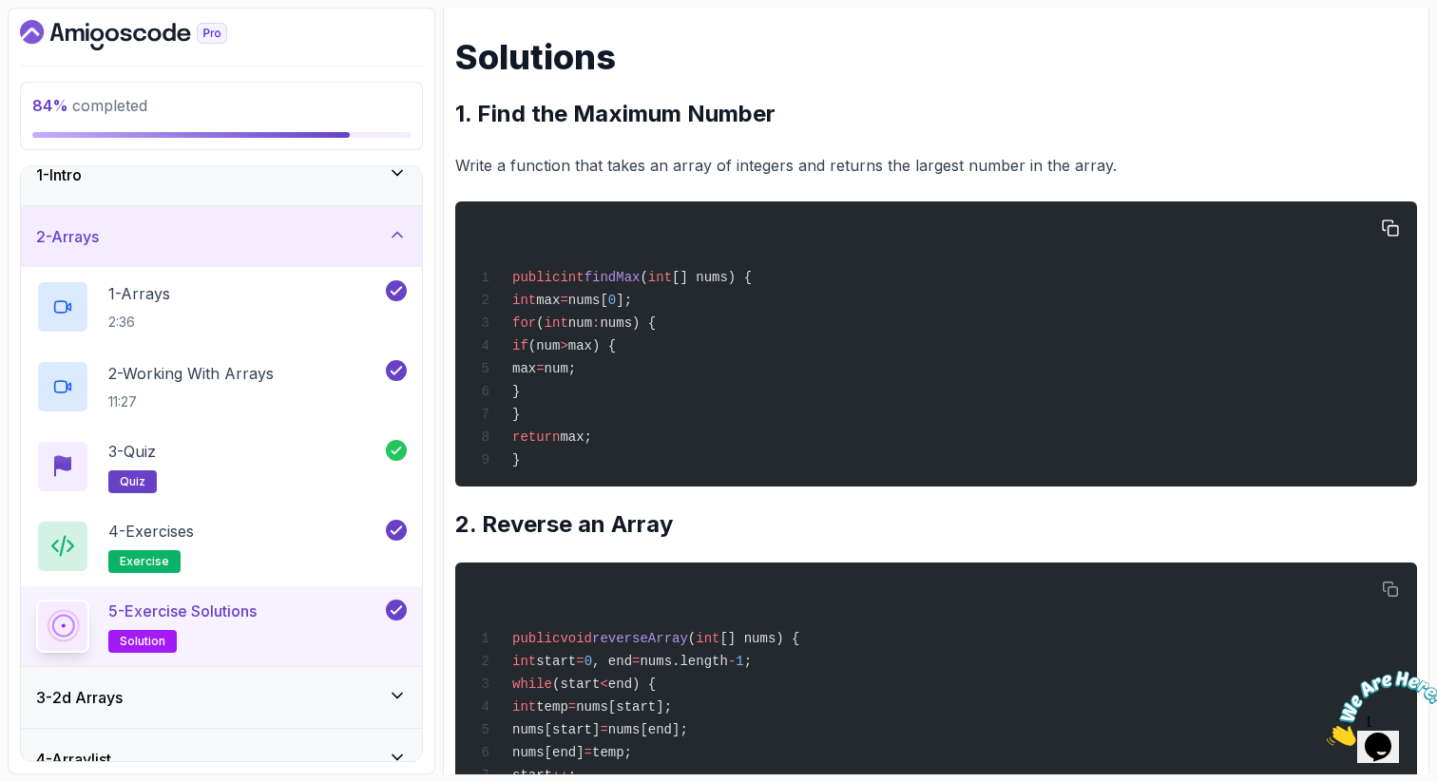
click at [560, 304] on span "max" at bounding box center [548, 300] width 24 height 15
click at [608, 301] on span "nums[" at bounding box center [588, 300] width 40 height 15
drag, startPoint x: 708, startPoint y: 300, endPoint x: 535, endPoint y: 297, distance: 173.0
click at [535, 299] on div "public int findMax ( int [] nums) { int max = nums[ 0 ]; for ( int num : nums) …" at bounding box center [935, 344] width 931 height 262
click at [561, 353] on span "(num" at bounding box center [544, 345] width 32 height 15
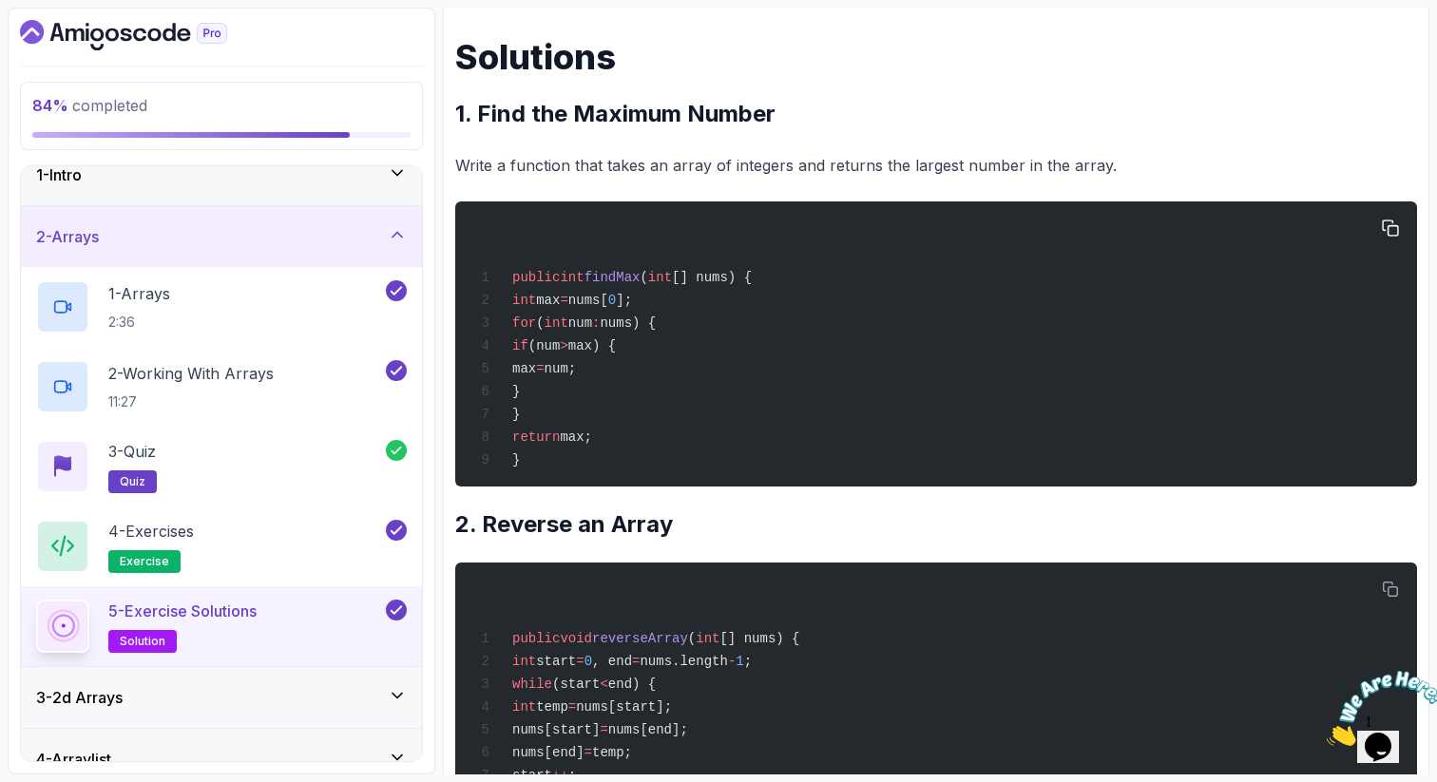
click at [616, 350] on span "max) {" at bounding box center [592, 345] width 48 height 15
click at [228, 523] on div "4 - Exercises exercise" at bounding box center [209, 546] width 346 height 53
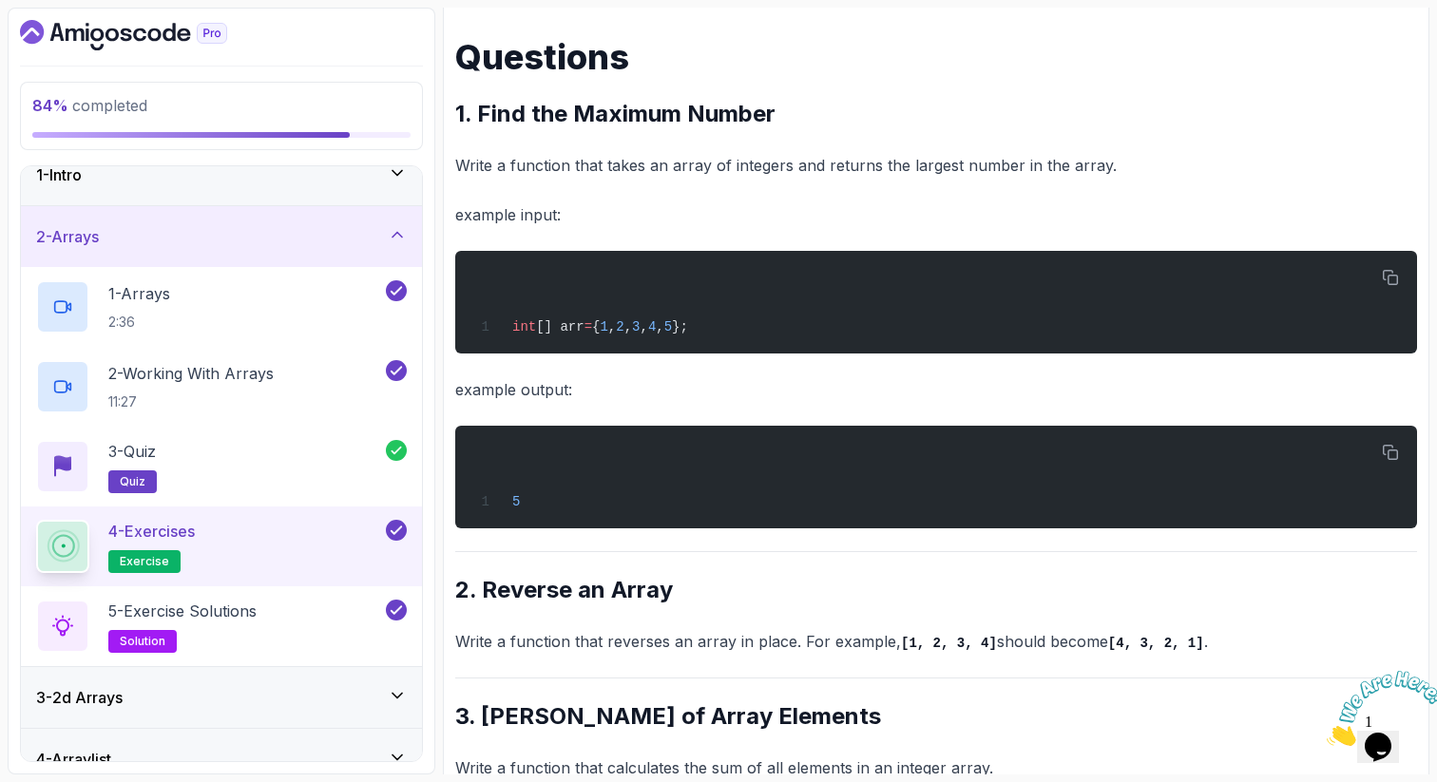
click at [571, 573] on div "~1 min read Questions 1. Find the Maximum Number Write a function that takes an…" at bounding box center [936, 512] width 962 height 1046
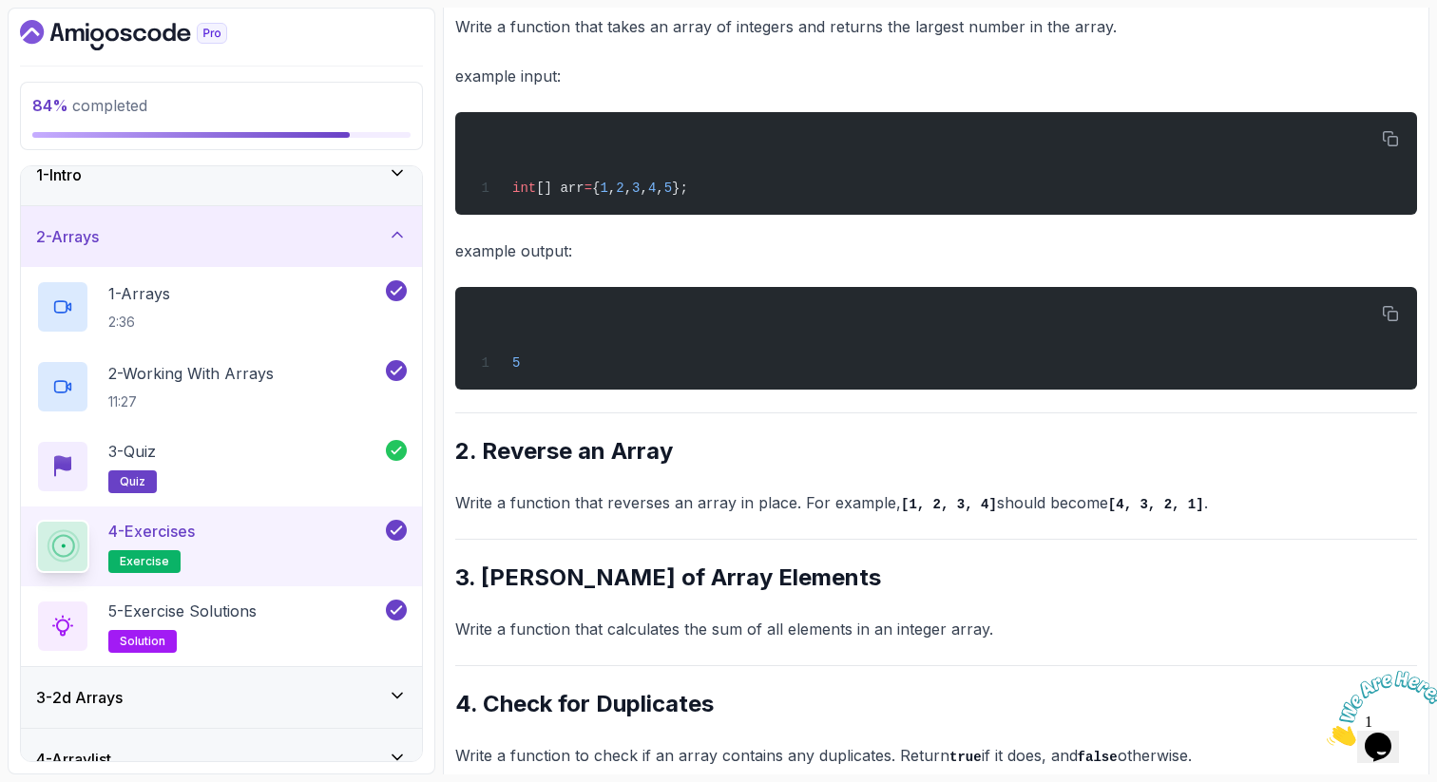
scroll to position [418, 0]
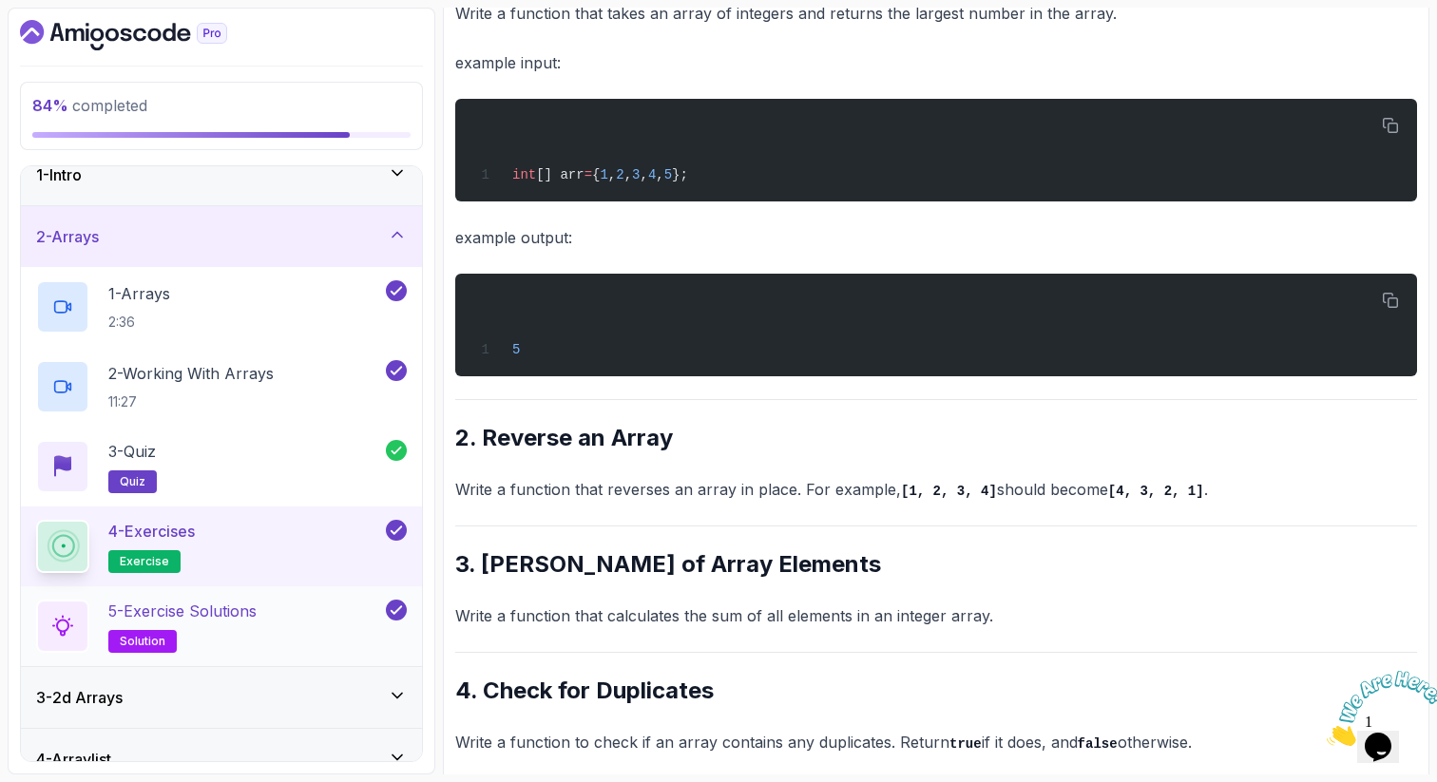
click at [289, 617] on div "5 - Exercise Solutions solution" at bounding box center [209, 626] width 346 height 53
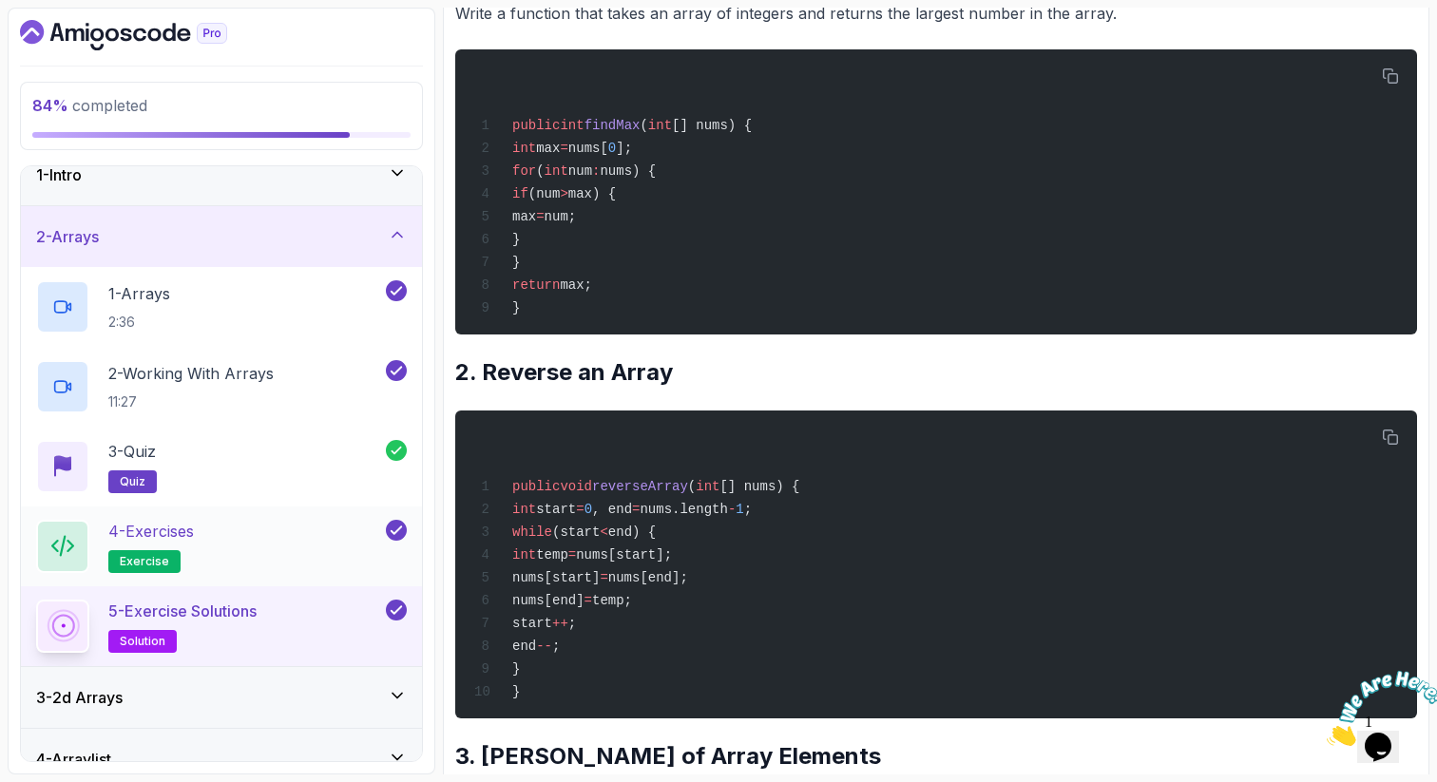
click at [326, 535] on div "4 - Exercises exercise" at bounding box center [209, 546] width 346 height 53
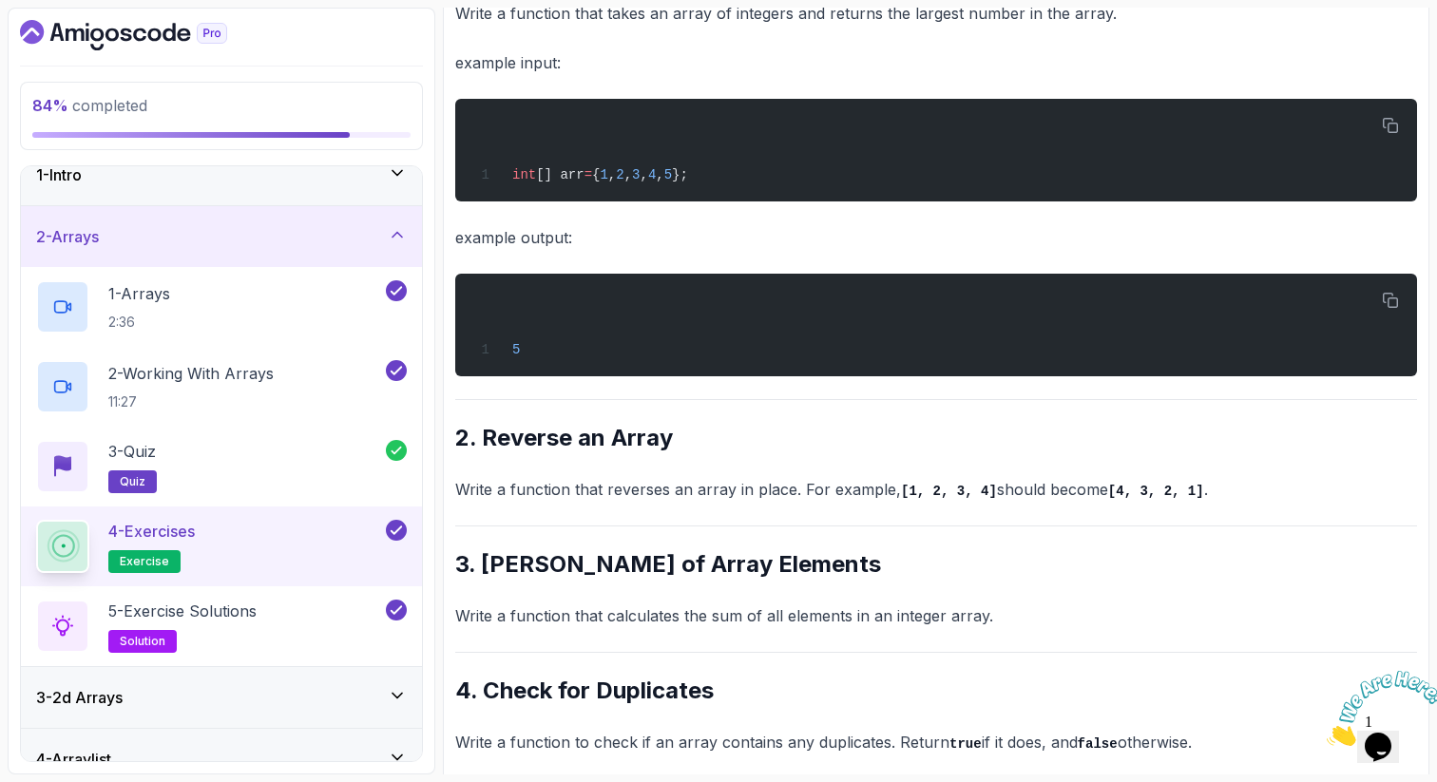
click at [778, 582] on div "~1 min read Questions 1. Find the Maximum Number Write a function that takes an…" at bounding box center [936, 360] width 962 height 1046
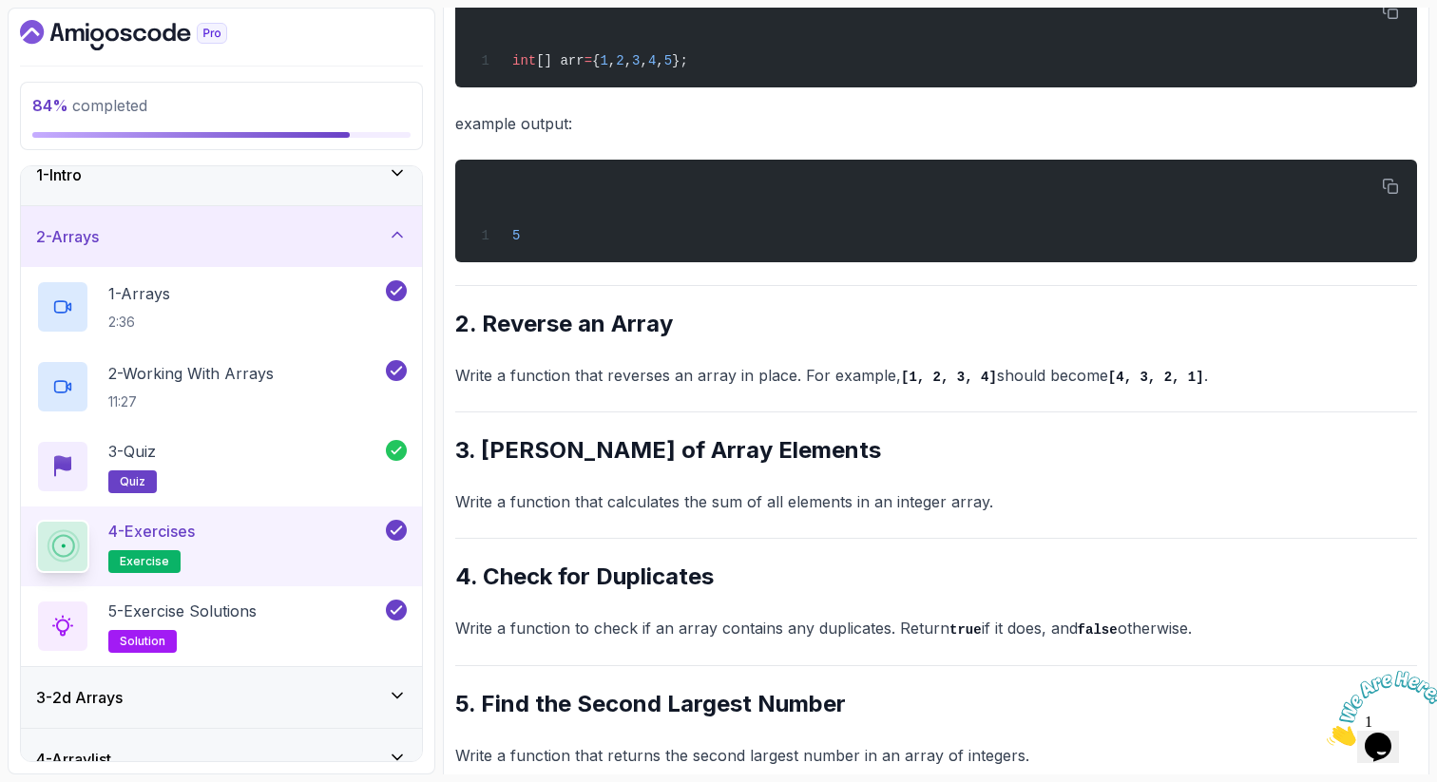
scroll to position [566, 0]
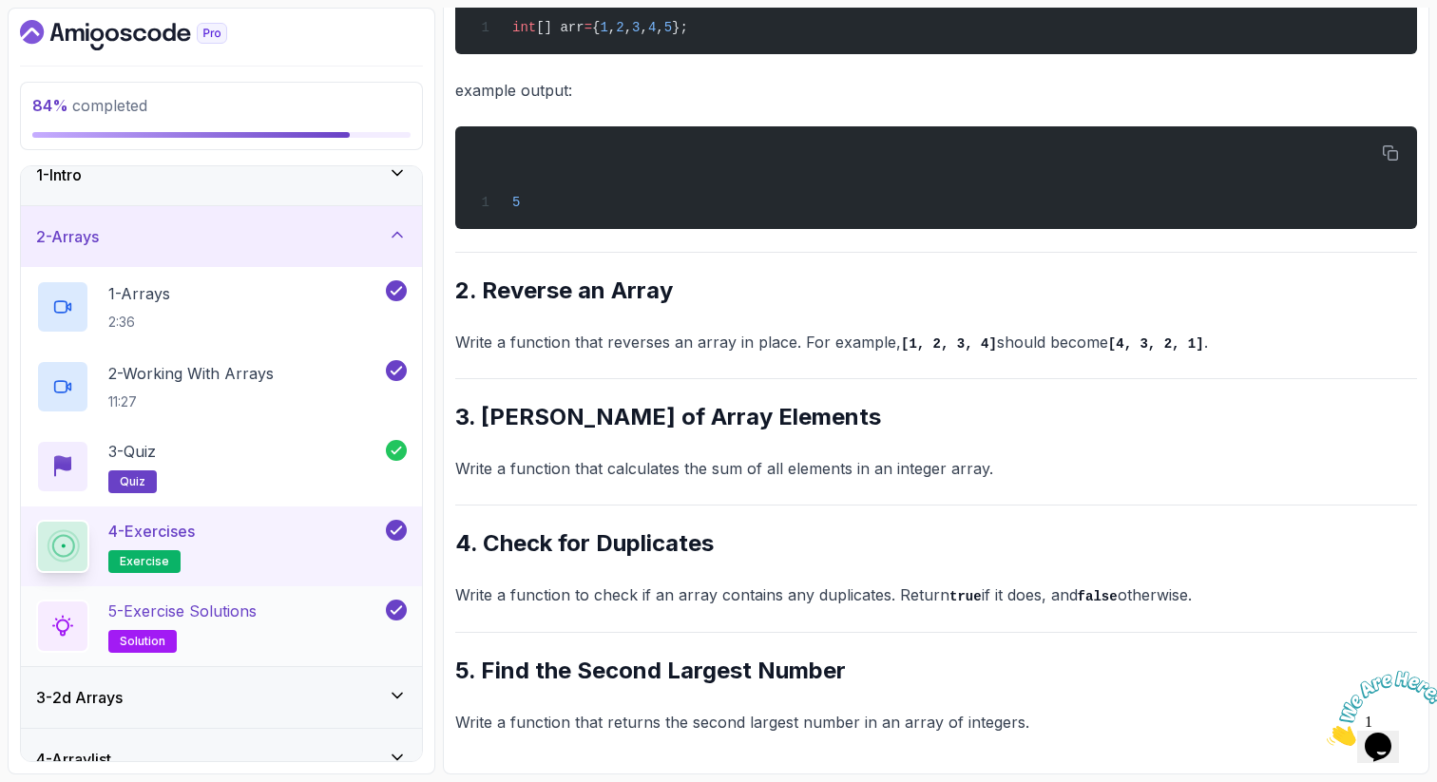
click at [245, 610] on p "5 - Exercise Solutions" at bounding box center [182, 611] width 148 height 23
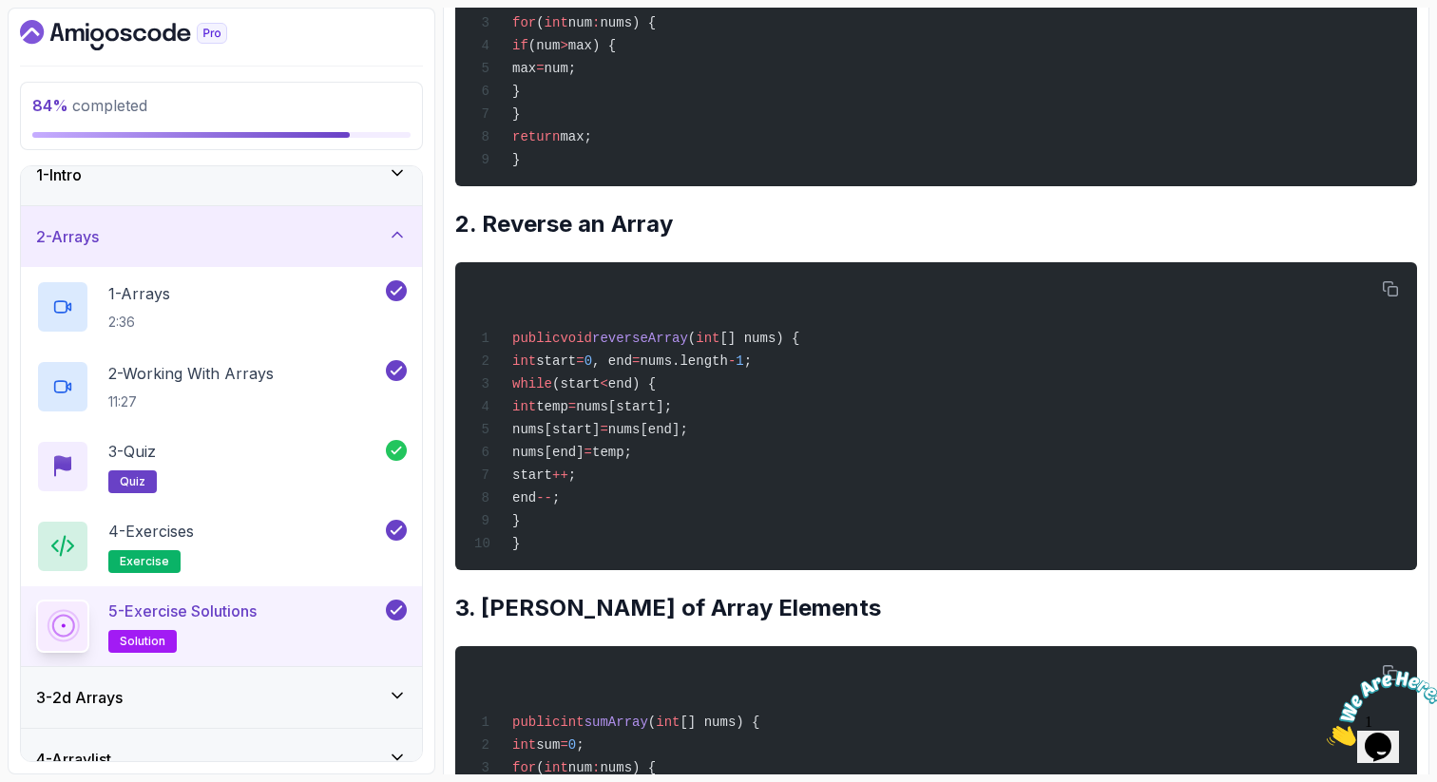
click at [860, 623] on h2 "3. Sum of Array Elements" at bounding box center [936, 608] width 962 height 30
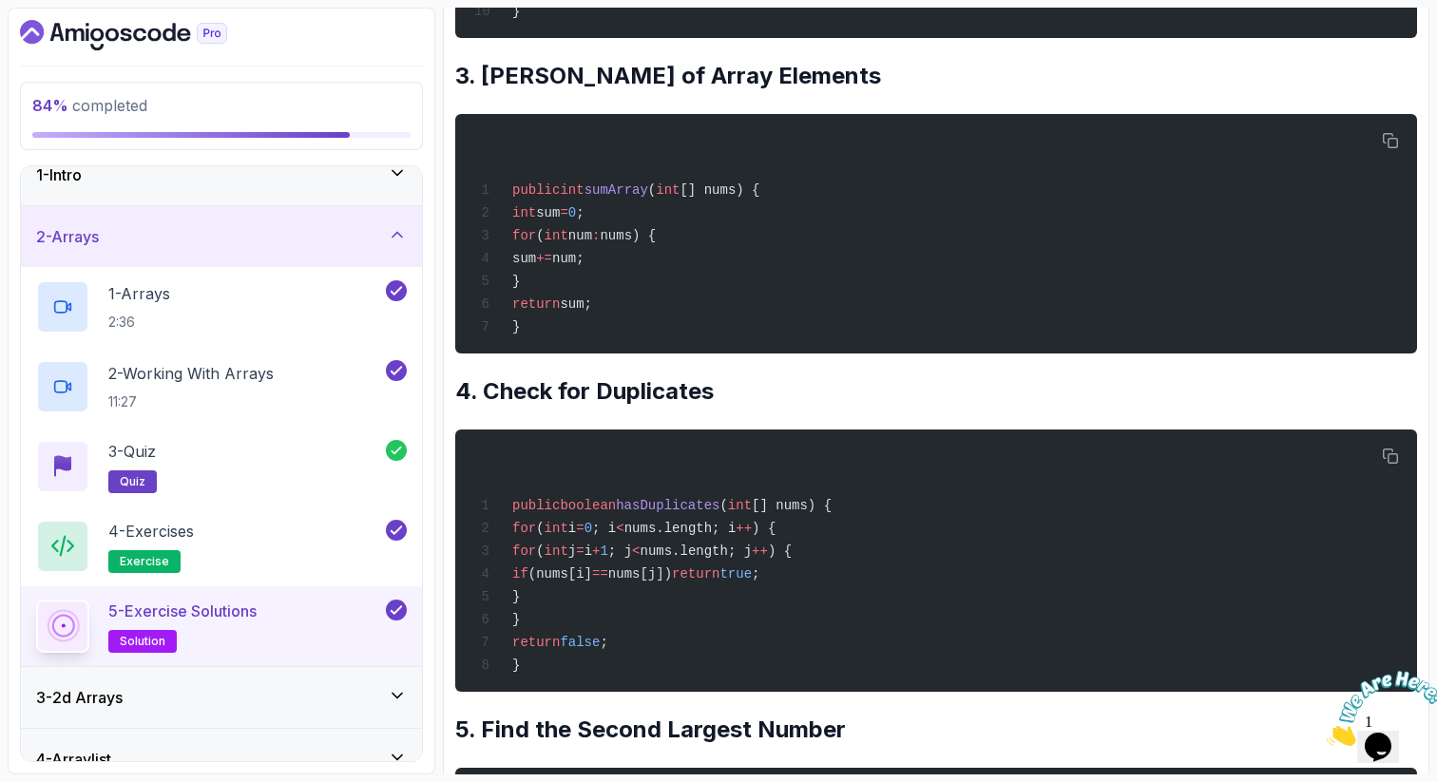
scroll to position [1136, 0]
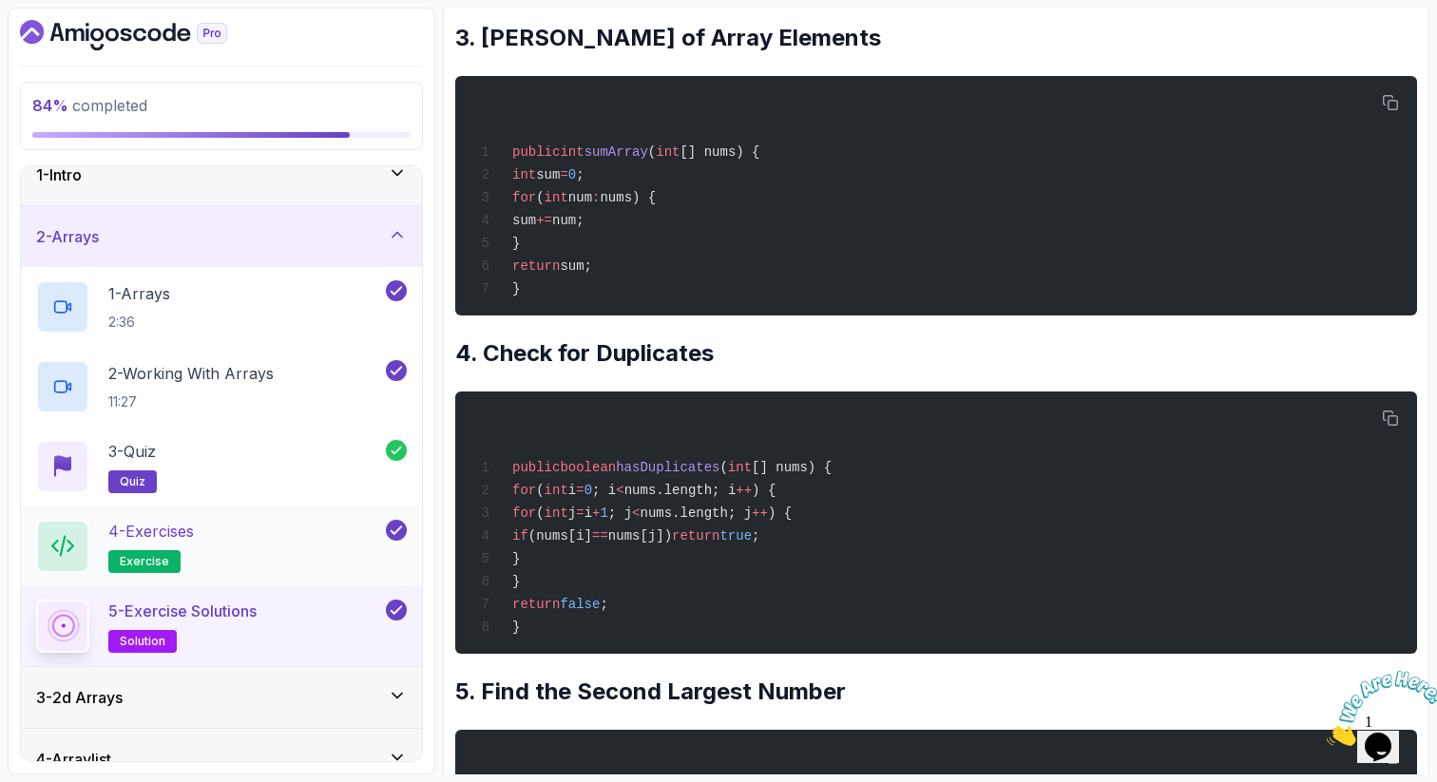
click at [255, 527] on div "4 - Exercises exercise" at bounding box center [209, 546] width 346 height 53
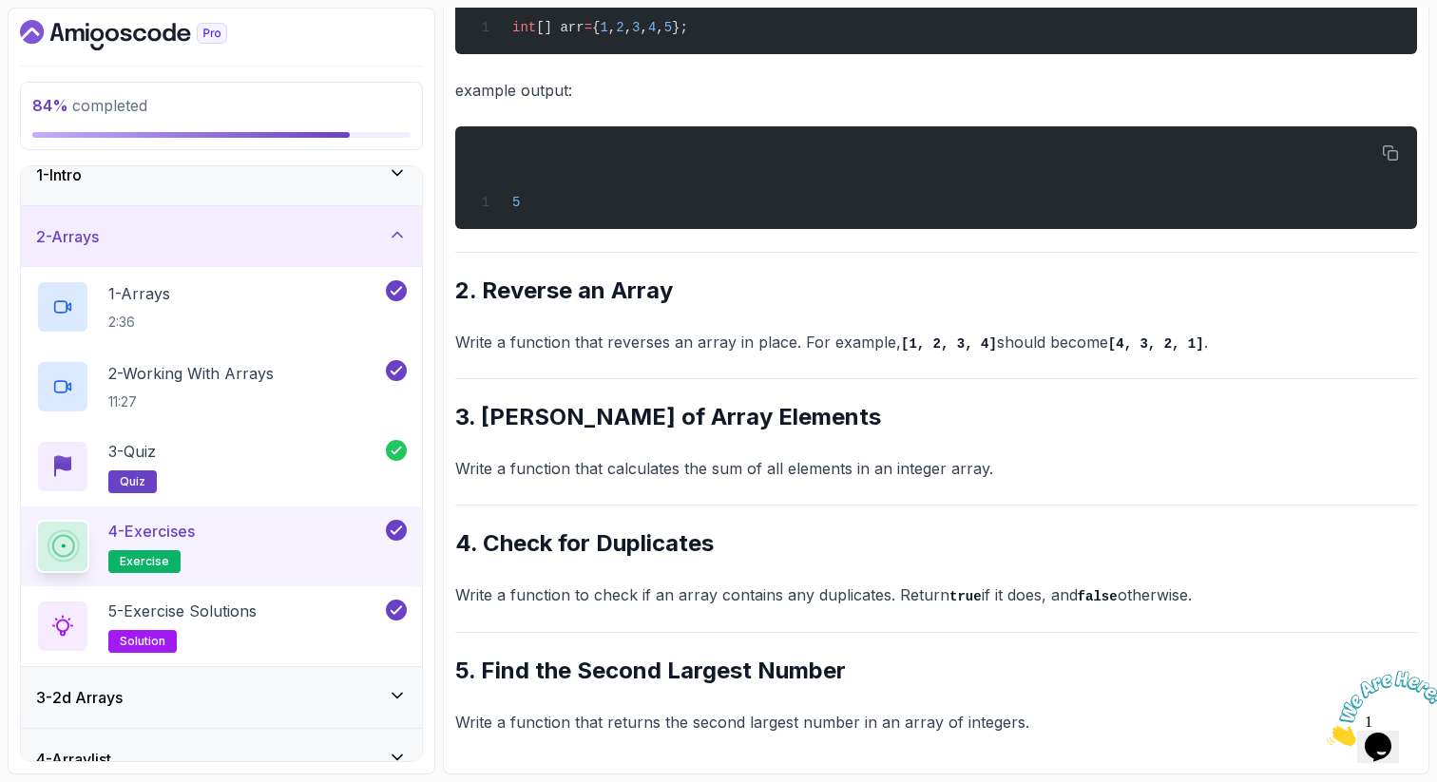
click at [555, 575] on div "~1 min read Questions 1. Find the Maximum Number Write a function that takes an…" at bounding box center [936, 212] width 962 height 1046
click at [310, 624] on div "5 - Exercise Solutions solution" at bounding box center [209, 626] width 346 height 53
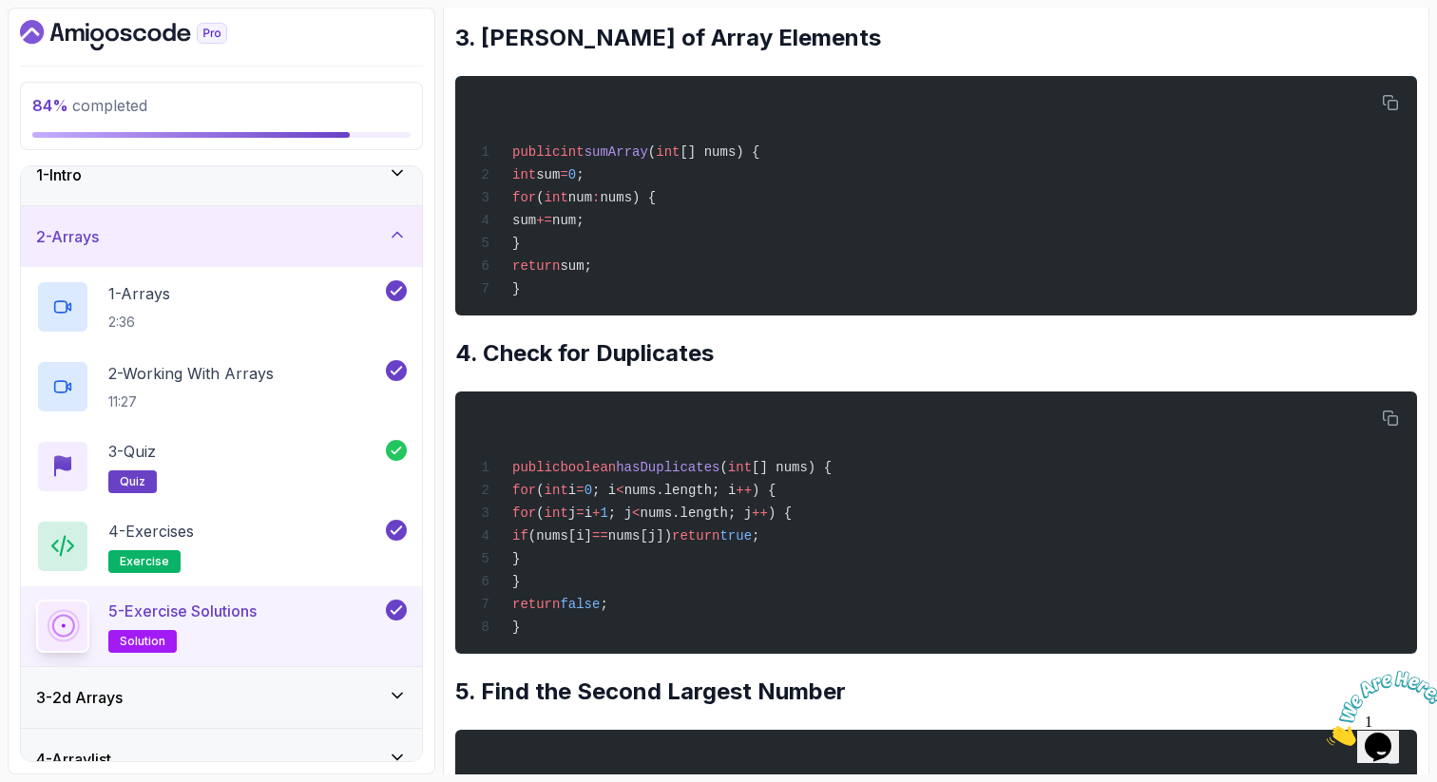
click at [690, 707] on h2 "5. Find the Second Largest Number" at bounding box center [936, 692] width 962 height 30
click at [576, 498] on span "i" at bounding box center [572, 490] width 8 height 15
click at [225, 565] on div "4 - Exercises exercise" at bounding box center [209, 546] width 346 height 53
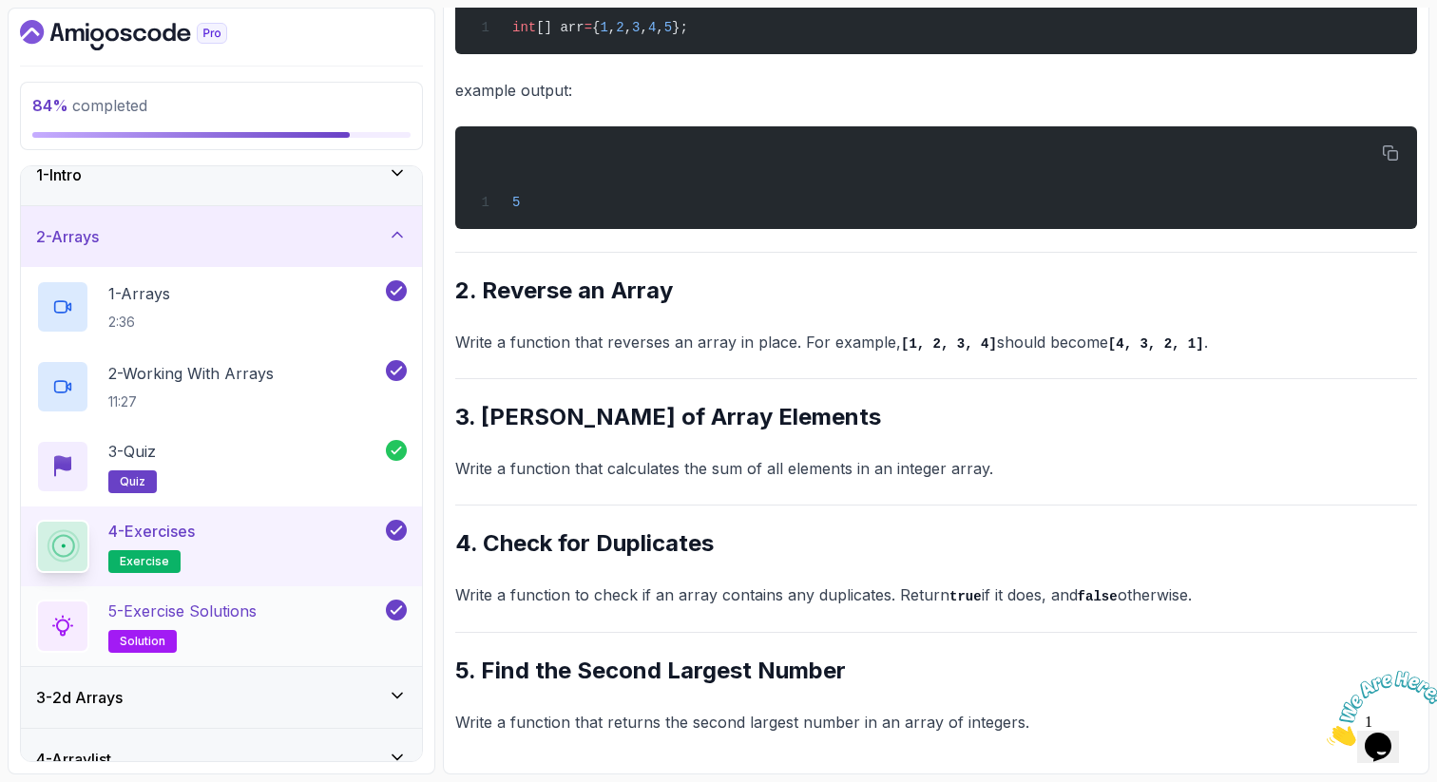
click at [298, 615] on div "5 - Exercise Solutions solution" at bounding box center [209, 626] width 346 height 53
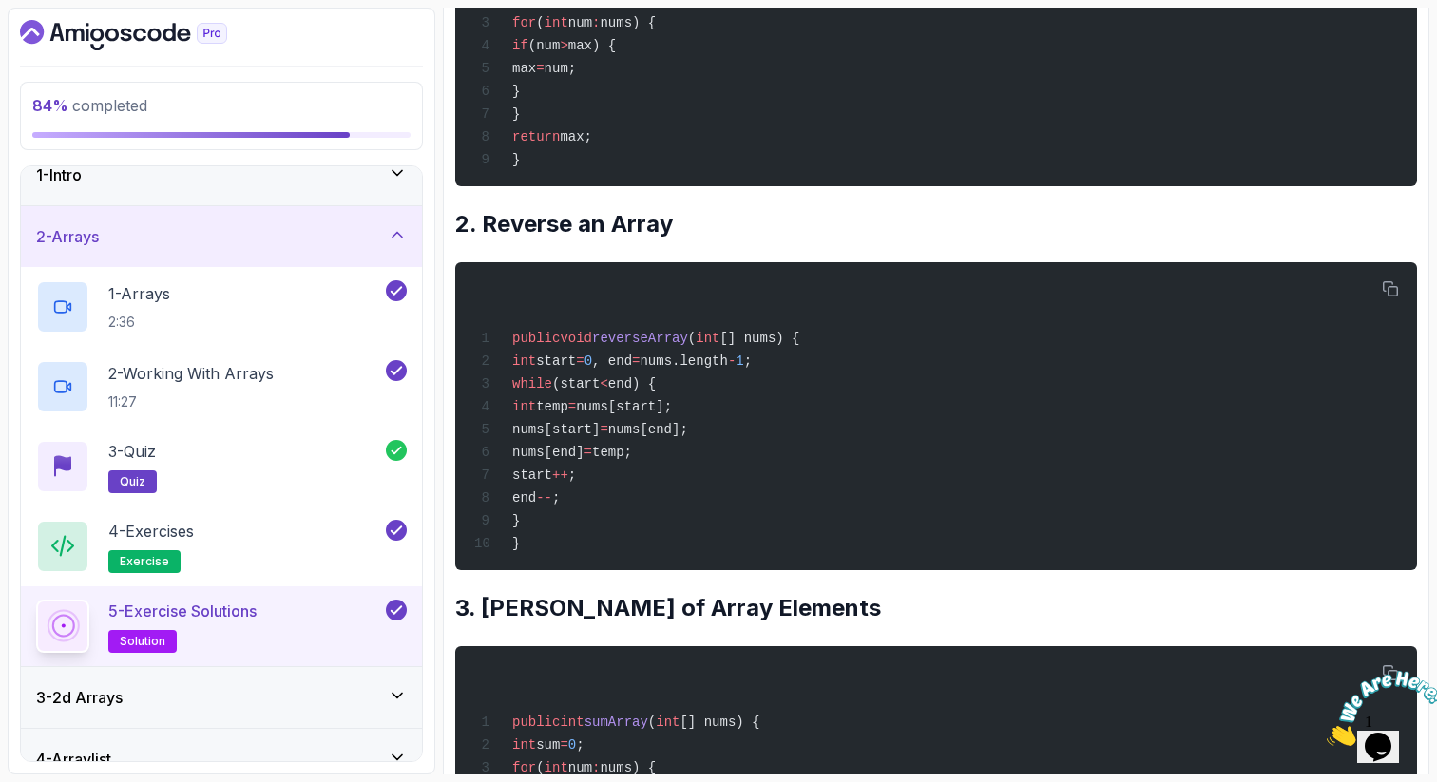
scroll to position [1136, 0]
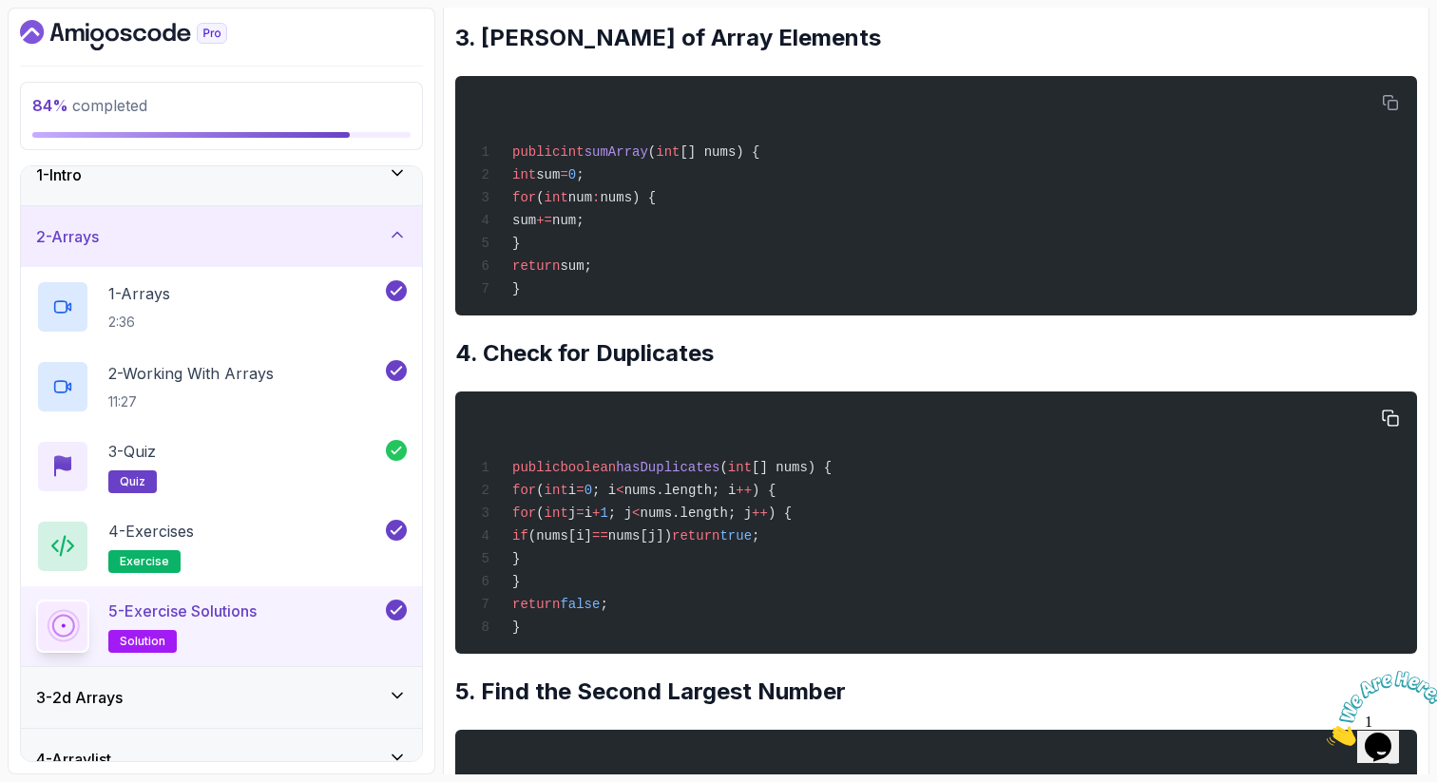
click at [568, 521] on span "int" at bounding box center [556, 512] width 24 height 15
click at [592, 521] on span "i" at bounding box center [588, 512] width 8 height 15
click at [632, 521] on span "; j" at bounding box center [620, 512] width 24 height 15
click at [873, 551] on div "public boolean hasDuplicates ( int [] nums) { for ( int i = 0 ; i < nums.length…" at bounding box center [935, 522] width 931 height 239
click at [592, 521] on span "i" at bounding box center [588, 512] width 8 height 15
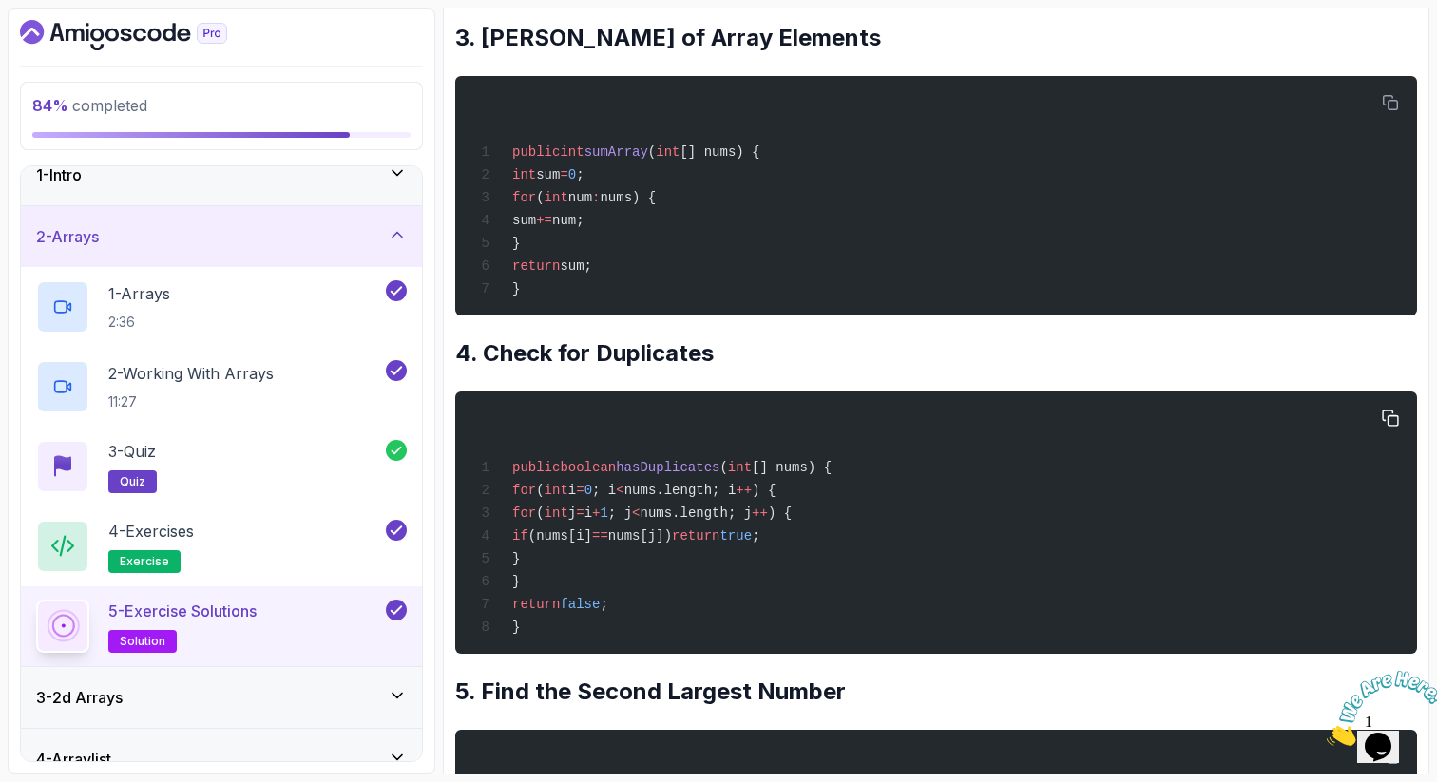
click at [528, 543] on span "if" at bounding box center [520, 535] width 16 height 15
drag, startPoint x: 795, startPoint y: 563, endPoint x: 628, endPoint y: 562, distance: 167.2
click at [628, 543] on span "if (nums[i] == nums[j]) return true ;" at bounding box center [617, 535] width 286 height 15
drag, startPoint x: 903, startPoint y: 570, endPoint x: 794, endPoint y: 566, distance: 108.4
click at [794, 572] on div "public boolean hasDuplicates ( int [] nums) { for ( int i = 0 ; i < nums.length…" at bounding box center [935, 522] width 931 height 239
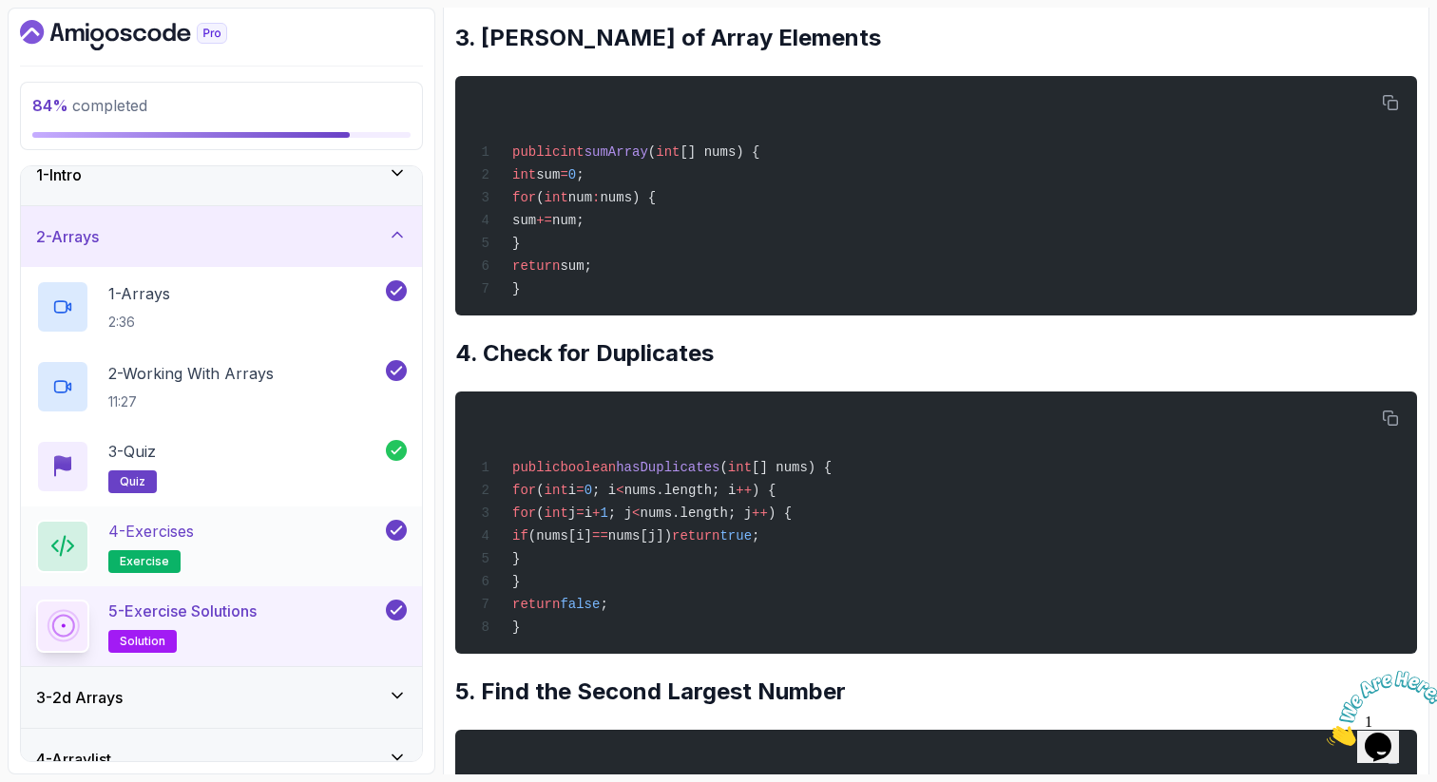
click at [260, 548] on div "4 - Exercises exercise" at bounding box center [209, 546] width 346 height 53
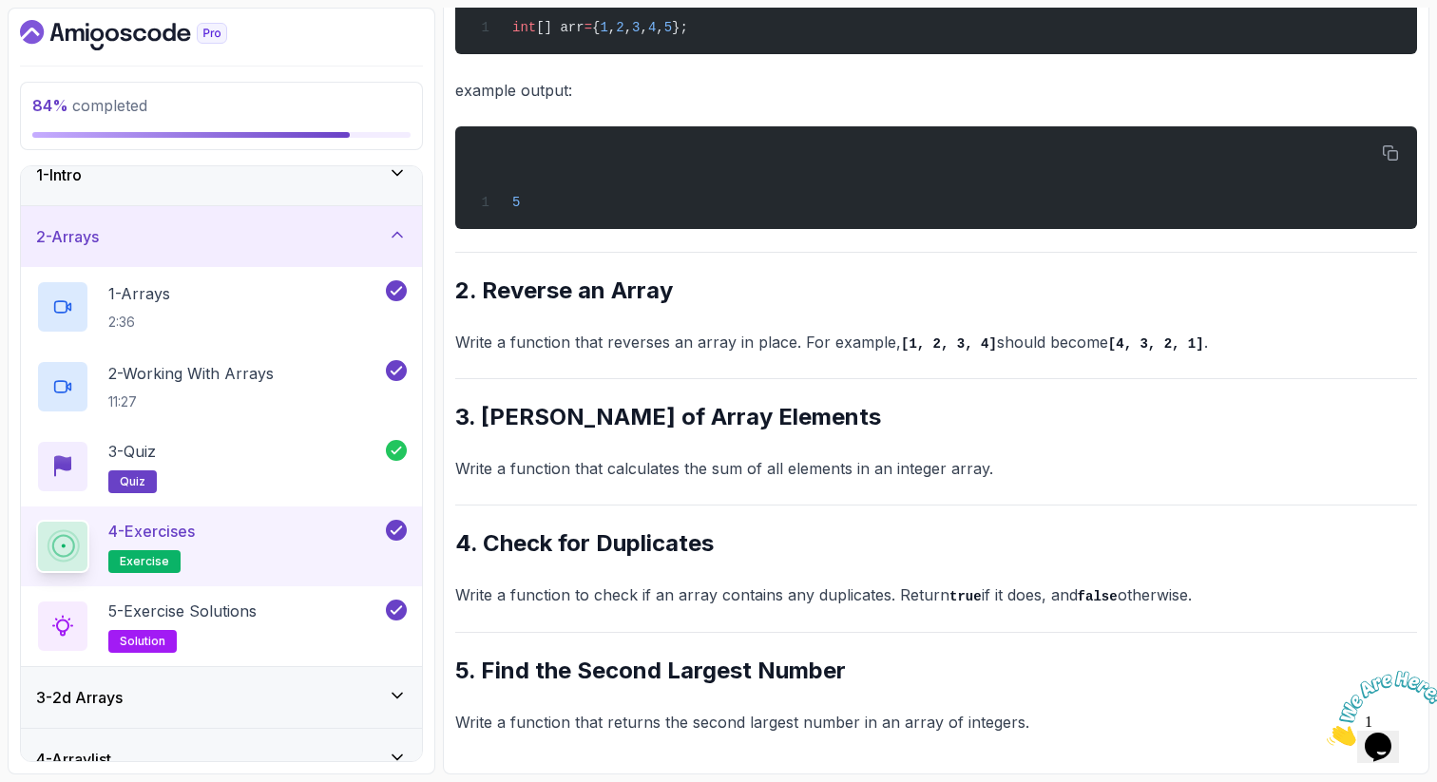
click at [552, 626] on div "~1 min read Questions 1. Find the Maximum Number Write a function that takes an…" at bounding box center [936, 212] width 962 height 1046
click at [734, 697] on div "~1 min read Questions 1. Find the Maximum Number Write a function that takes an…" at bounding box center [936, 212] width 962 height 1046
click at [348, 621] on div "5 - Exercise Solutions solution" at bounding box center [209, 626] width 346 height 53
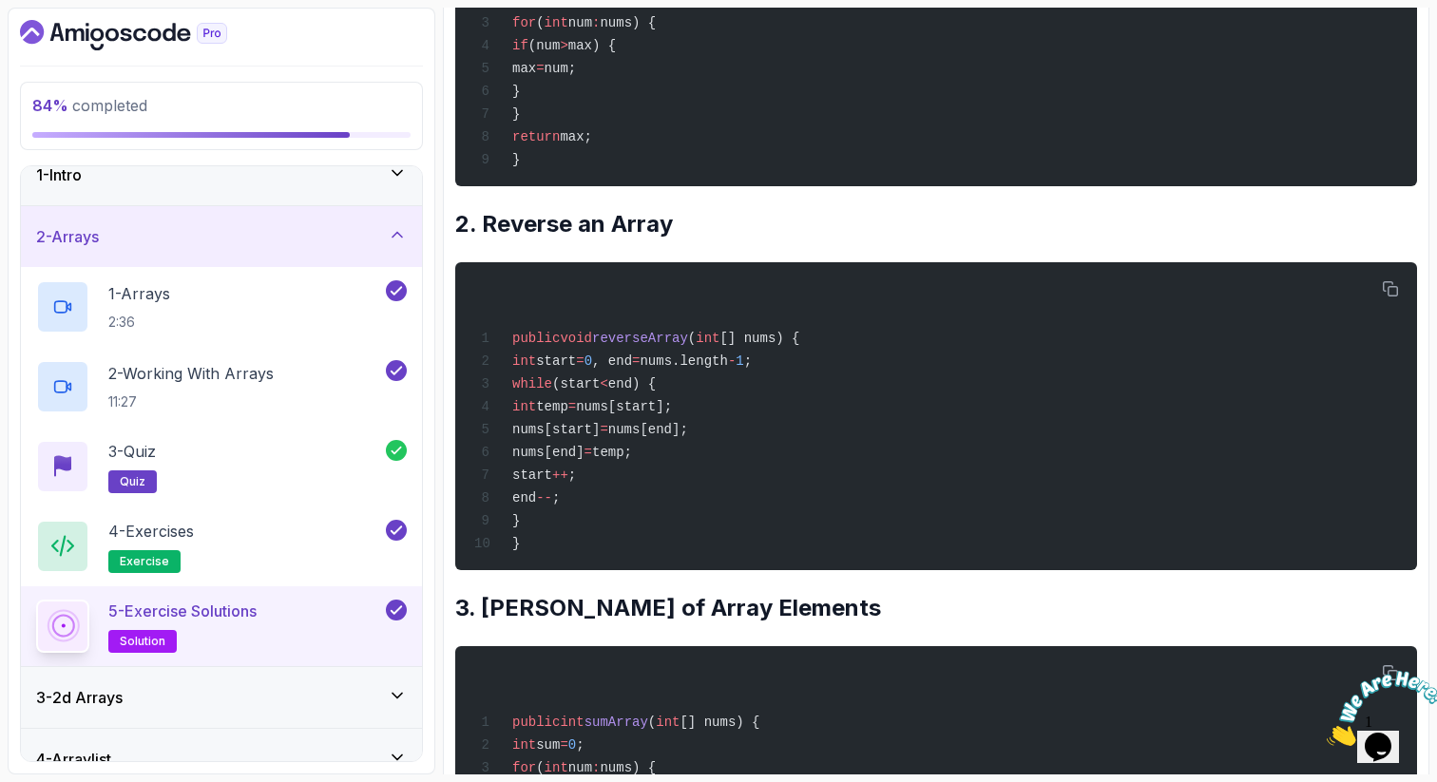
scroll to position [1136, 0]
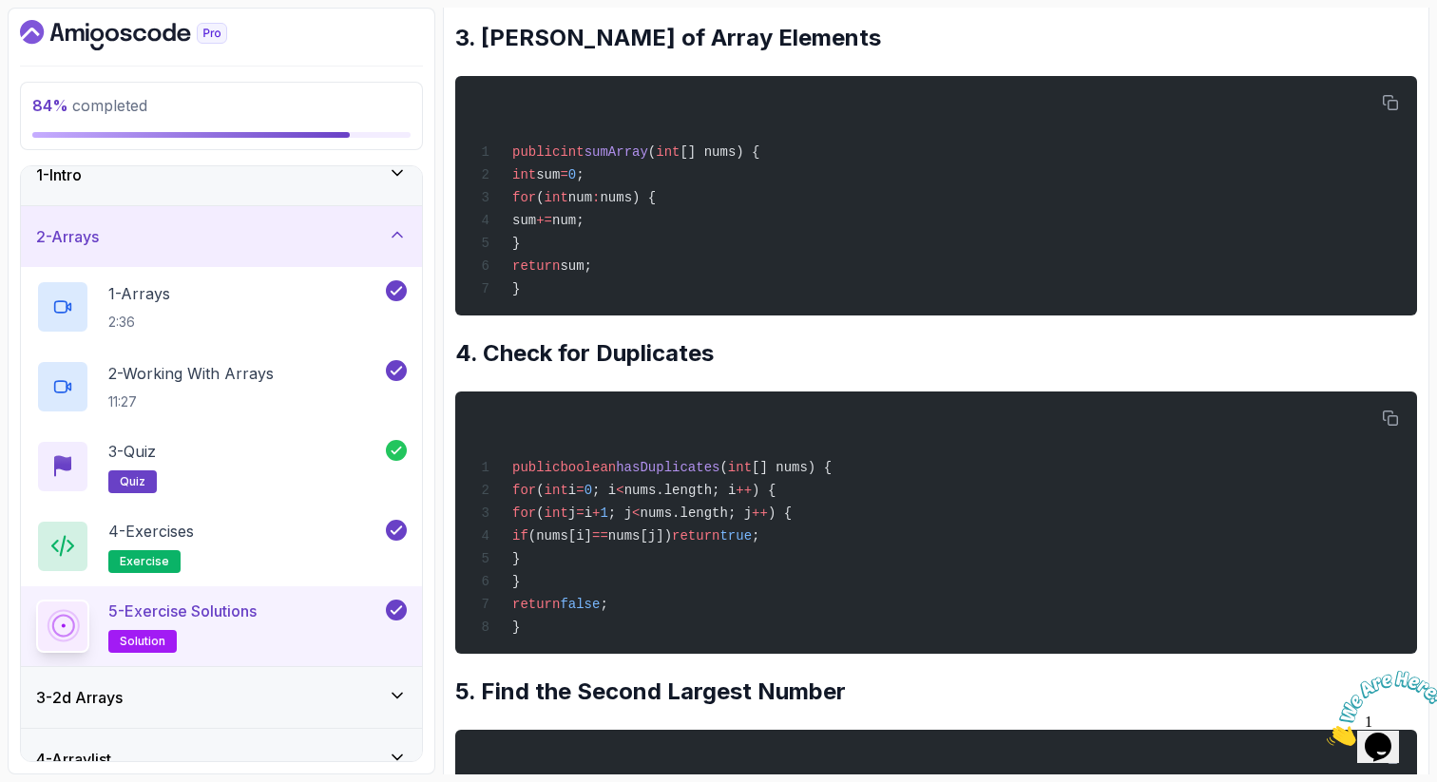
click at [791, 686] on div "~2 min read Solutions 1. Find the Maximum Number Write a function that takes an…" at bounding box center [936, 100] width 962 height 1965
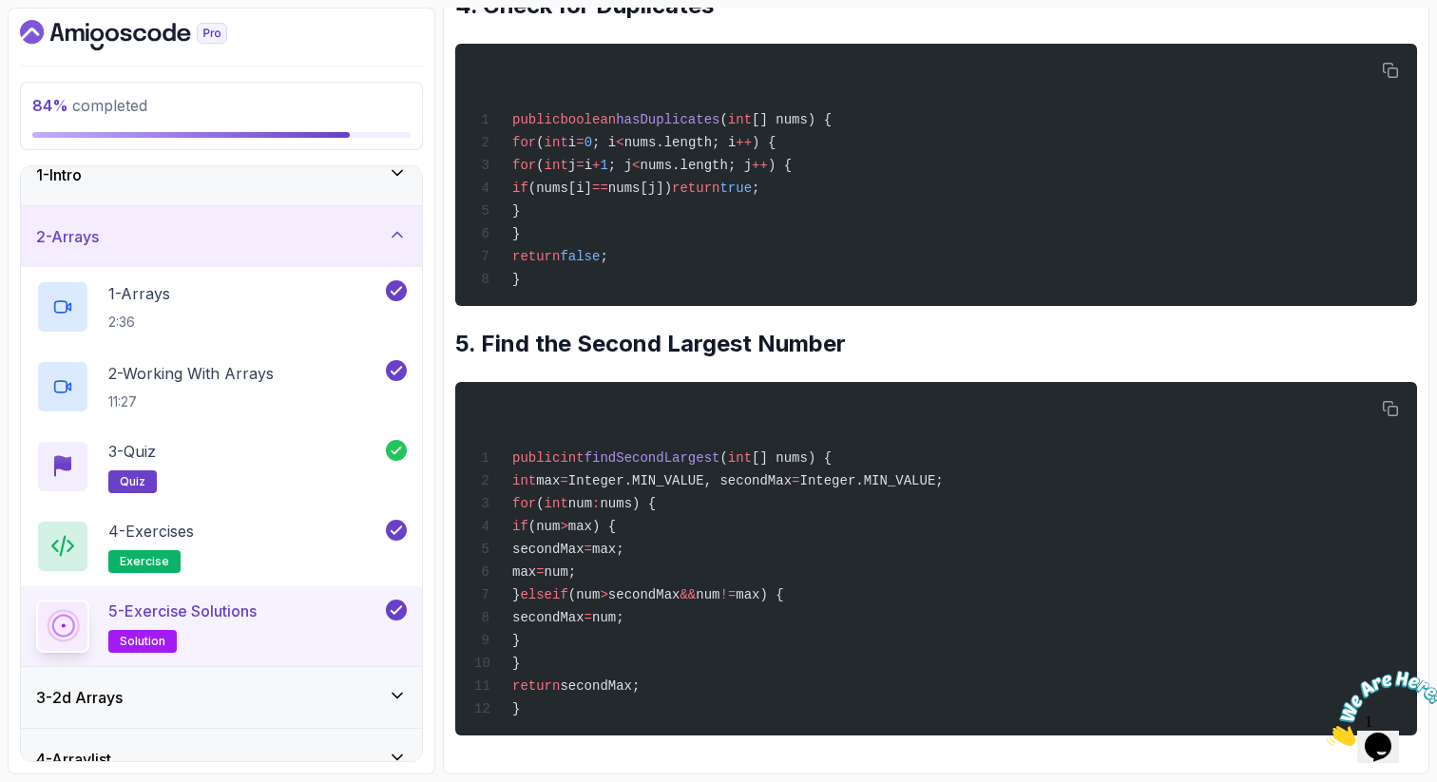
scroll to position [1528, 0]
drag, startPoint x: 609, startPoint y: 520, endPoint x: 634, endPoint y: 520, distance: 24.7
click at [561, 520] on span "(num" at bounding box center [544, 526] width 32 height 15
drag, startPoint x: 654, startPoint y: 522, endPoint x: 681, endPoint y: 522, distance: 27.6
click at [616, 522] on span "max) {" at bounding box center [592, 526] width 48 height 15
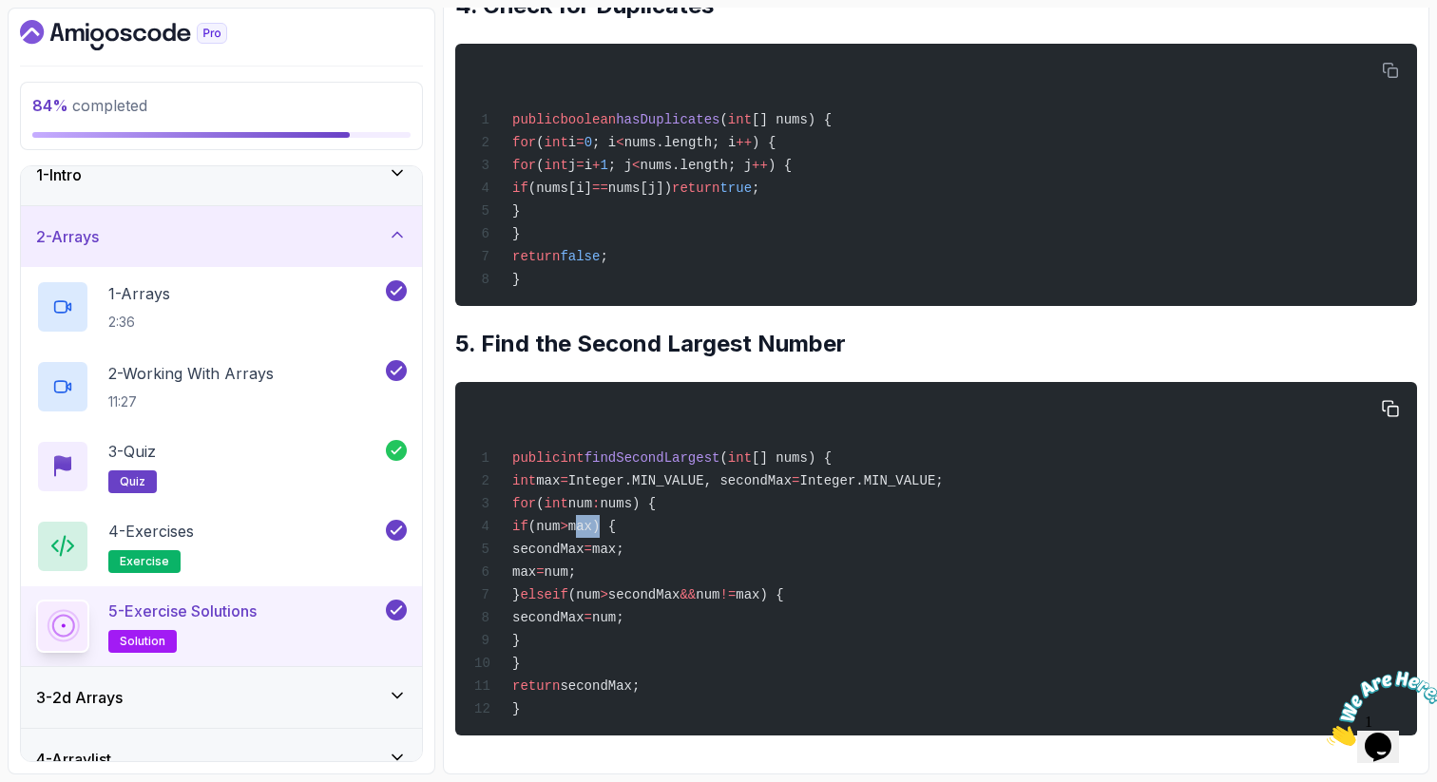
drag, startPoint x: 605, startPoint y: 548, endPoint x: 680, endPoint y: 544, distance: 75.2
click at [584, 545] on span "secondMax" at bounding box center [548, 549] width 72 height 15
drag, startPoint x: 705, startPoint y: 546, endPoint x: 727, endPoint y: 546, distance: 21.9
click at [624, 546] on span "max;" at bounding box center [608, 549] width 32 height 15
drag, startPoint x: 602, startPoint y: 568, endPoint x: 700, endPoint y: 564, distance: 97.9
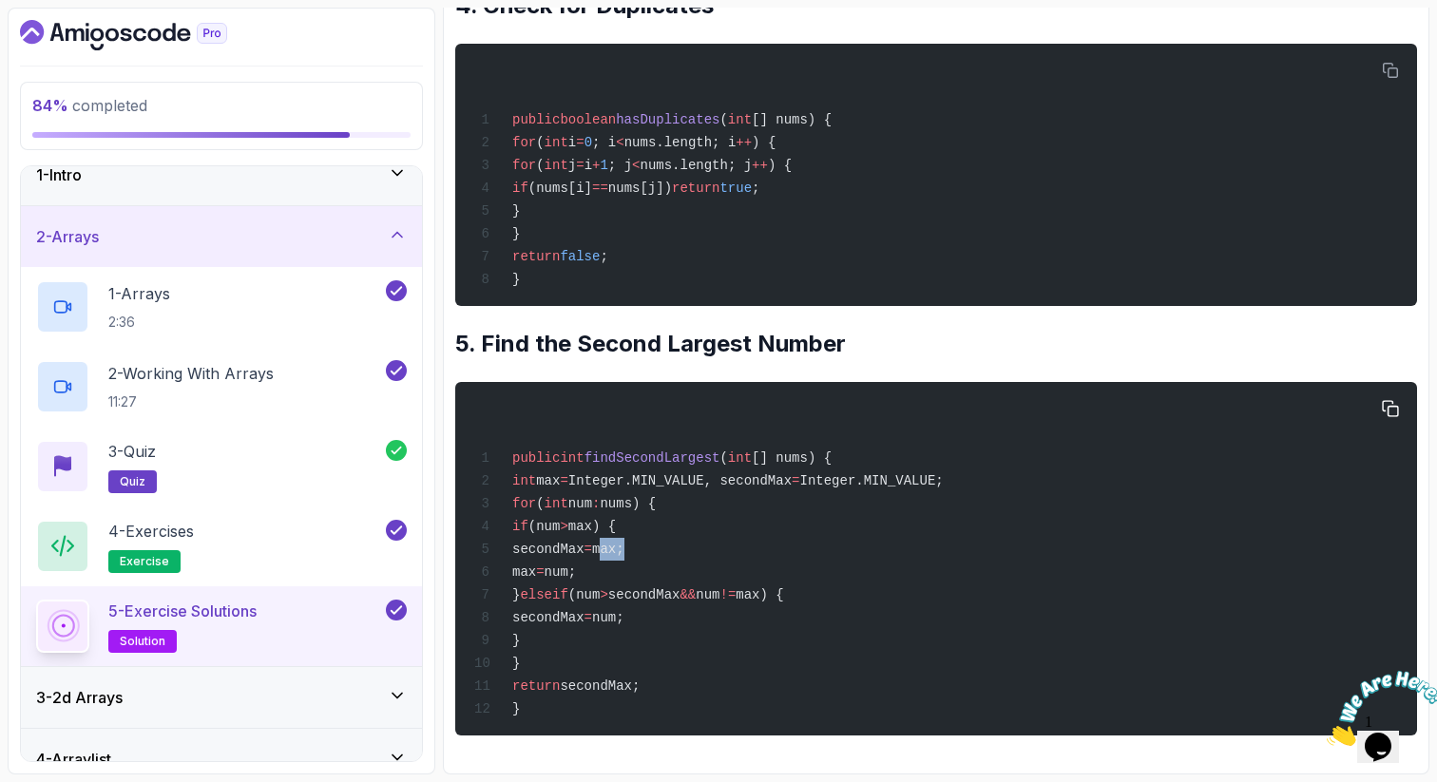
click at [702, 564] on div "public int findSecondLargest ( int [] nums) { int max = Integer.MIN_VALUE, seco…" at bounding box center [935, 558] width 931 height 331
click at [400, 233] on icon at bounding box center [397, 234] width 19 height 19
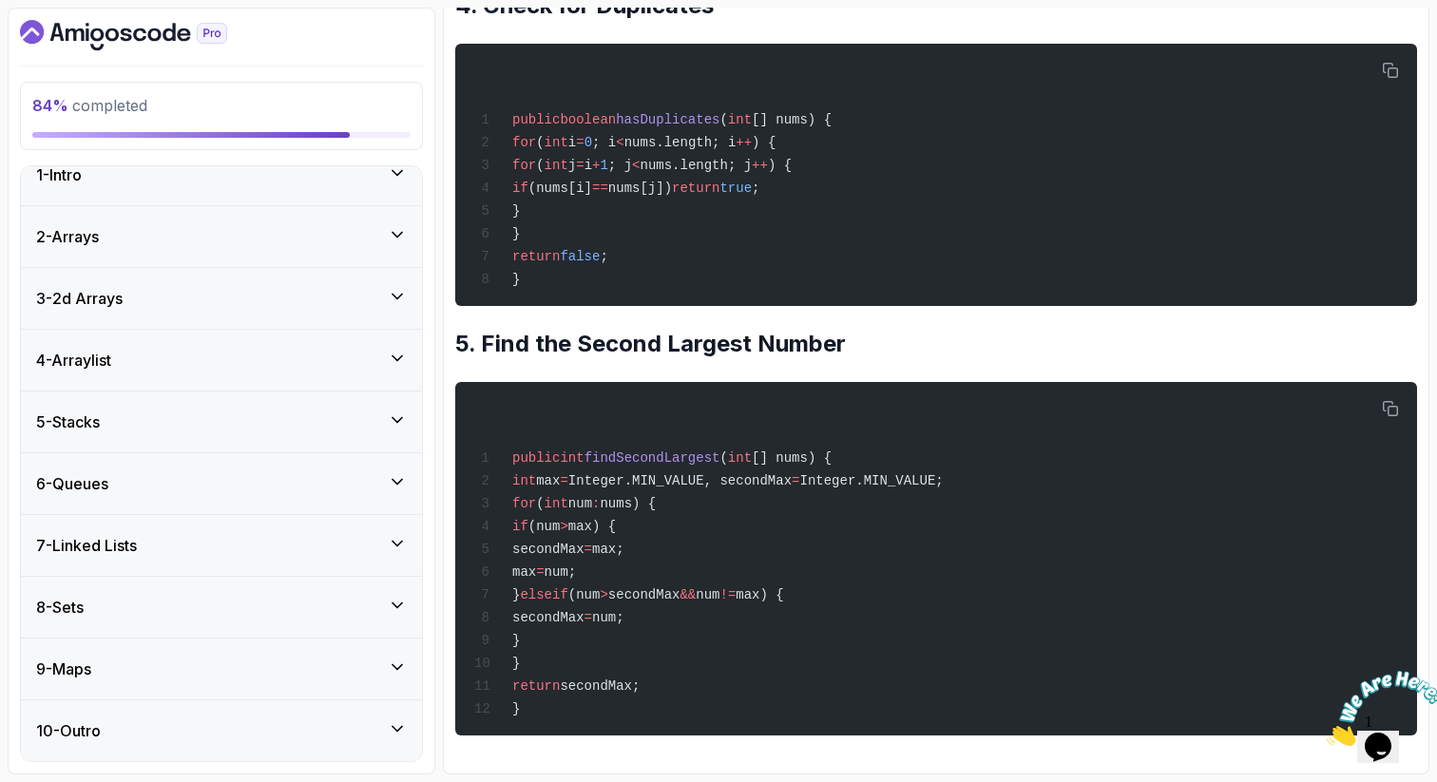
click at [400, 295] on icon at bounding box center [397, 296] width 10 height 5
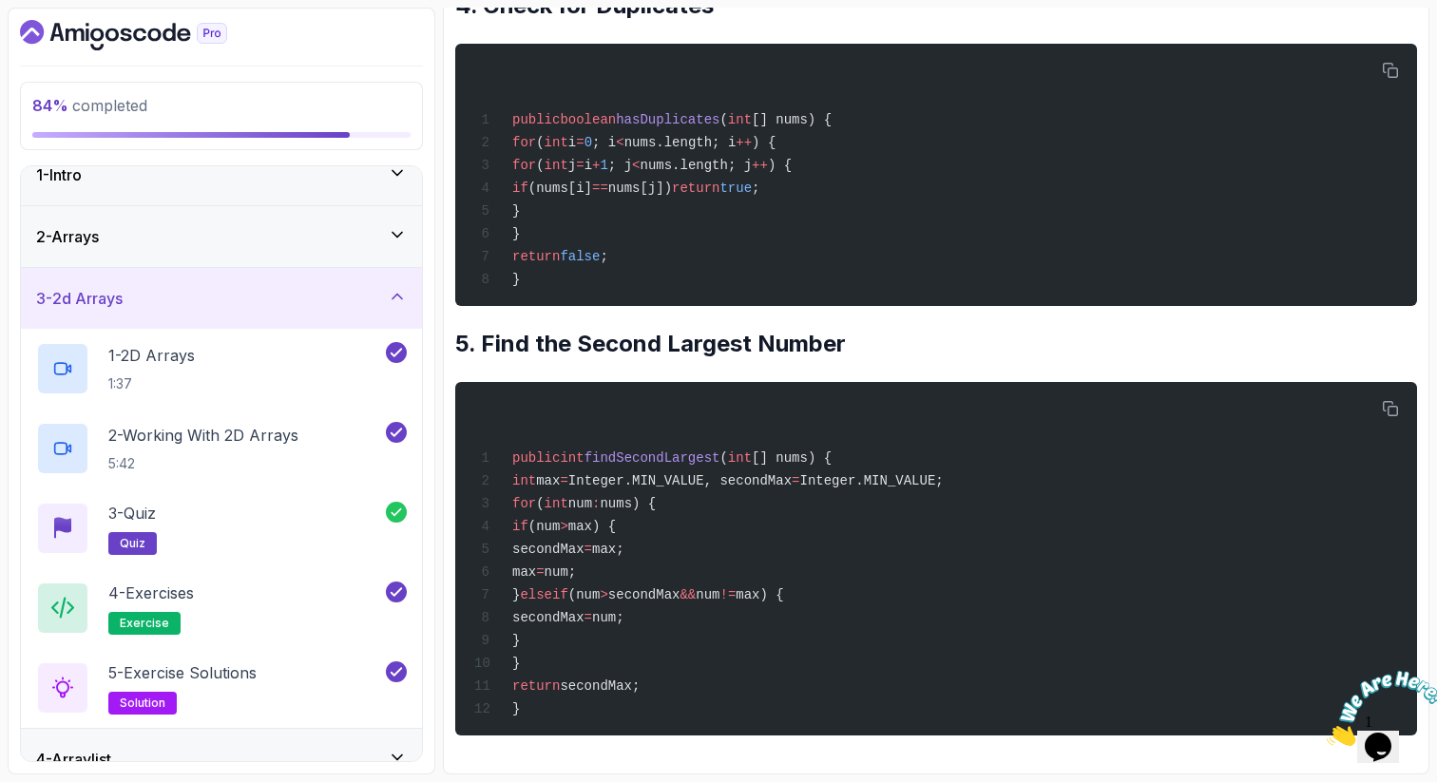
click at [400, 295] on icon at bounding box center [397, 296] width 10 height 5
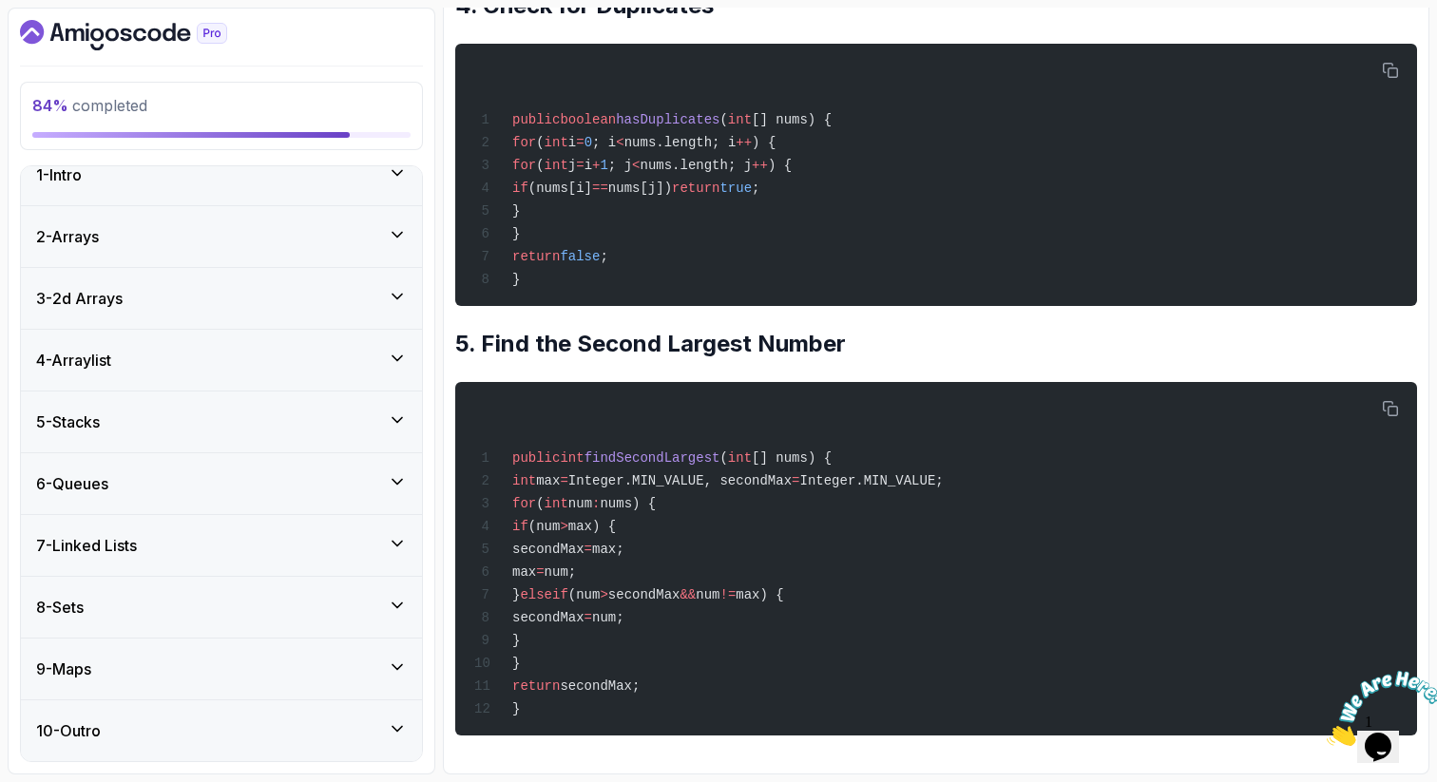
click at [395, 292] on icon at bounding box center [397, 296] width 19 height 19
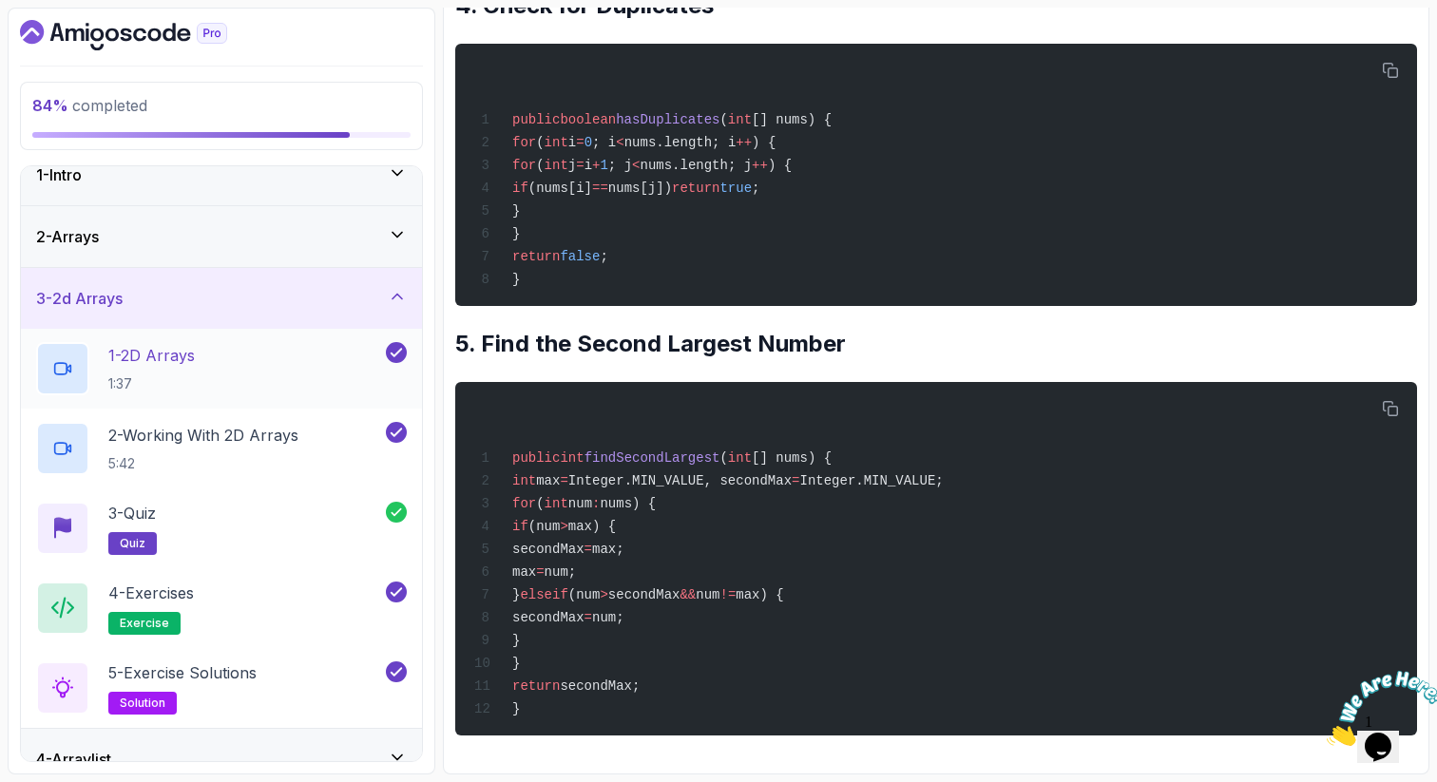
click at [203, 355] on div "1 - 2D Arrays 1:37" at bounding box center [209, 368] width 346 height 53
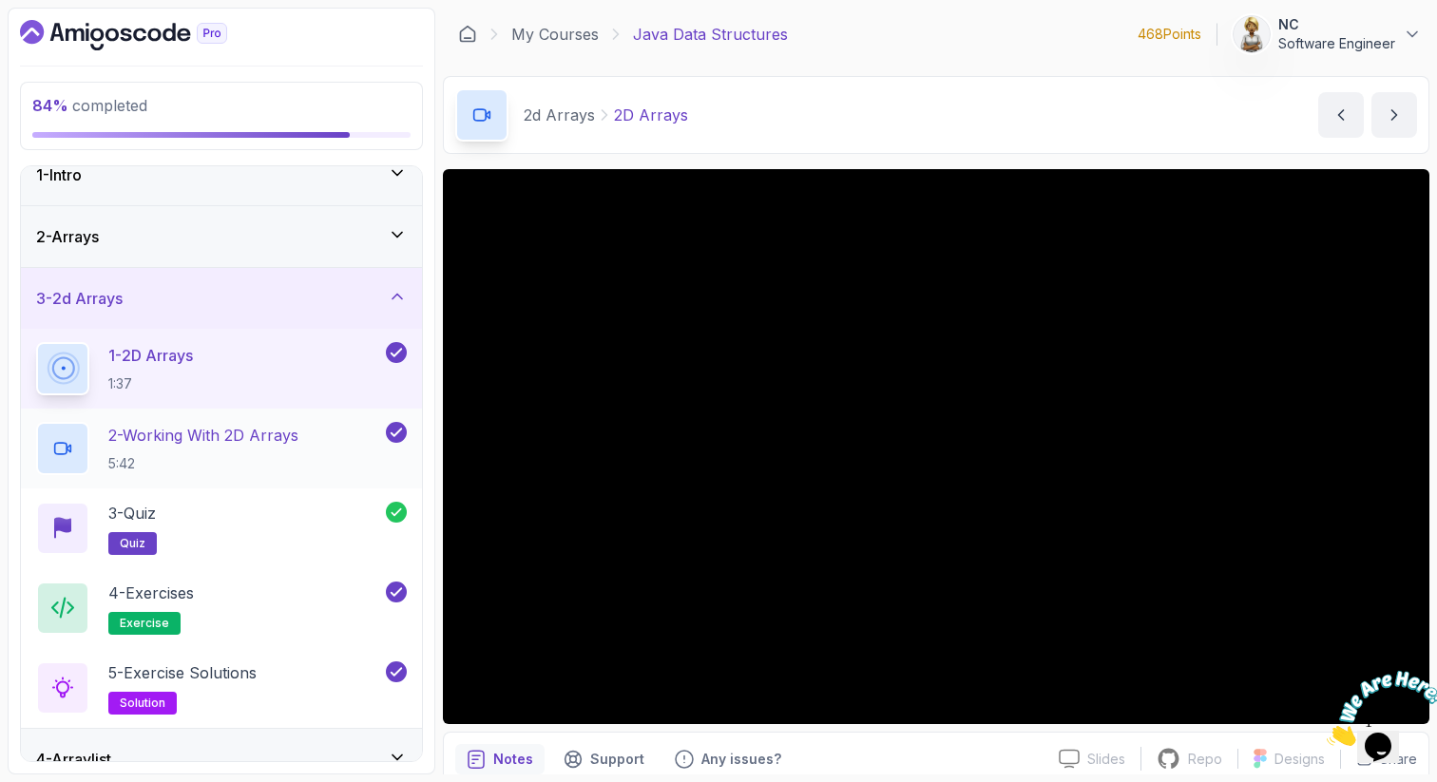
click at [203, 442] on p "2 - Working With 2D Arrays" at bounding box center [203, 435] width 190 height 23
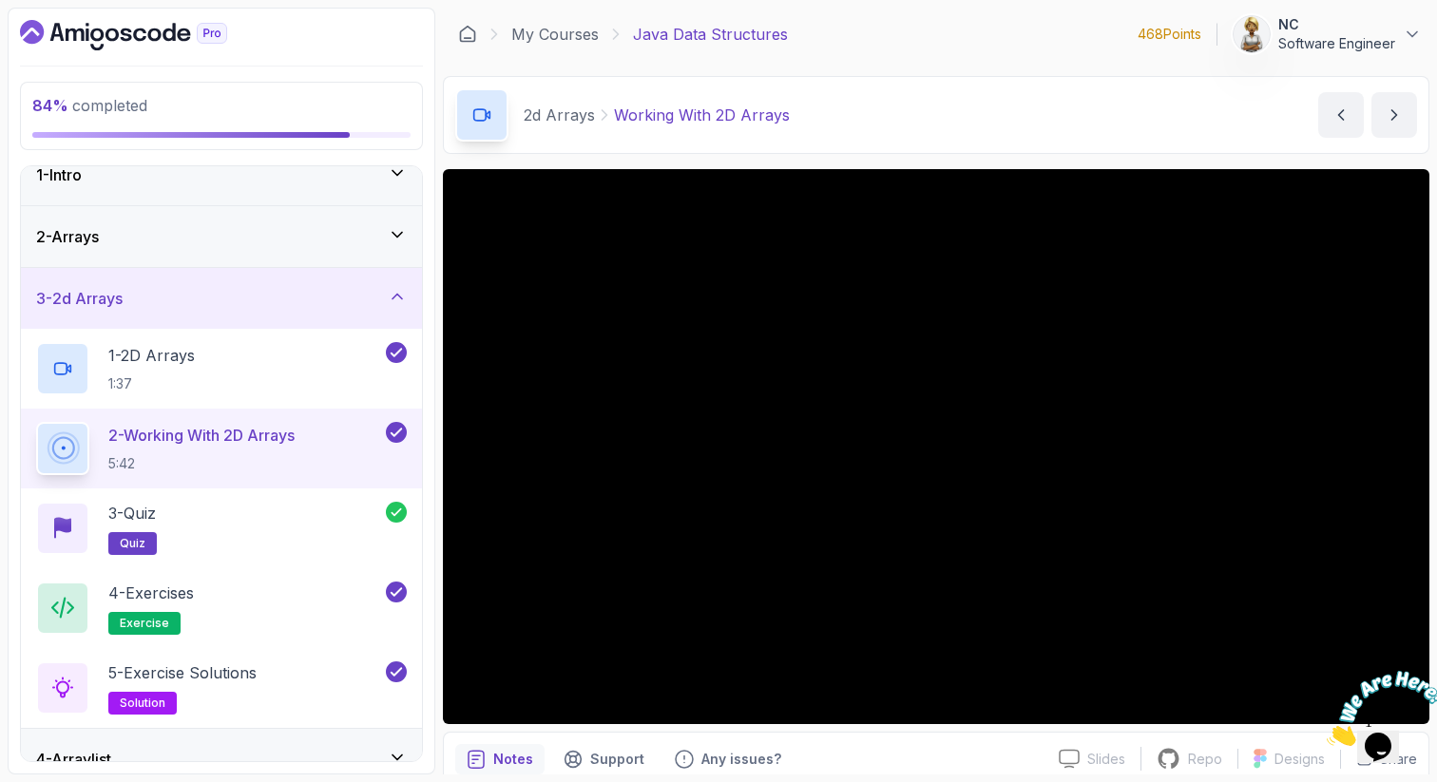
click at [389, 283] on div "3 - 2d Arrays" at bounding box center [221, 298] width 401 height 61
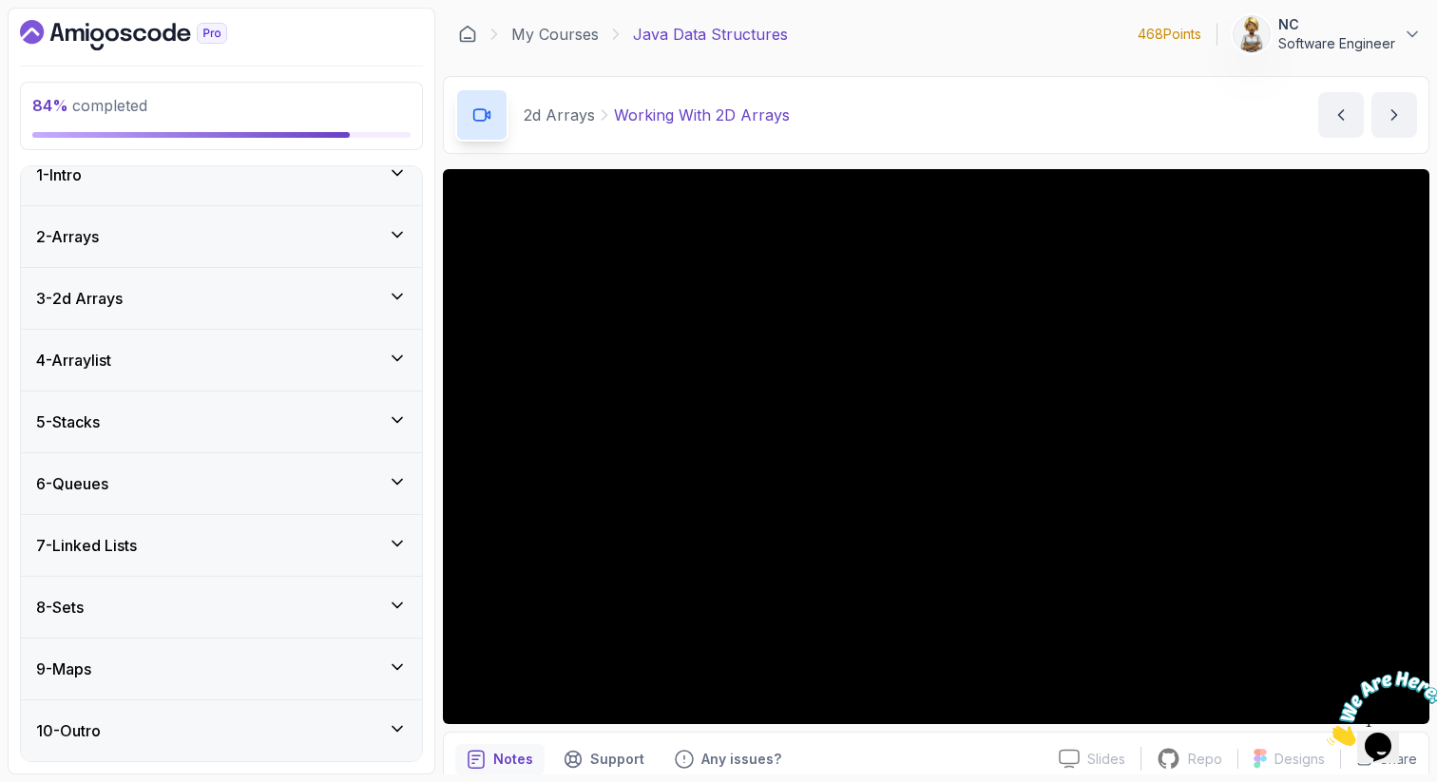
click at [399, 358] on icon at bounding box center [397, 357] width 10 height 5
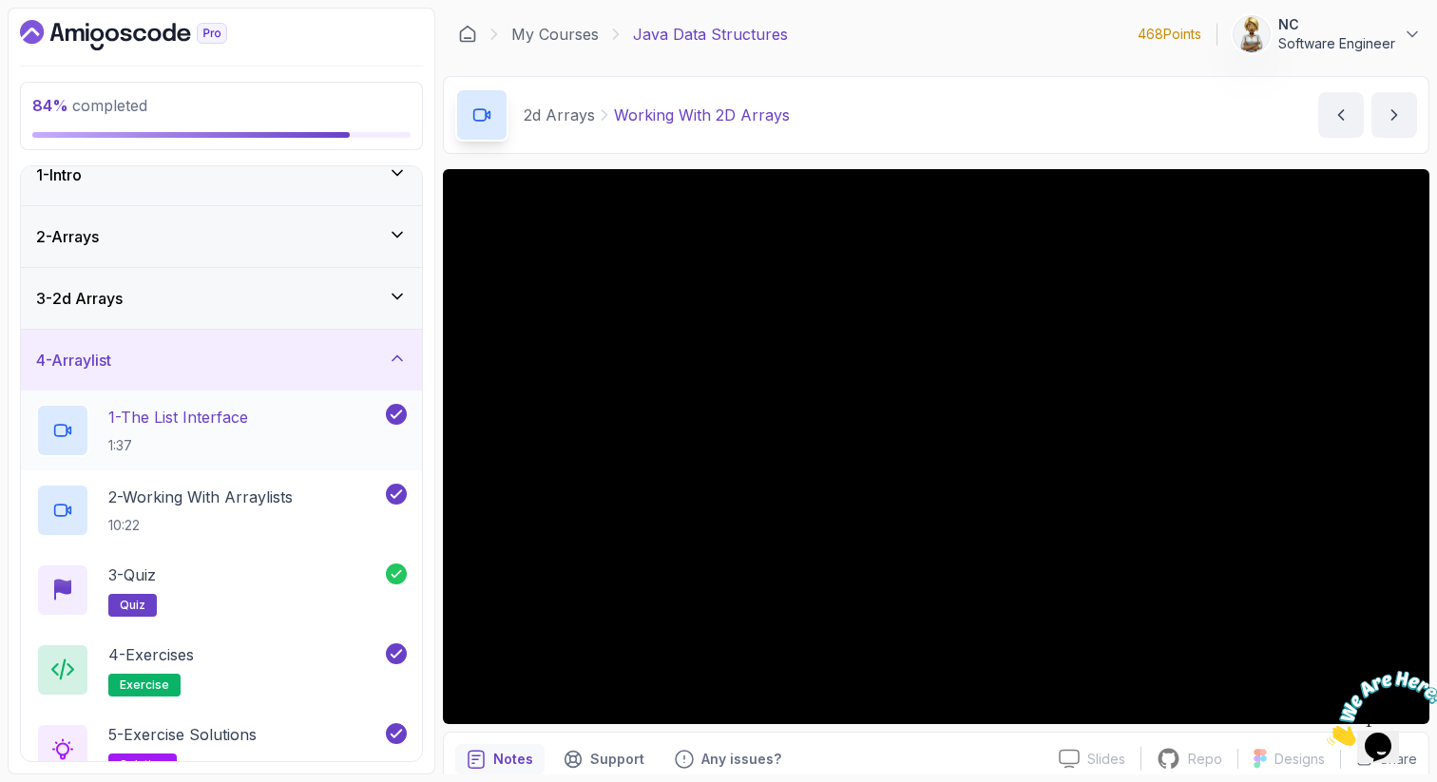
click at [281, 409] on div "1 - The List Interface 1:37" at bounding box center [209, 430] width 346 height 53
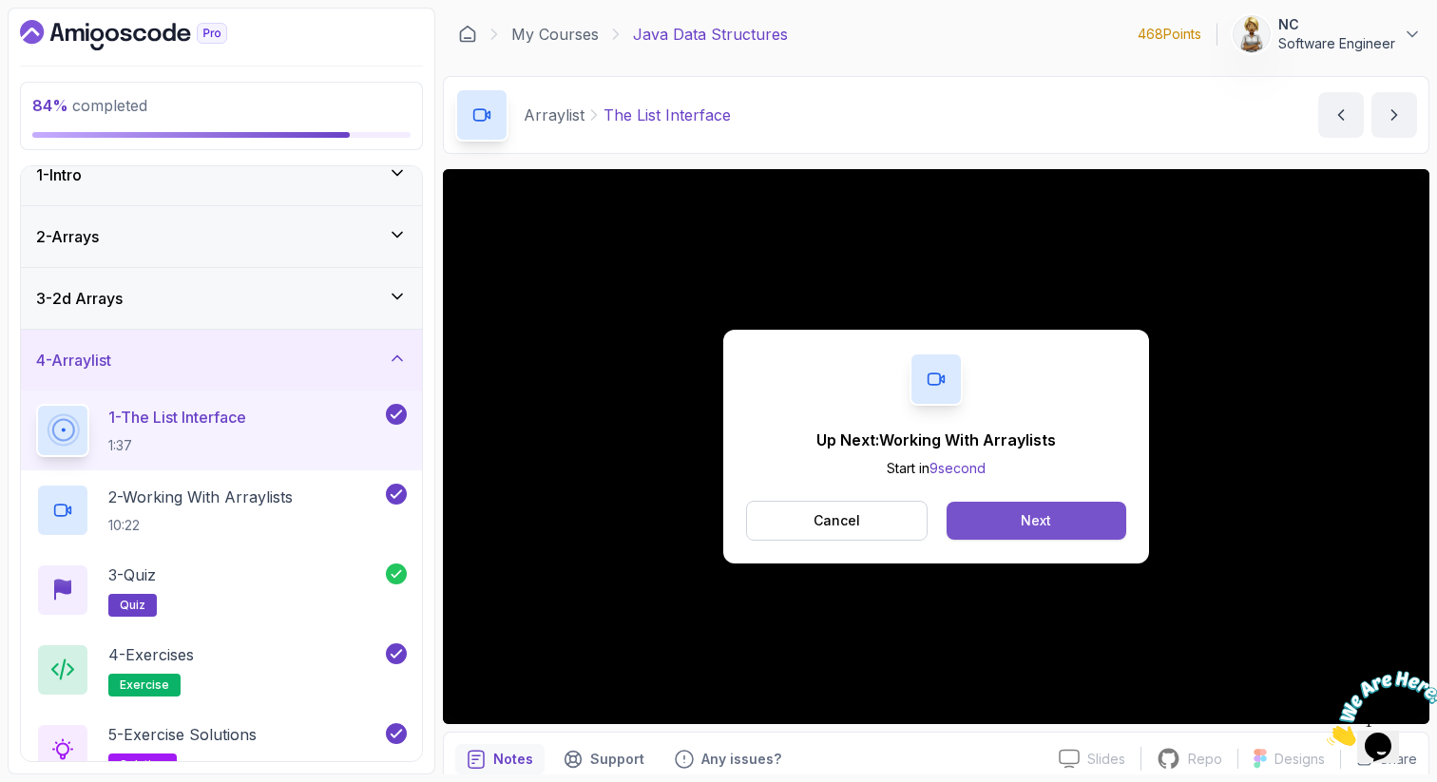
click at [1063, 519] on button "Next" at bounding box center [1036, 521] width 180 height 38
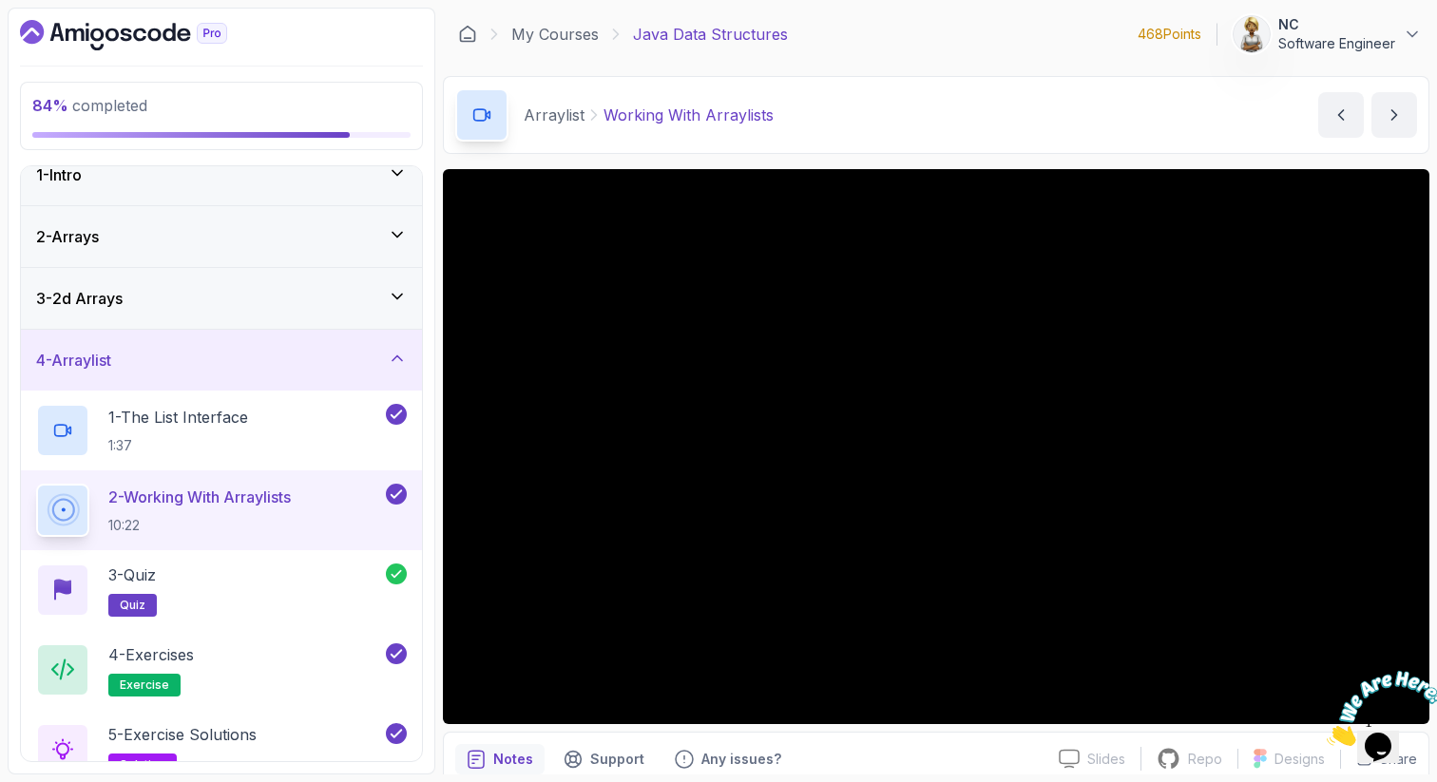
click at [400, 357] on icon at bounding box center [397, 358] width 19 height 19
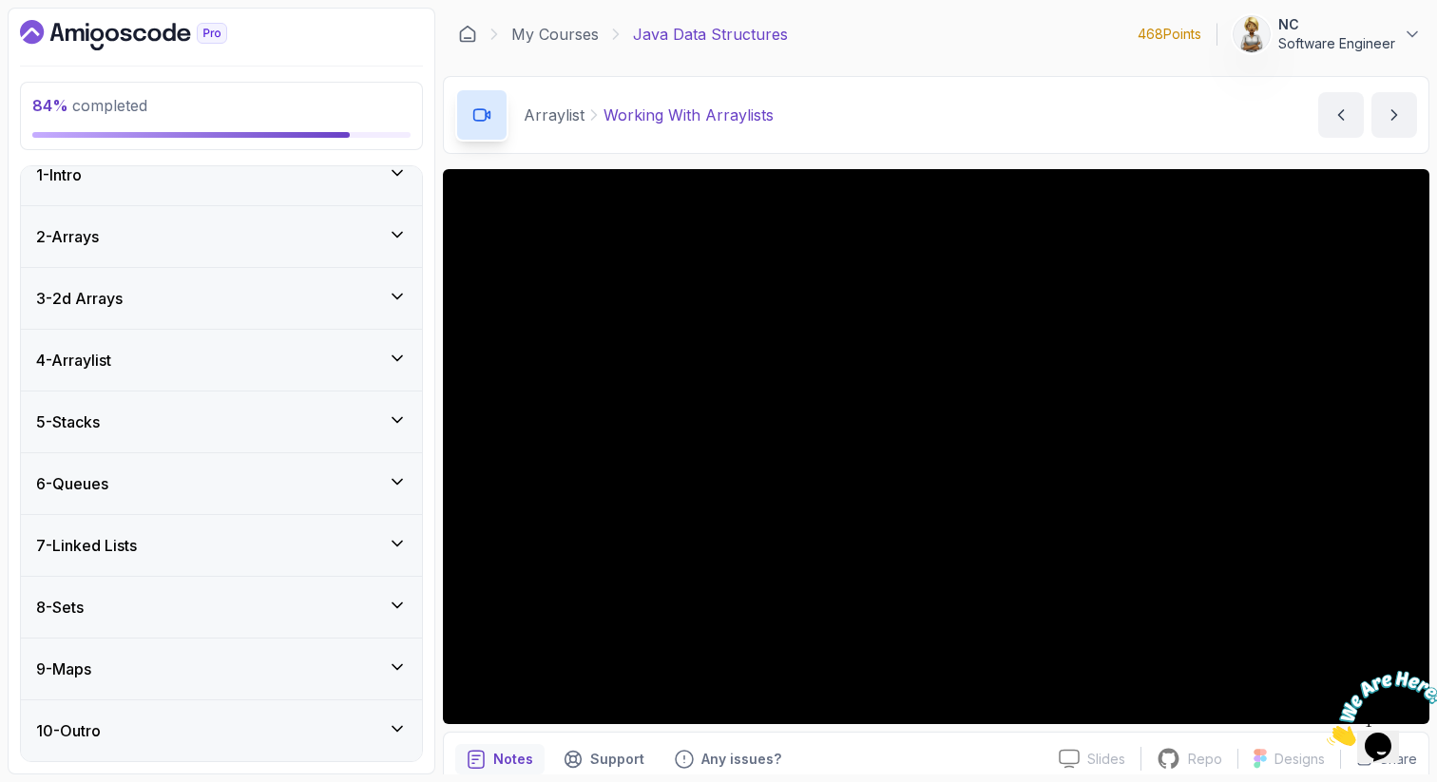
click at [402, 424] on icon at bounding box center [397, 419] width 19 height 19
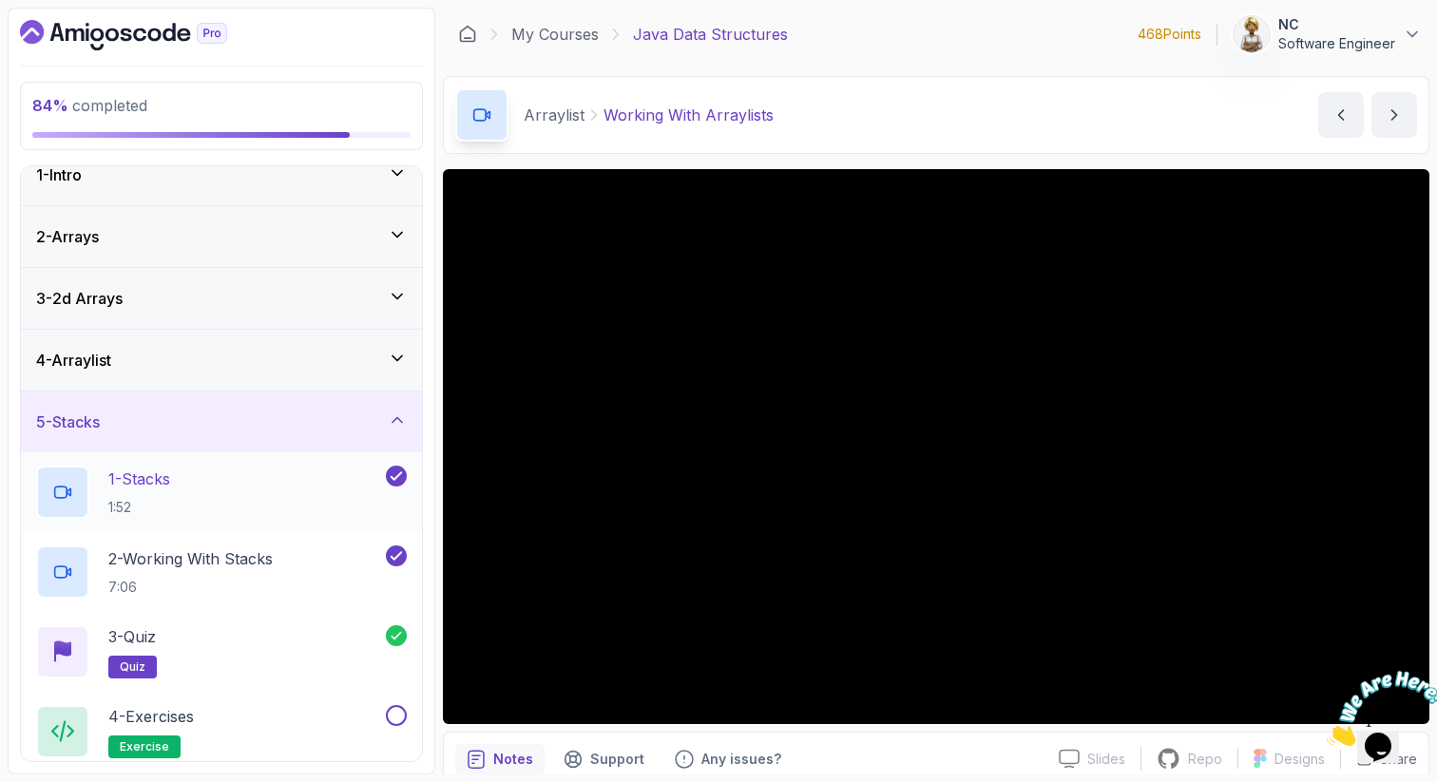
click at [247, 479] on div "1 - Stacks 1:52" at bounding box center [209, 492] width 346 height 53
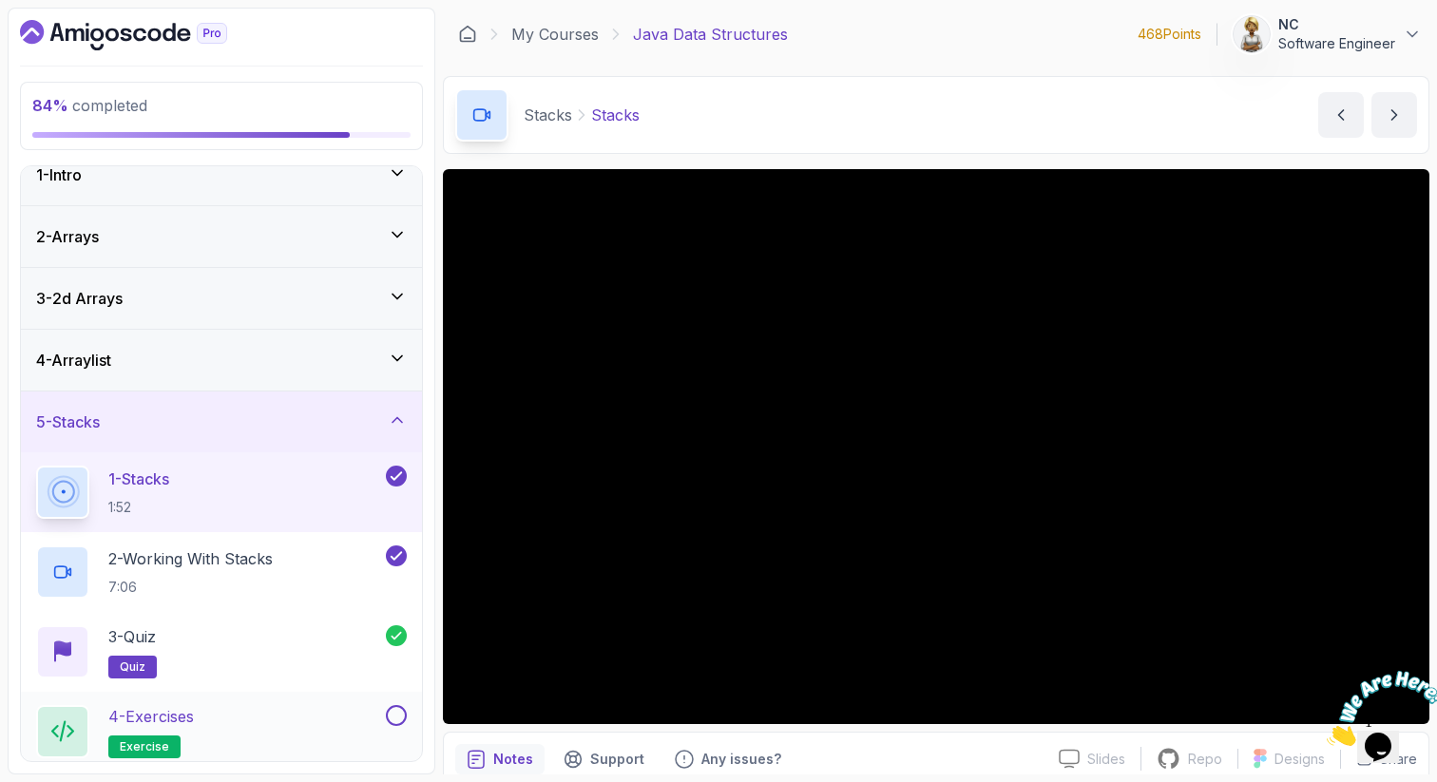
click at [402, 716] on button at bounding box center [396, 715] width 21 height 21
click at [339, 715] on div "4 - Exercises exercise" at bounding box center [209, 731] width 346 height 53
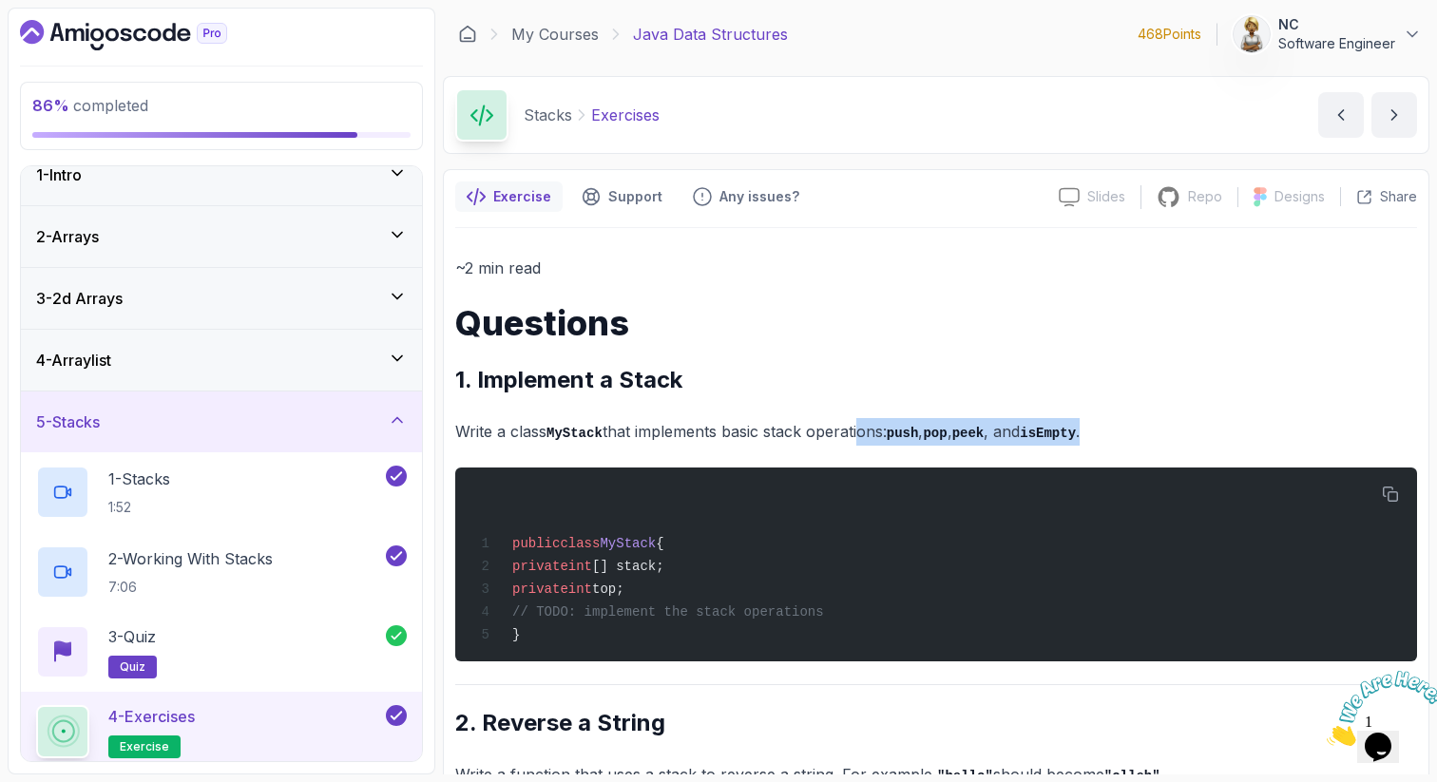
drag, startPoint x: 1109, startPoint y: 433, endPoint x: 858, endPoint y: 429, distance: 250.9
click at [860, 431] on p "Write a class MyStack that implements basic stack operations: push , pop , peek…" at bounding box center [936, 432] width 962 height 28
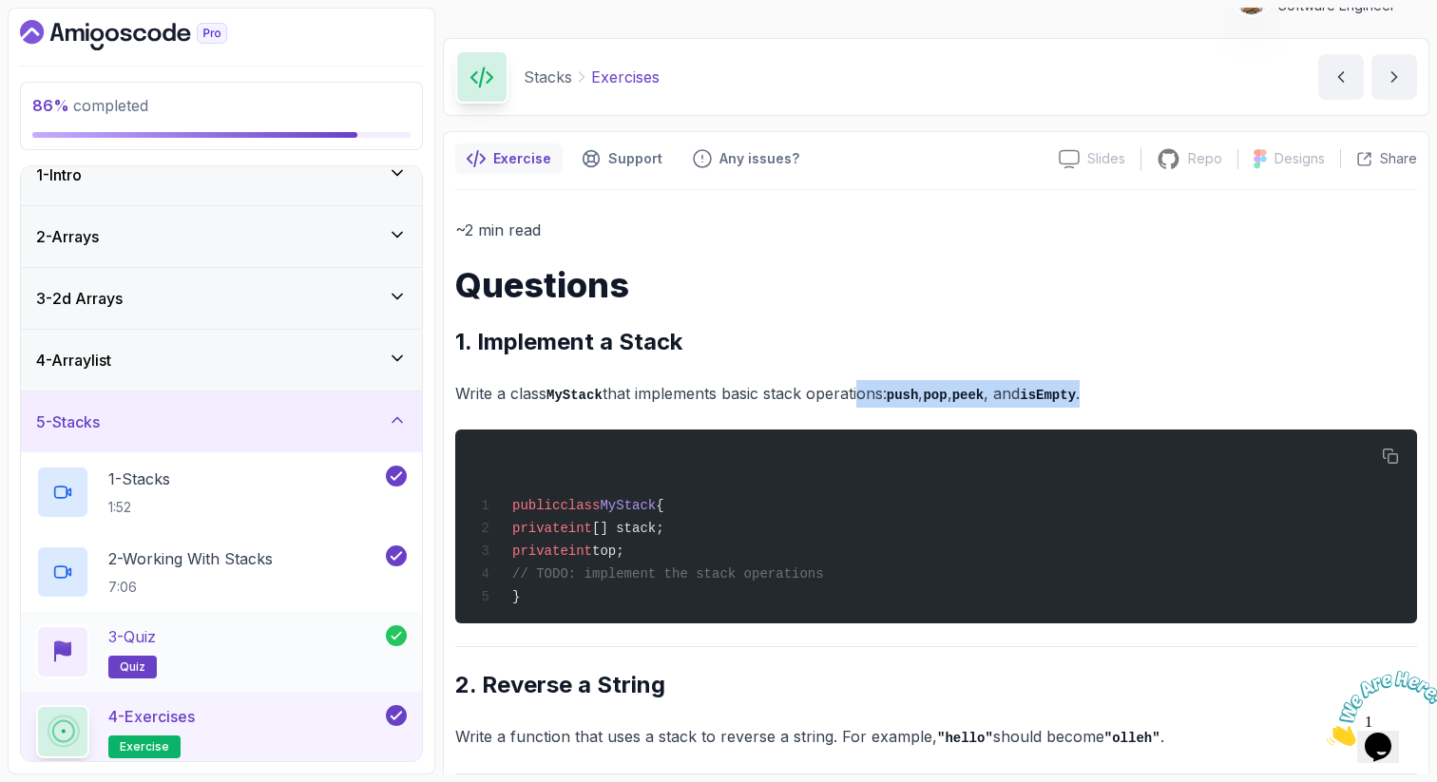
scroll to position [76, 0]
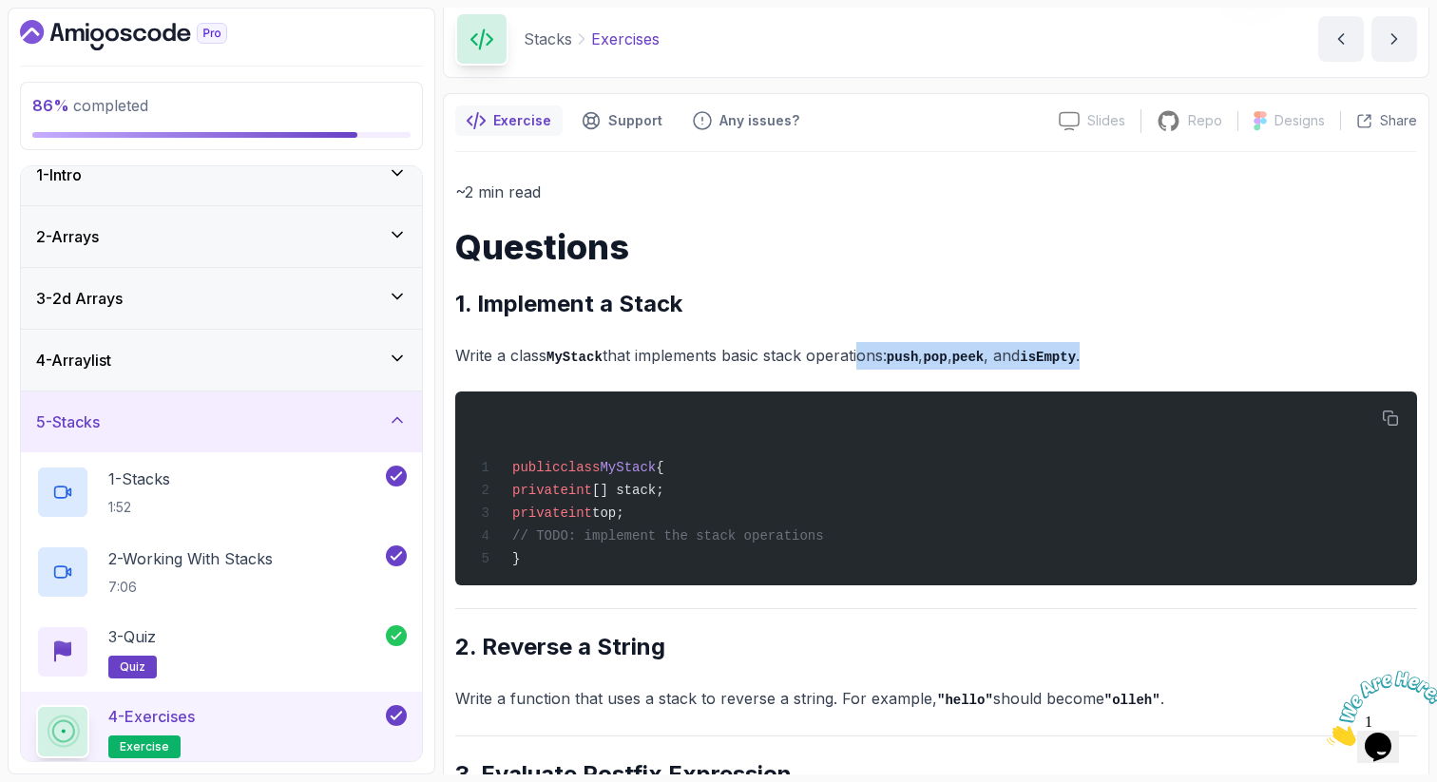
click at [277, 721] on div "4 - Exercises exercise" at bounding box center [209, 731] width 346 height 53
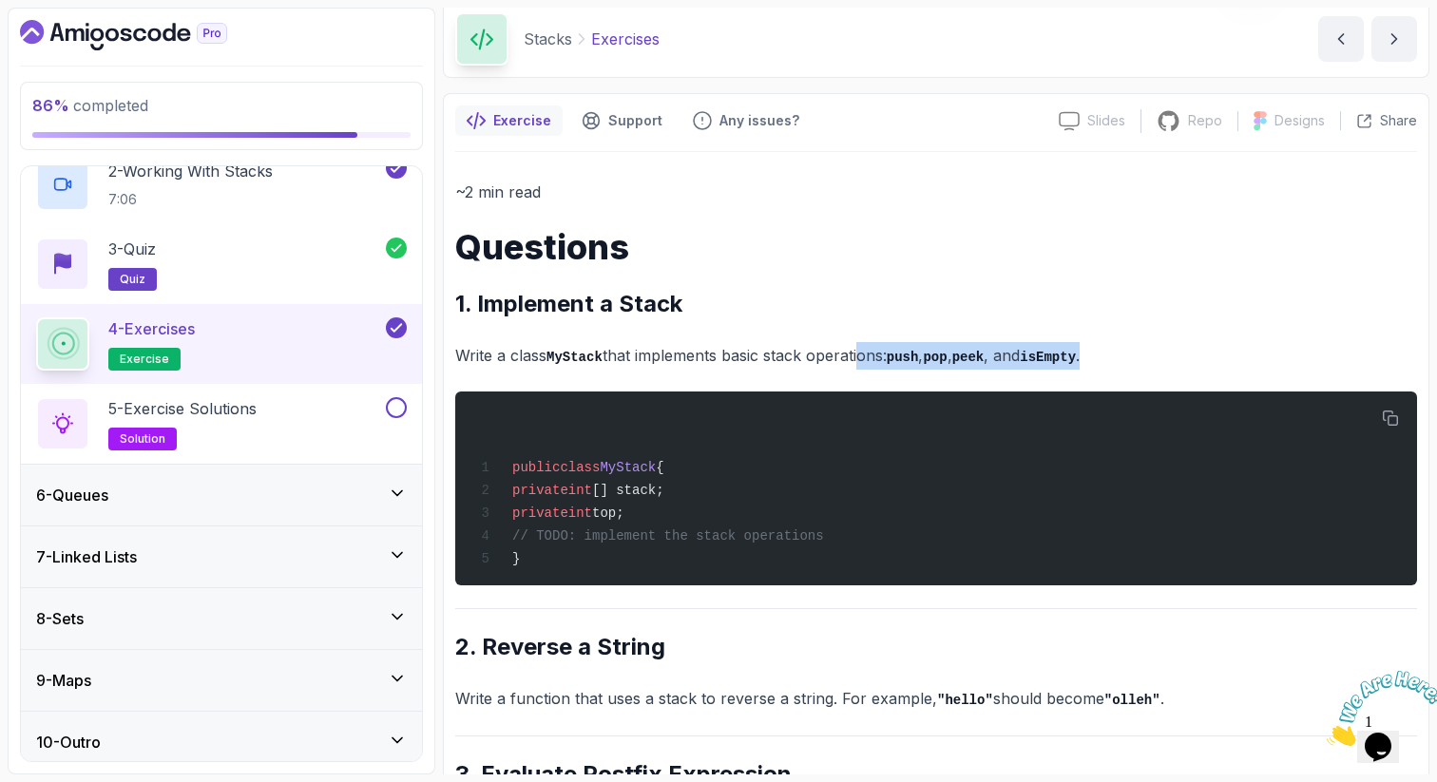
scroll to position [420, 0]
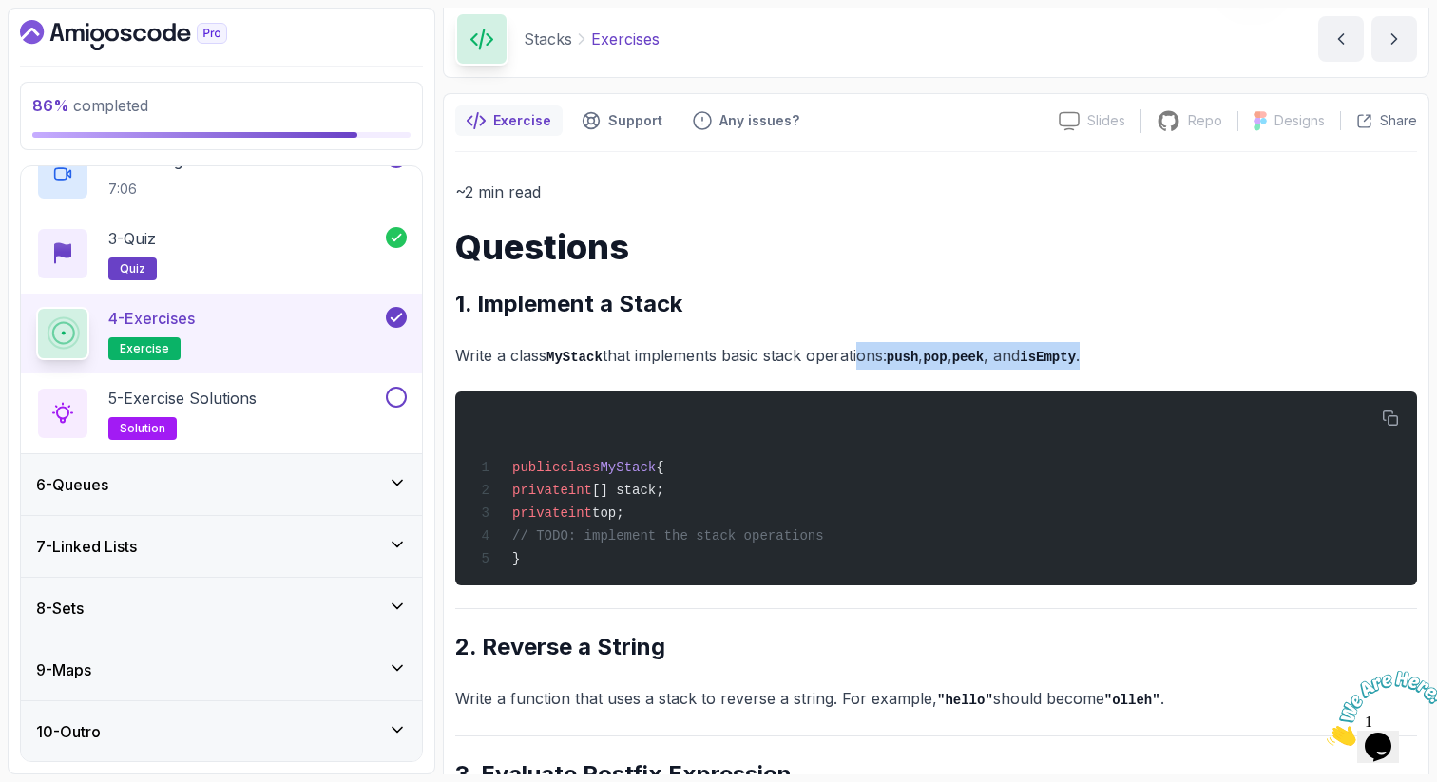
click at [400, 315] on icon at bounding box center [396, 318] width 10 height 8
click at [201, 744] on div "10 - Outro" at bounding box center [221, 731] width 401 height 61
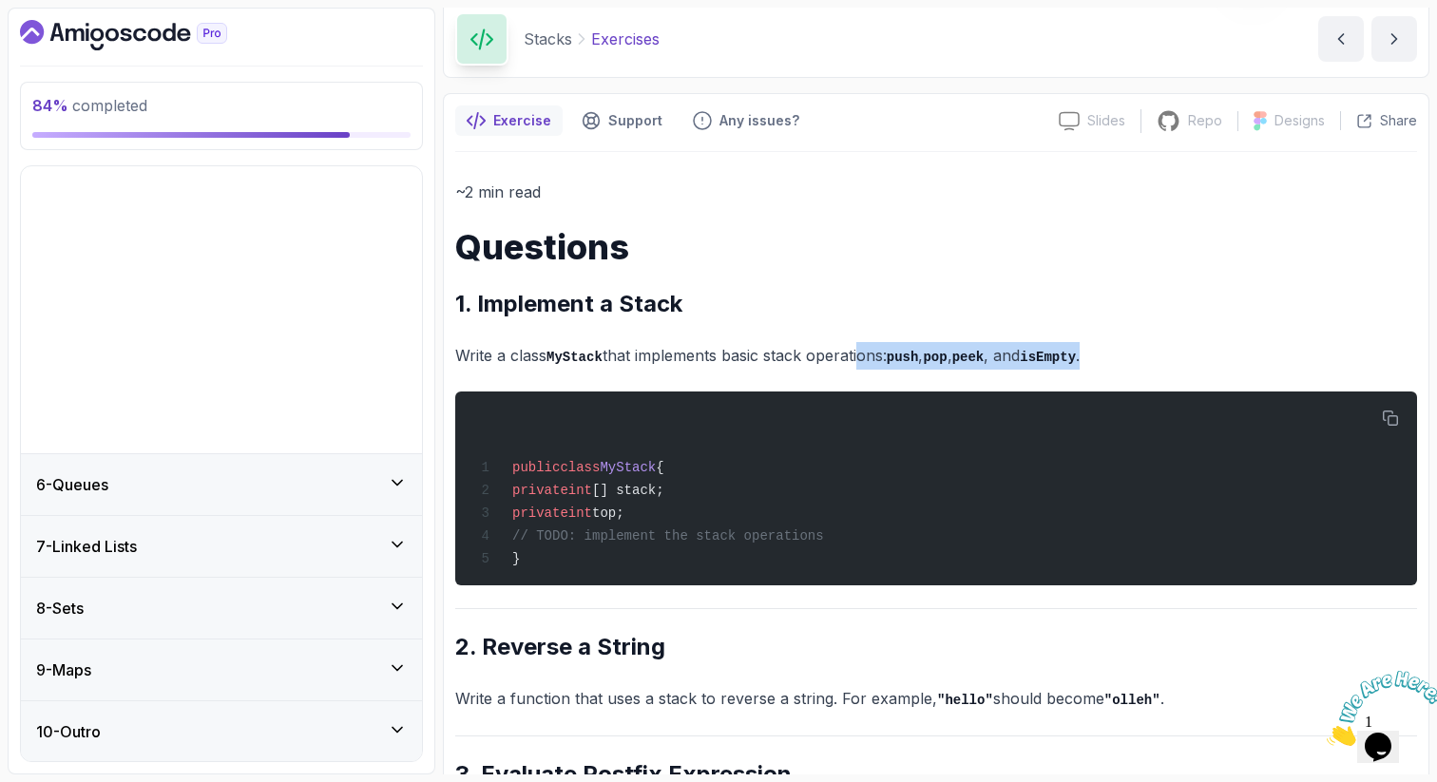
scroll to position [22, 0]
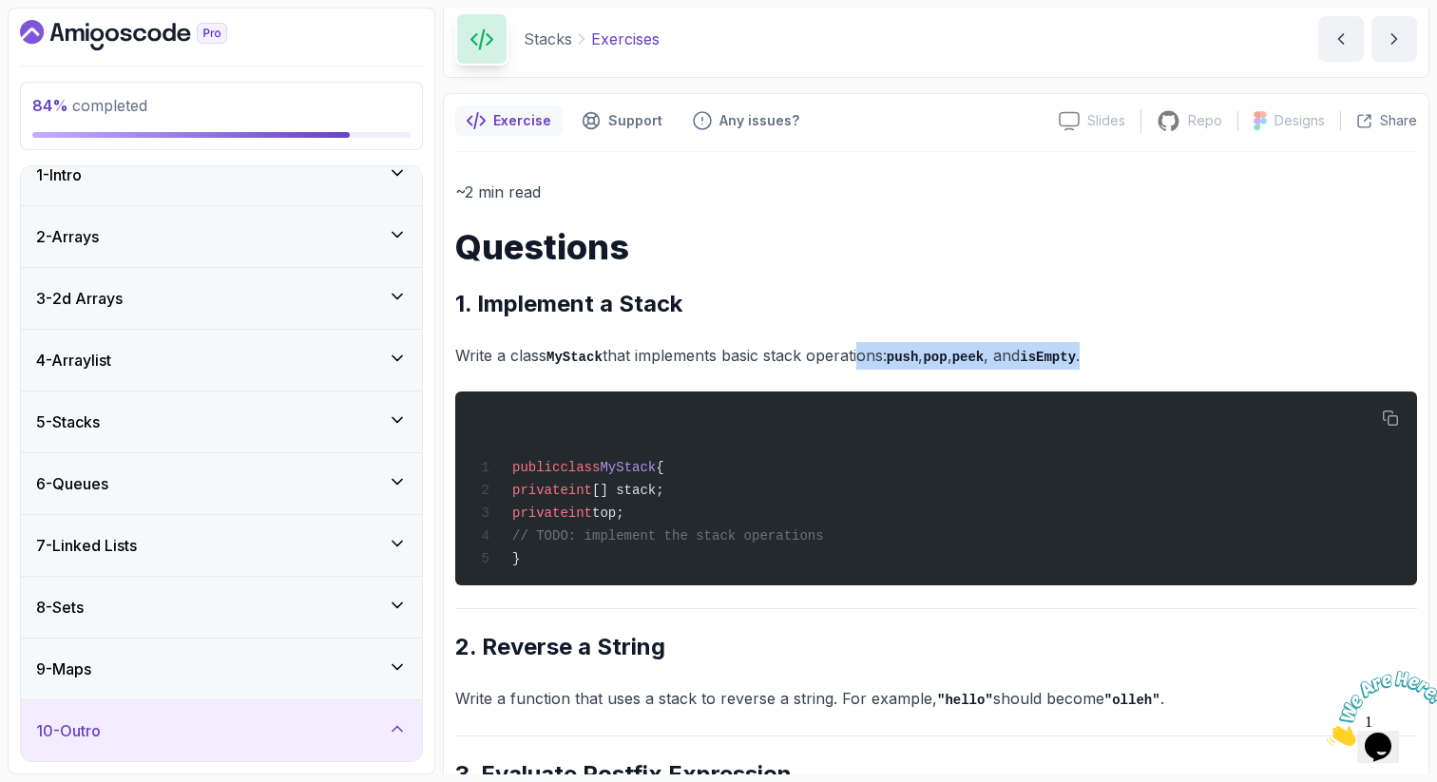
click at [203, 728] on div "10 - Outro" at bounding box center [221, 730] width 371 height 23
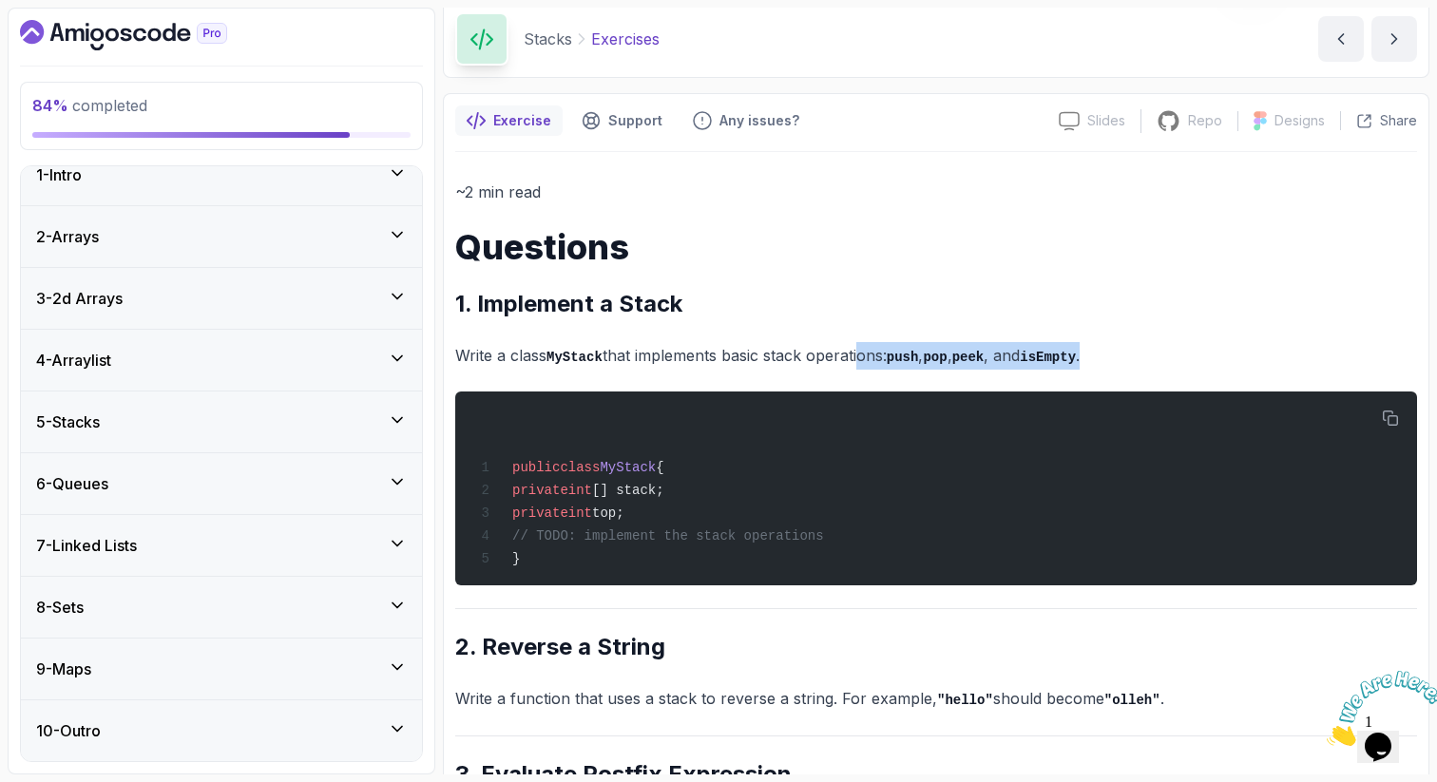
click at [214, 723] on div "10 - Outro" at bounding box center [221, 730] width 371 height 23
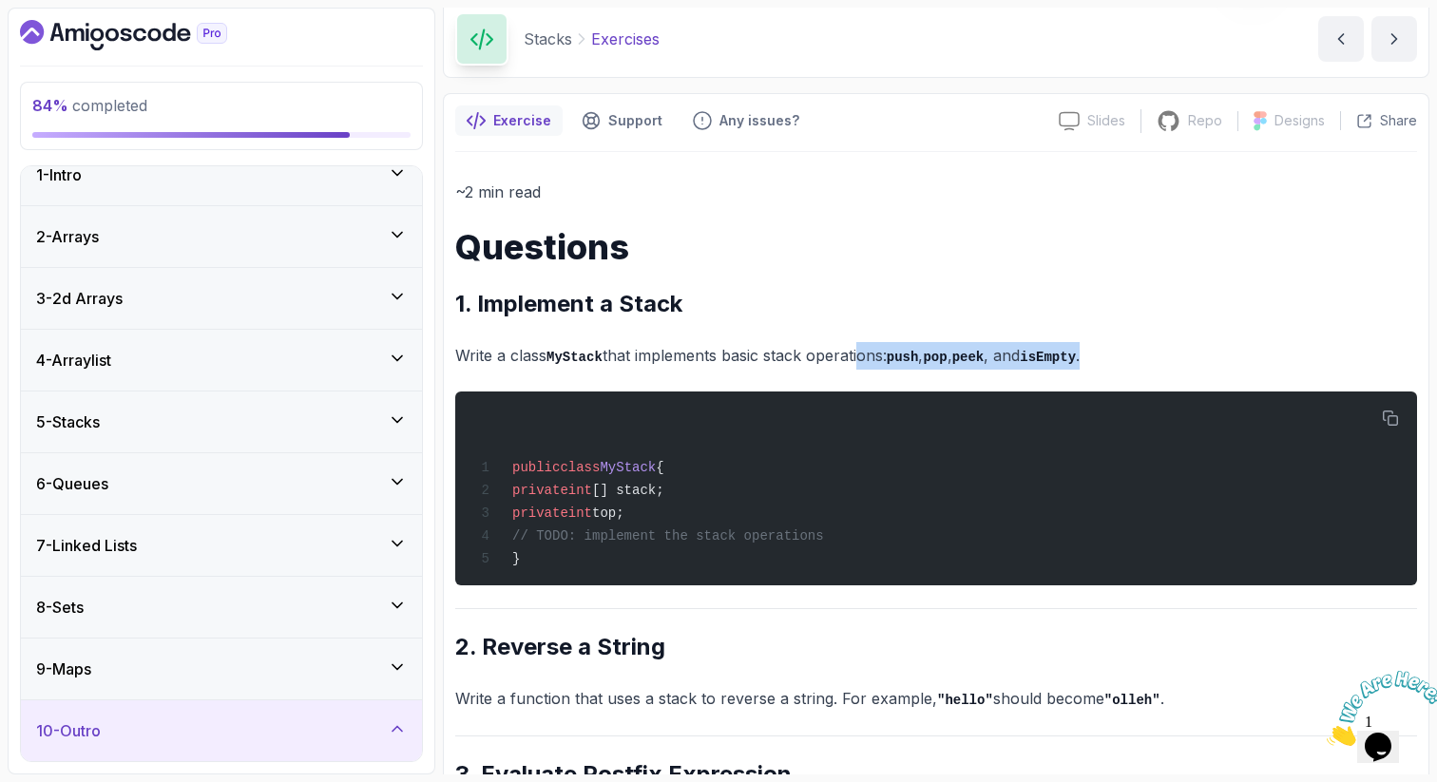
click at [214, 723] on div "10 - Outro" at bounding box center [221, 730] width 371 height 23
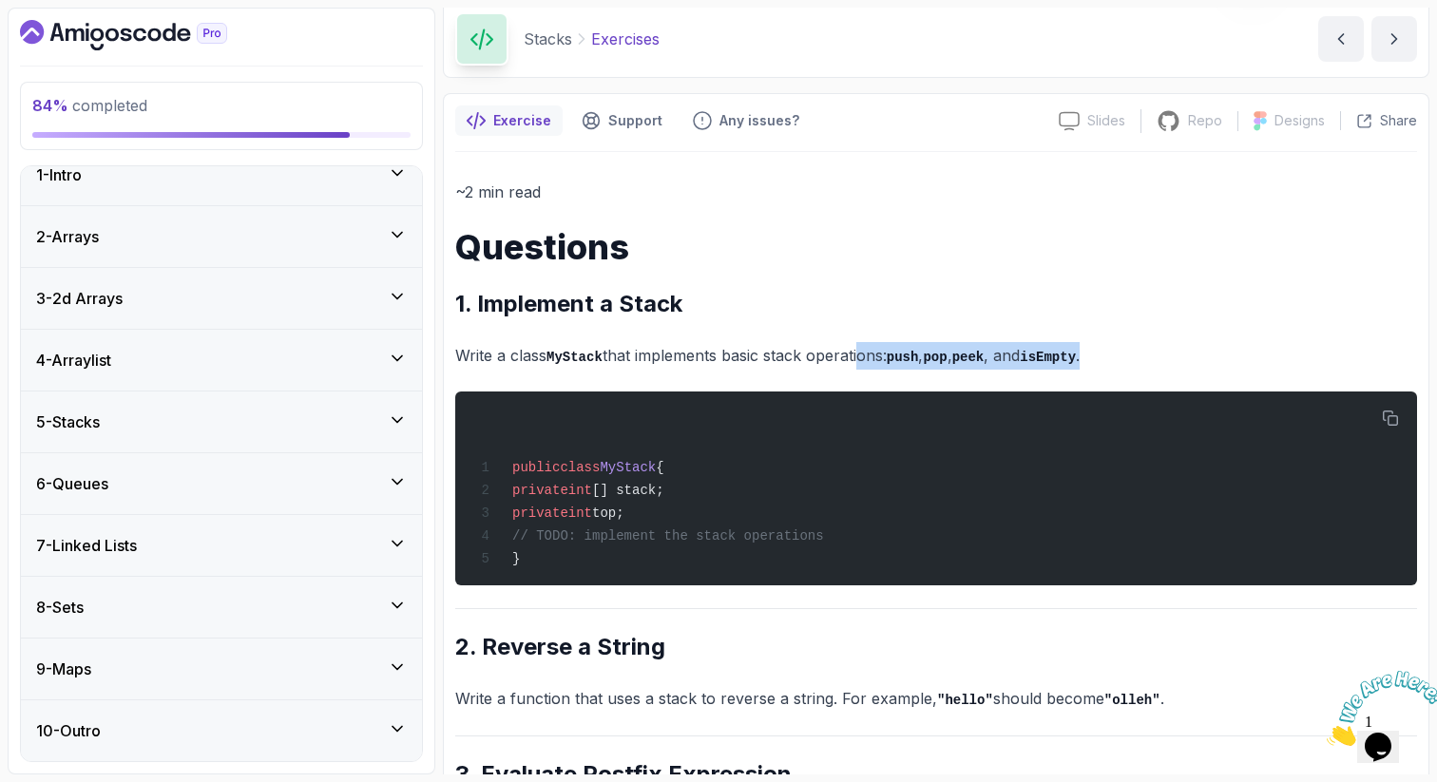
click at [219, 721] on div "10 - Outro" at bounding box center [221, 730] width 371 height 23
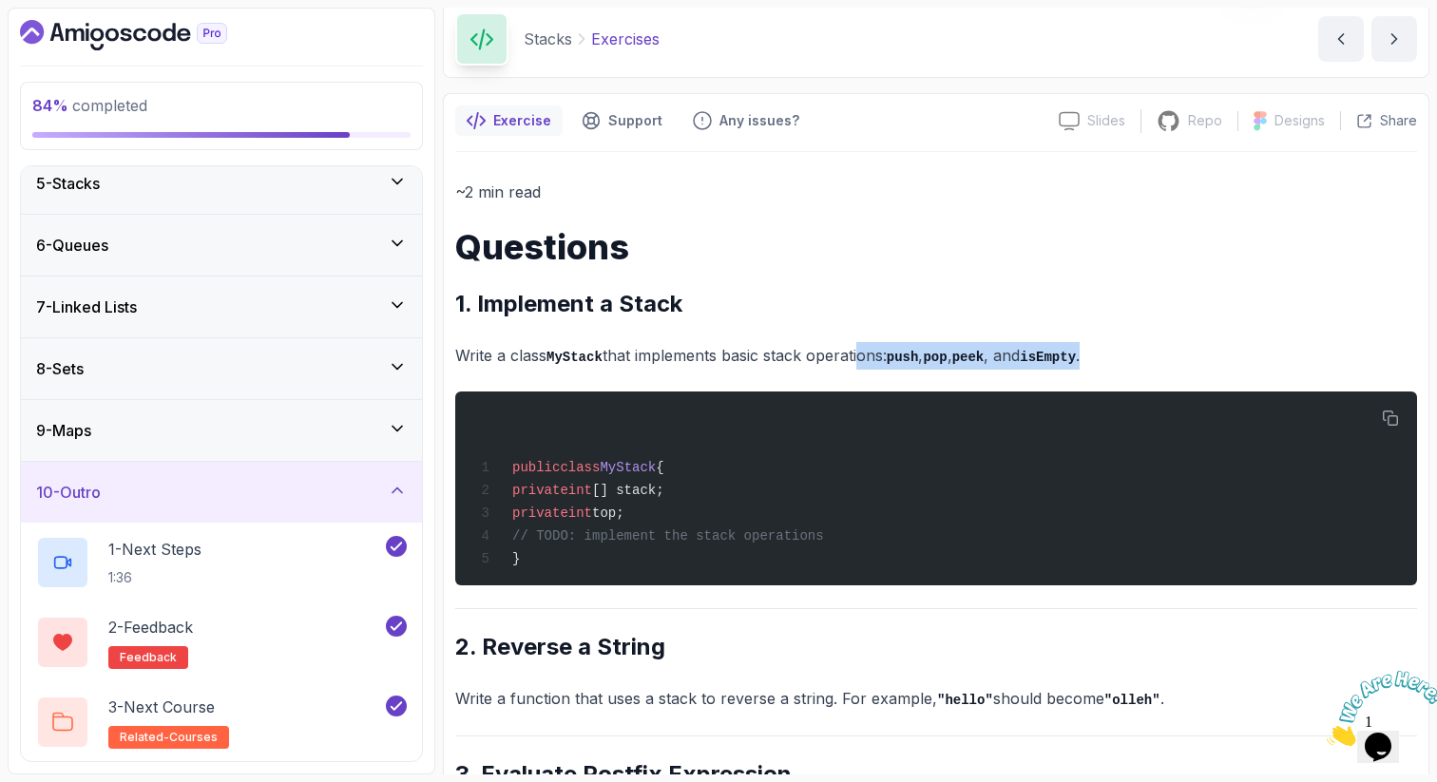
scroll to position [260, 0]
click at [240, 637] on div "2 - Feedback feedback" at bounding box center [209, 642] width 346 height 53
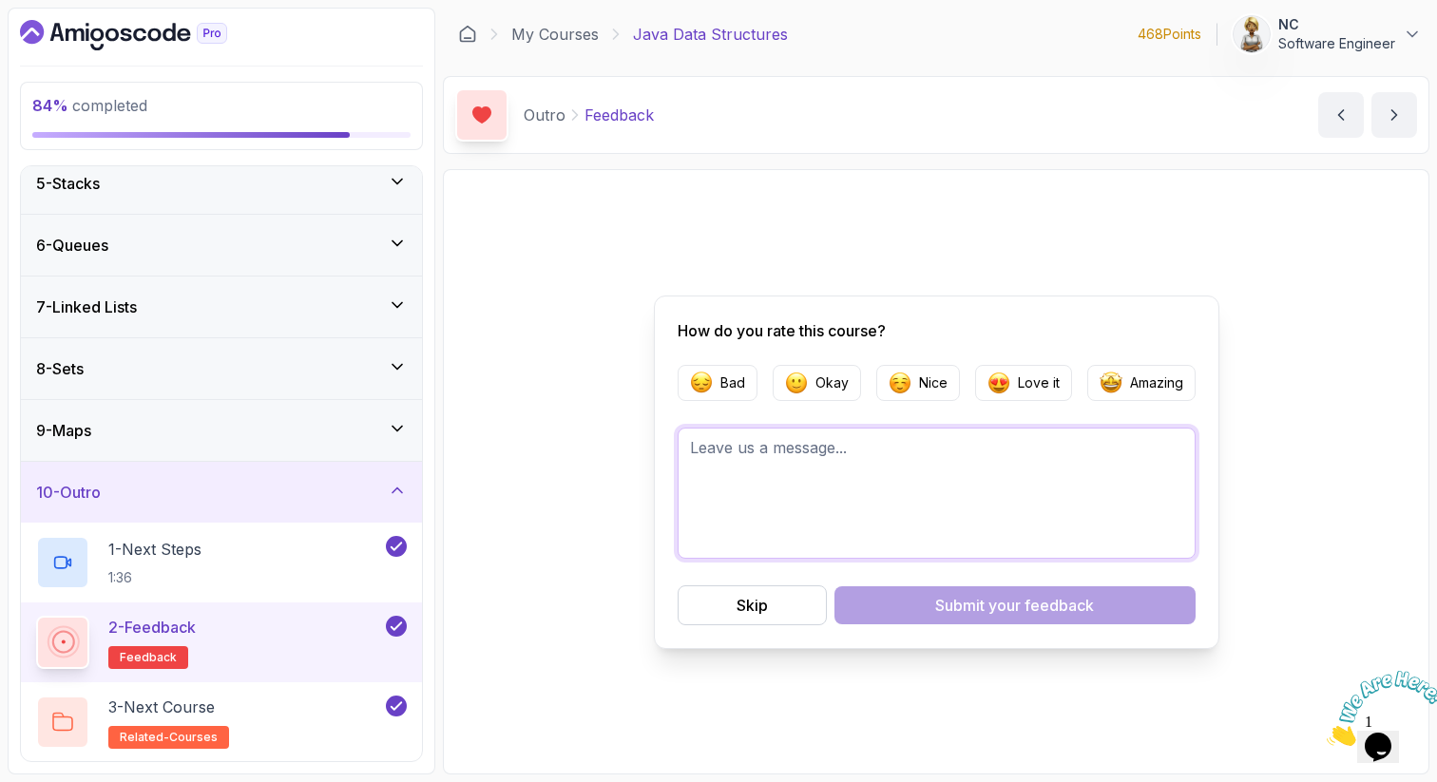
click at [850, 459] on textarea at bounding box center [936, 493] width 518 height 131
drag, startPoint x: 914, startPoint y: 451, endPoint x: 972, endPoint y: 452, distance: 58.0
click at [972, 452] on textarea "Can you please send me more exersize" at bounding box center [936, 493] width 518 height 131
click at [999, 449] on textarea "Can you please send me more exercises?" at bounding box center [936, 493] width 518 height 131
type textarea "Can you please send me more exercises?"
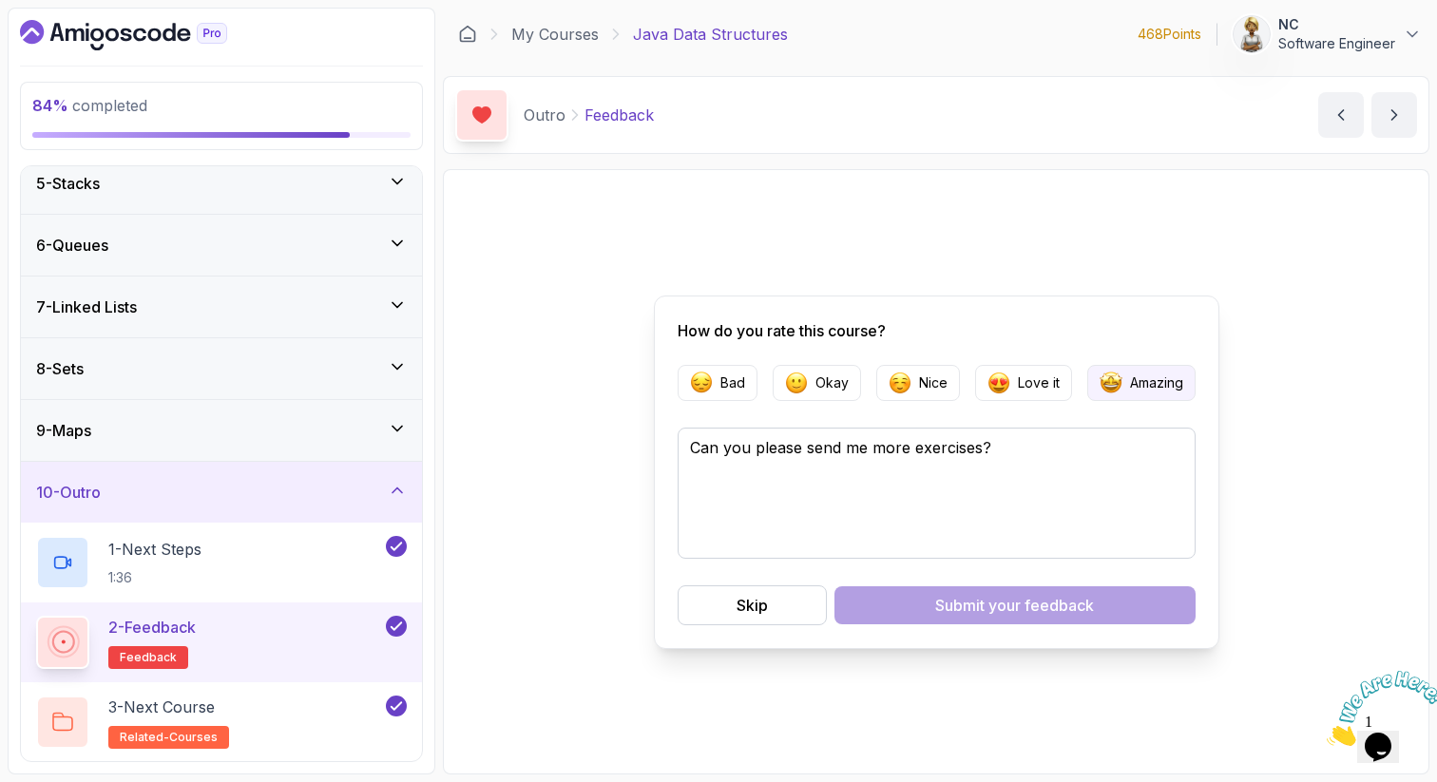
click at [1158, 374] on p "Amazing" at bounding box center [1156, 382] width 53 height 19
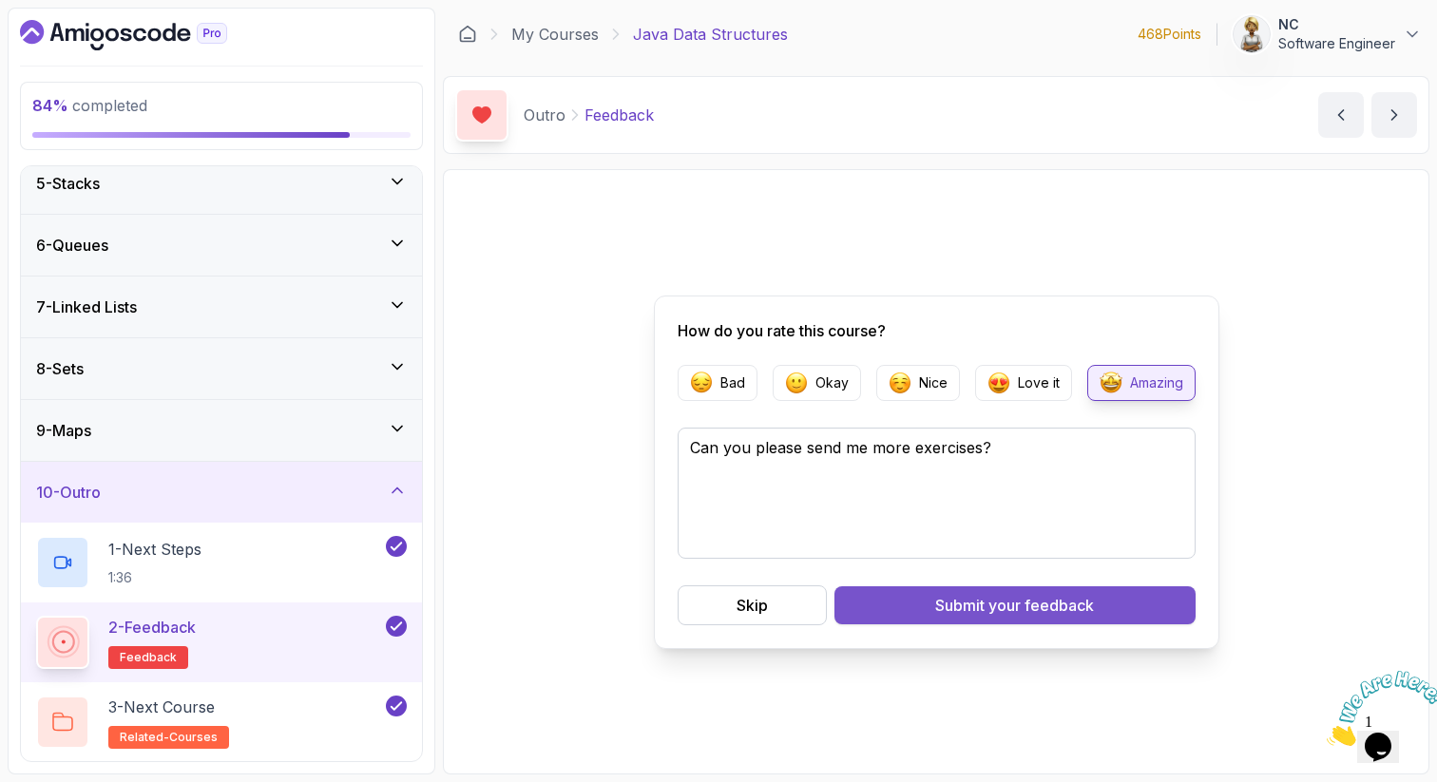
click at [929, 606] on button "Submit your feedback" at bounding box center [1014, 605] width 361 height 38
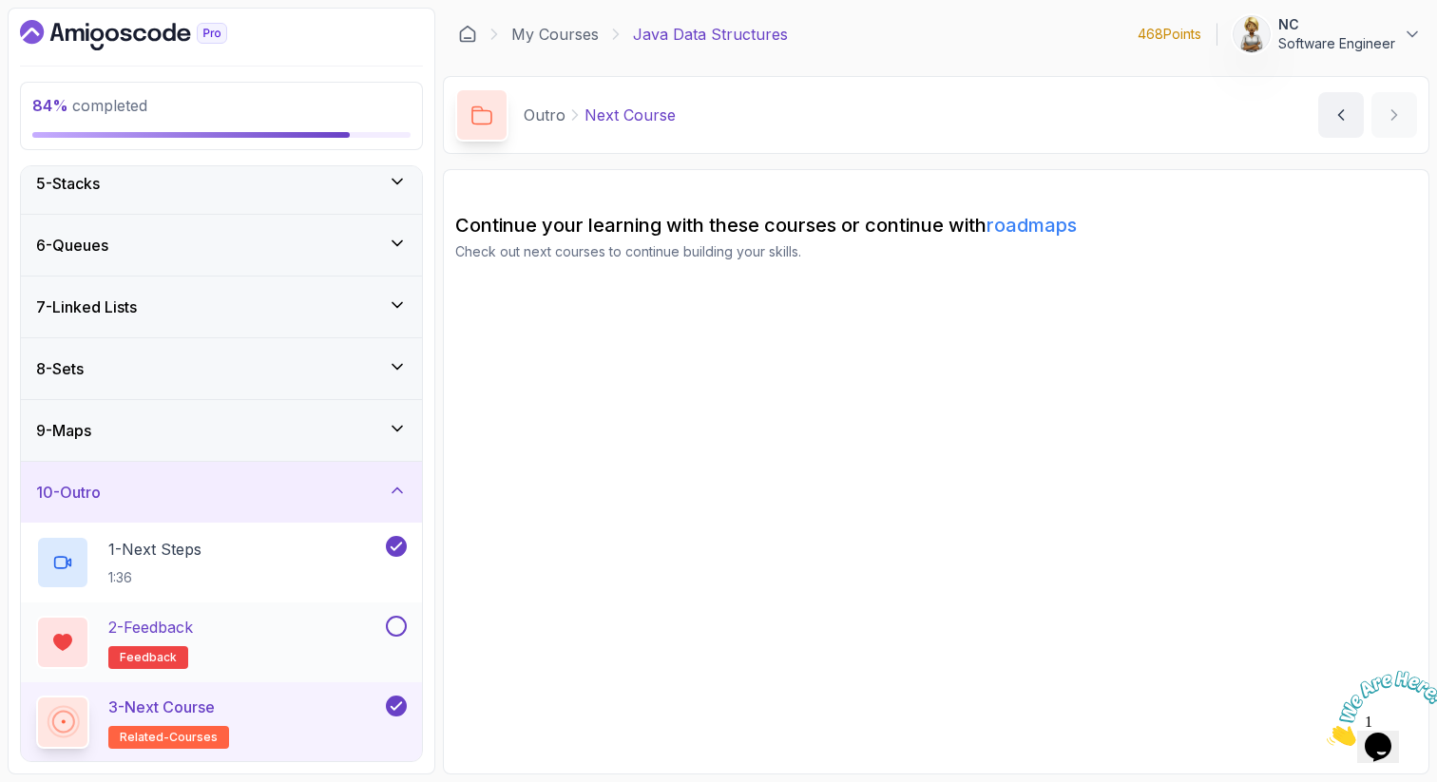
click at [393, 629] on button at bounding box center [396, 626] width 21 height 21
click at [404, 487] on icon at bounding box center [397, 490] width 19 height 19
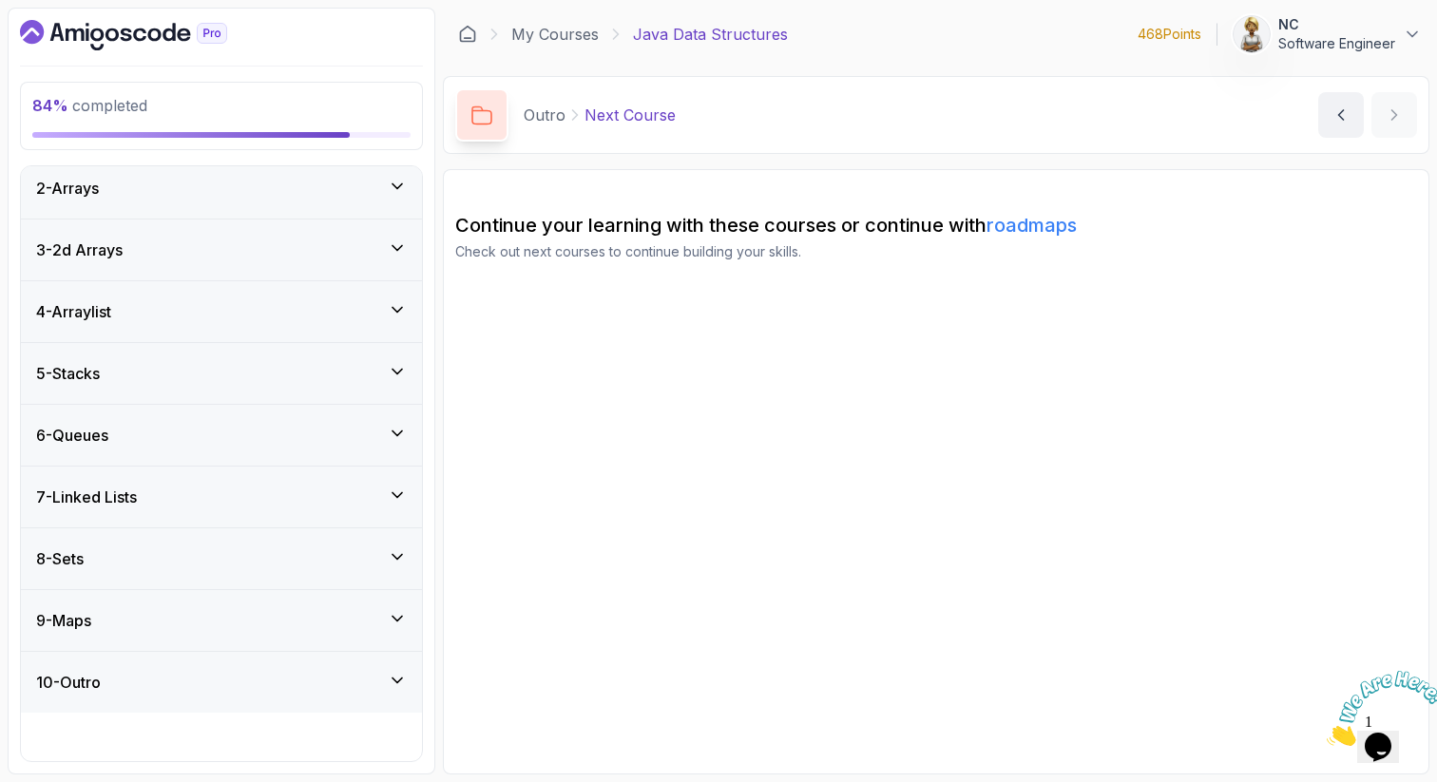
scroll to position [22, 0]
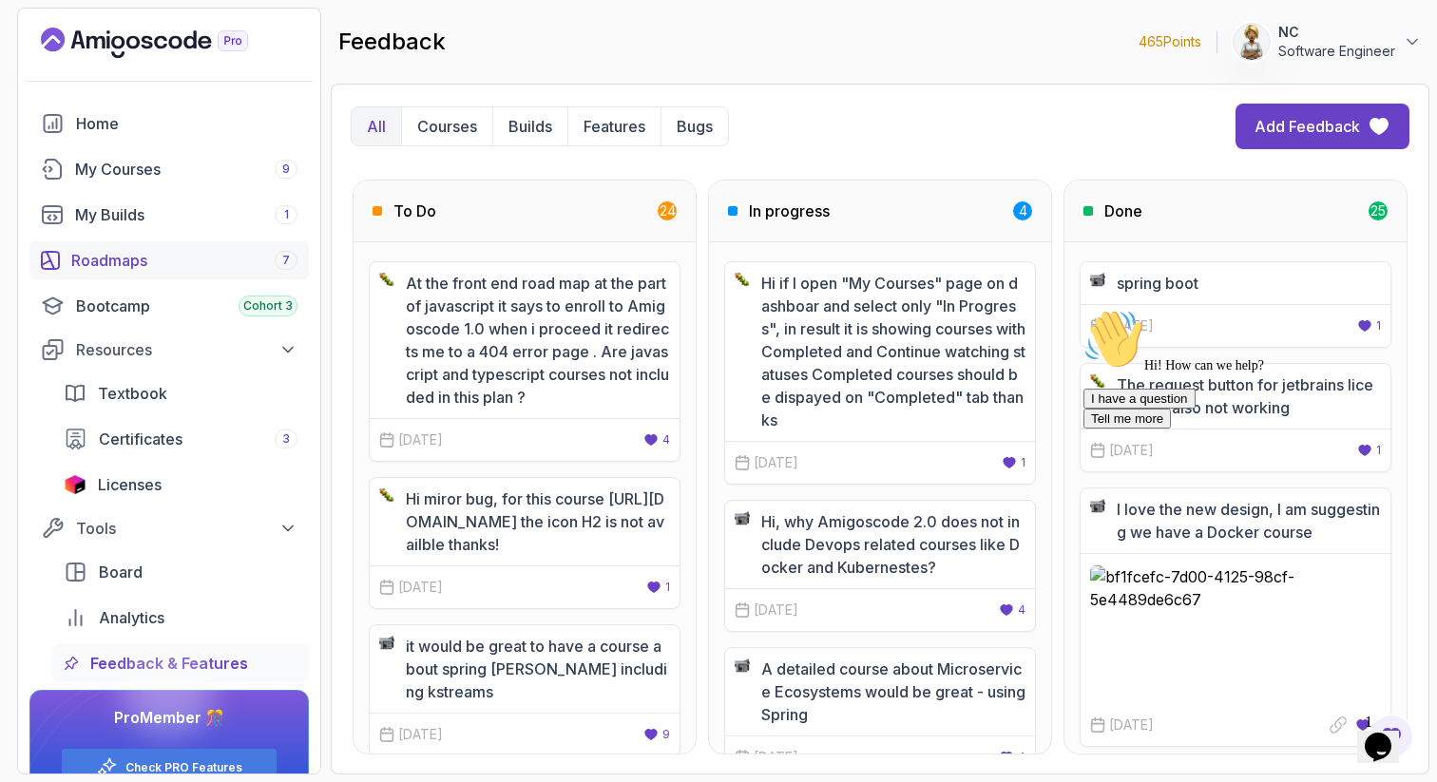
click at [124, 265] on div "Roadmaps 7" at bounding box center [184, 260] width 226 height 23
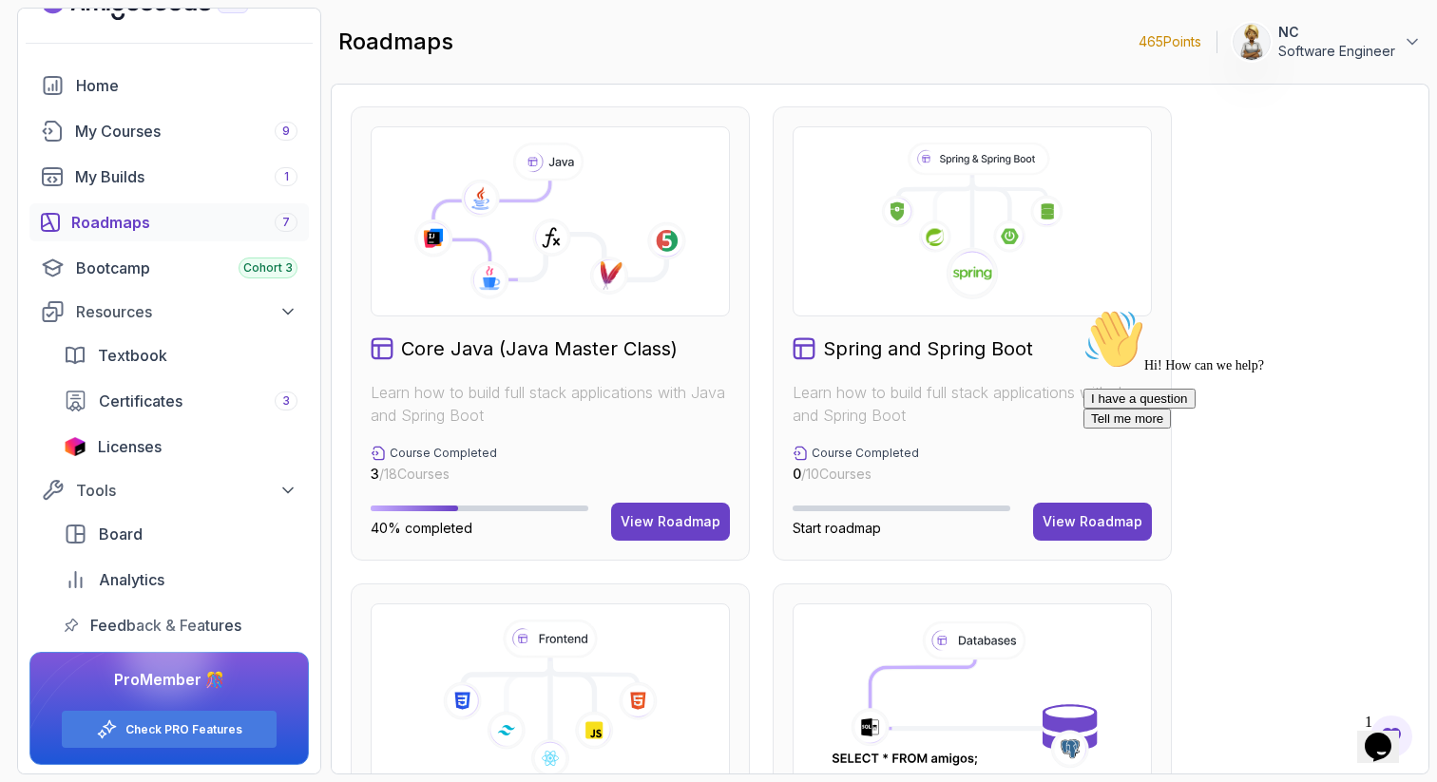
scroll to position [532, 0]
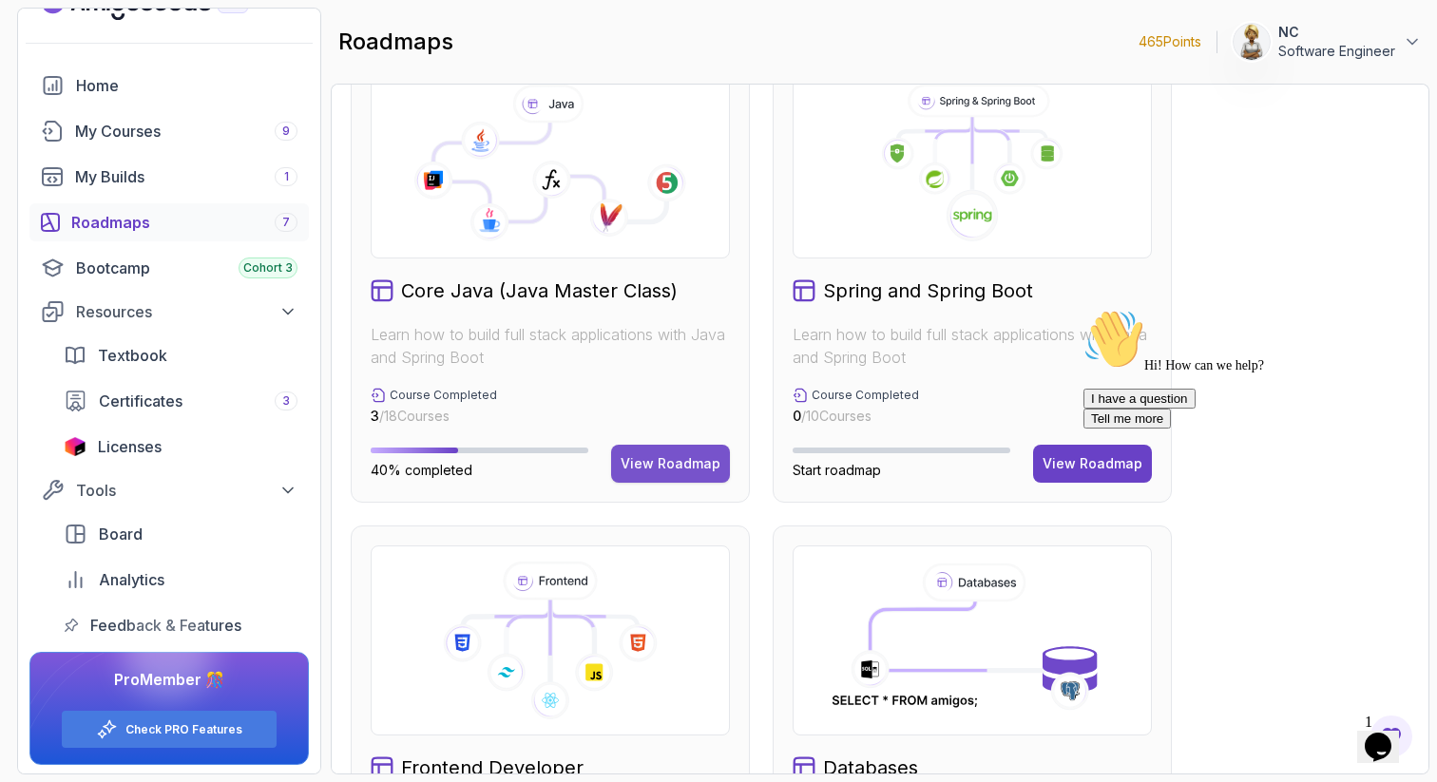
click at [684, 462] on div "View Roadmap" at bounding box center [670, 463] width 100 height 19
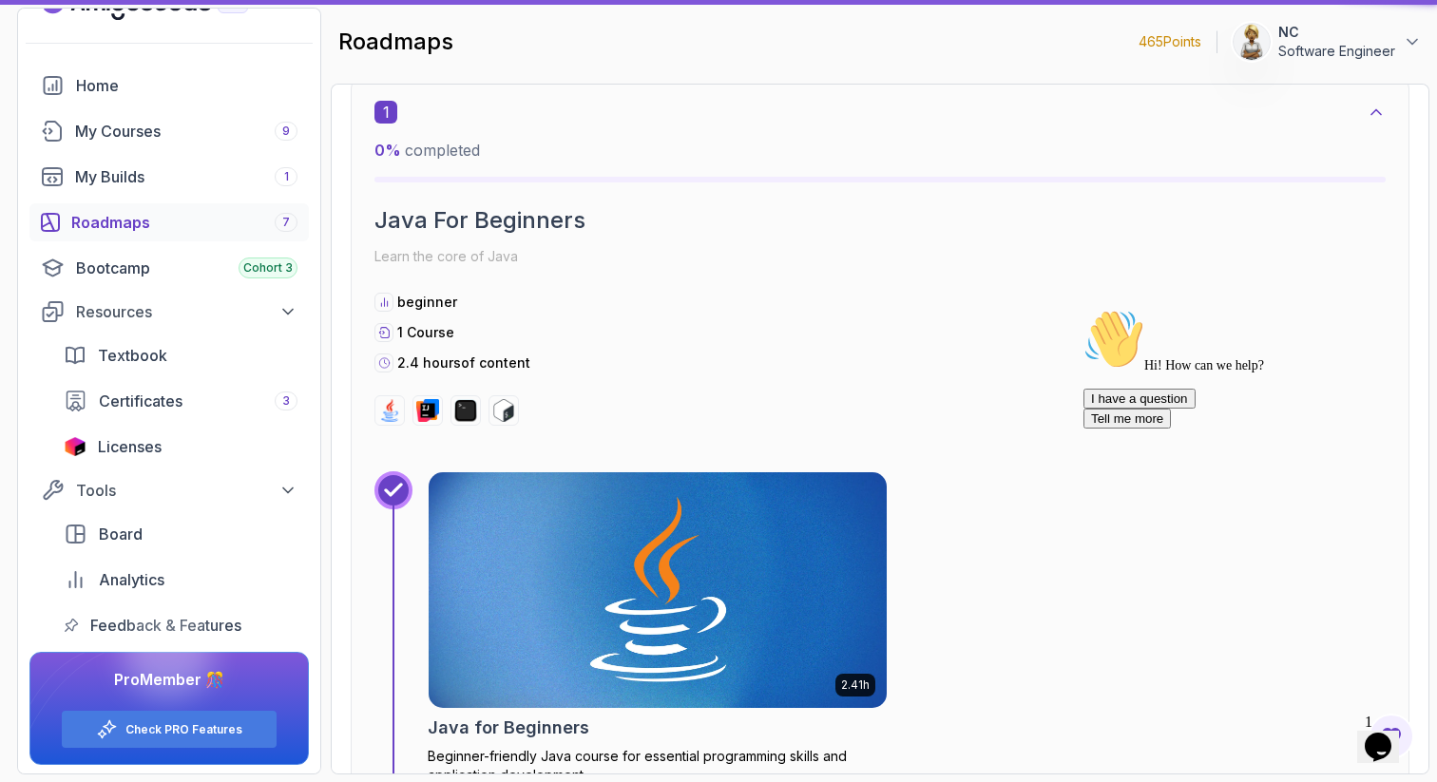
scroll to position [19, 0]
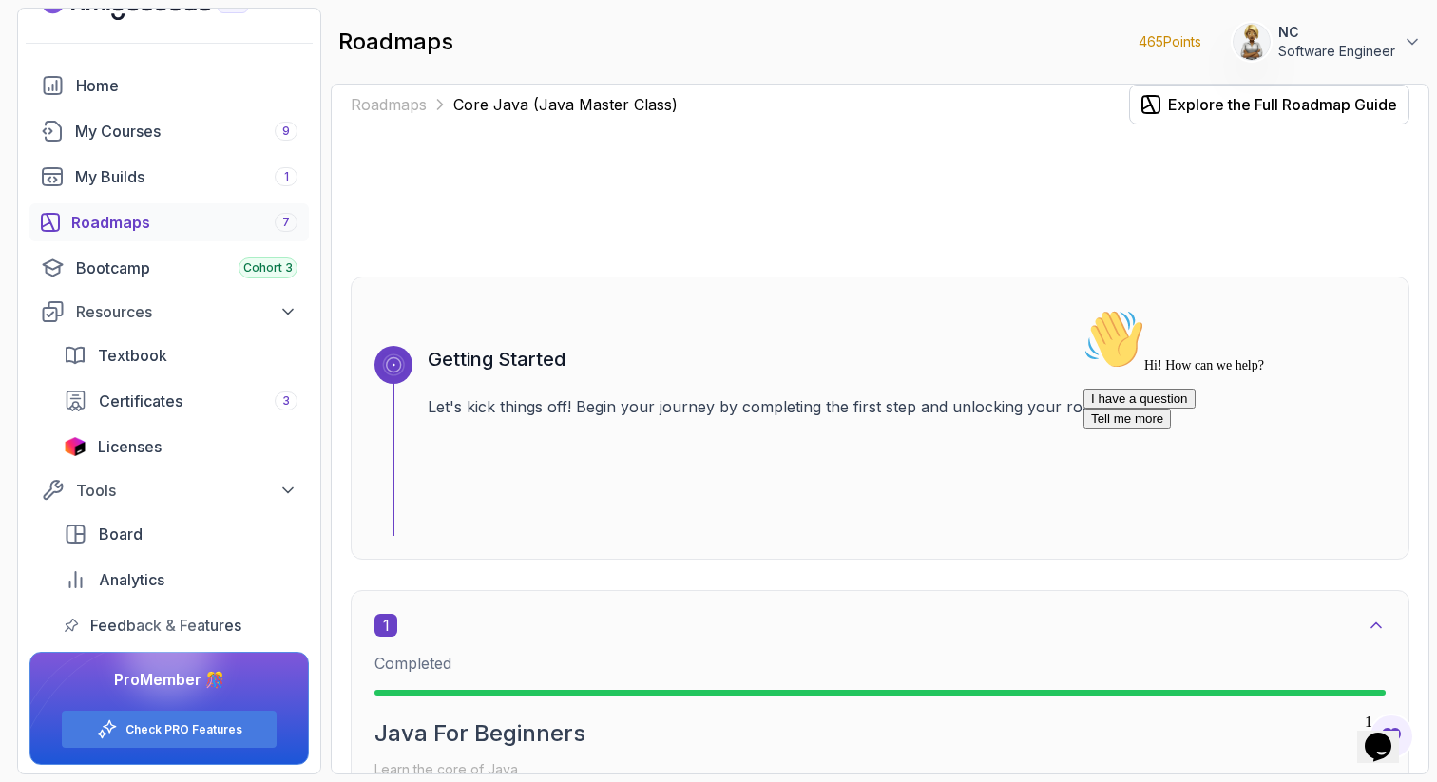
drag, startPoint x: 1426, startPoint y: 331, endPoint x: 330, endPoint y: 33, distance: 1136.1
click at [1426, 331] on div "Roadmaps Core Java (Java Master Class) Explore the Full Roadmap Guide Getting S…" at bounding box center [880, 429] width 1098 height 691
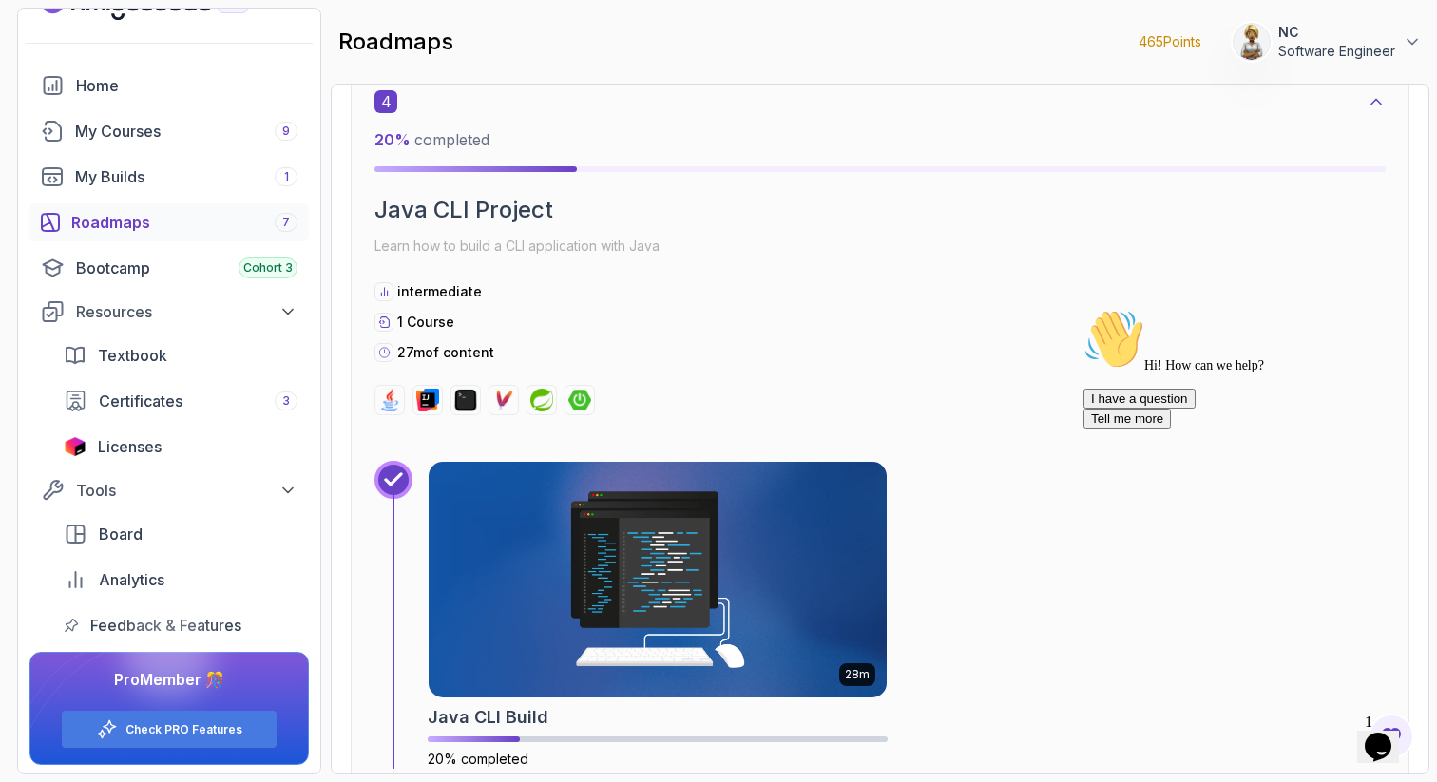
scroll to position [2850, 0]
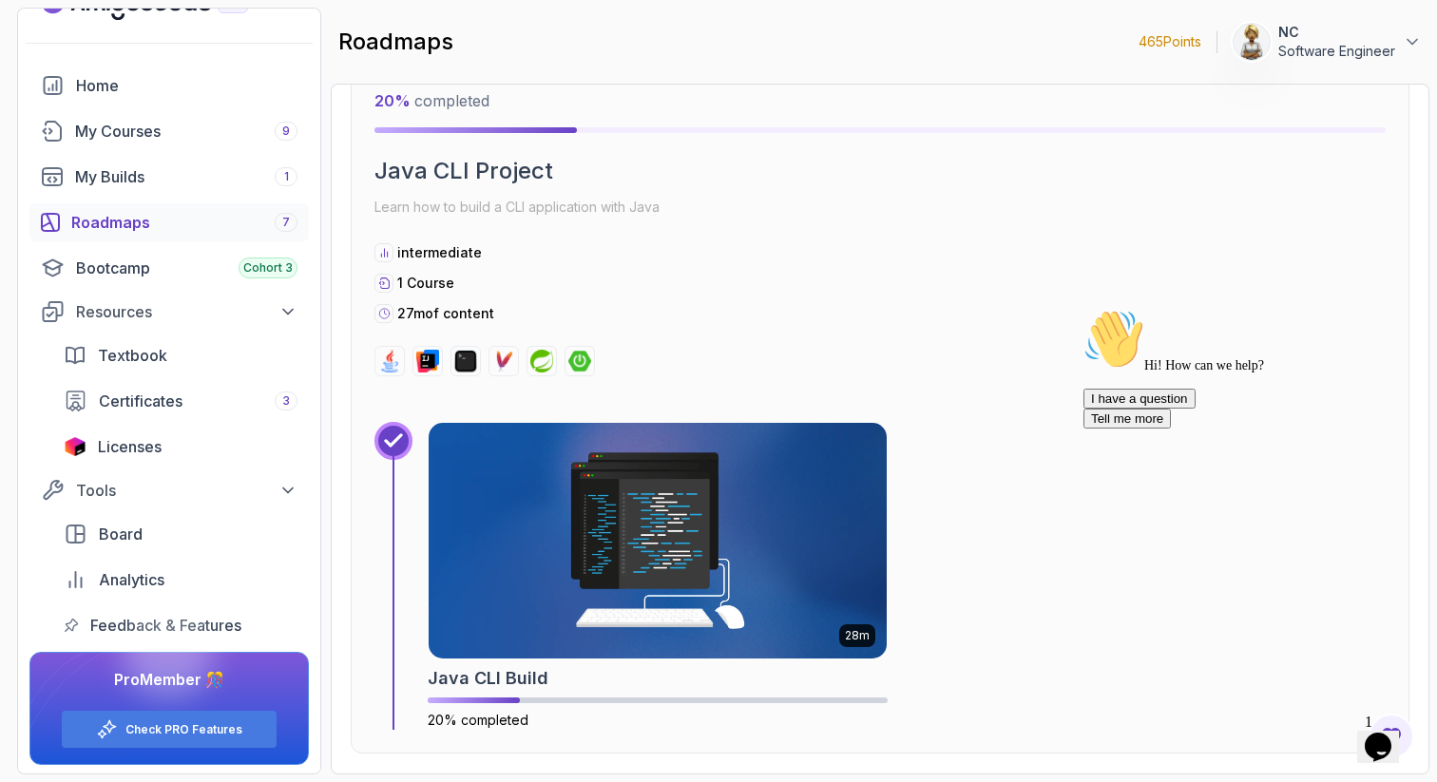
click at [850, 334] on div "4 20 % completed Java CLI Project Learn how to build a CLI application with Jav…" at bounding box center [879, 213] width 1011 height 325
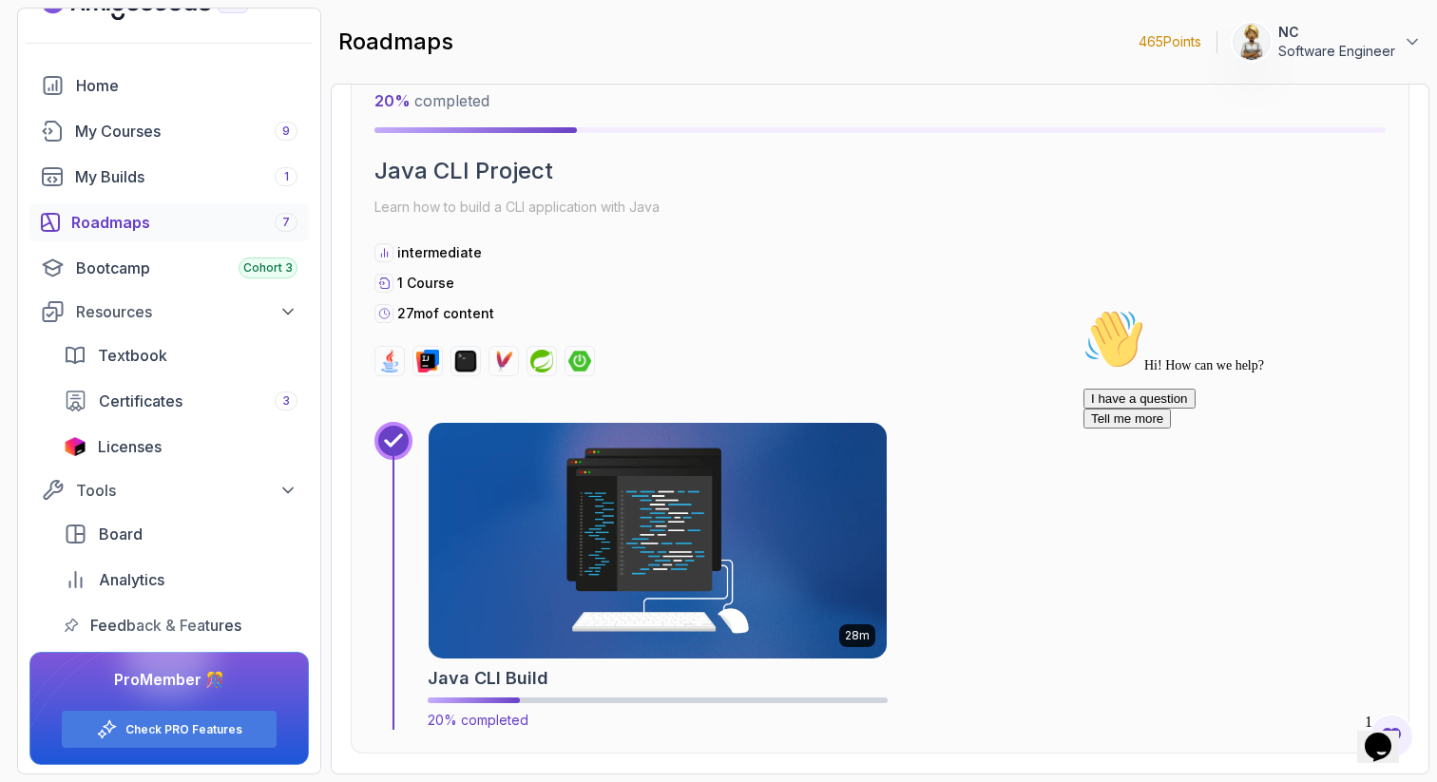
click at [594, 574] on img at bounding box center [657, 540] width 481 height 247
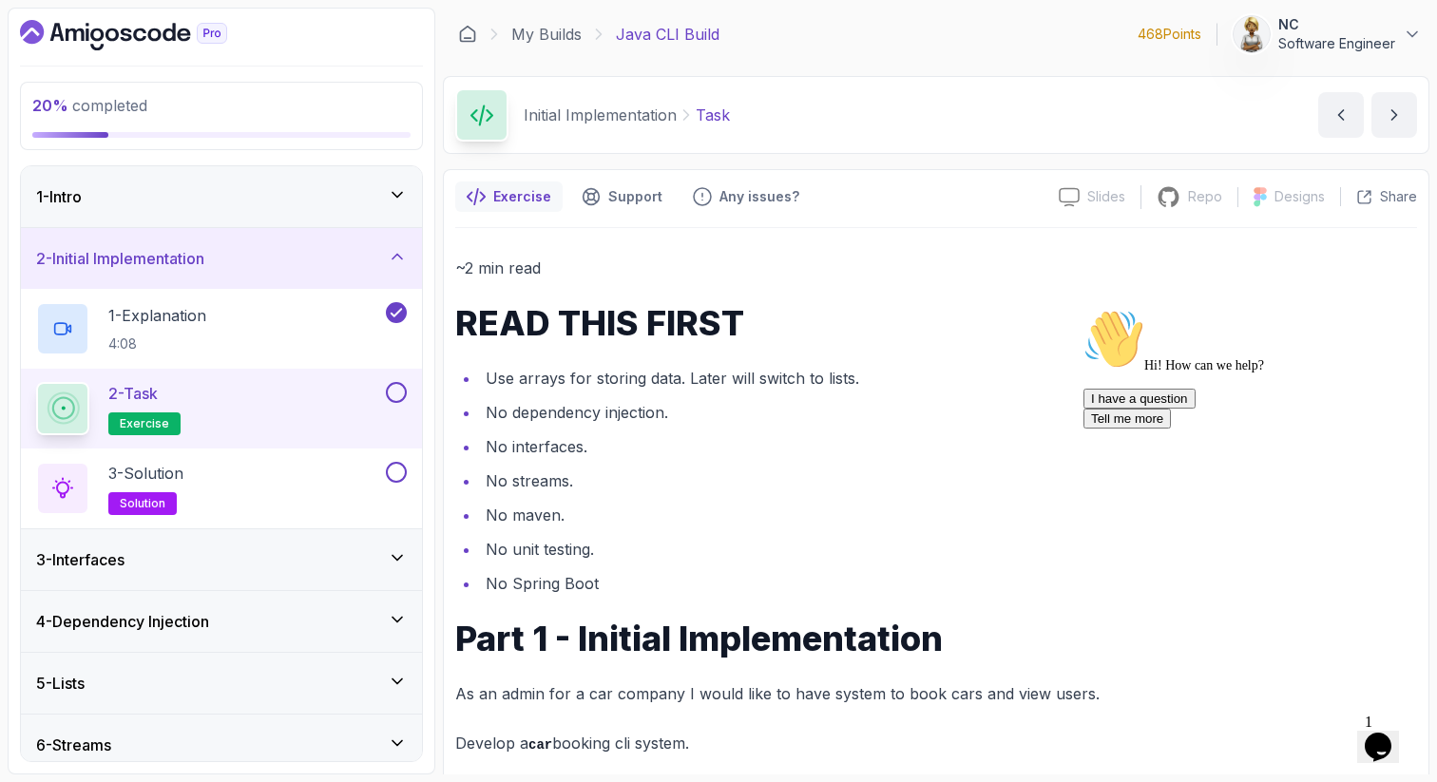
click at [1044, 569] on ul "Use arrays for storing data. Later will switch to lists. No dependency injectio…" at bounding box center [936, 481] width 962 height 232
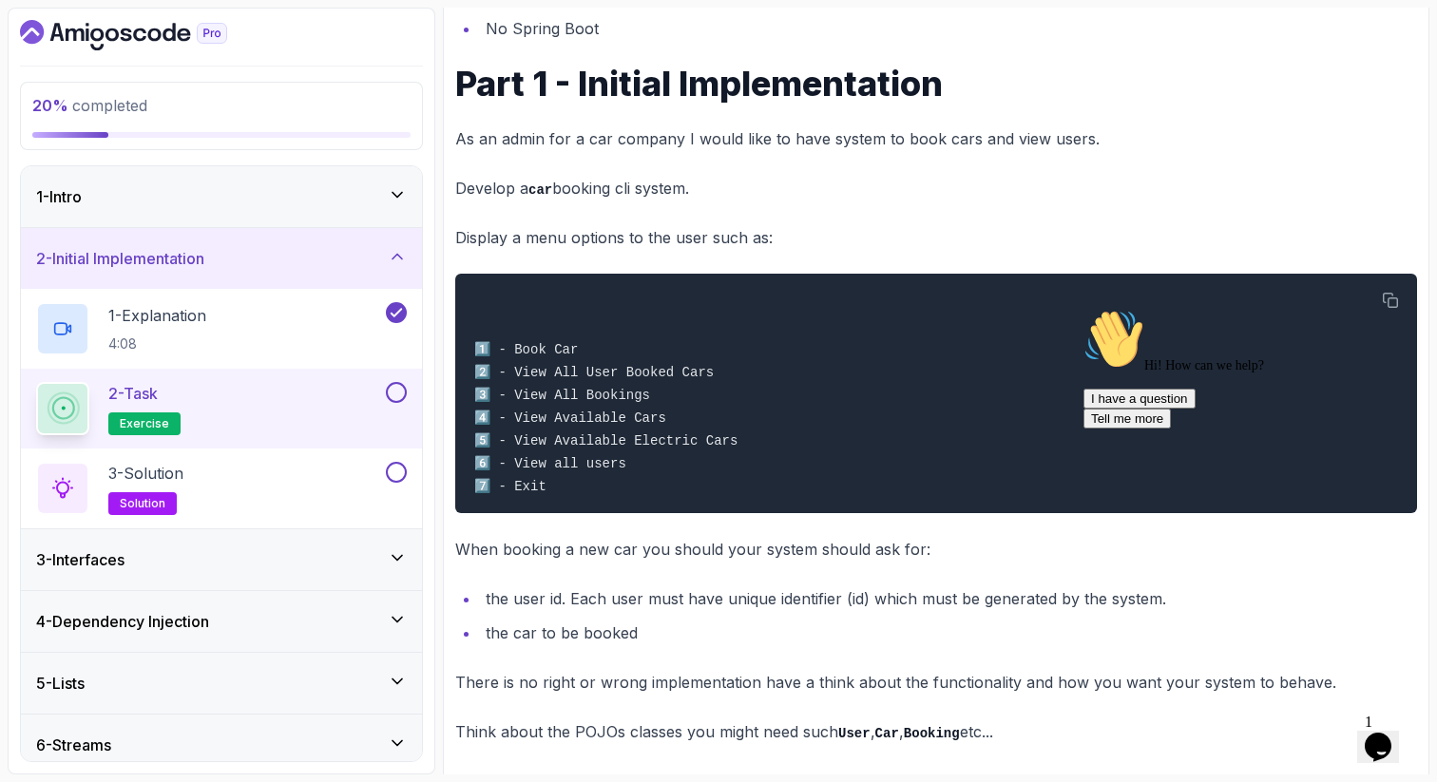
scroll to position [593, 0]
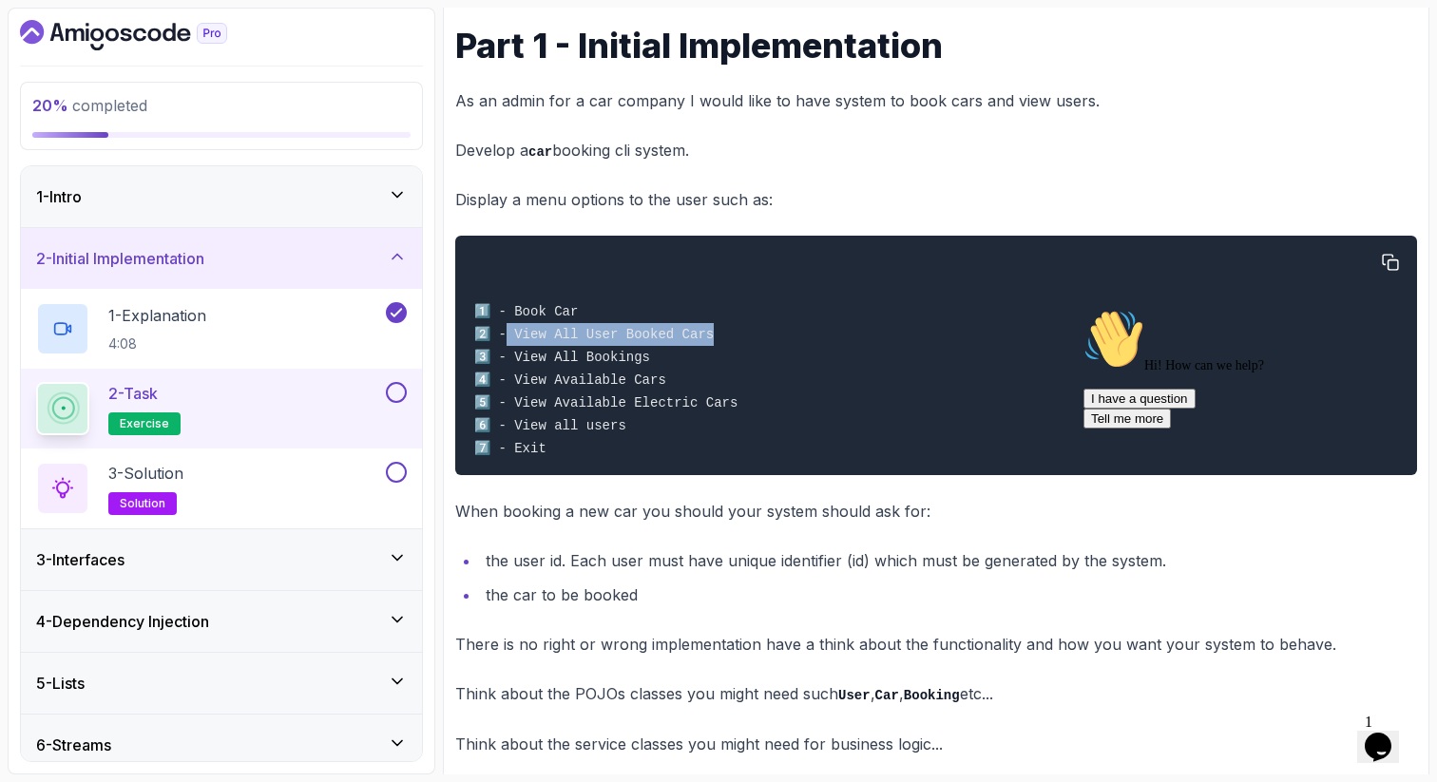
drag, startPoint x: 715, startPoint y: 336, endPoint x: 506, endPoint y: 328, distance: 209.2
click at [506, 328] on div "1️⃣ - Book Car 2️⃣ - View All User Booked Cars 3️⃣ - View All Bookings 4️⃣ - Vi…" at bounding box center [935, 355] width 931 height 217
drag, startPoint x: 652, startPoint y: 360, endPoint x: 509, endPoint y: 354, distance: 142.6
click at [509, 354] on div "1️⃣ - Book Car 2️⃣ - View All User Booked Cars 3️⃣ - View All Bookings 4️⃣ - Vi…" at bounding box center [935, 355] width 931 height 217
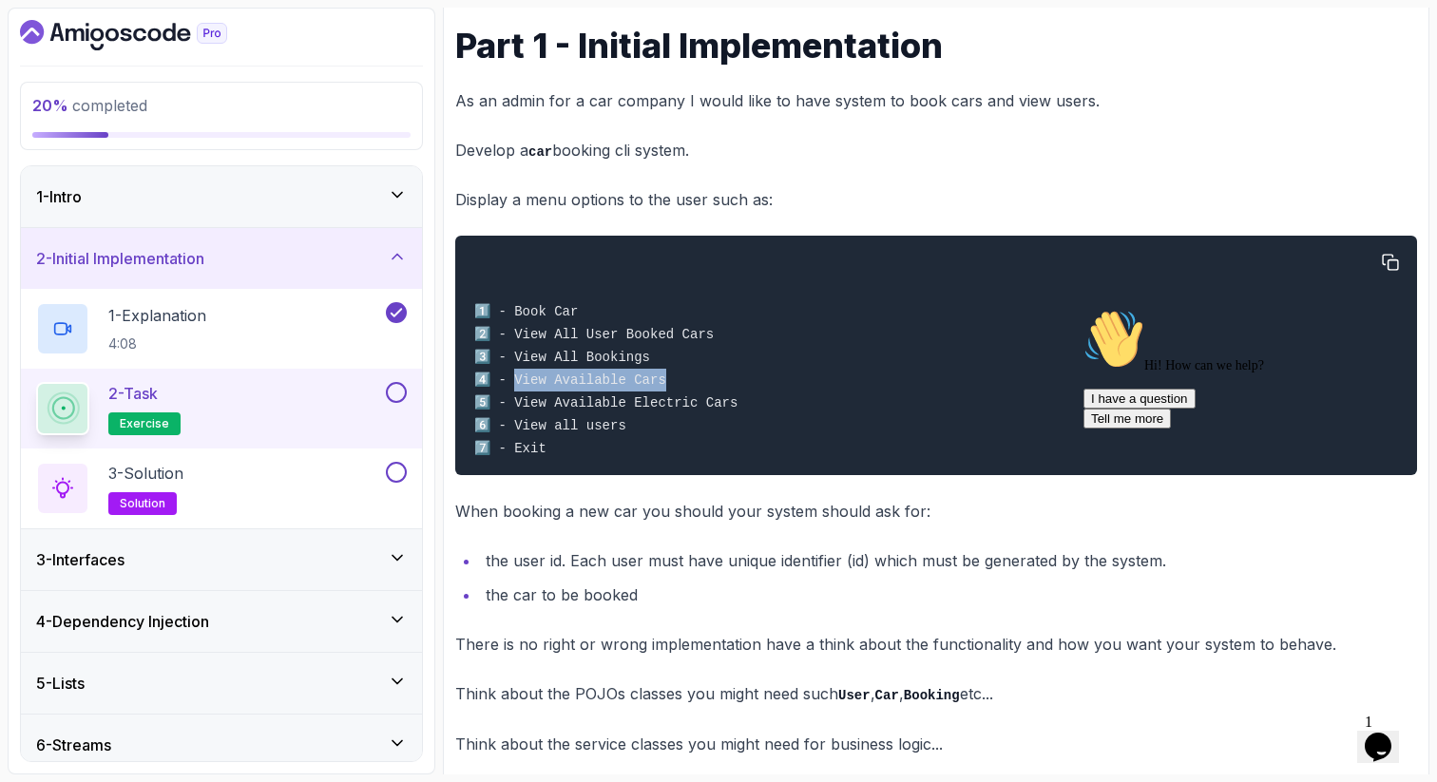
drag, startPoint x: 675, startPoint y: 383, endPoint x: 509, endPoint y: 378, distance: 165.4
click at [509, 378] on div "1️⃣ - Book Car 2️⃣ - View All User Booked Cars 3️⃣ - View All Bookings 4️⃣ - Vi…" at bounding box center [935, 355] width 931 height 217
drag, startPoint x: 754, startPoint y: 403, endPoint x: 506, endPoint y: 407, distance: 248.0
click at [506, 408] on div "1️⃣ - Book Car 2️⃣ - View All User Booked Cars 3️⃣ - View All Bookings 4️⃣ - Vi…" at bounding box center [935, 355] width 931 height 217
drag, startPoint x: 655, startPoint y: 441, endPoint x: 501, endPoint y: 435, distance: 154.0
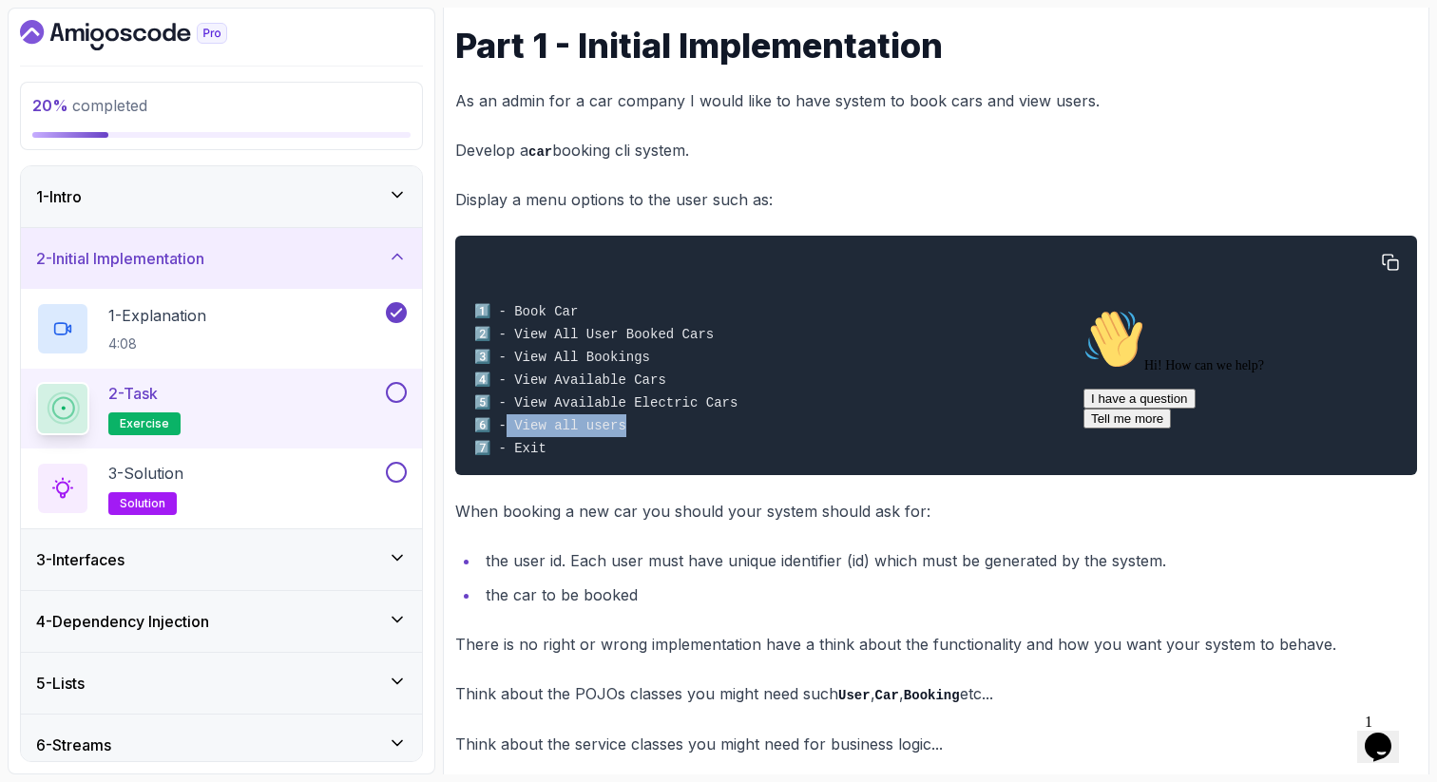
click at [501, 435] on div "1️⃣ - Book Car 2️⃣ - View All User Booked Cars 3️⃣ - View All Bookings 4️⃣ - Vi…" at bounding box center [935, 355] width 931 height 217
drag, startPoint x: 551, startPoint y: 460, endPoint x: 503, endPoint y: 452, distance: 49.1
click at [504, 454] on div "1️⃣ - Book Car 2️⃣ - View All User Booked Cars 3️⃣ - View All Bookings 4️⃣ - Vi…" at bounding box center [935, 355] width 931 height 217
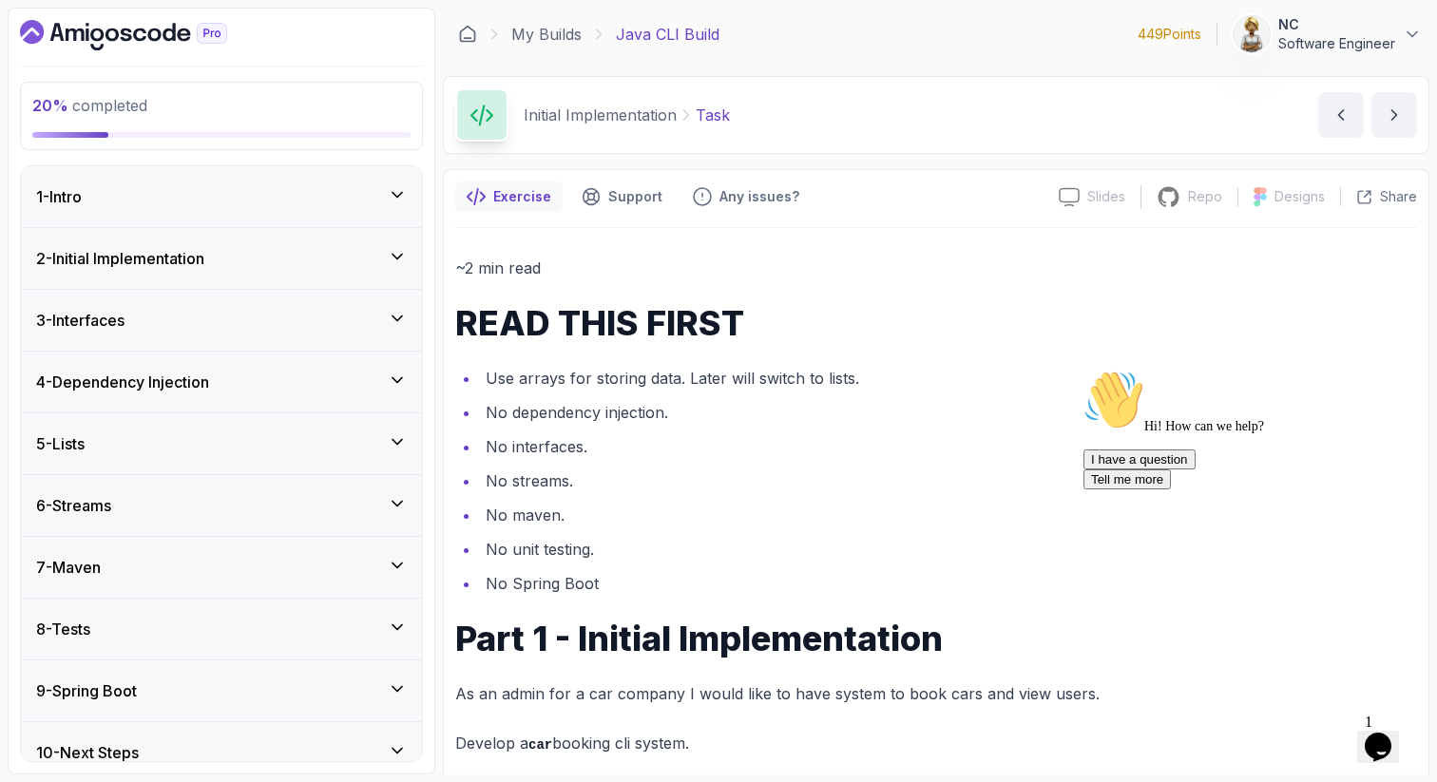
click at [398, 250] on icon at bounding box center [397, 256] width 19 height 19
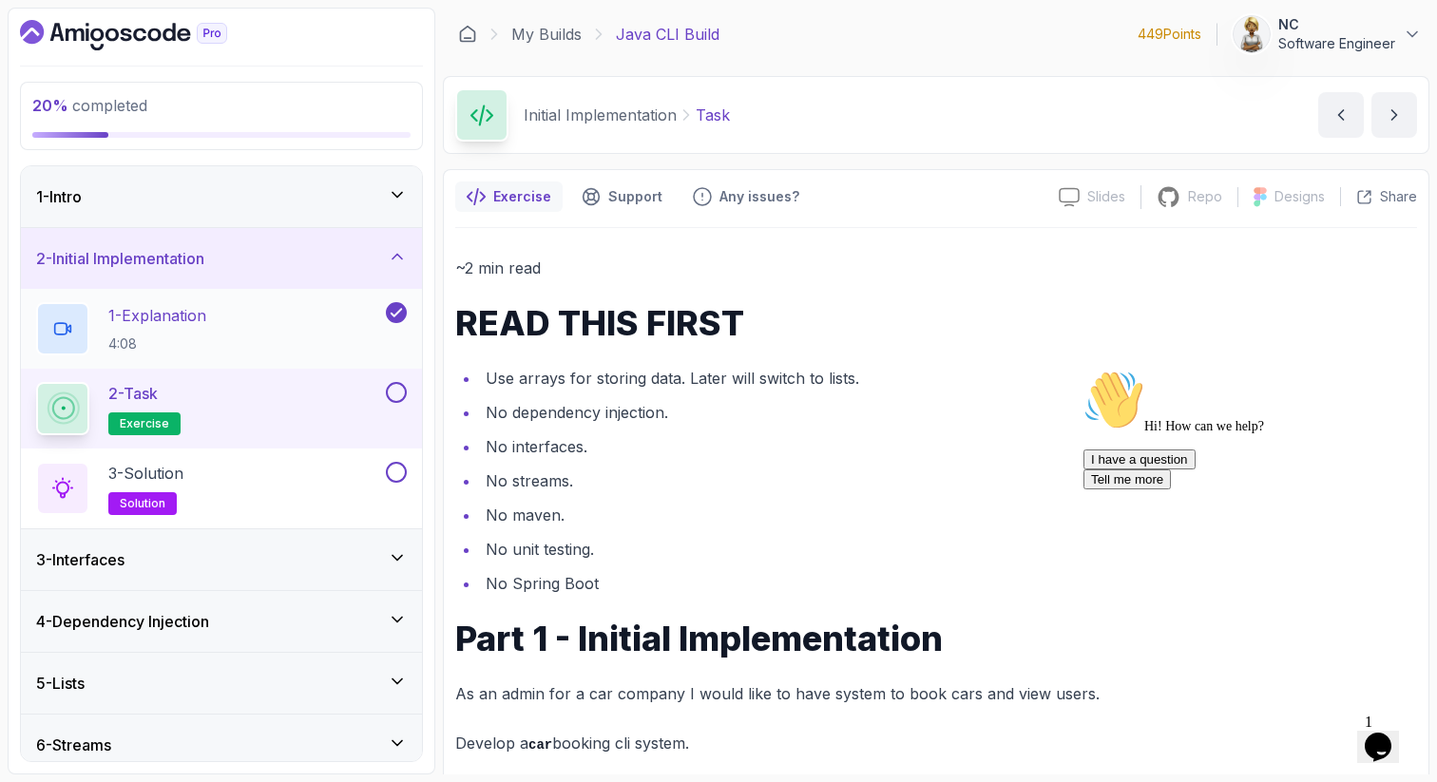
click at [295, 324] on div "1 - Explanation 4:08" at bounding box center [209, 328] width 346 height 53
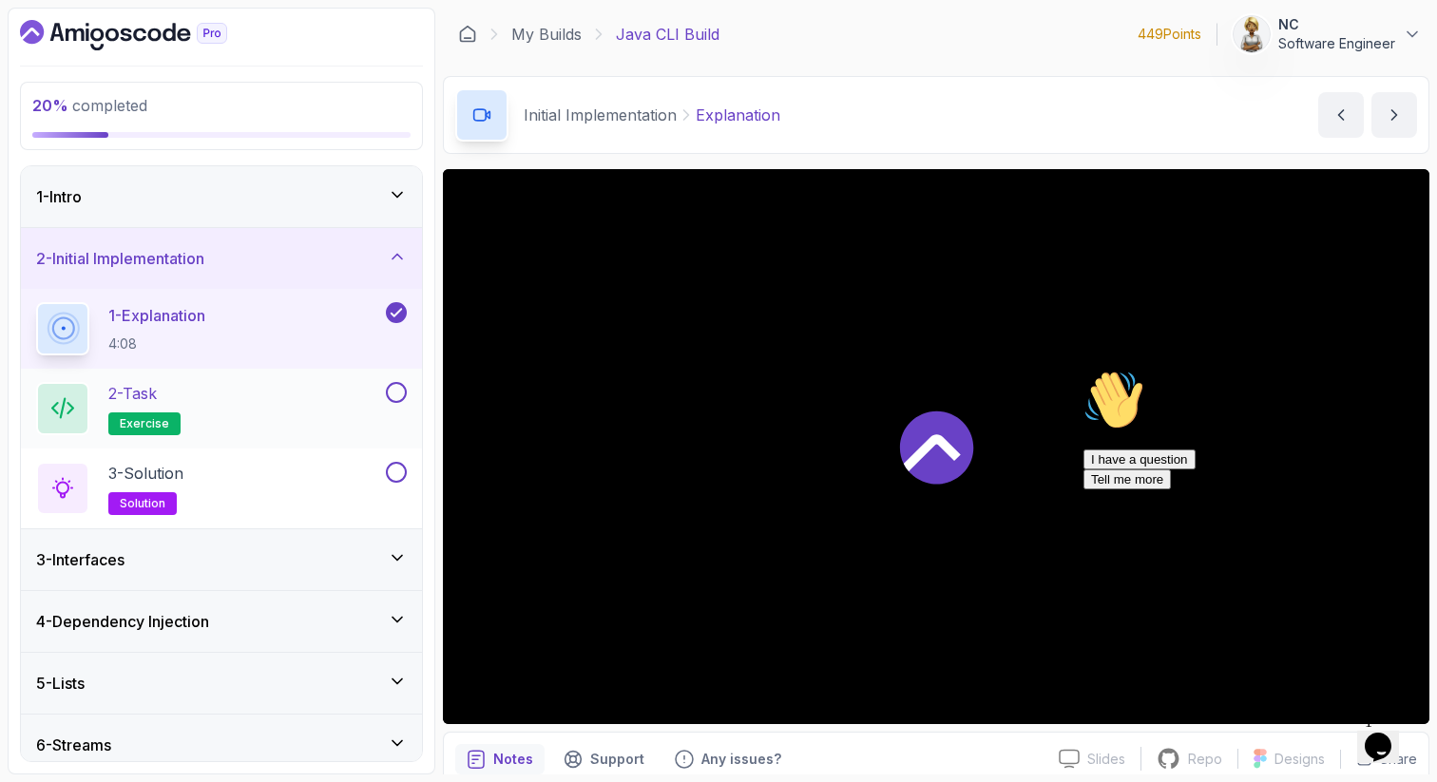
click at [245, 411] on div "2 - Task exercise" at bounding box center [209, 408] width 346 height 53
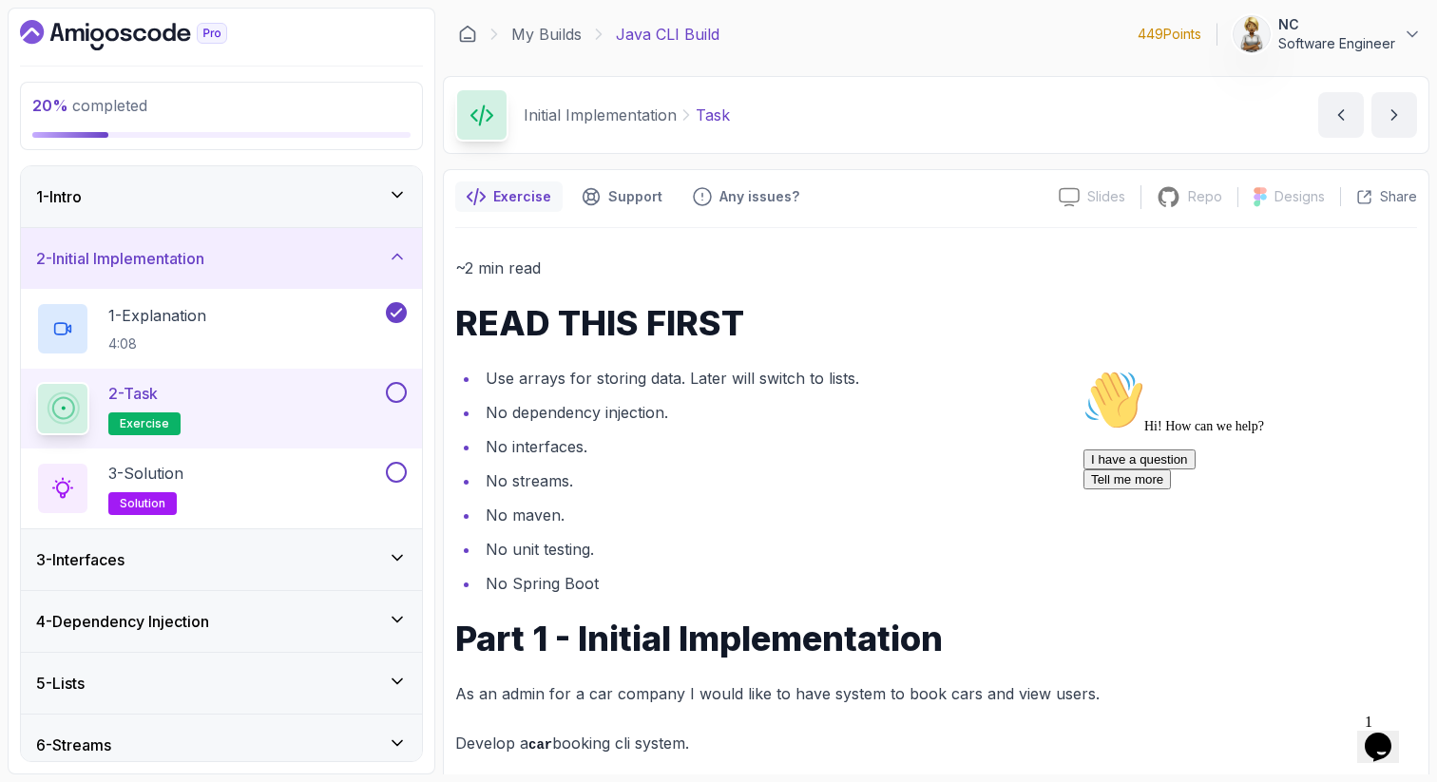
click at [663, 445] on li "No interfaces." at bounding box center [948, 446] width 937 height 27
drag, startPoint x: 589, startPoint y: 375, endPoint x: 682, endPoint y: 378, distance: 93.2
click at [682, 381] on li "Use arrays for storing data. Later will switch to lists." at bounding box center [948, 378] width 937 height 27
drag, startPoint x: 703, startPoint y: 382, endPoint x: 877, endPoint y: 387, distance: 173.9
click at [877, 389] on li "Use arrays for storing data. Later will switch to lists." at bounding box center [948, 378] width 937 height 27
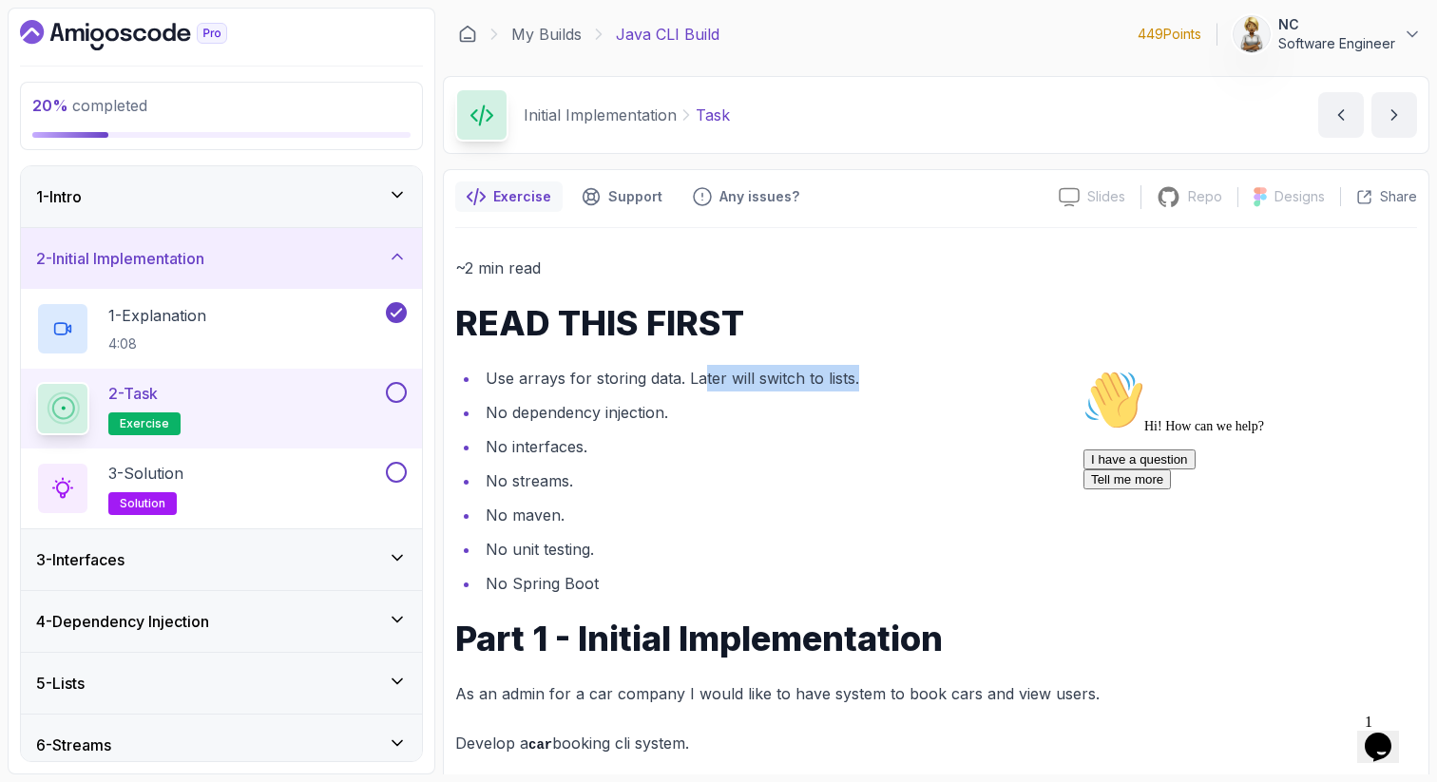
click at [334, 417] on div "2 - Task exercise" at bounding box center [209, 408] width 346 height 53
click at [638, 504] on li "No maven." at bounding box center [948, 515] width 937 height 27
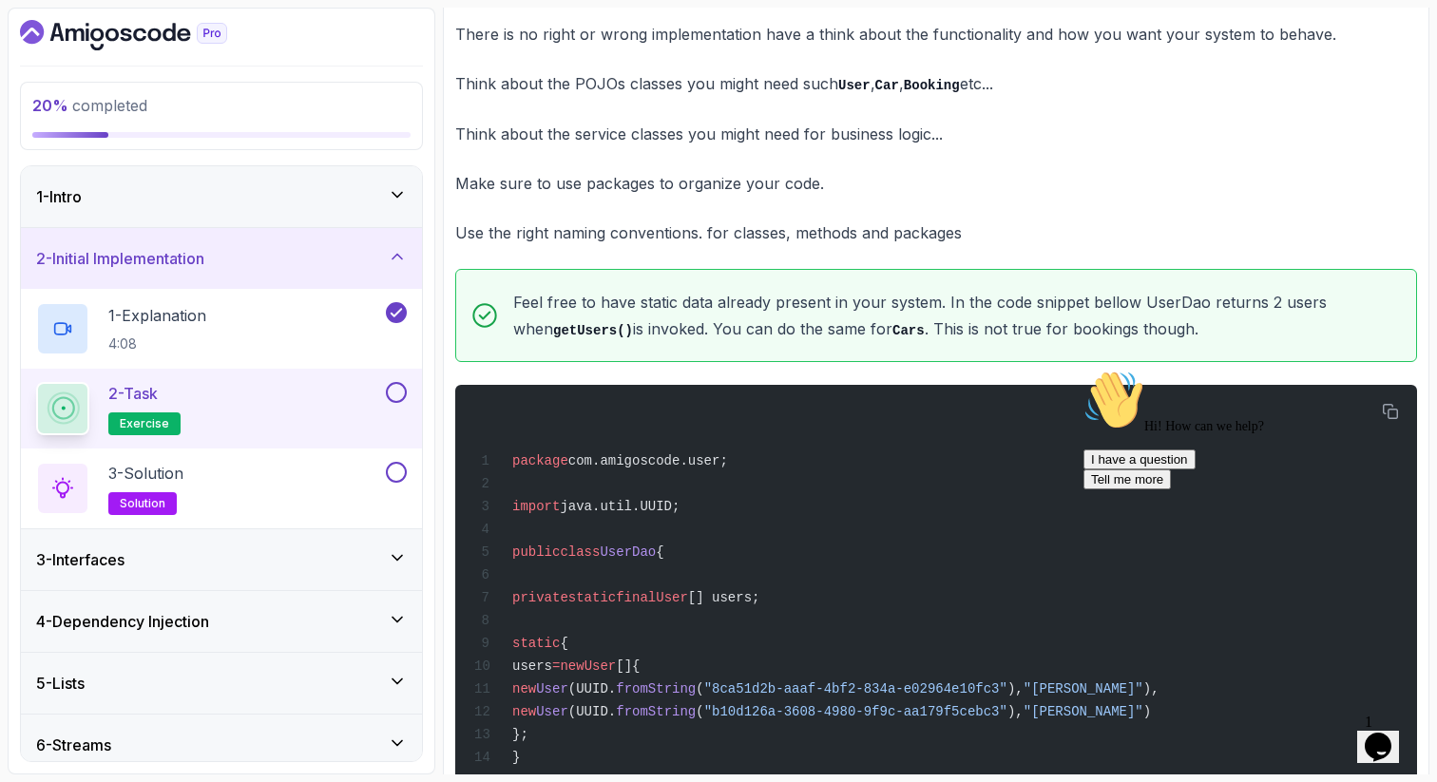
scroll to position [1216, 0]
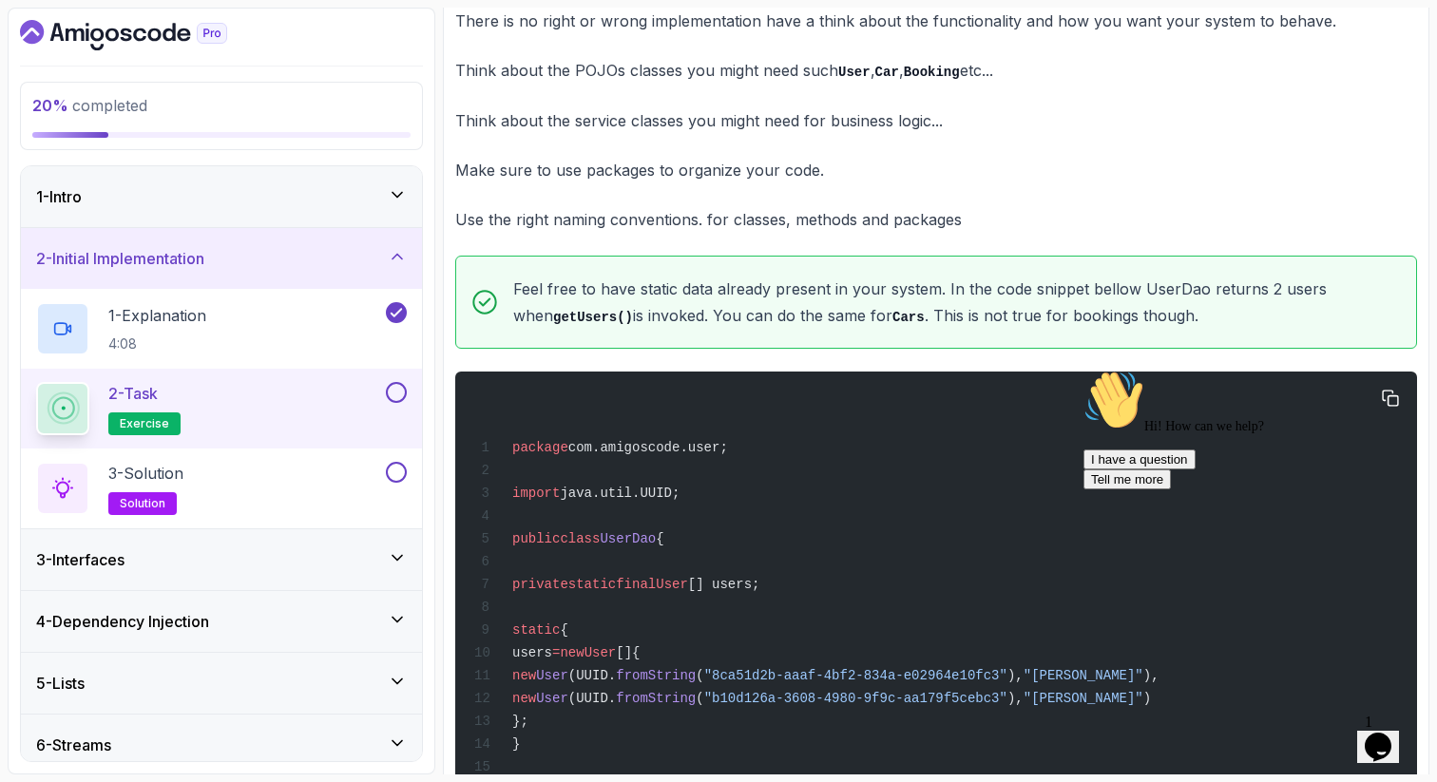
drag, startPoint x: 669, startPoint y: 555, endPoint x: 618, endPoint y: 543, distance: 52.8
click at [618, 544] on span "UserDao" at bounding box center [628, 538] width 56 height 15
copy span "UserDao"
